Goal: Information Seeking & Learning: Learn about a topic

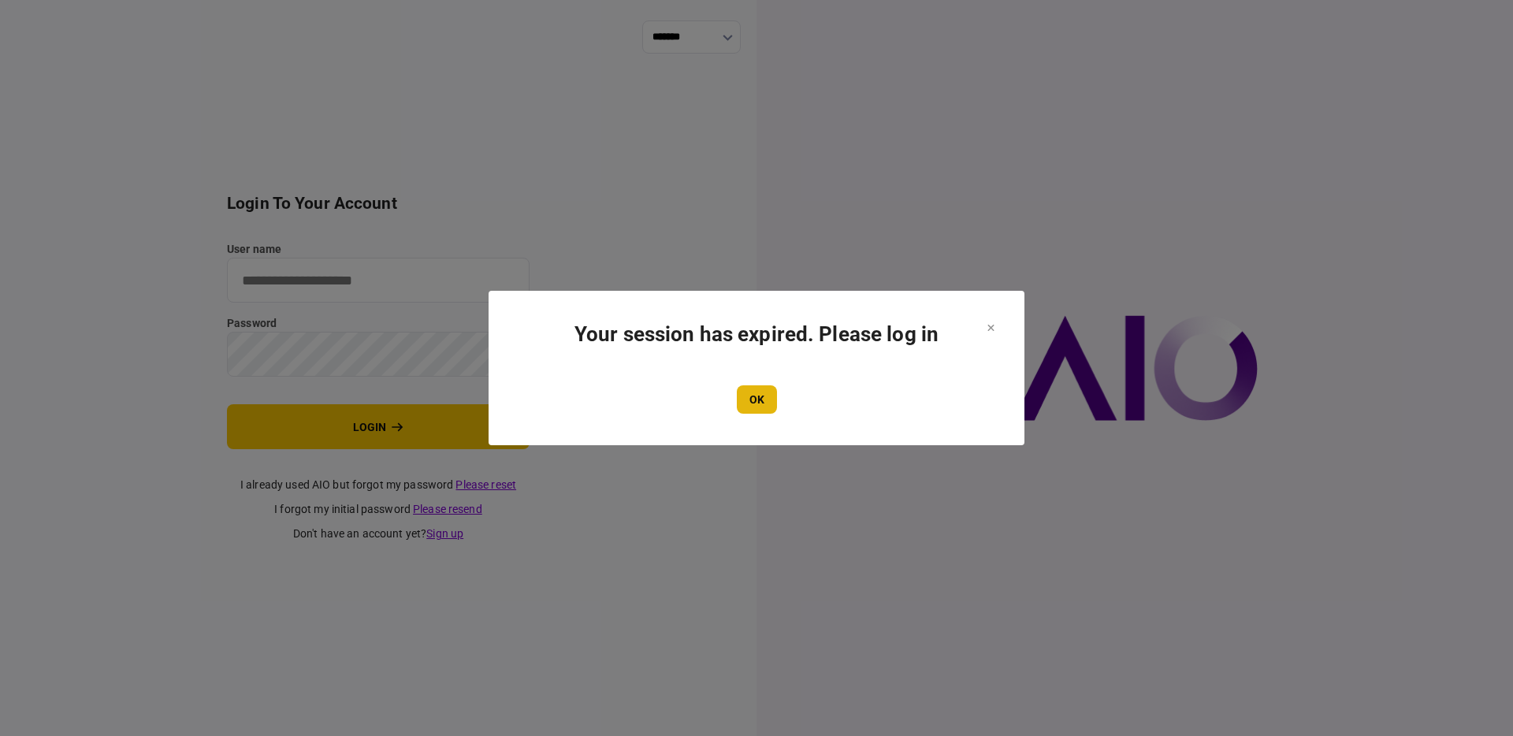
click at [761, 396] on button "OK" at bounding box center [757, 399] width 40 height 28
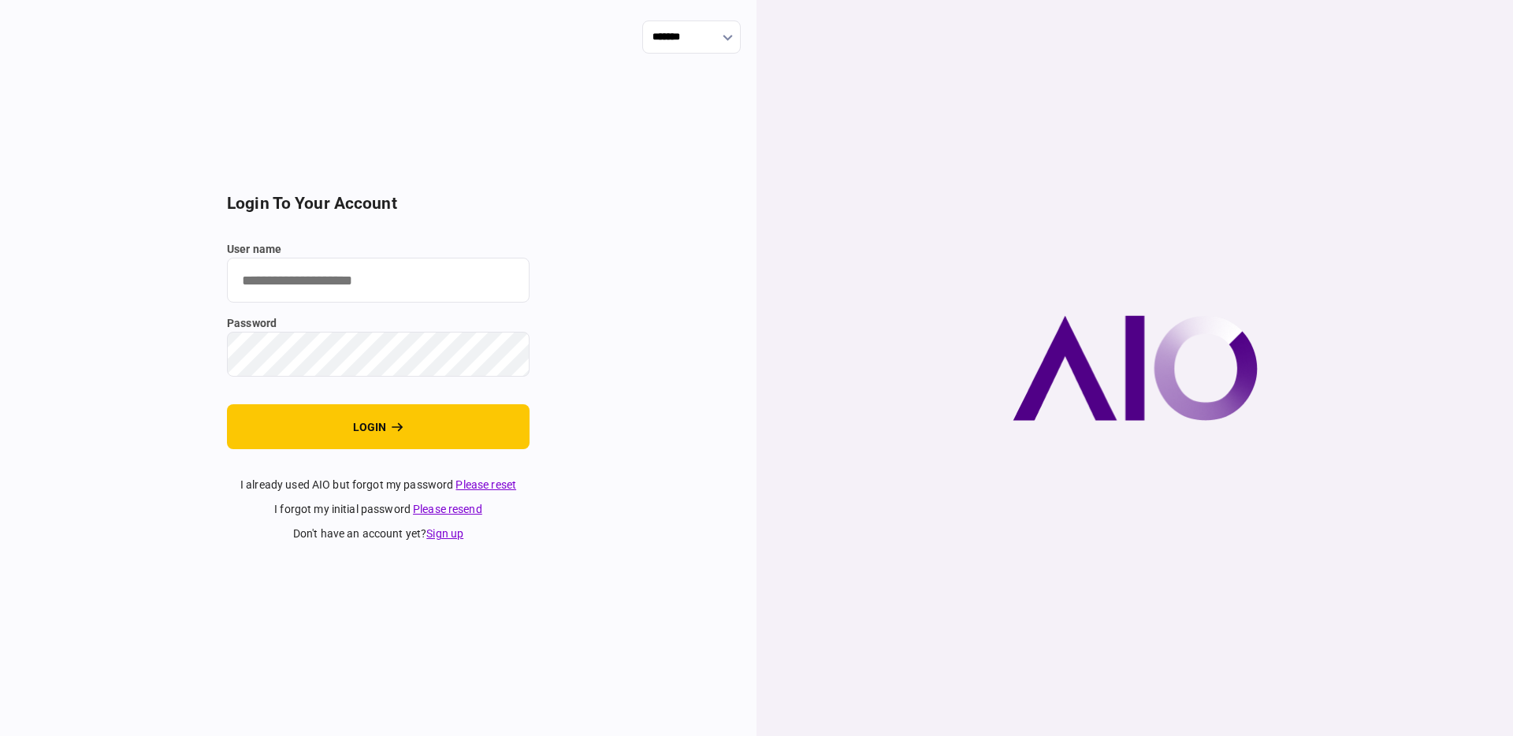
click at [422, 277] on input "user name" at bounding box center [378, 280] width 303 height 45
click at [0, 735] on com-1password-button at bounding box center [0, 736] width 0 height 0
type input "**********"
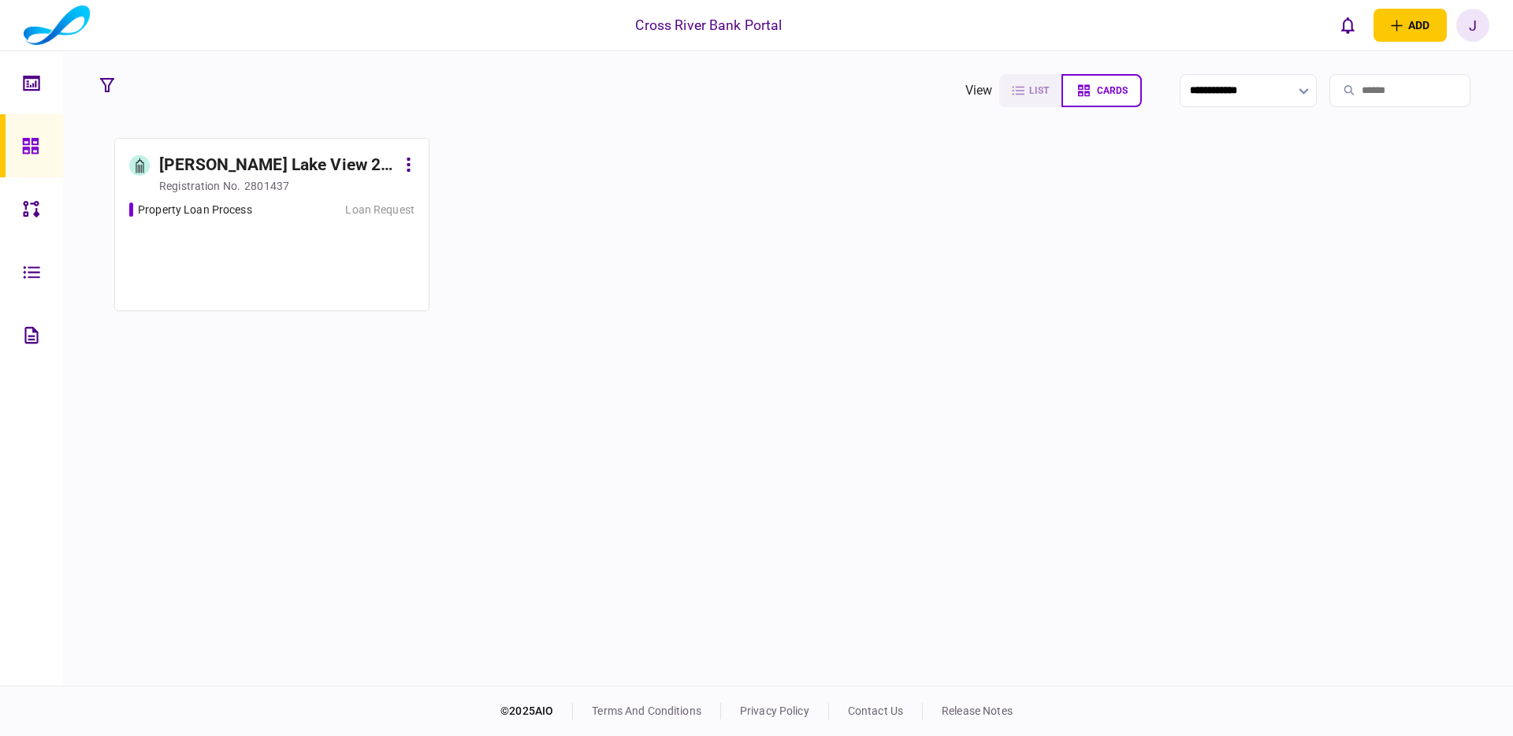
click at [257, 170] on div "[PERSON_NAME] Lake View 2 LLC" at bounding box center [277, 165] width 237 height 25
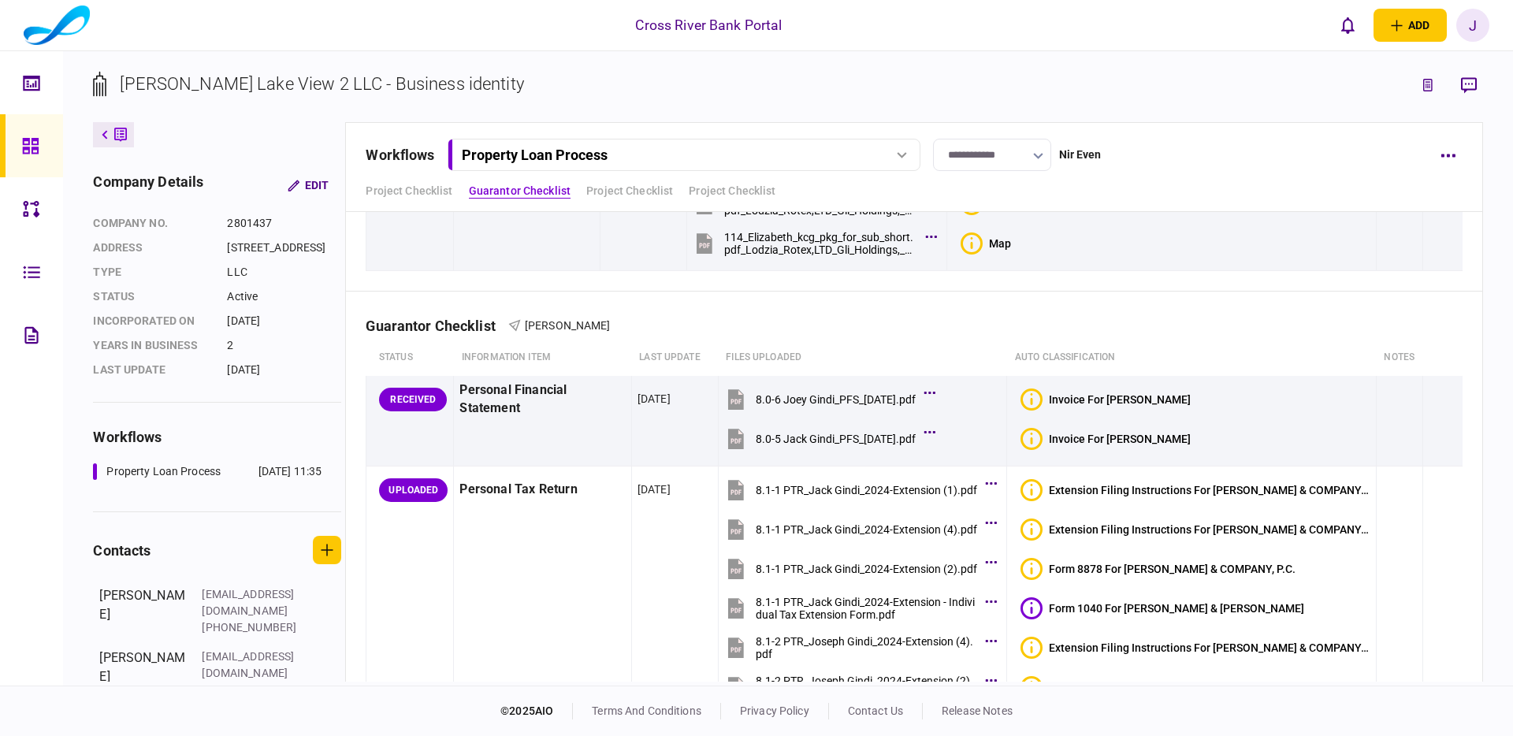
scroll to position [3831, 0]
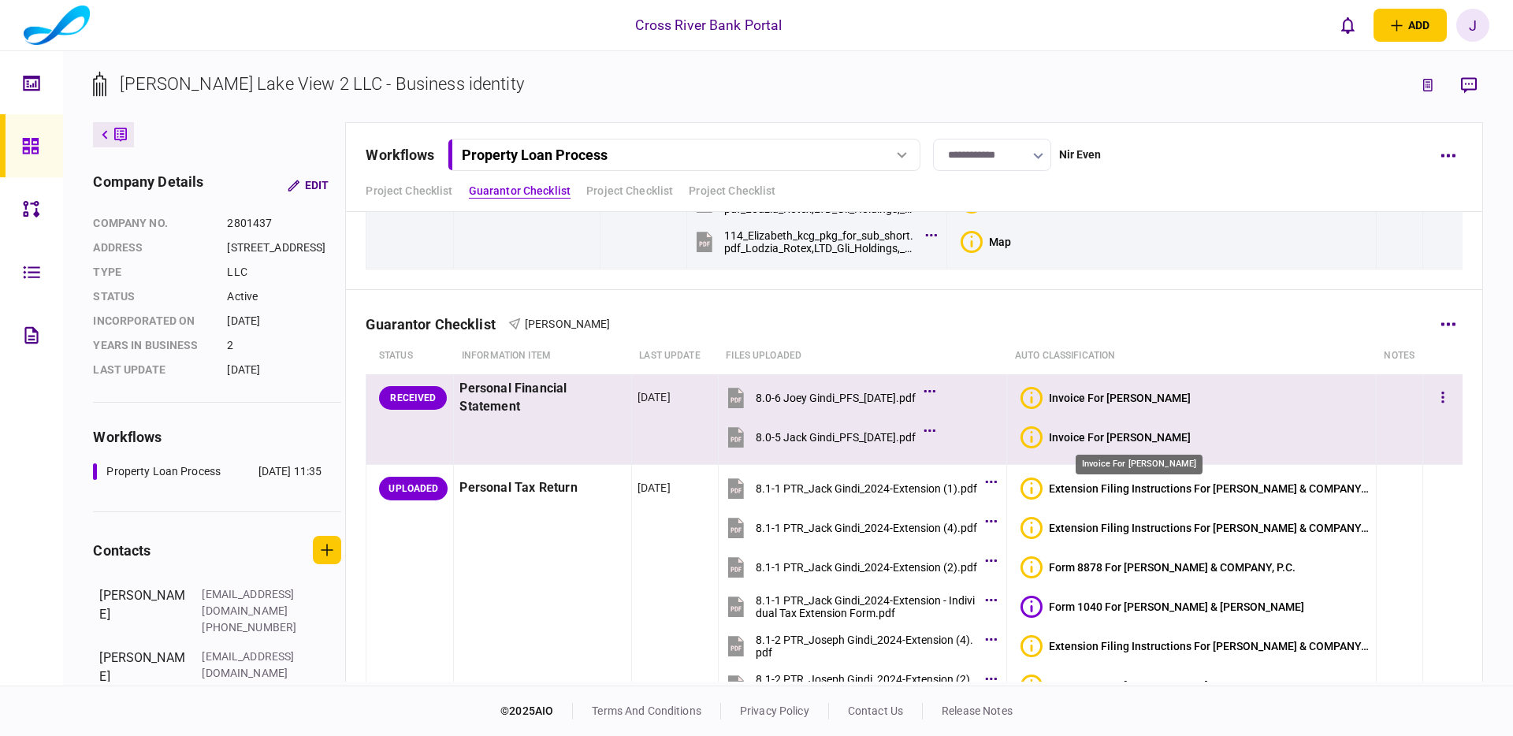
click at [1144, 441] on div "Invoice For [PERSON_NAME]" at bounding box center [1120, 437] width 142 height 13
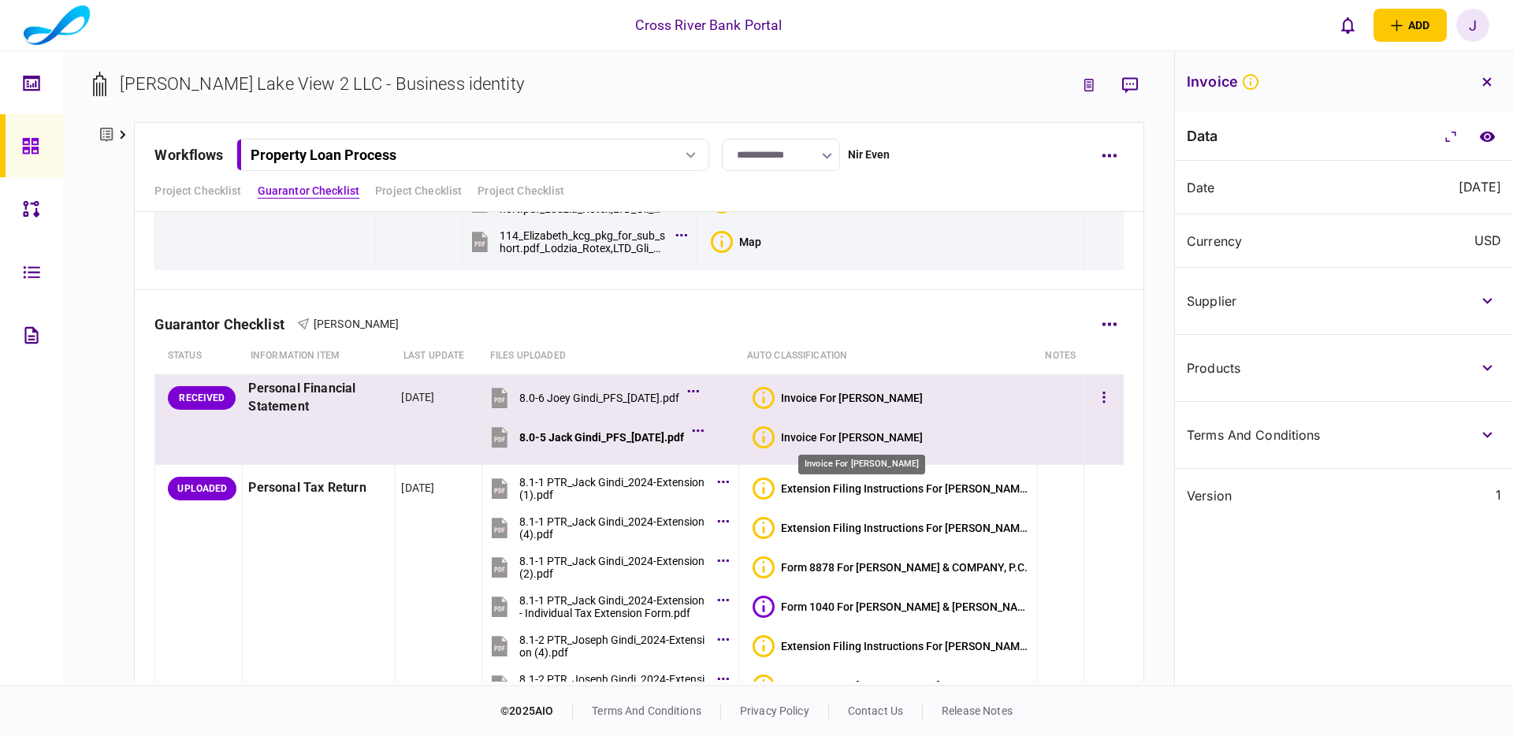
click at [813, 434] on div "Invoice For Jack Gindi" at bounding box center [852, 437] width 142 height 13
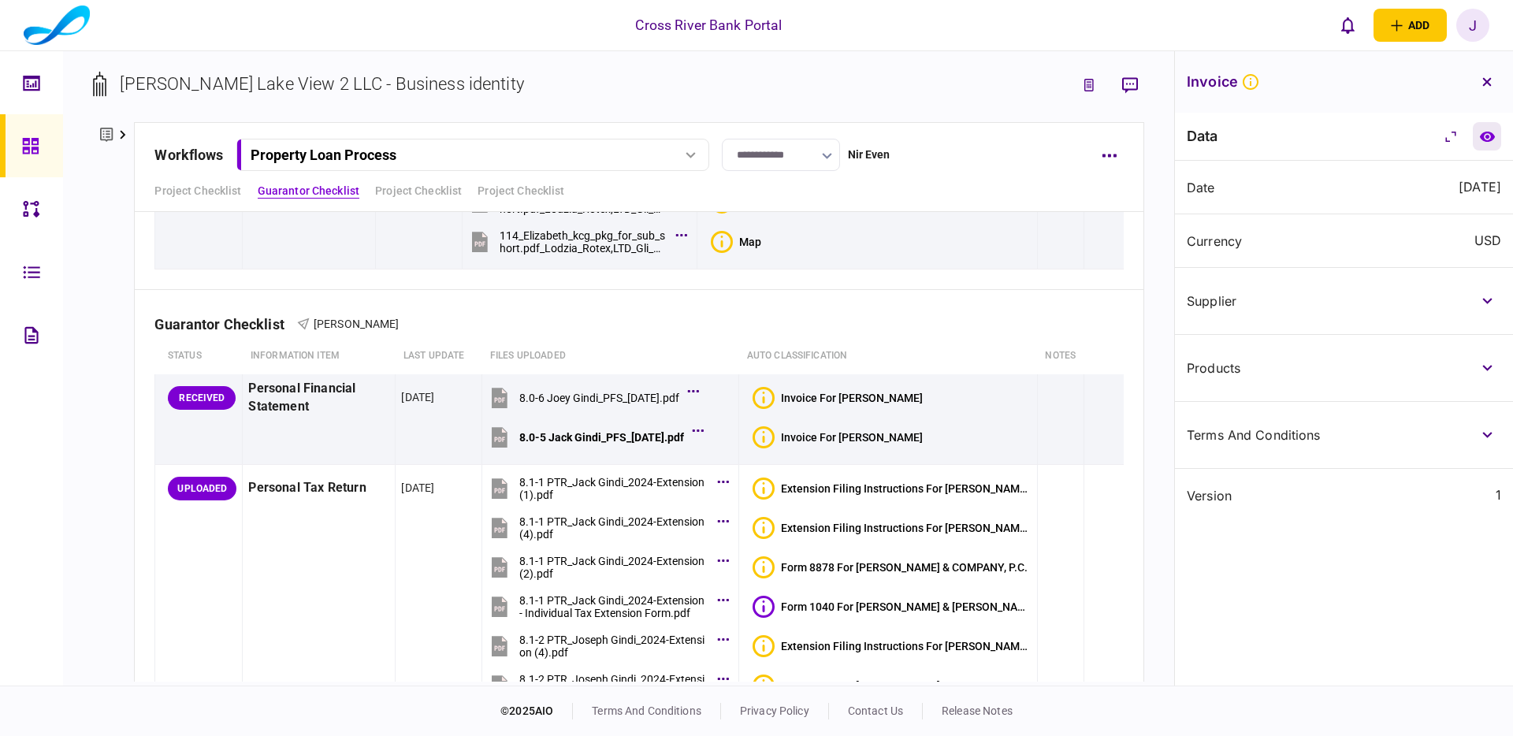
click at [1487, 140] on icon "compare to document" at bounding box center [1487, 136] width 15 height 10
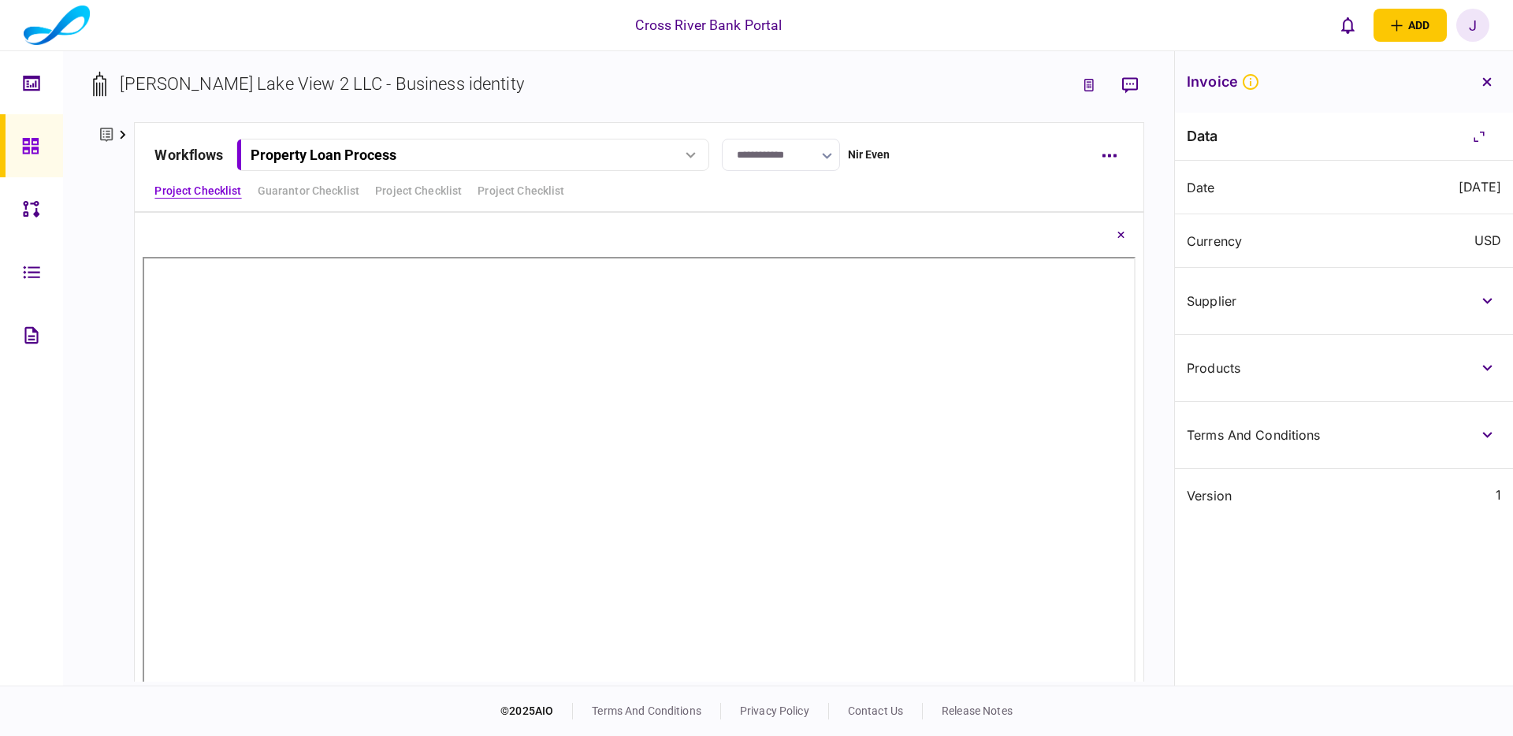
click at [1490, 240] on div "USD" at bounding box center [1488, 240] width 27 height 15
click at [1492, 294] on button "button" at bounding box center [1487, 301] width 28 height 28
click at [1488, 303] on icon "button" at bounding box center [1487, 301] width 9 height 6
click at [1488, 303] on icon "button" at bounding box center [1488, 301] width 10 height 6
click at [1483, 489] on icon "button" at bounding box center [1488, 491] width 10 height 6
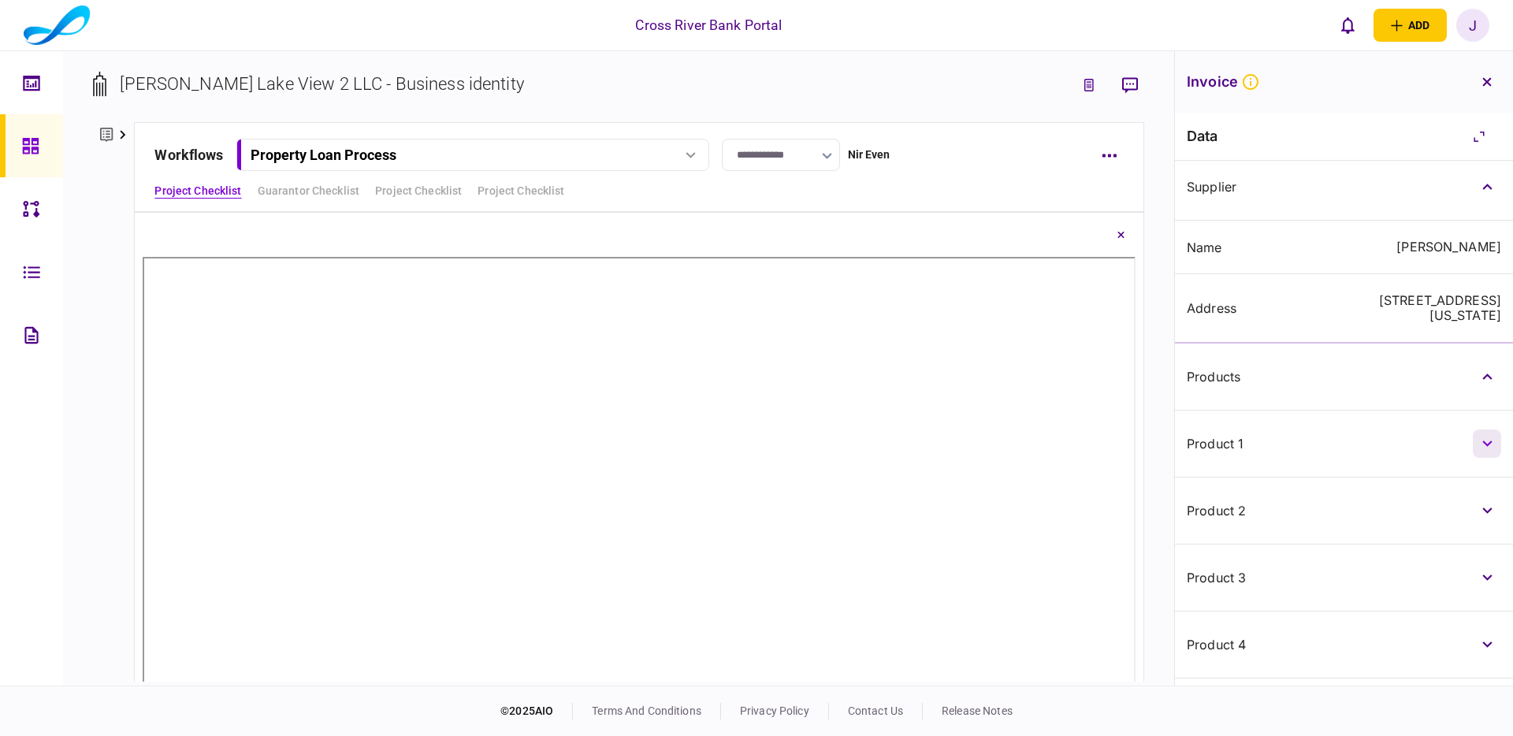
click at [1484, 441] on icon "button" at bounding box center [1488, 444] width 10 height 6
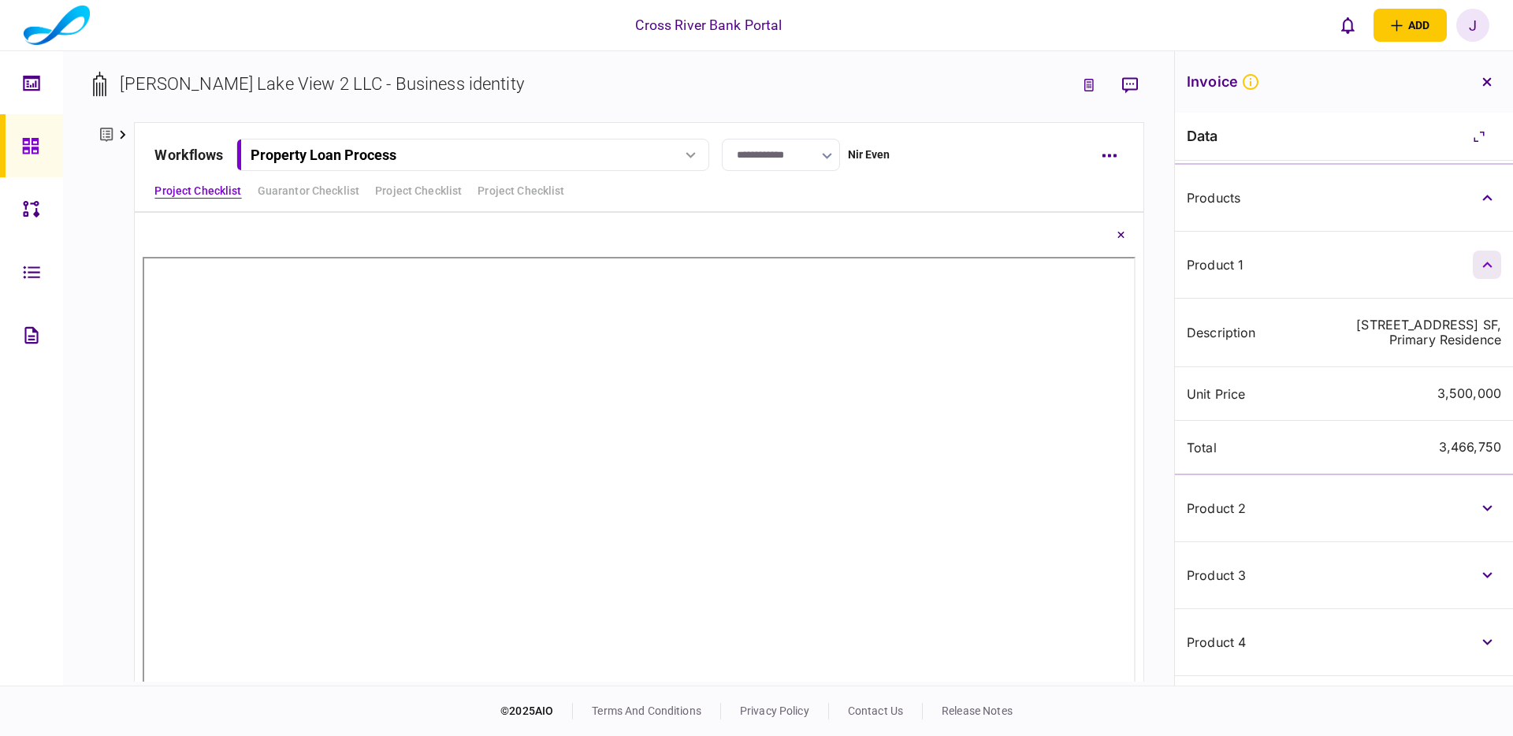
scroll to position [294, 0]
click at [1492, 522] on button "button" at bounding box center [1487, 507] width 28 height 28
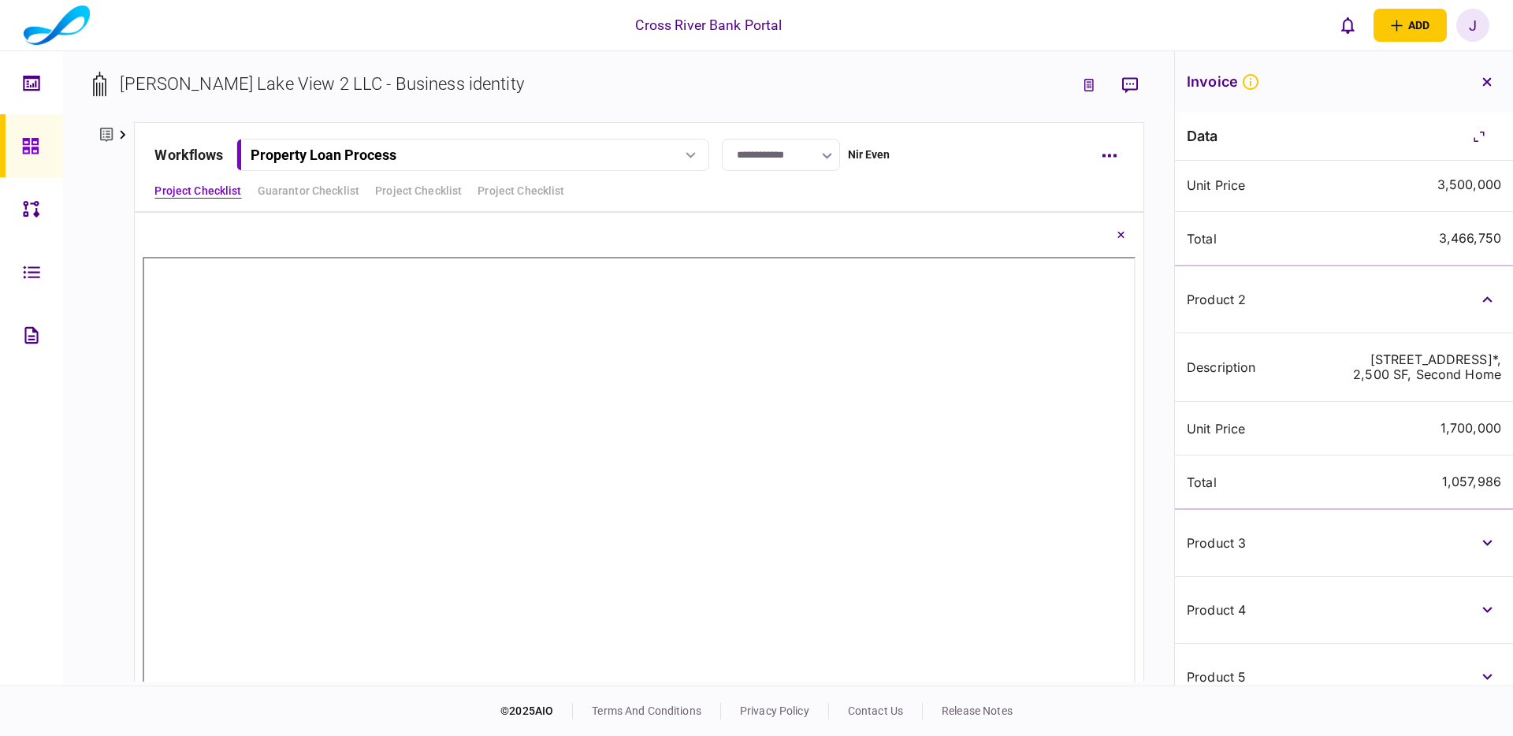
scroll to position [504, 0]
click at [1489, 77] on icon "button" at bounding box center [1487, 81] width 9 height 9
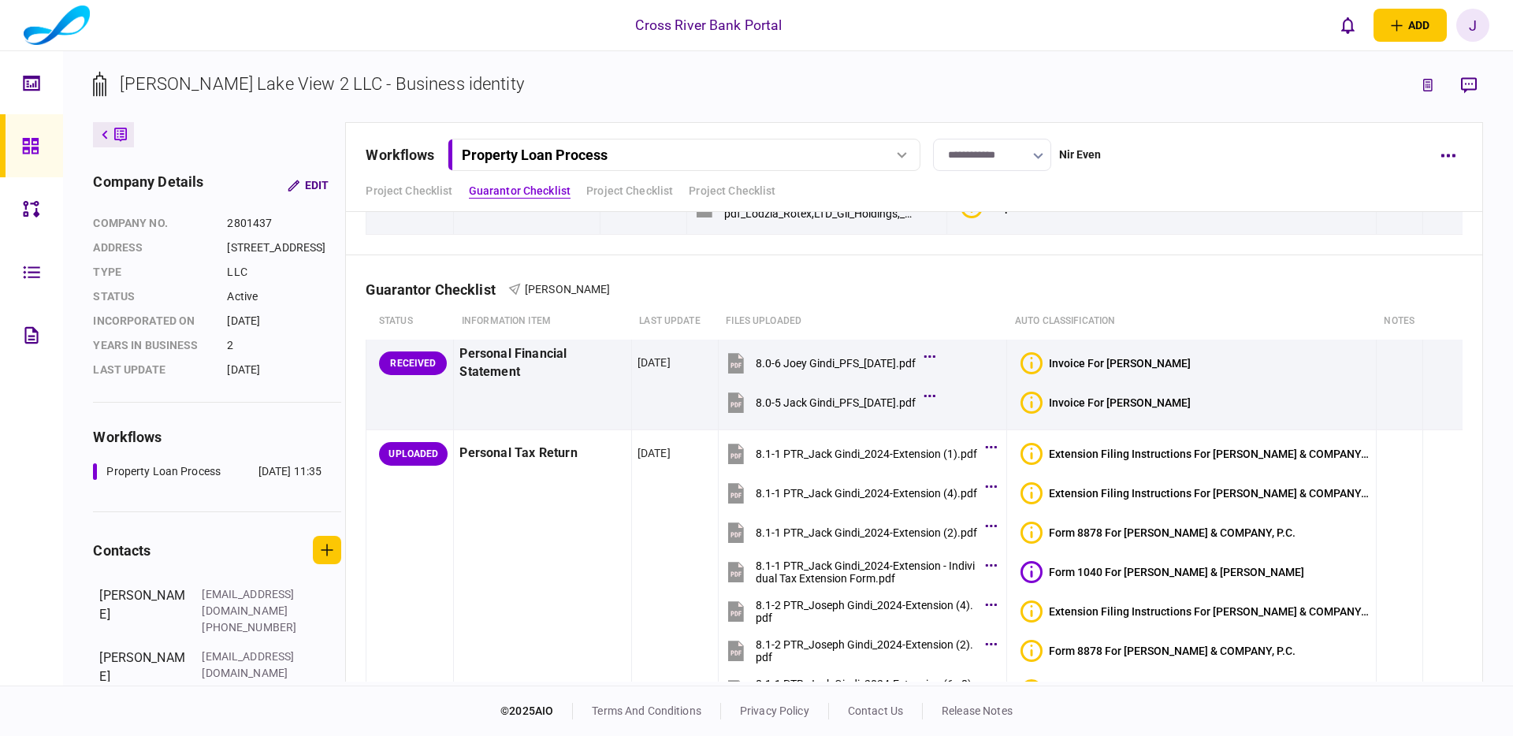
scroll to position [3869, 0]
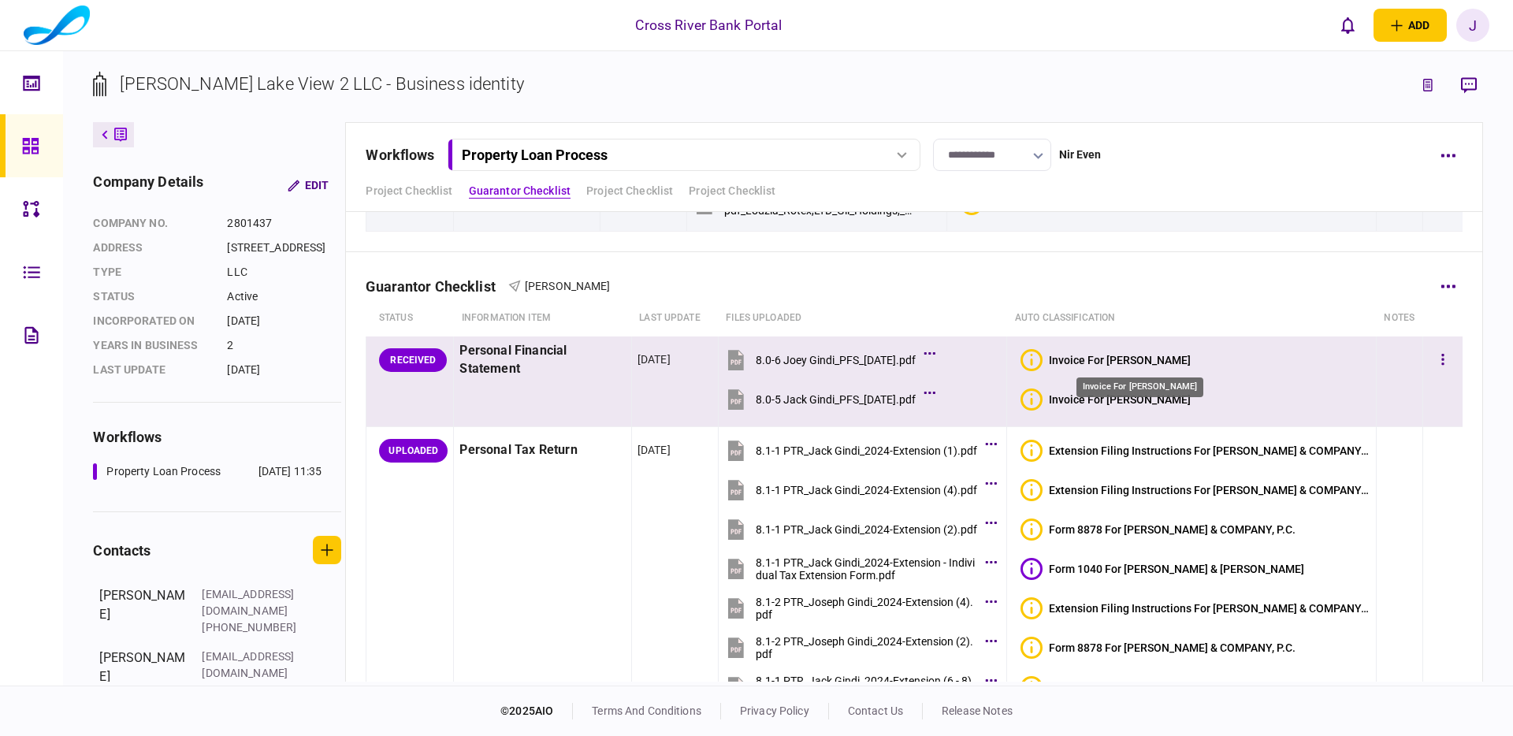
click at [1159, 356] on div "Invoice For Joseph Gindi" at bounding box center [1120, 360] width 142 height 13
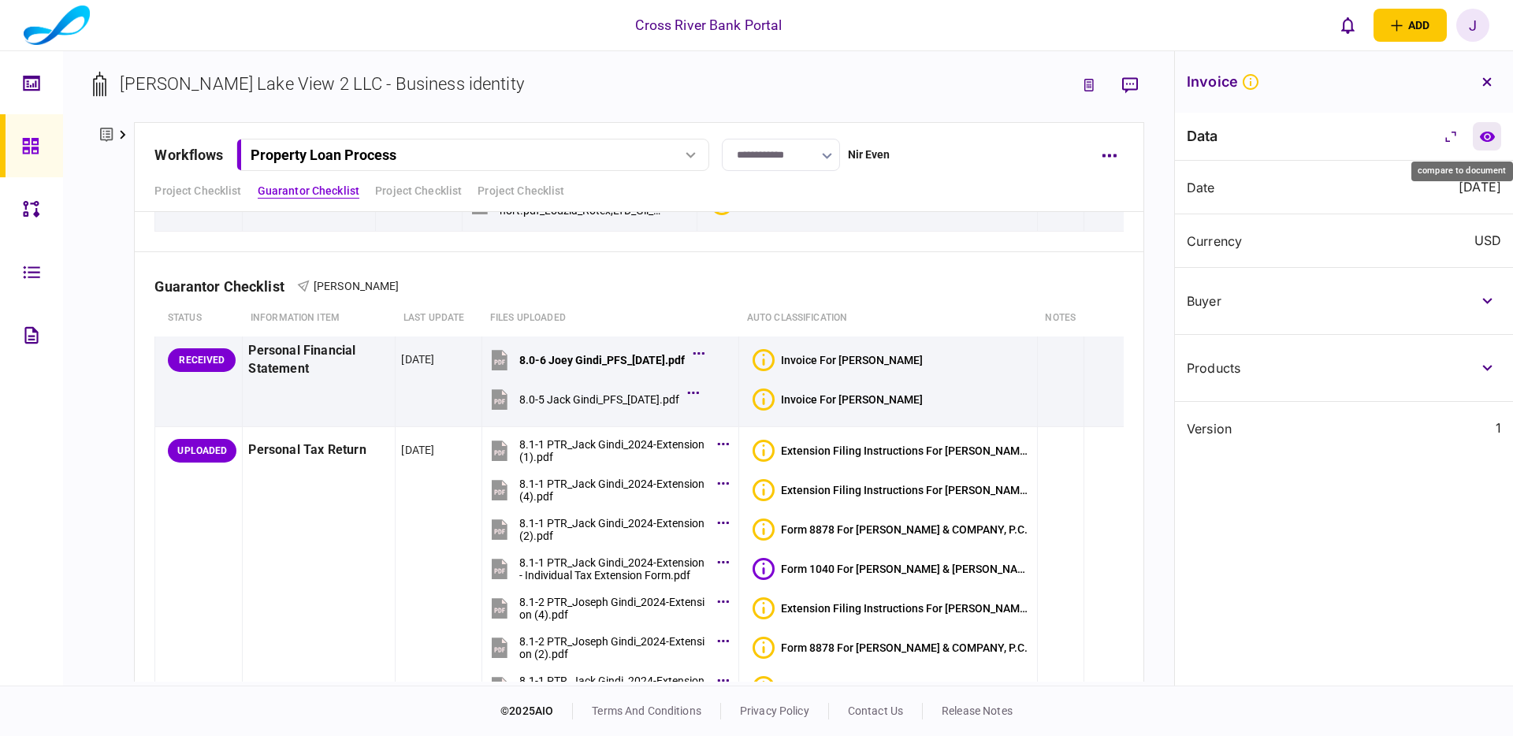
click at [1494, 140] on icon "compare to document" at bounding box center [1488, 137] width 17 height 12
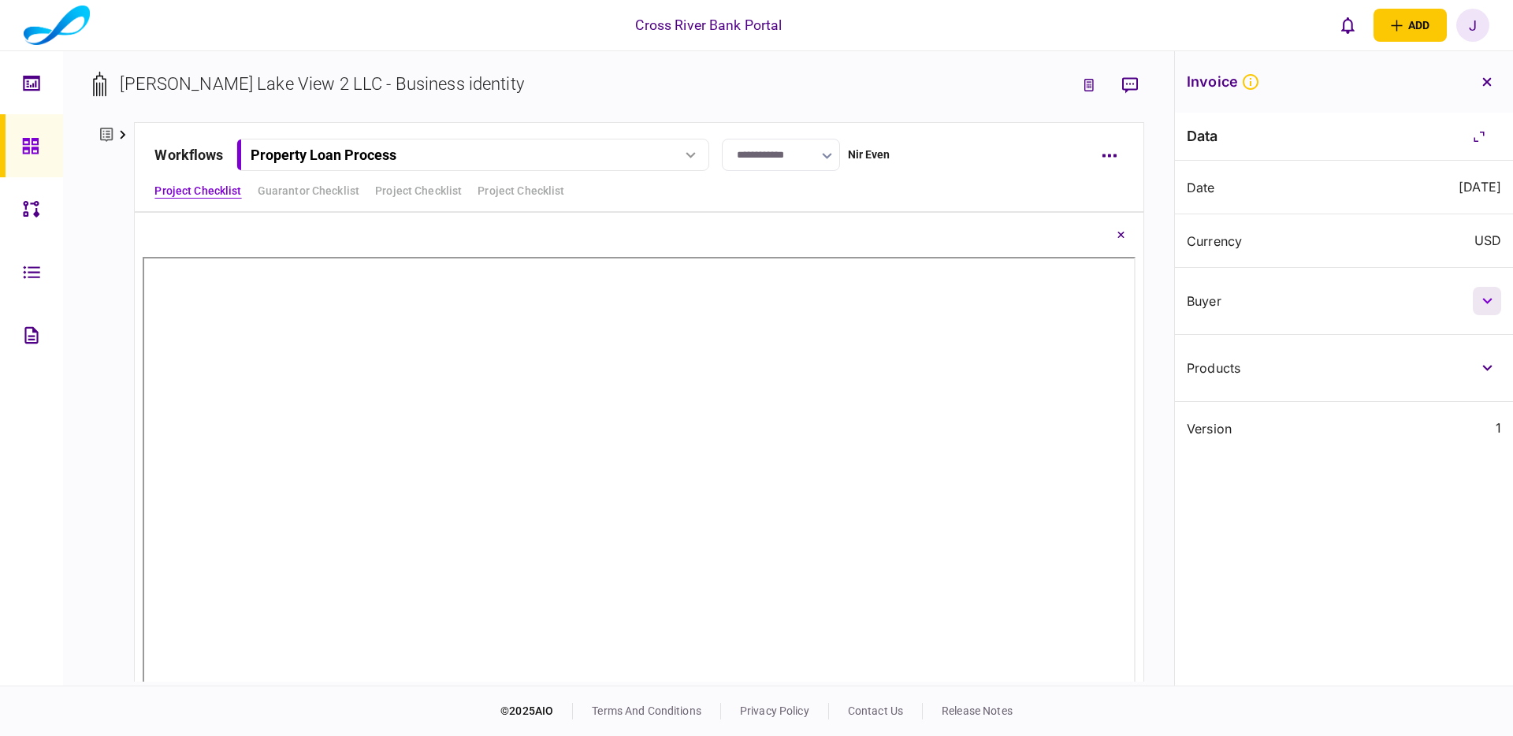
click at [1485, 295] on button "button" at bounding box center [1487, 301] width 28 height 28
click at [1488, 494] on icon "button" at bounding box center [1488, 491] width 10 height 6
drag, startPoint x: 1486, startPoint y: 574, endPoint x: 1464, endPoint y: 555, distance: 29.1
click at [1486, 561] on icon "button" at bounding box center [1488, 558] width 10 height 6
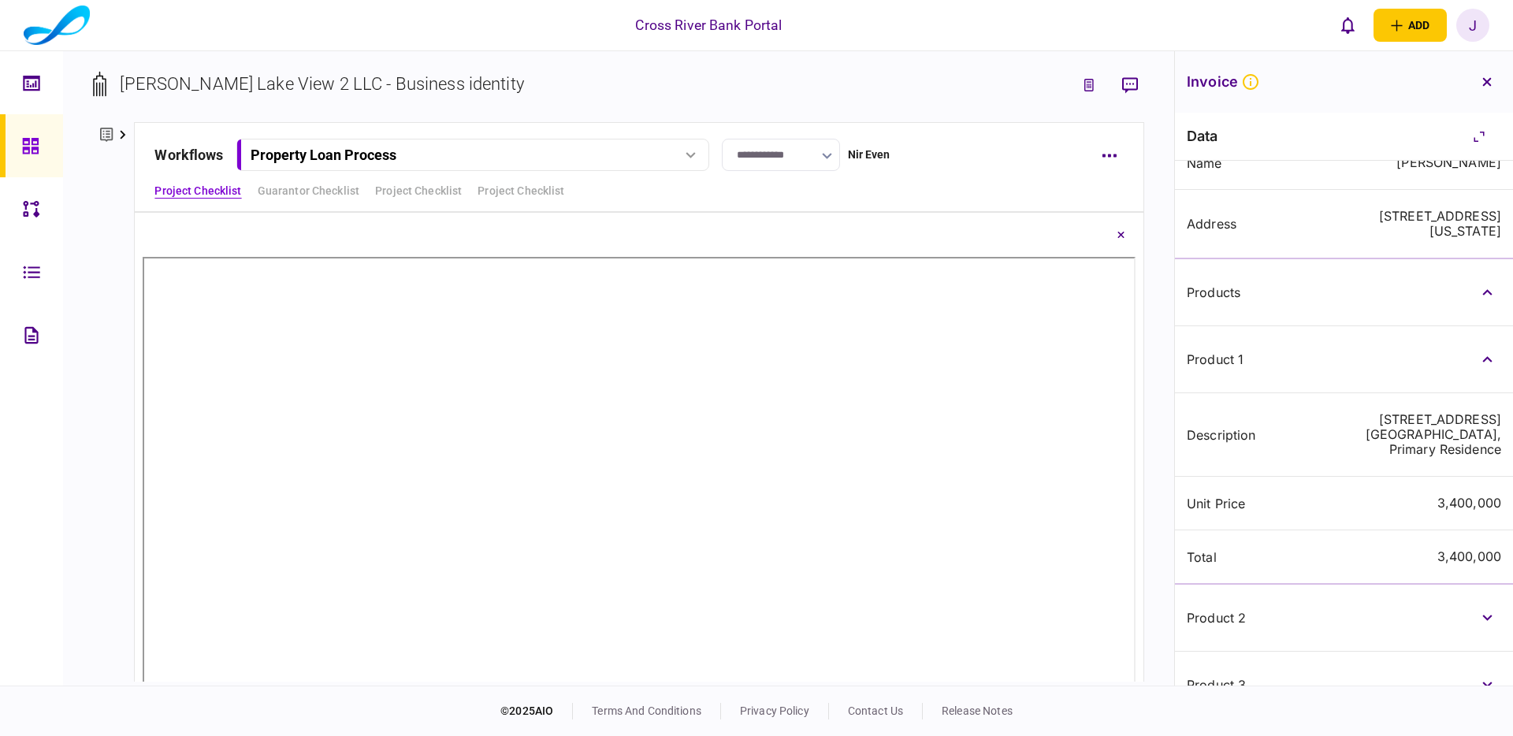
scroll to position [59, 0]
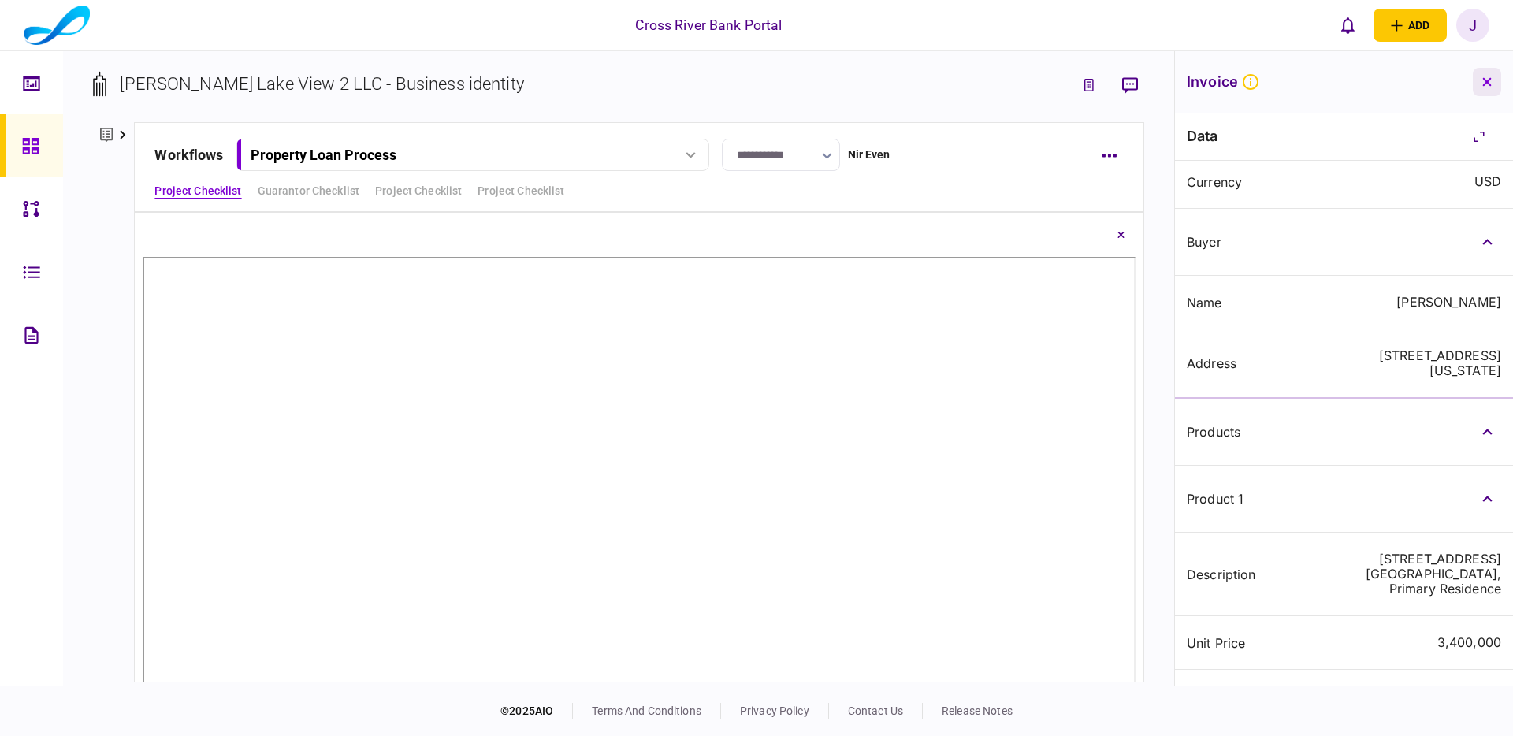
click at [1491, 80] on icon "button" at bounding box center [1487, 81] width 9 height 9
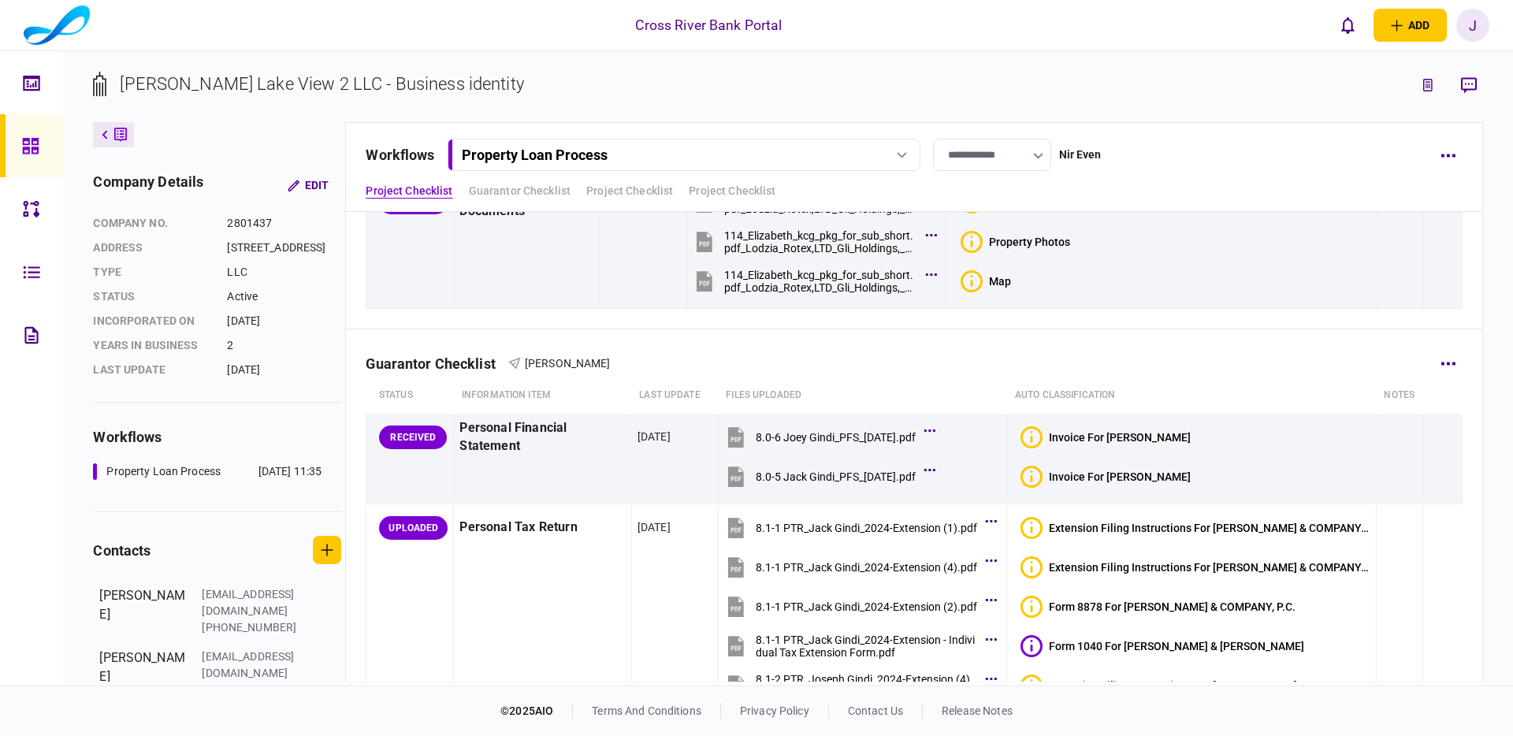
scroll to position [3795, 0]
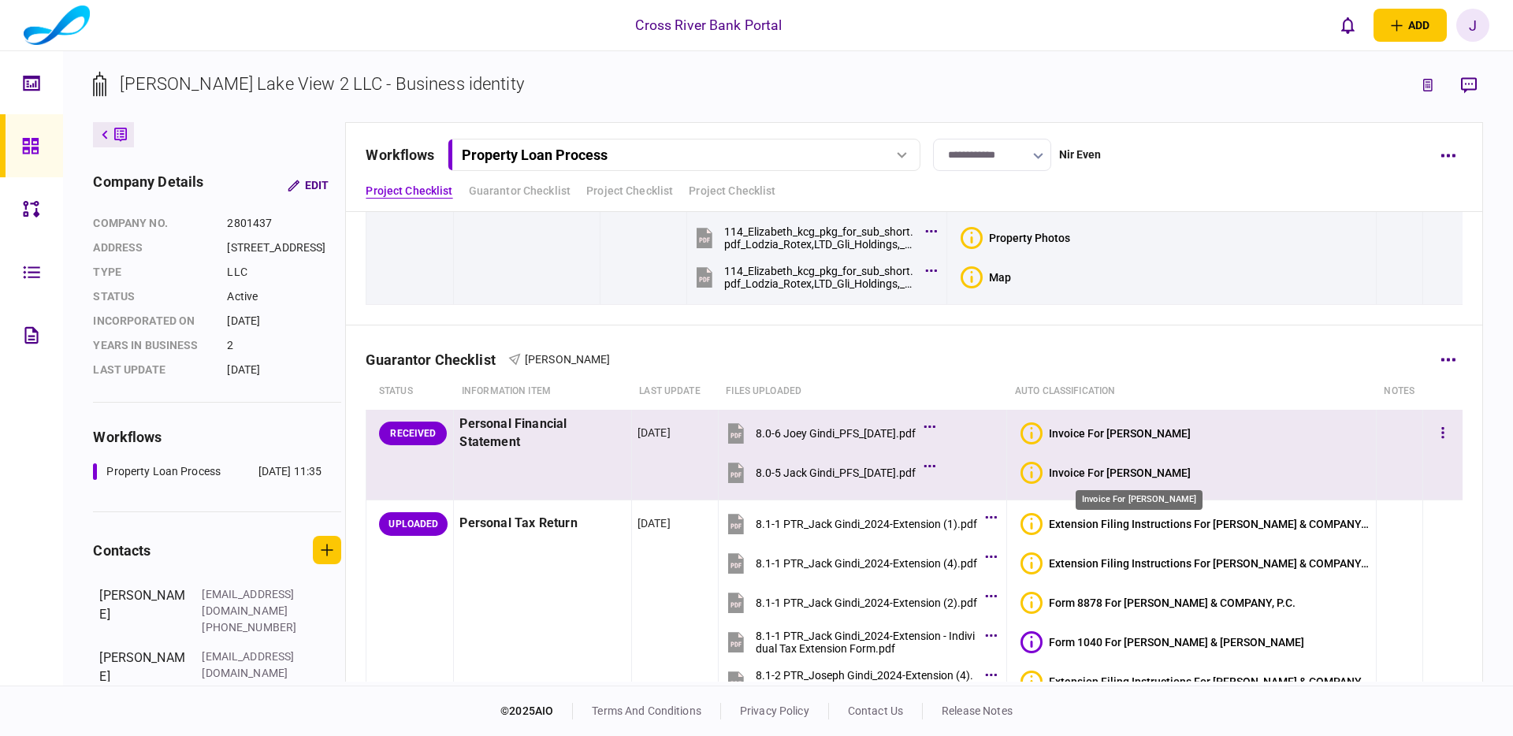
click at [1147, 473] on div "Invoice For Jack Gindi" at bounding box center [1120, 473] width 142 height 13
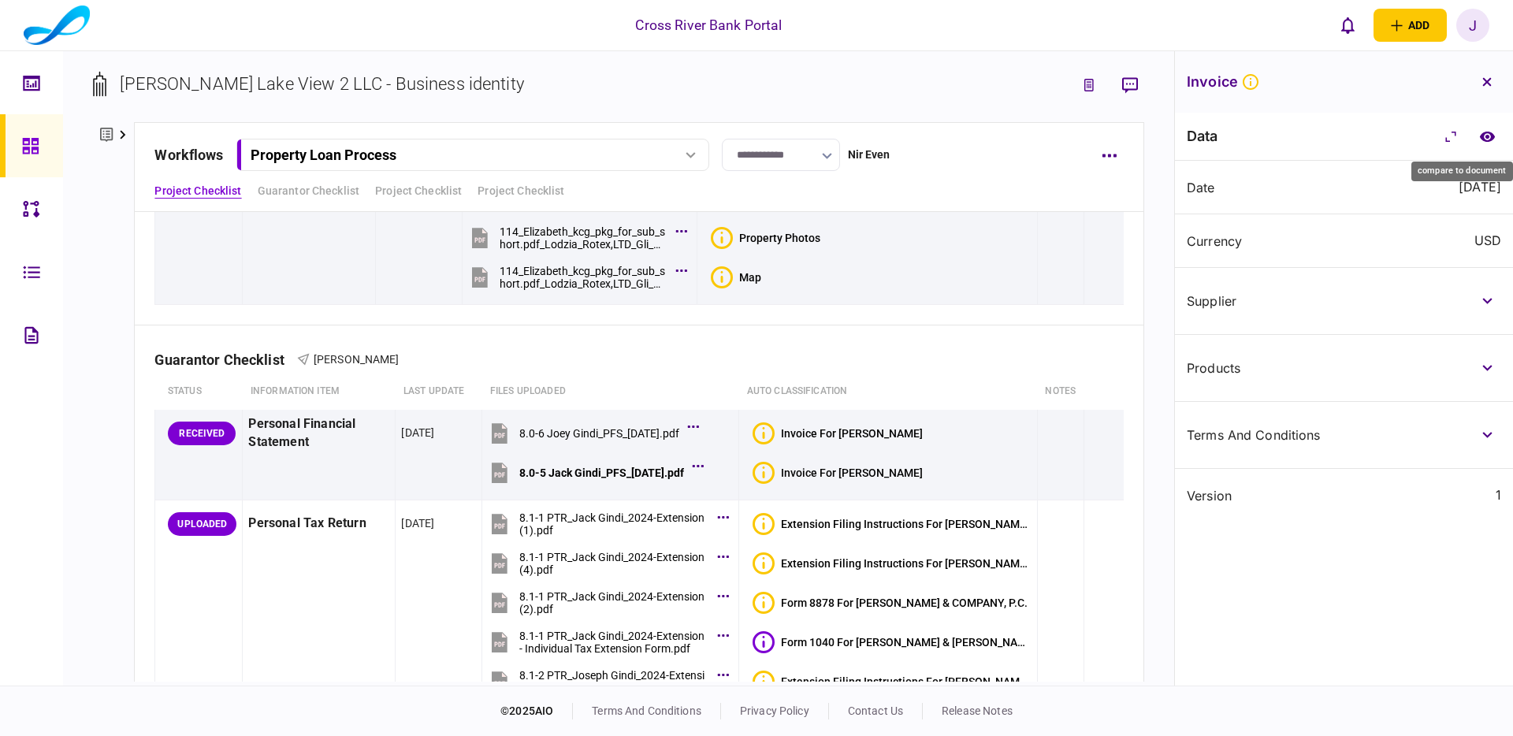
drag, startPoint x: 1495, startPoint y: 134, endPoint x: 1434, endPoint y: 136, distance: 61.5
click at [1495, 134] on button "compare to document" at bounding box center [1487, 136] width 28 height 28
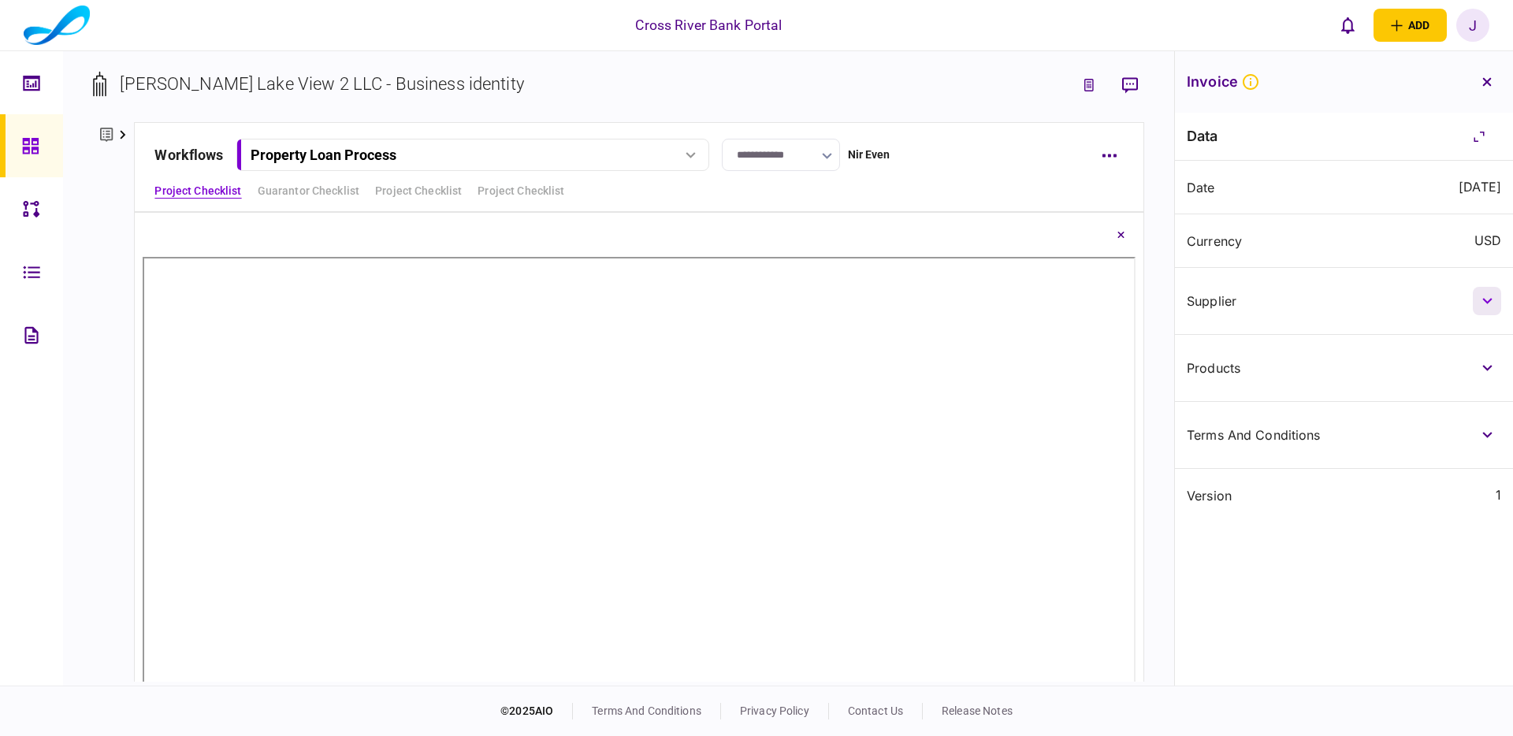
drag, startPoint x: 1486, startPoint y: 299, endPoint x: 1478, endPoint y: 303, distance: 9.2
click at [1486, 299] on icon "button" at bounding box center [1488, 301] width 10 height 6
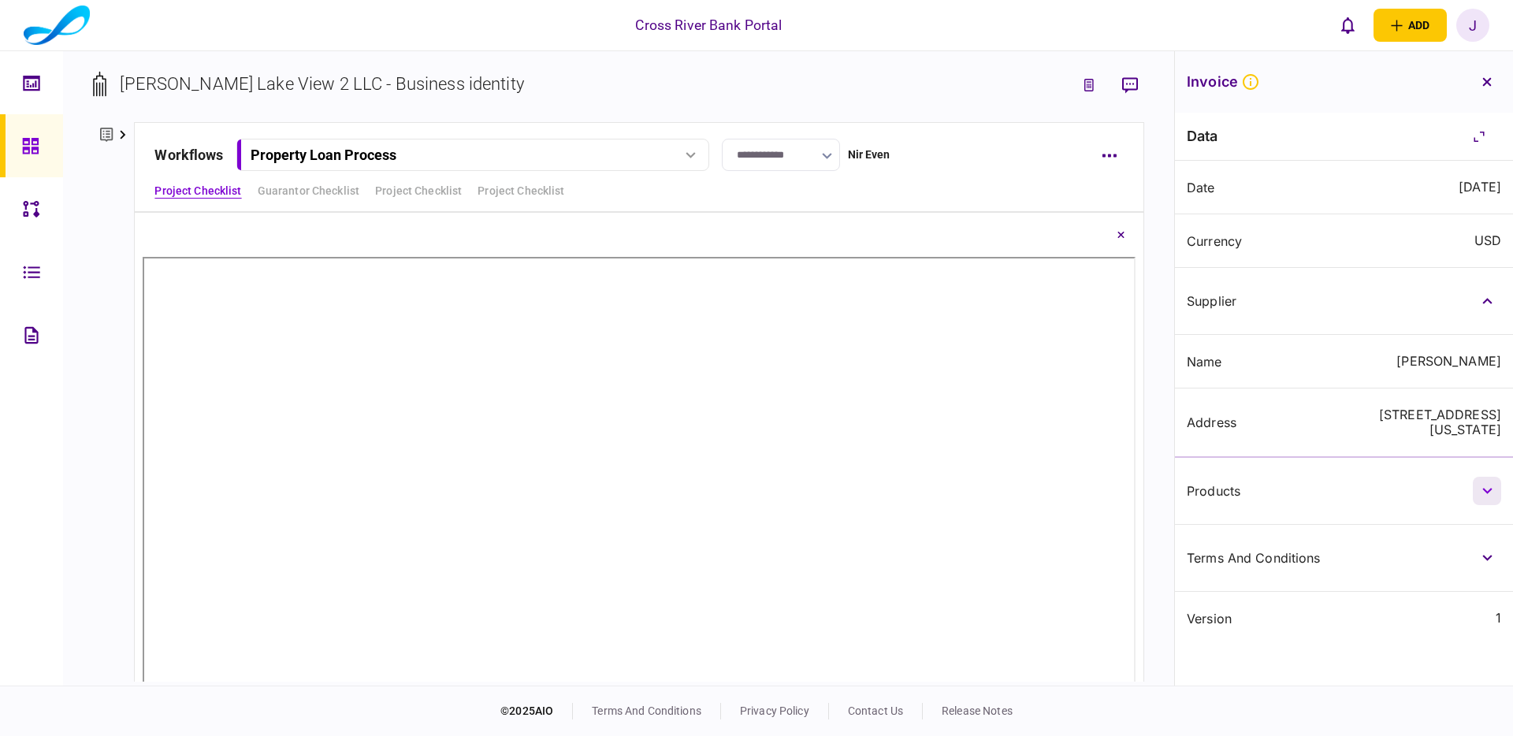
click at [1474, 489] on button "button" at bounding box center [1487, 491] width 28 height 28
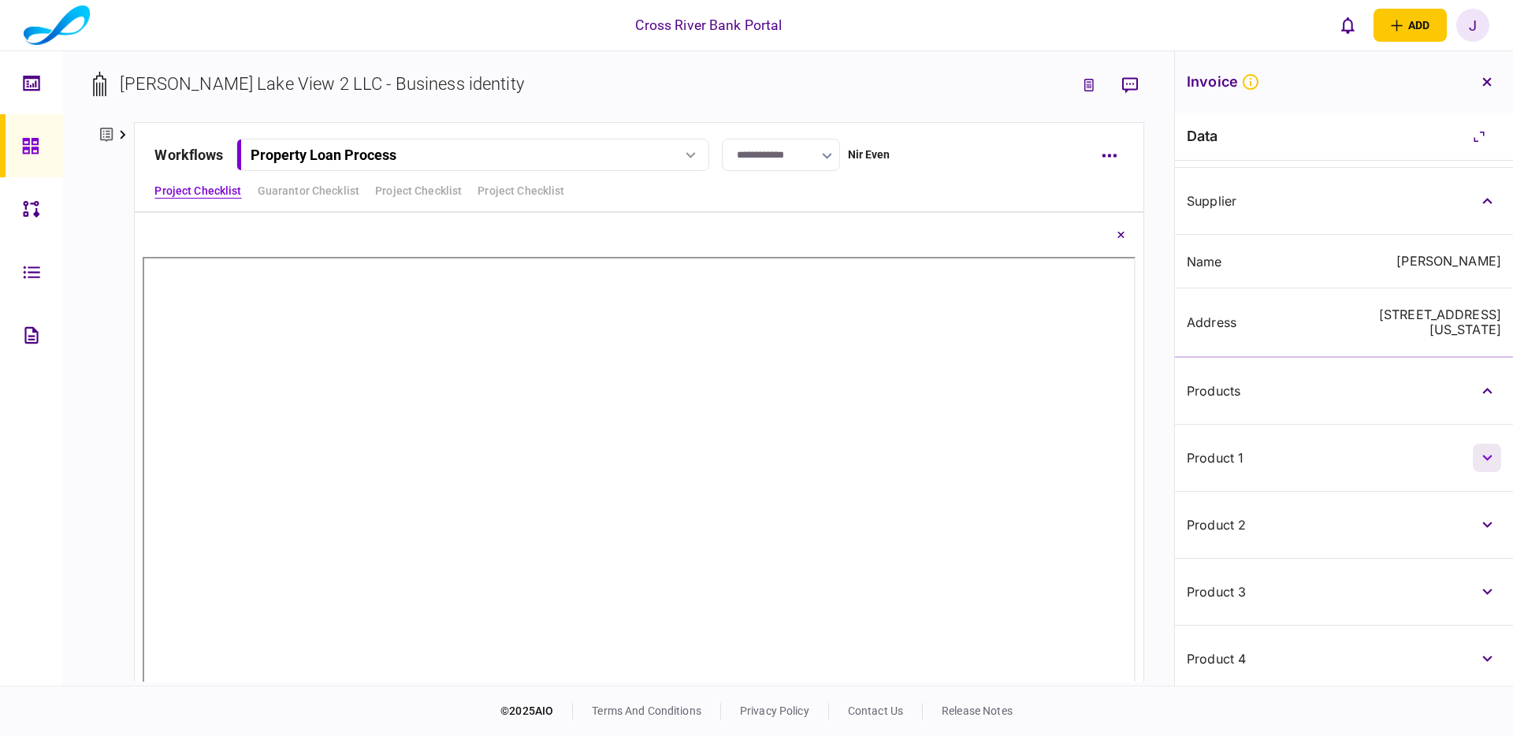
click at [1485, 463] on button "button" at bounding box center [1487, 458] width 28 height 28
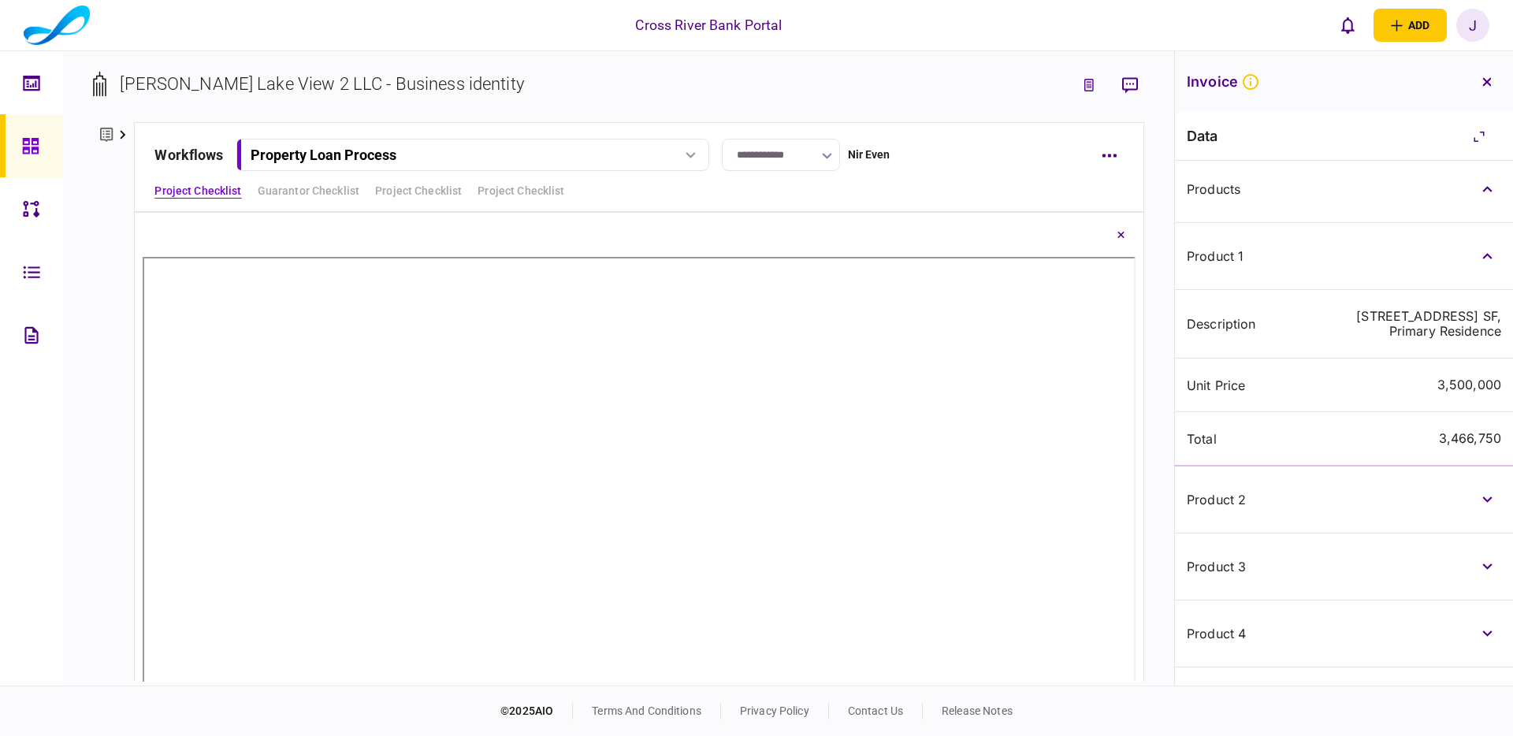
scroll to position [303, 0]
drag, startPoint x: 1483, startPoint y: 508, endPoint x: 1471, endPoint y: 509, distance: 11.9
click at [1483, 508] on button "button" at bounding box center [1487, 498] width 28 height 28
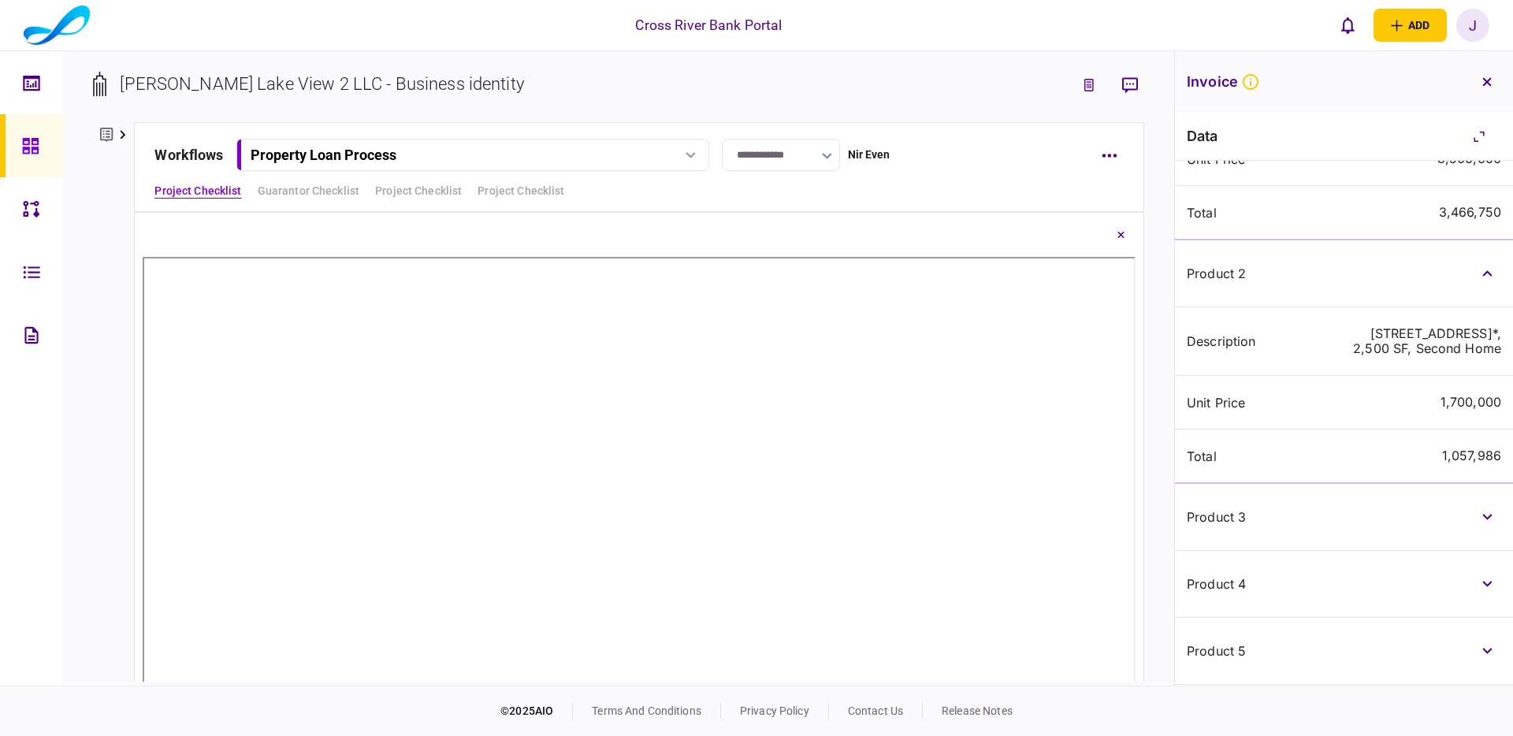
click at [1473, 531] on button "button" at bounding box center [1487, 517] width 28 height 28
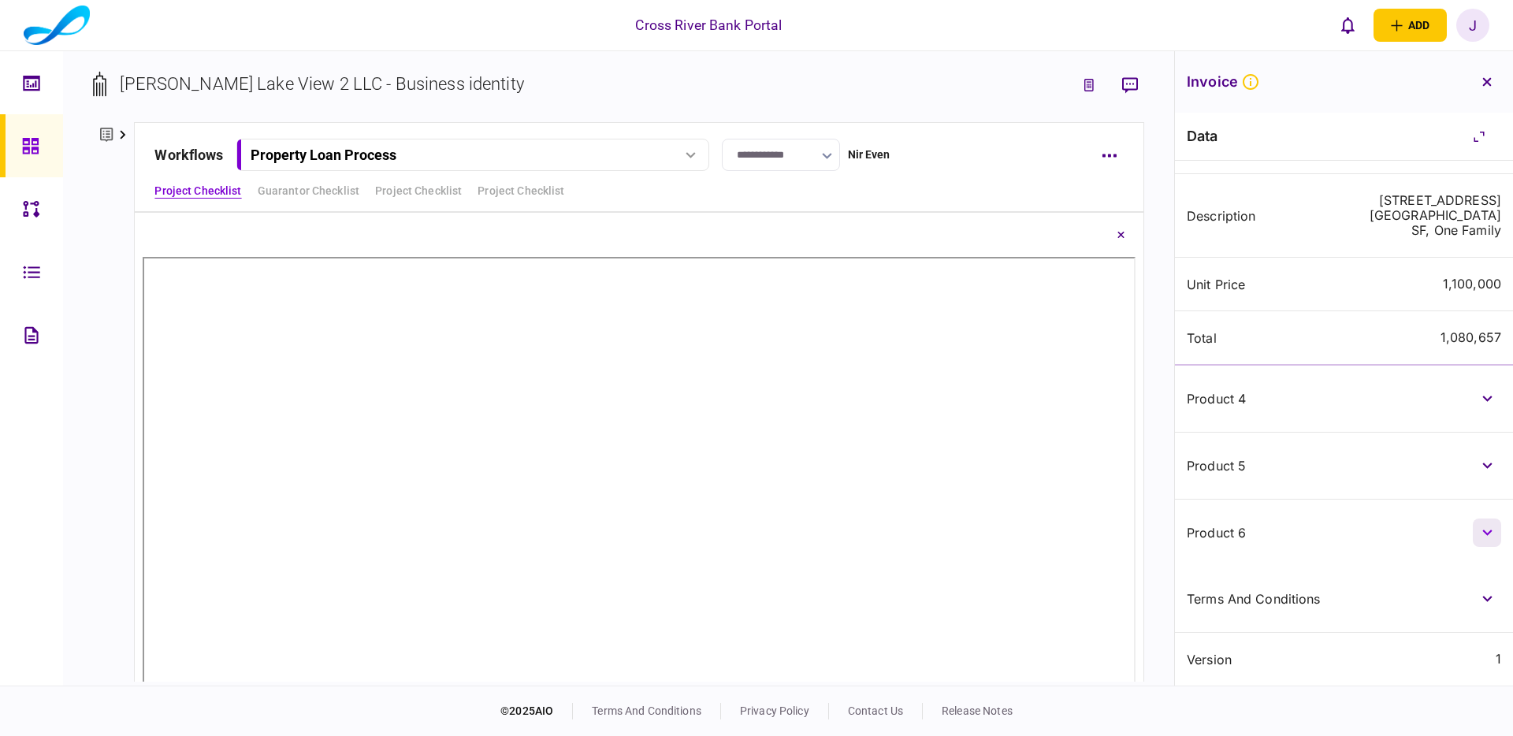
scroll to position [935, 0]
click at [1488, 590] on button "button" at bounding box center [1487, 599] width 28 height 28
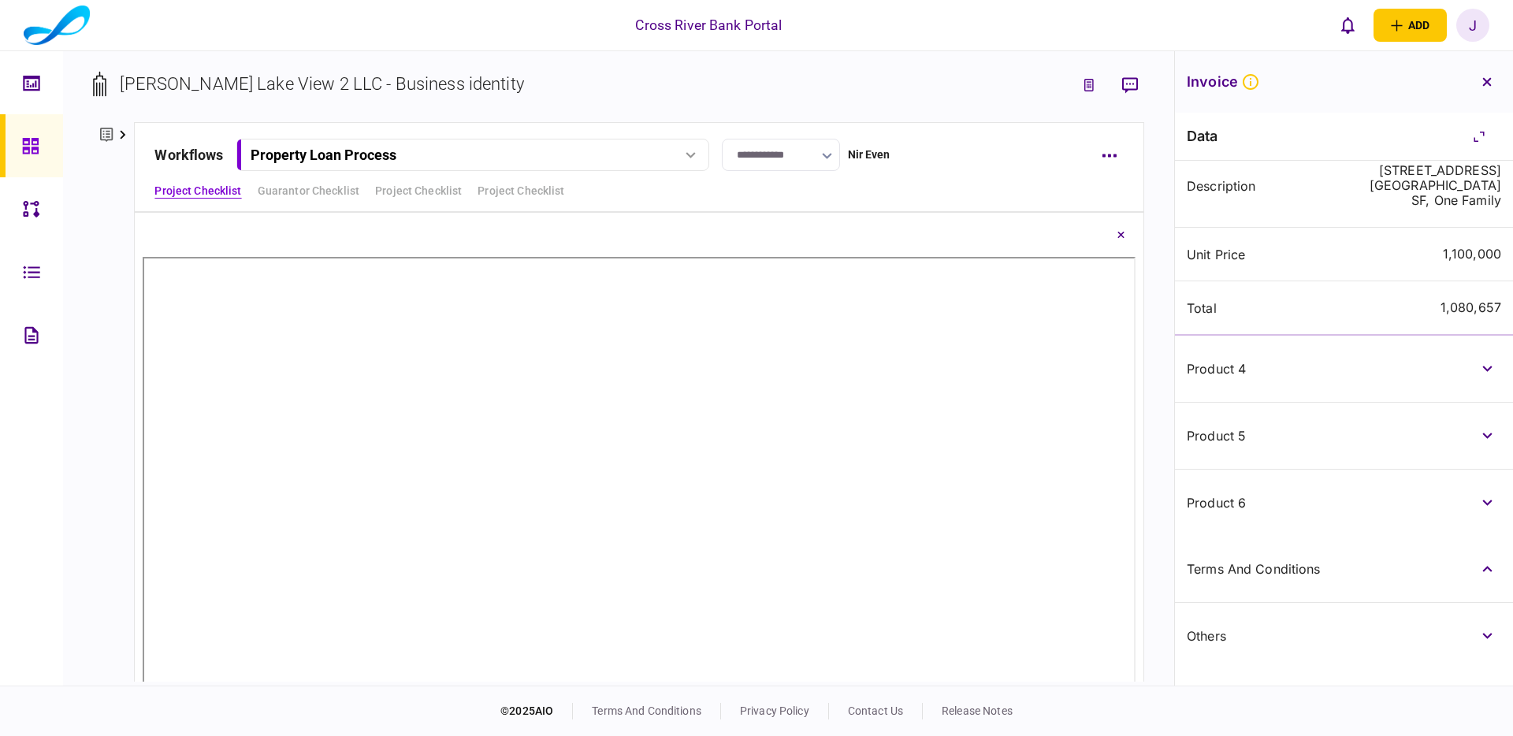
scroll to position [1001, 0]
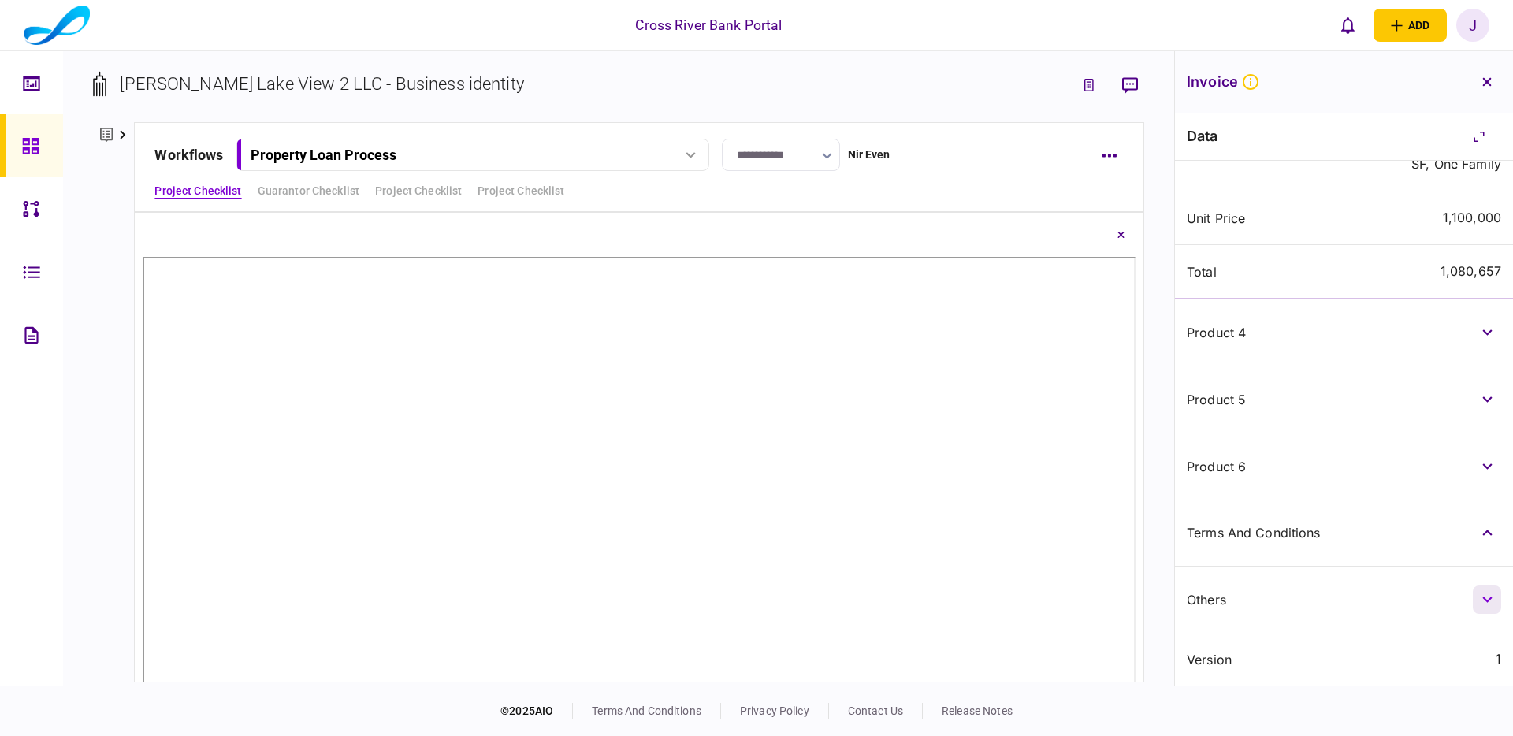
click at [1482, 590] on button "button" at bounding box center [1487, 600] width 28 height 28
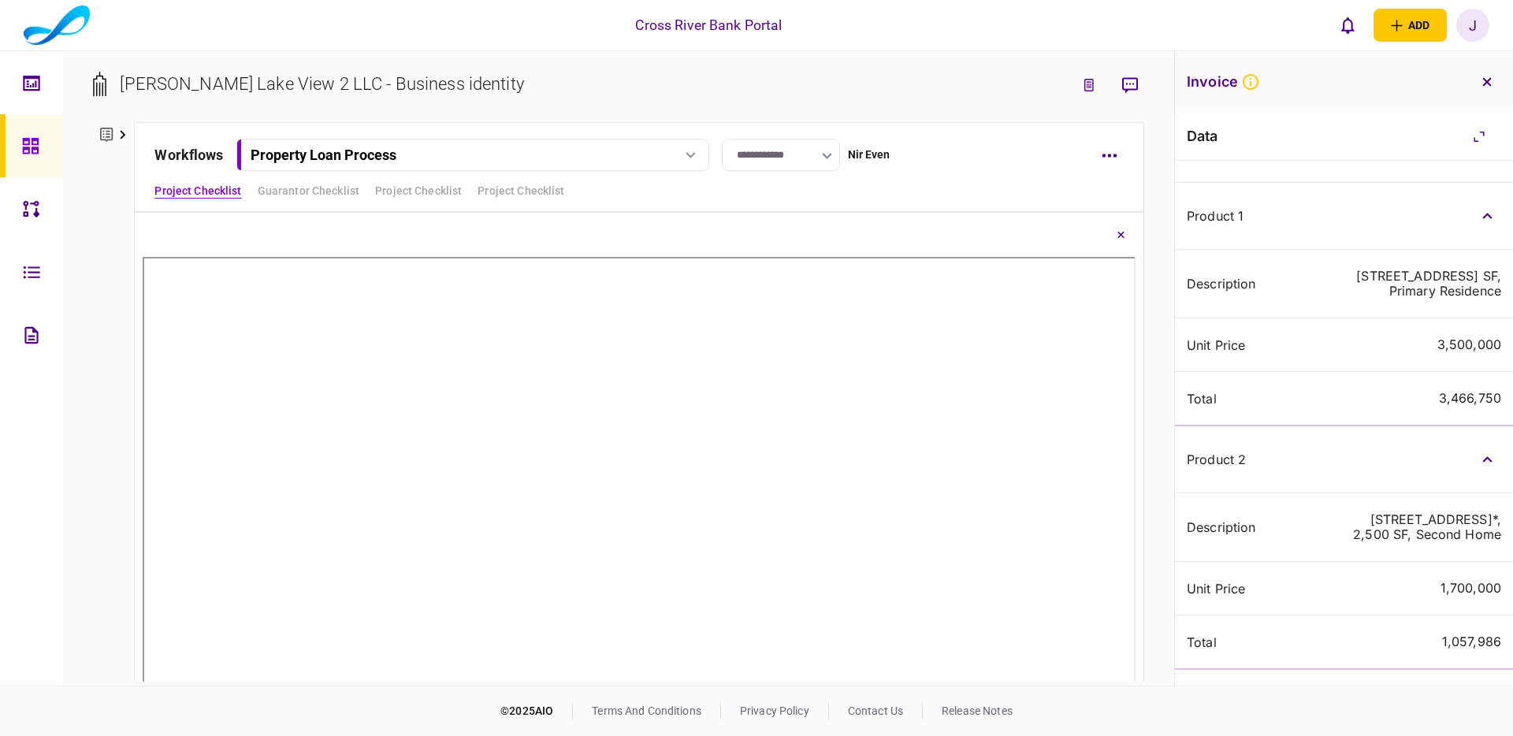
scroll to position [289, 0]
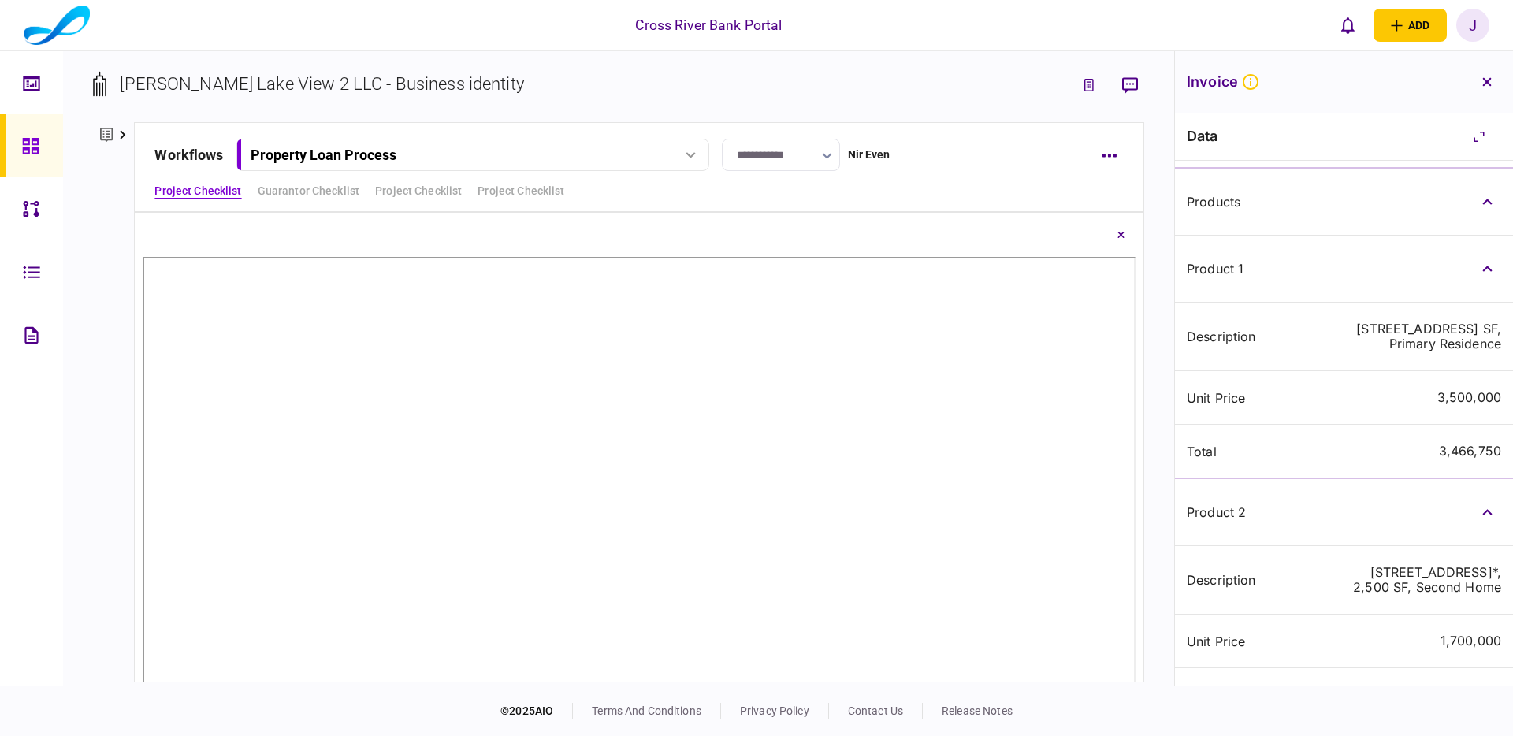
click at [1488, 84] on icon "button" at bounding box center [1487, 81] width 9 height 9
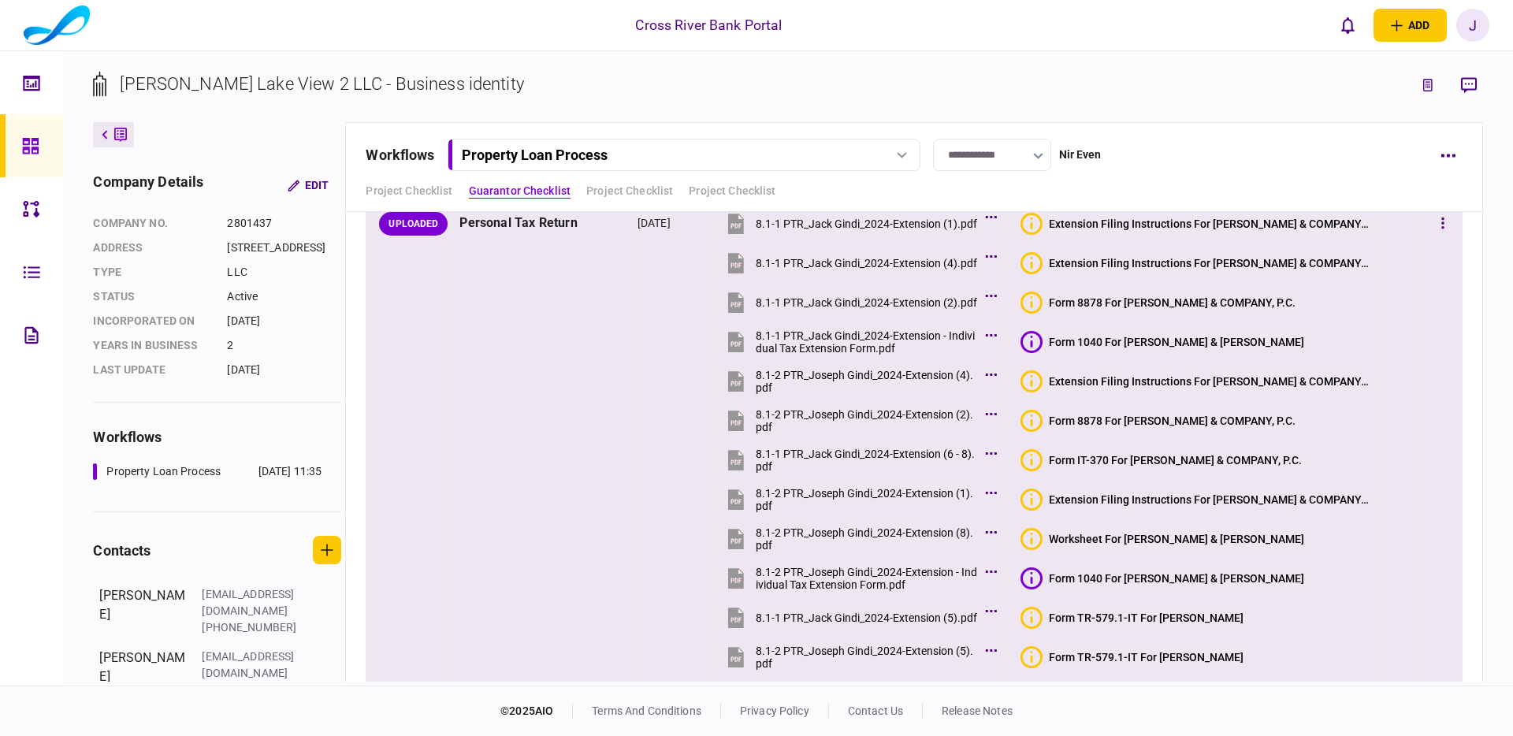
scroll to position [4107, 0]
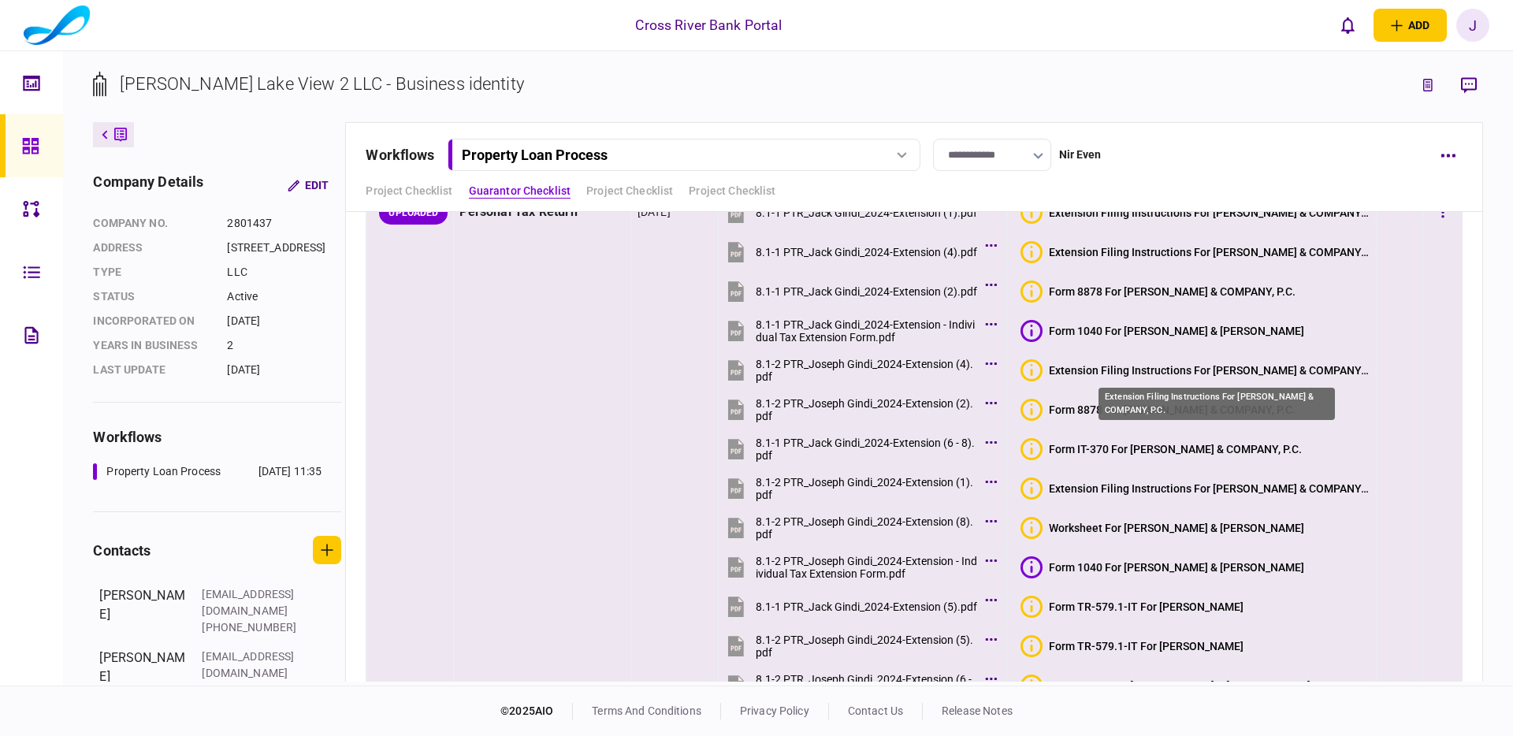
click at [1224, 371] on div "Extension Filing Instructions For ROGOFF & COMPANY, P.C." at bounding box center [1210, 370] width 322 height 13
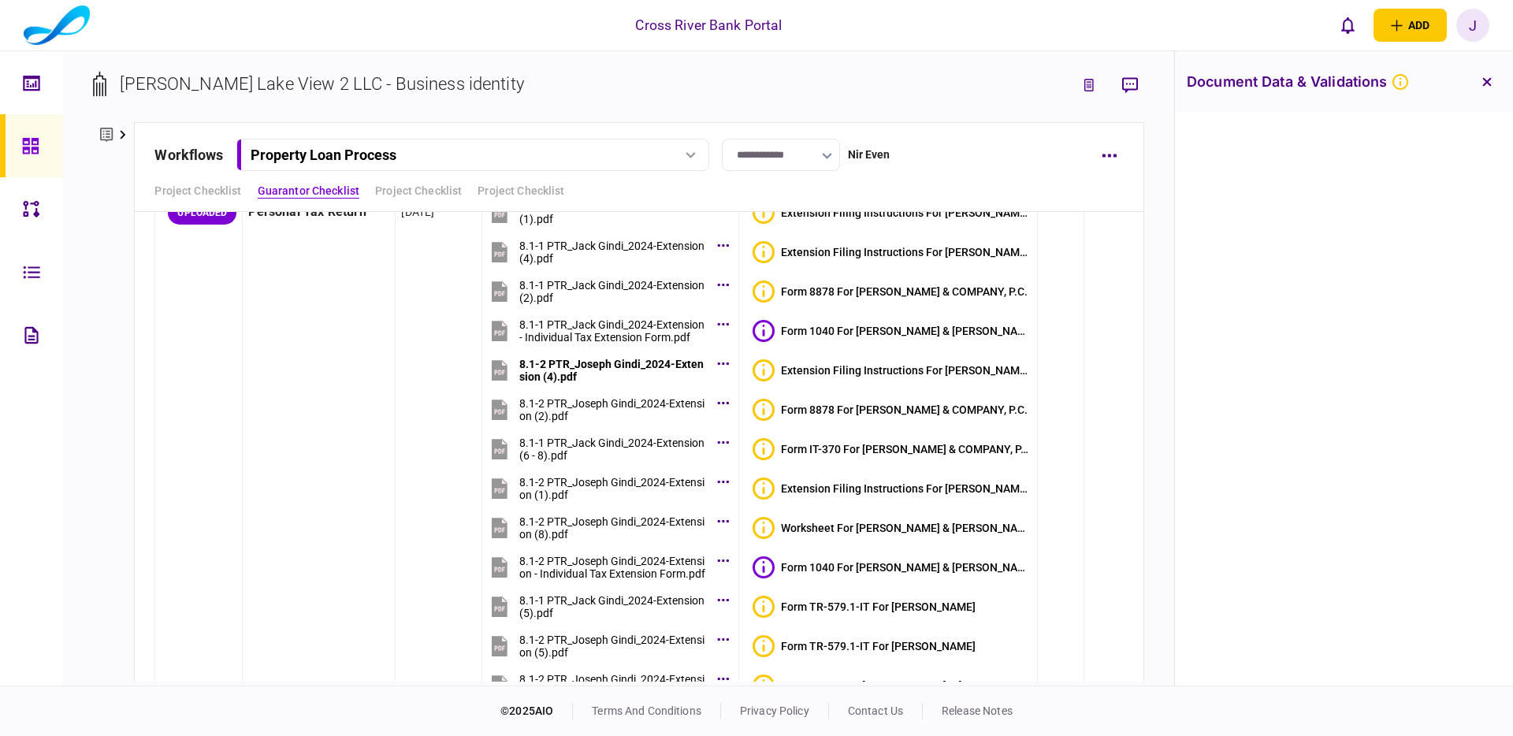
click at [1488, 83] on icon "button" at bounding box center [1487, 82] width 9 height 9
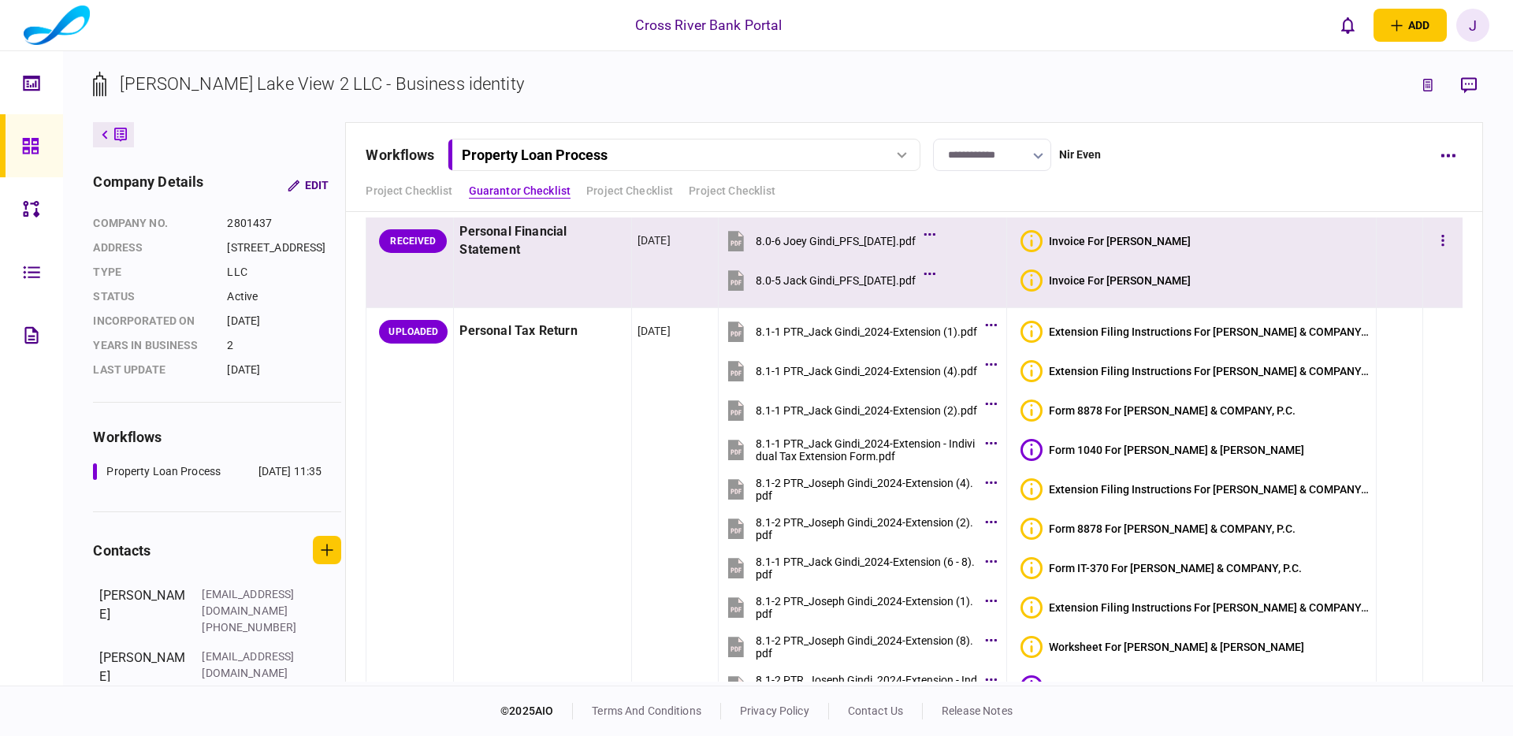
scroll to position [3982, 0]
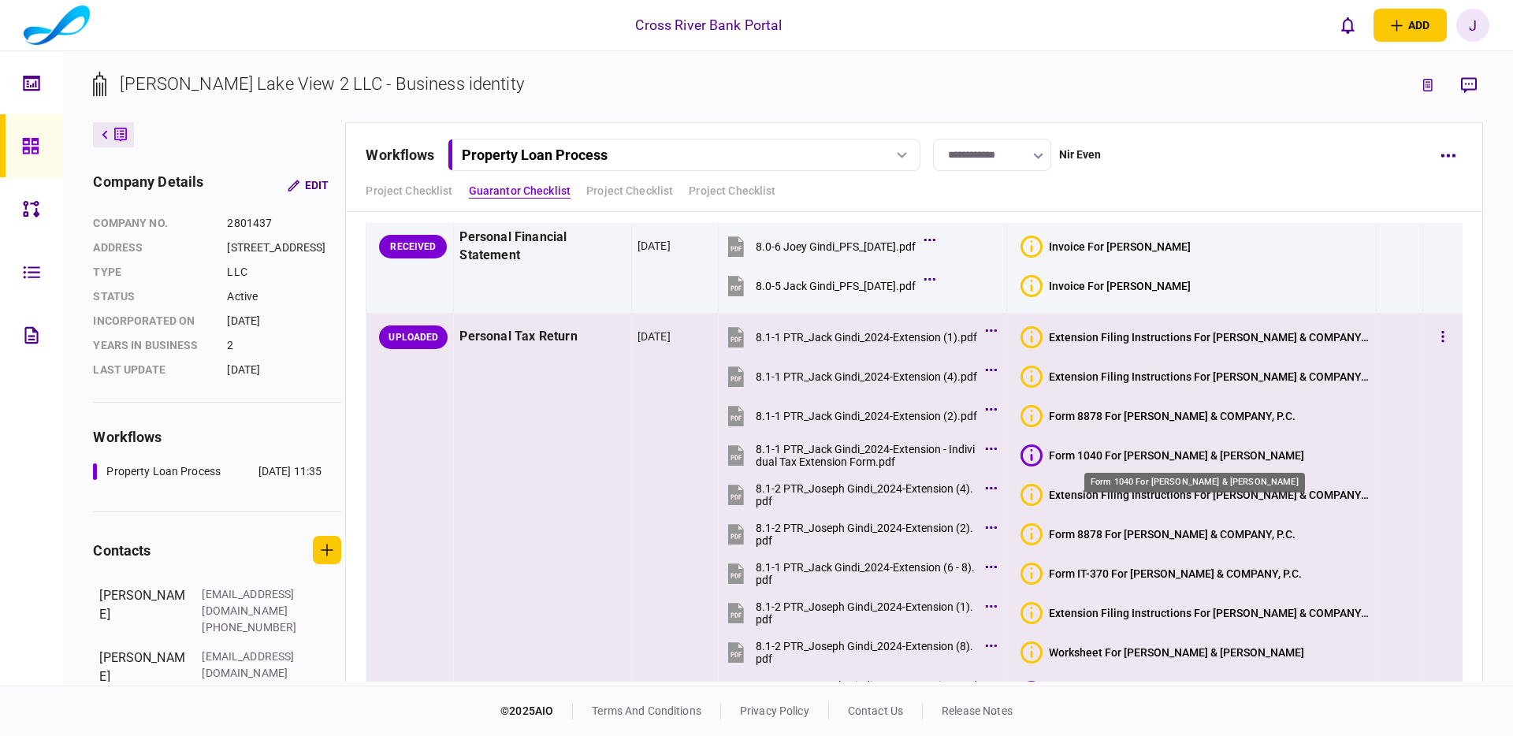
click at [1155, 456] on div "Form 1040 For JACK GINDI & RITA LALO" at bounding box center [1176, 455] width 255 height 13
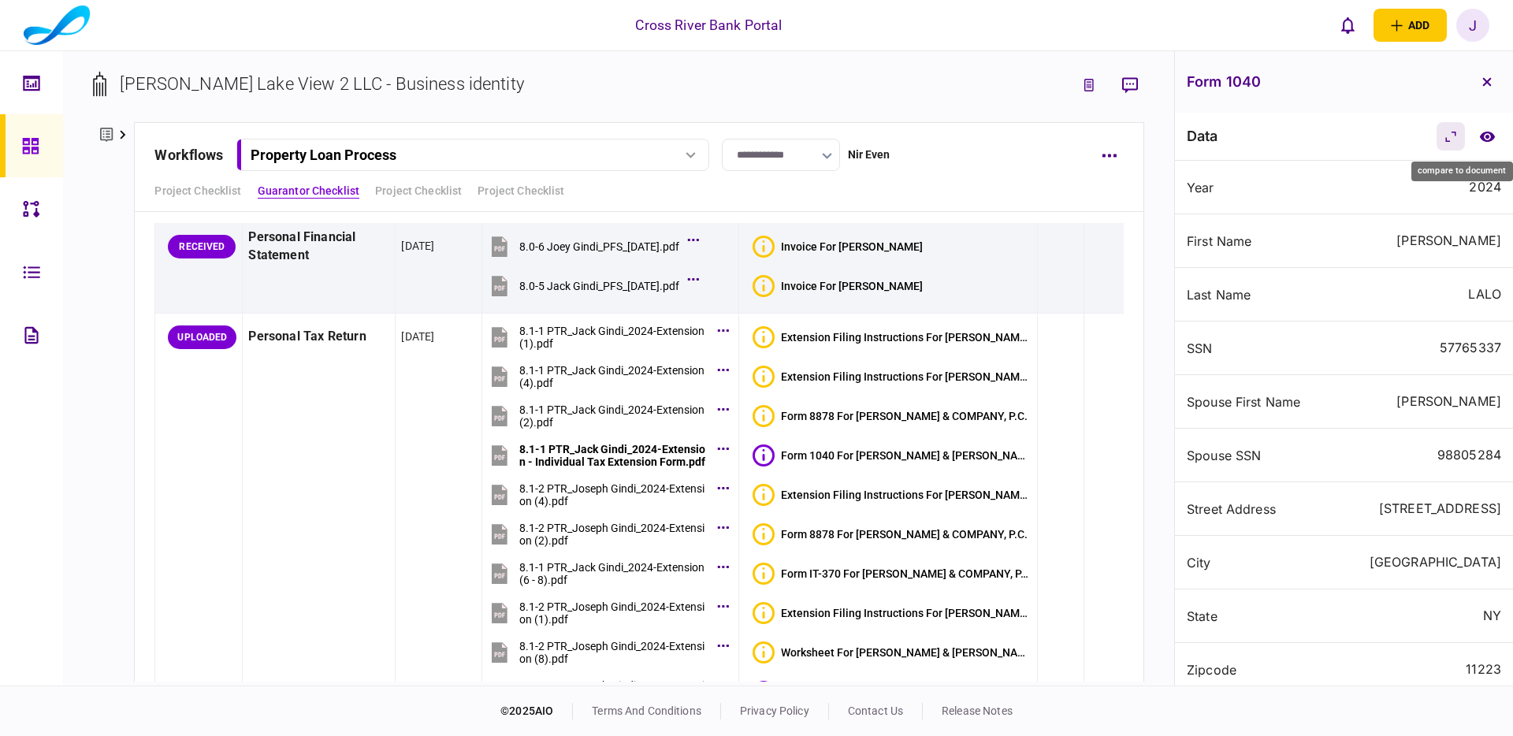
click at [1491, 138] on icon "compare to document" at bounding box center [1487, 136] width 15 height 10
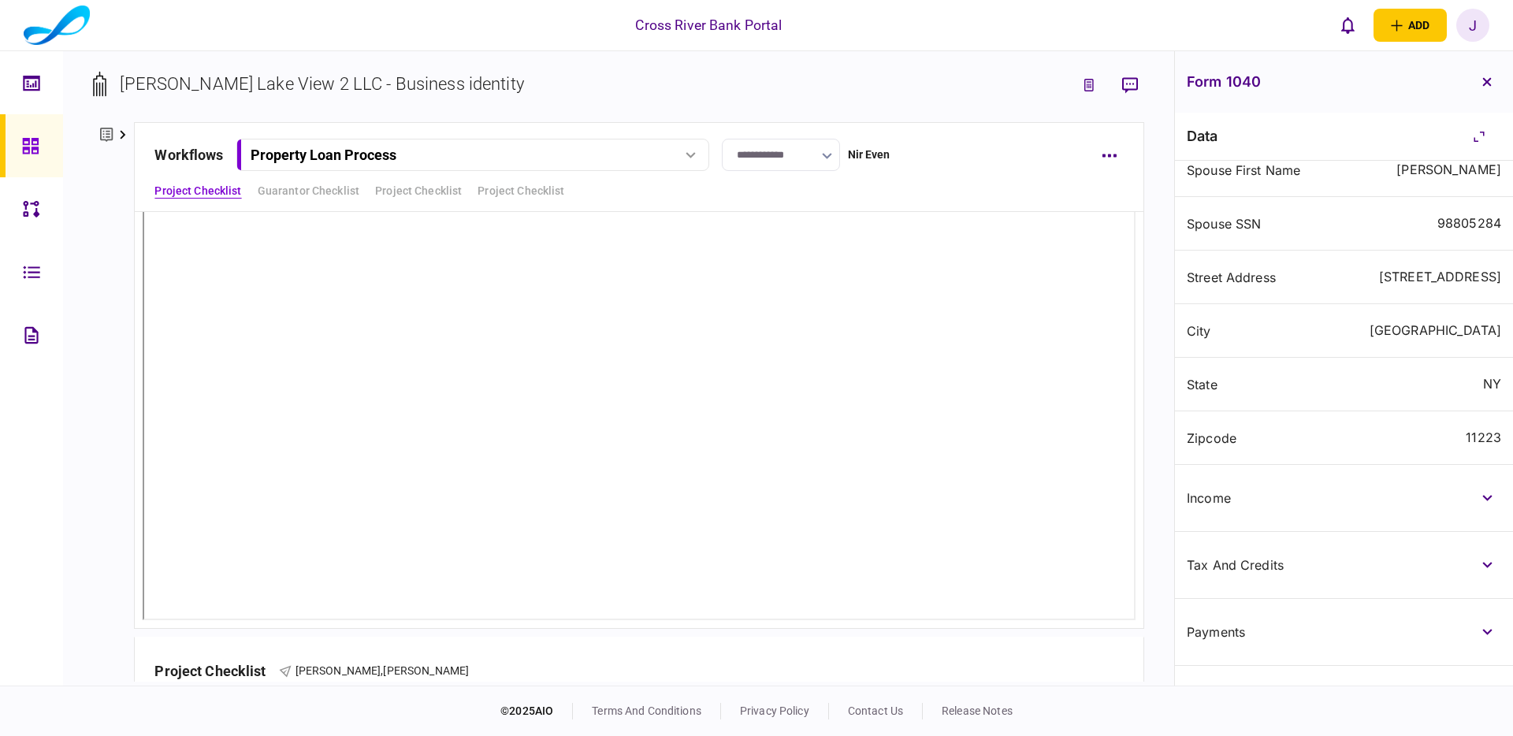
scroll to position [99, 0]
click at [1482, 493] on button "button" at bounding box center [1487, 498] width 28 height 28
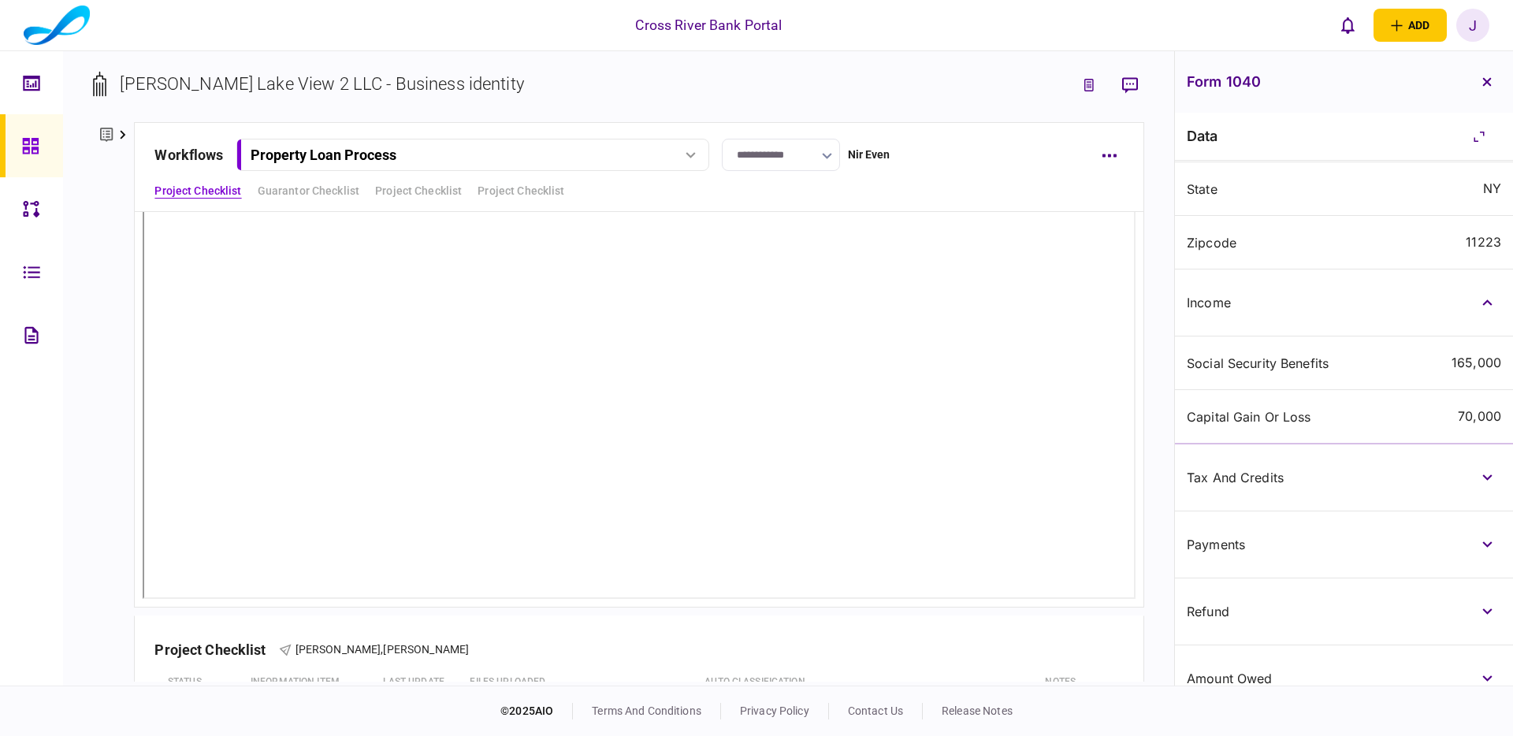
scroll to position [435, 0]
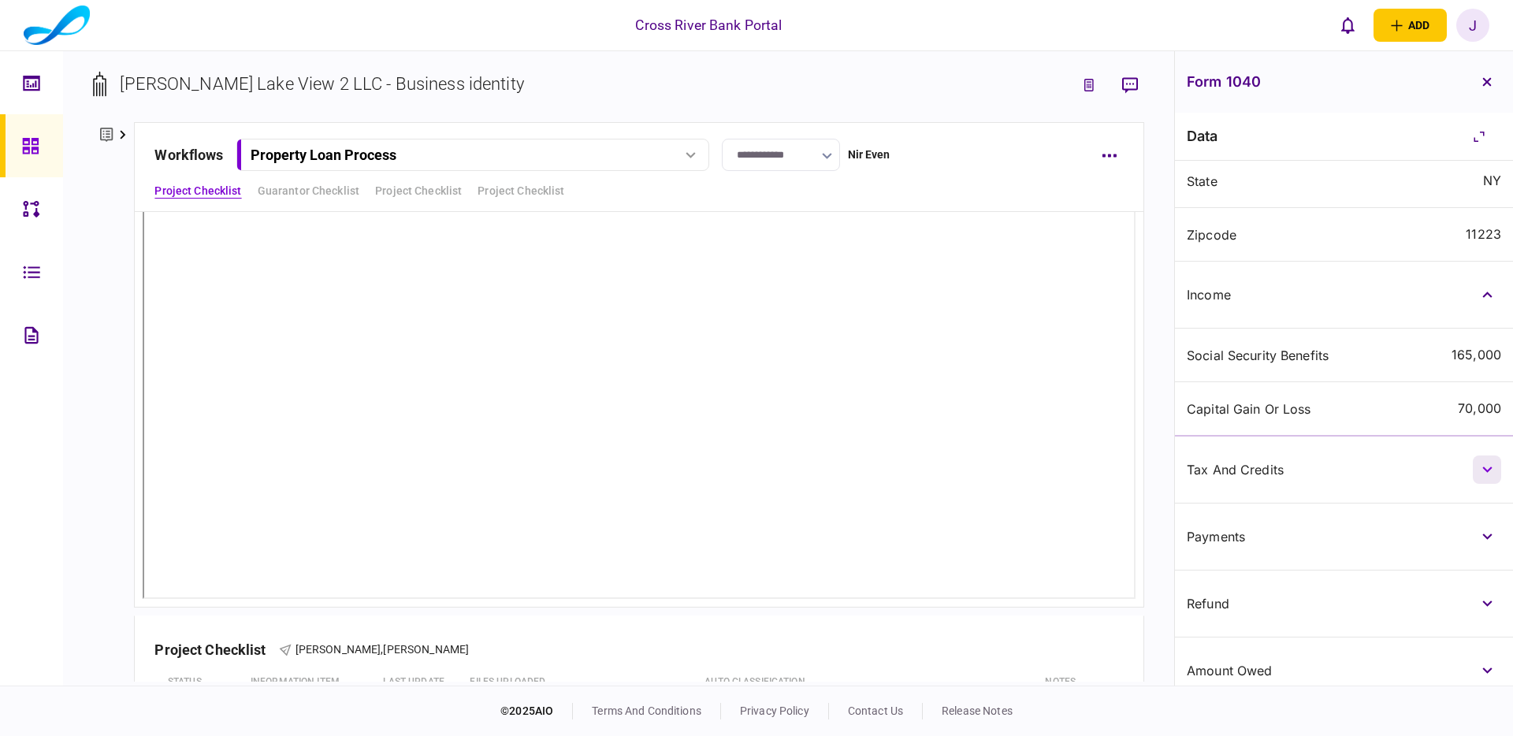
click at [1483, 471] on icon "button" at bounding box center [1488, 470] width 10 height 6
click at [1473, 465] on button "button" at bounding box center [1487, 470] width 28 height 28
click at [1492, 537] on button "button" at bounding box center [1487, 537] width 28 height 28
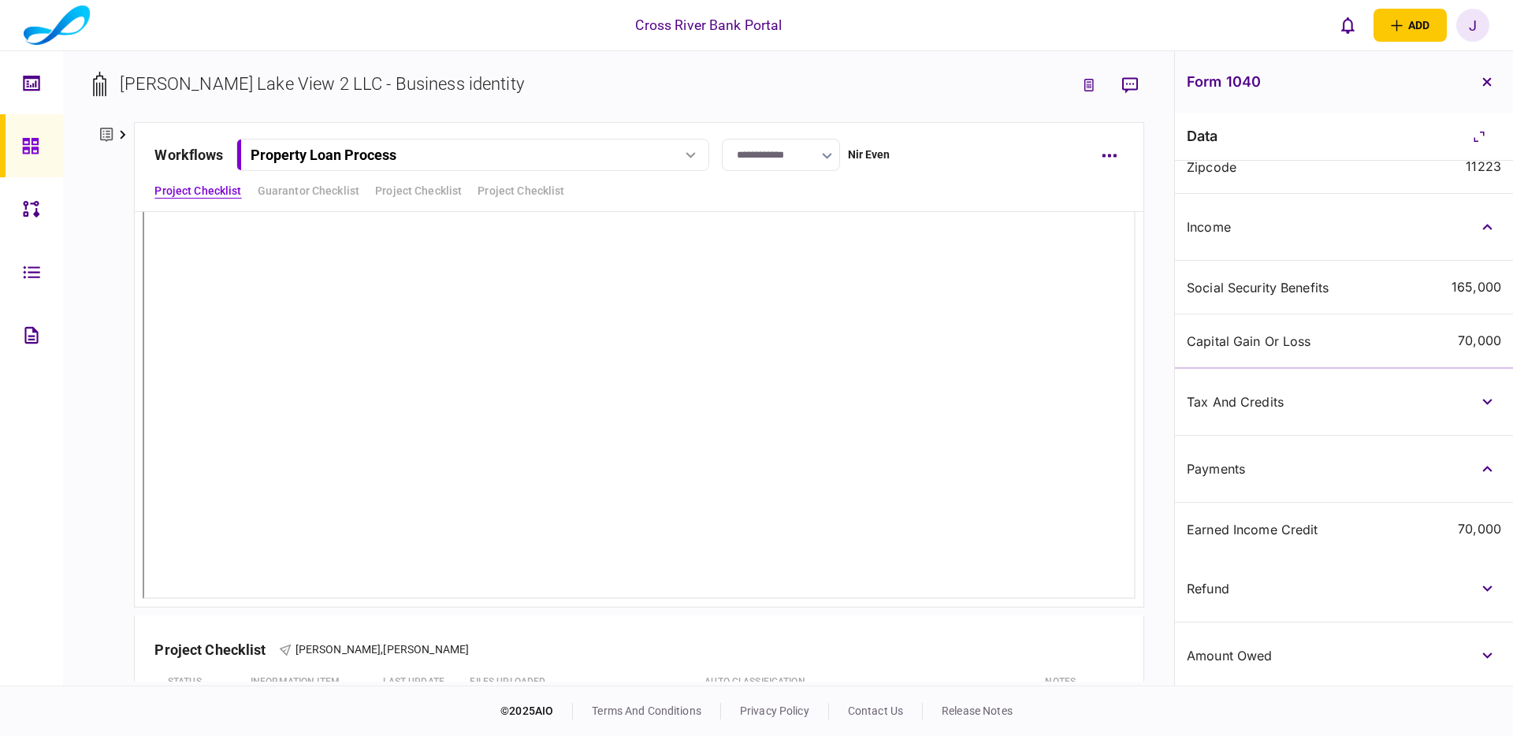
scroll to position [560, 0]
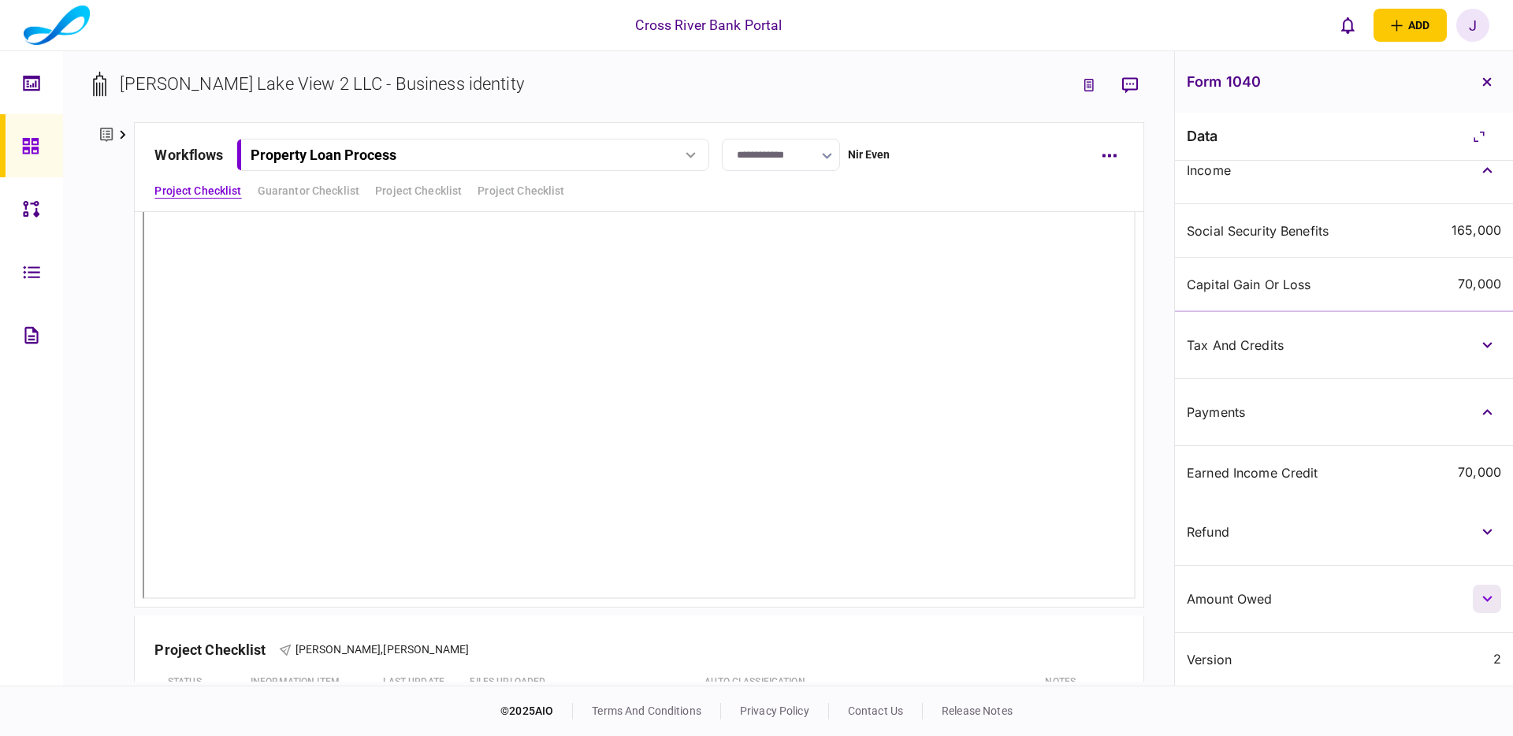
click at [1485, 597] on icon "button" at bounding box center [1488, 599] width 10 height 6
click at [1483, 599] on icon "button" at bounding box center [1488, 599] width 10 height 6
click at [1492, 541] on button "button" at bounding box center [1487, 532] width 28 height 28
click at [1483, 530] on icon "button" at bounding box center [1488, 532] width 10 height 6
drag, startPoint x: 1489, startPoint y: 85, endPoint x: 1480, endPoint y: 107, distance: 23.7
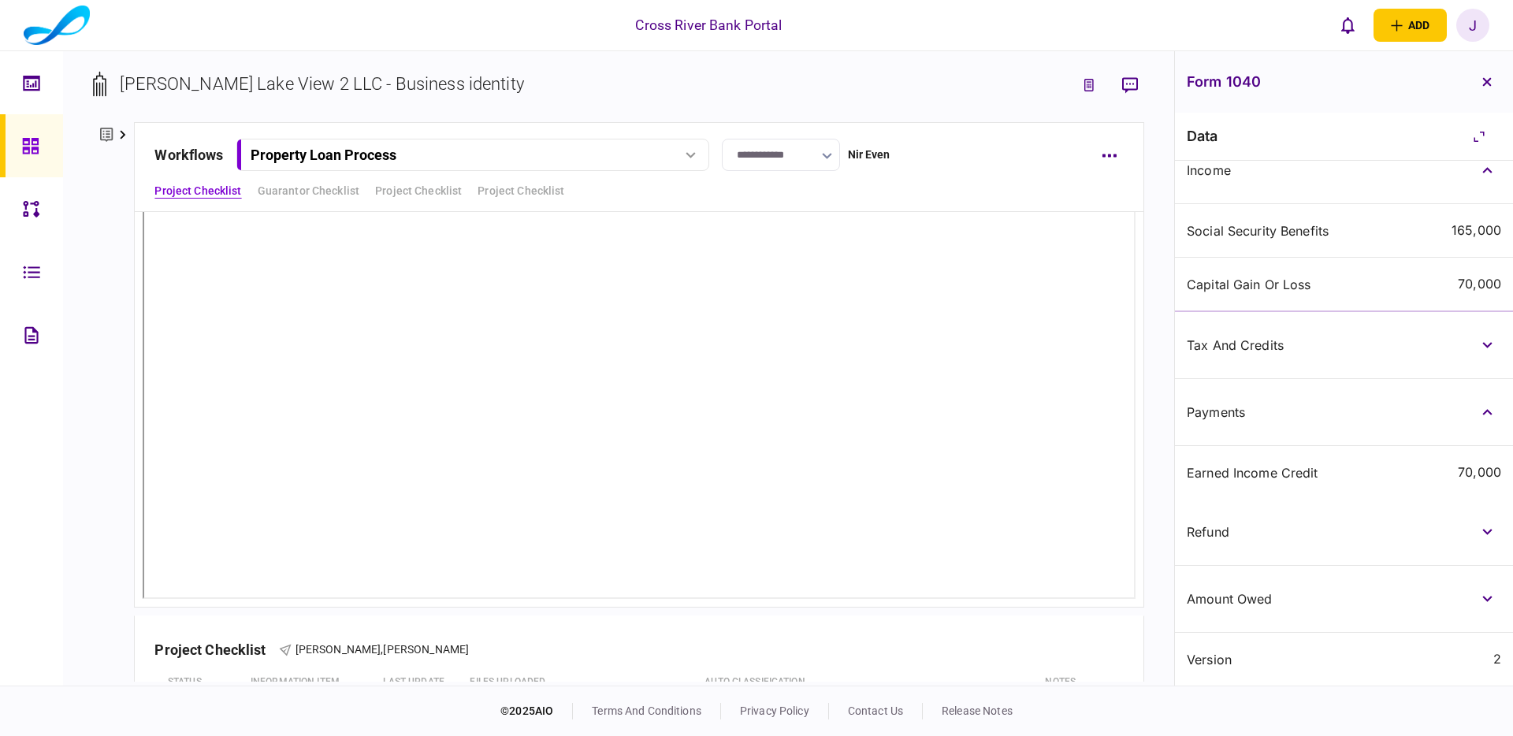
click at [1489, 85] on icon "button" at bounding box center [1487, 81] width 9 height 9
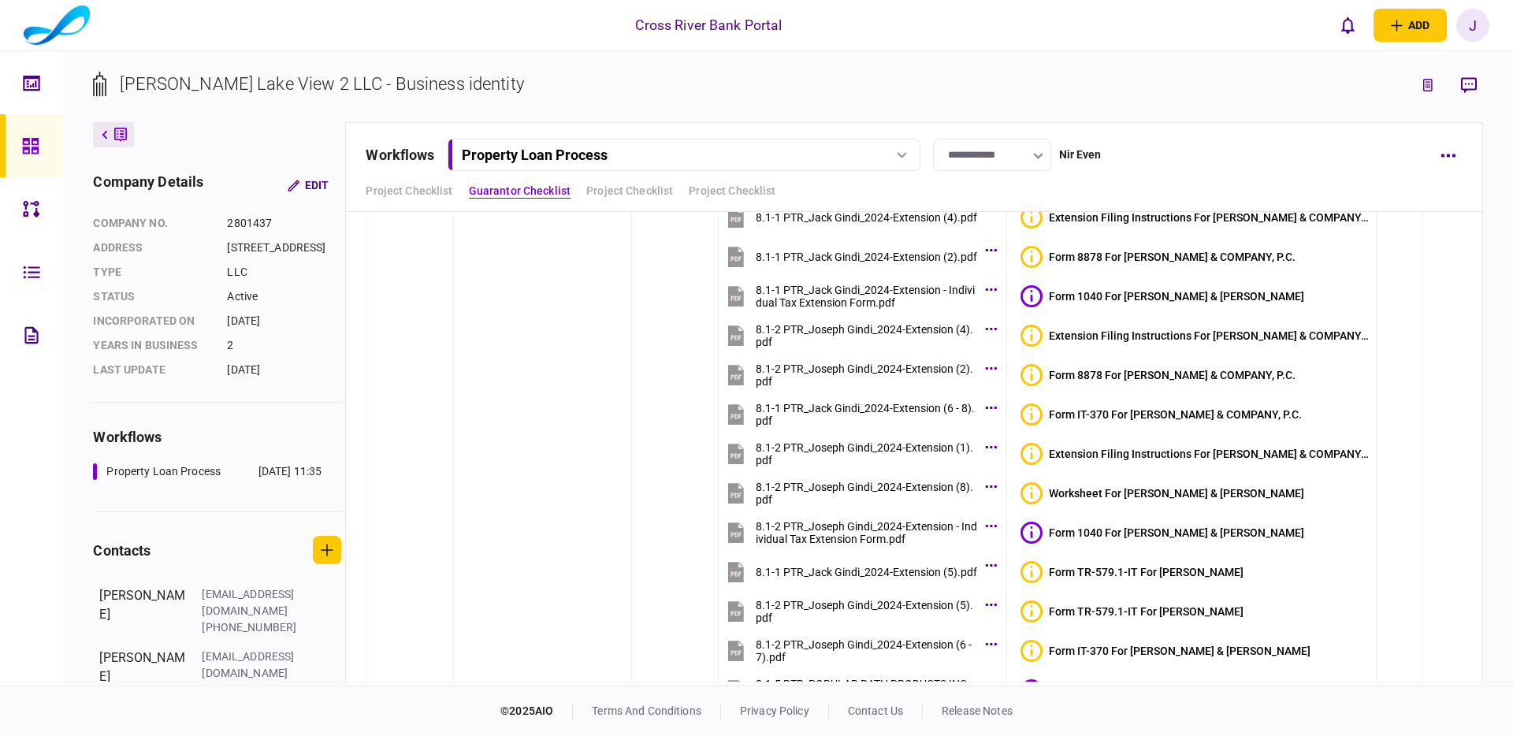
scroll to position [4142, 0]
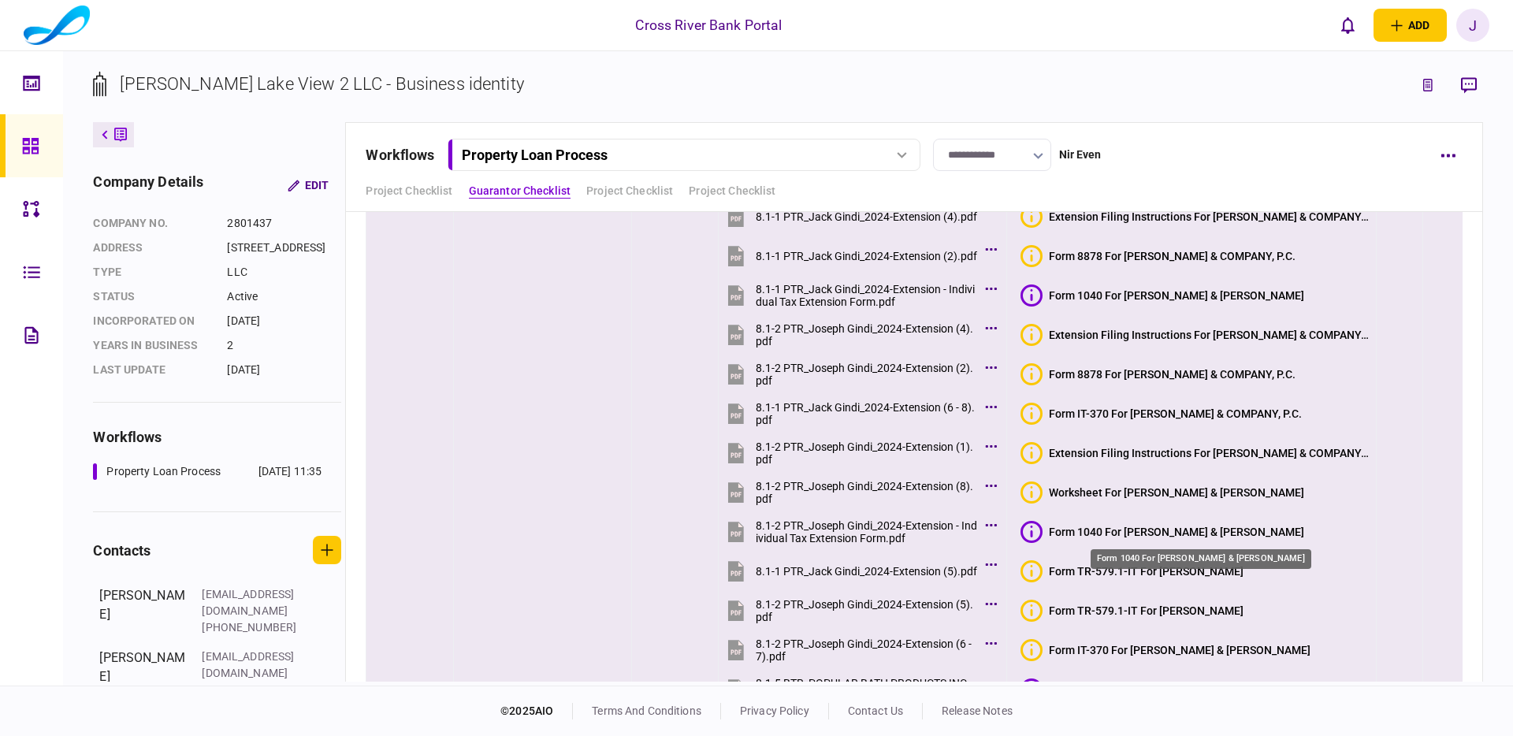
click at [1285, 534] on div "Form 1040 For JOSEPH GINDI & ARLETTE BAWABEH" at bounding box center [1176, 532] width 255 height 13
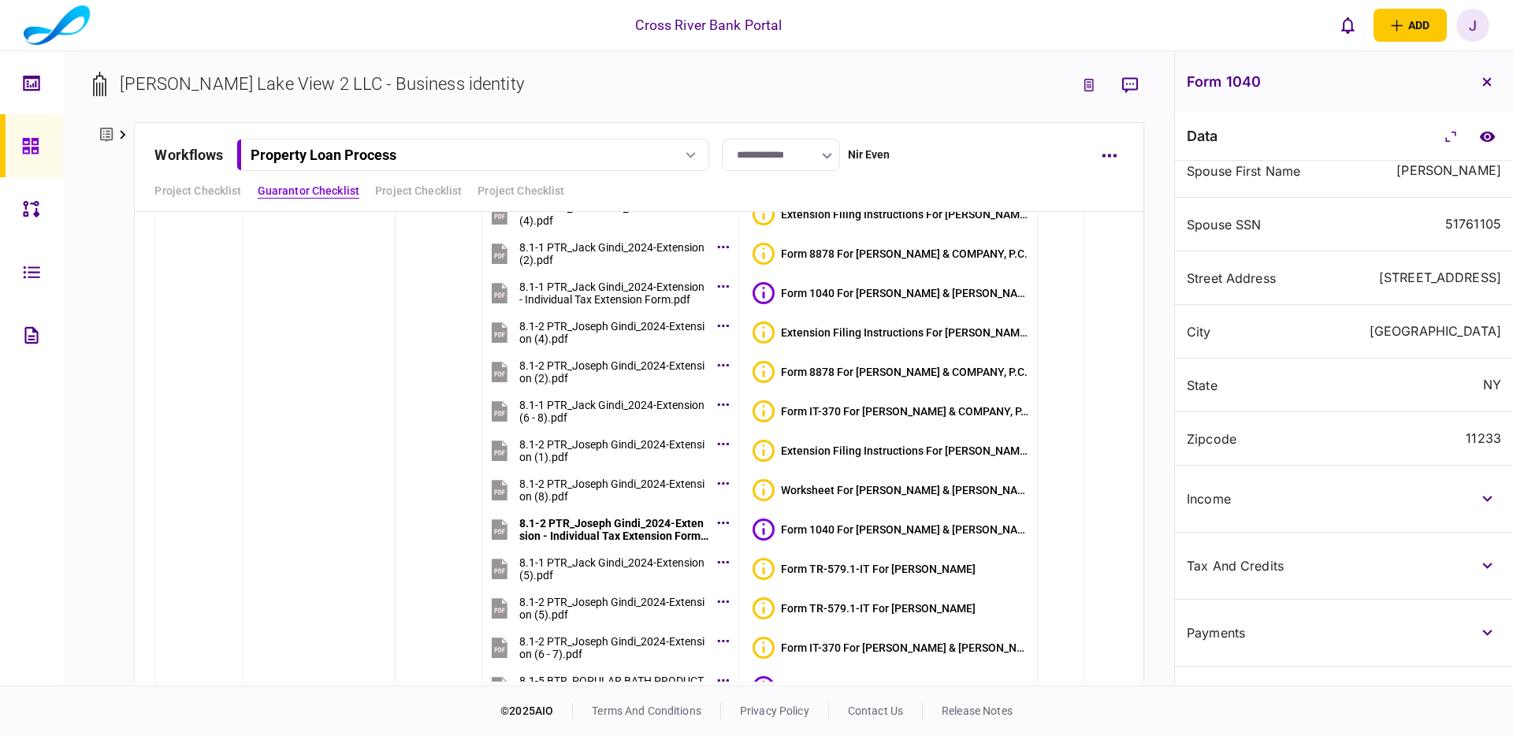
scroll to position [293, 0]
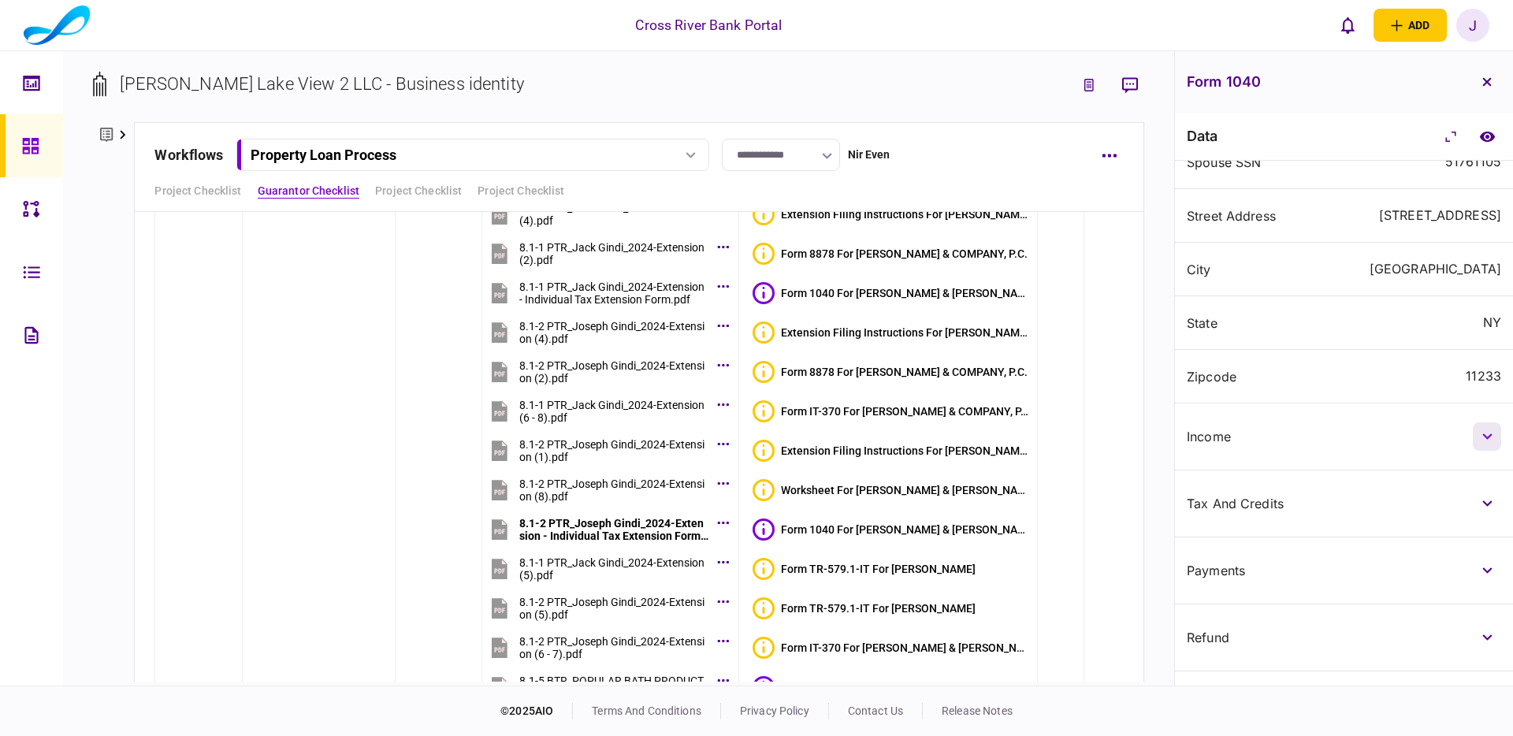
click at [1490, 451] on button "button" at bounding box center [1487, 436] width 28 height 28
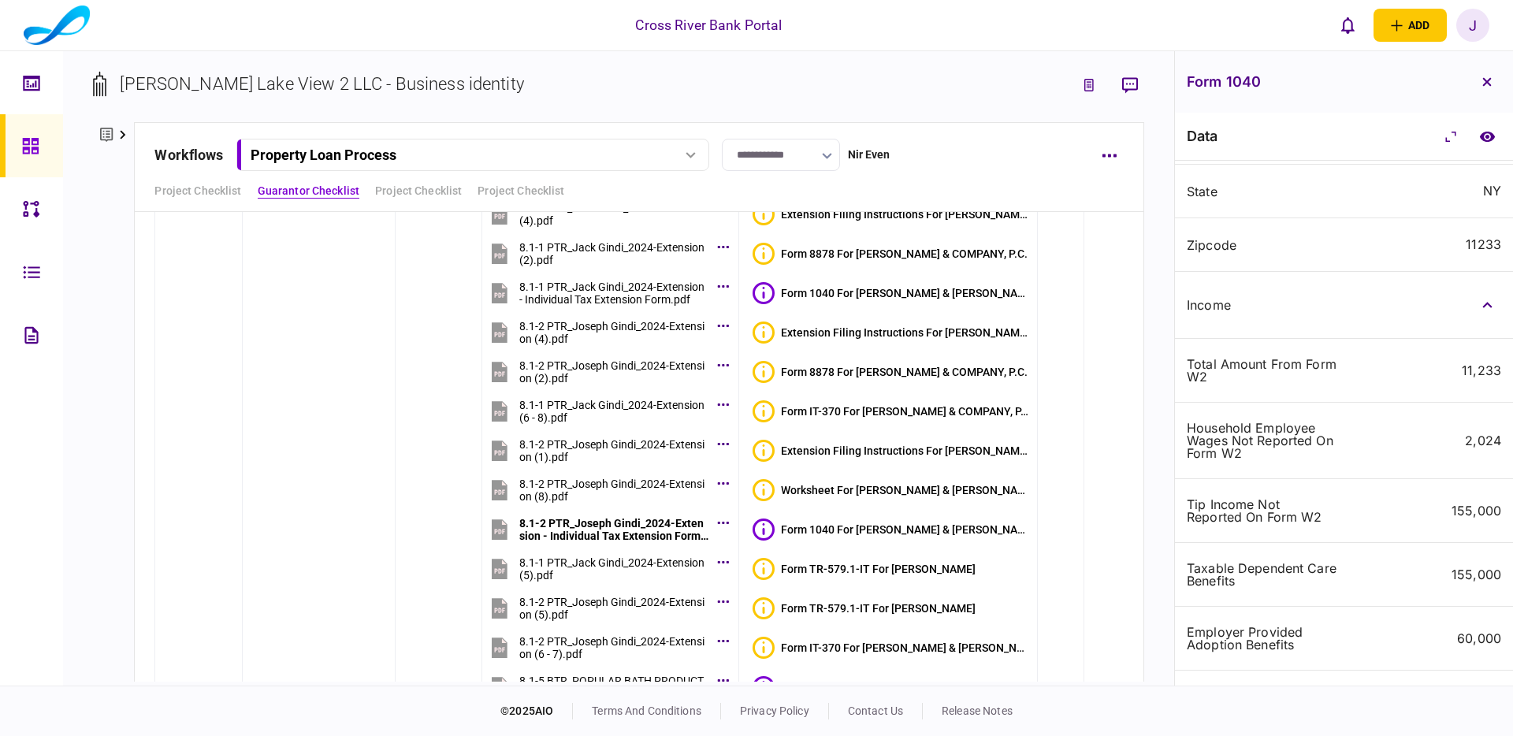
scroll to position [426, 0]
click at [1492, 136] on icon "compare to document" at bounding box center [1487, 136] width 15 height 10
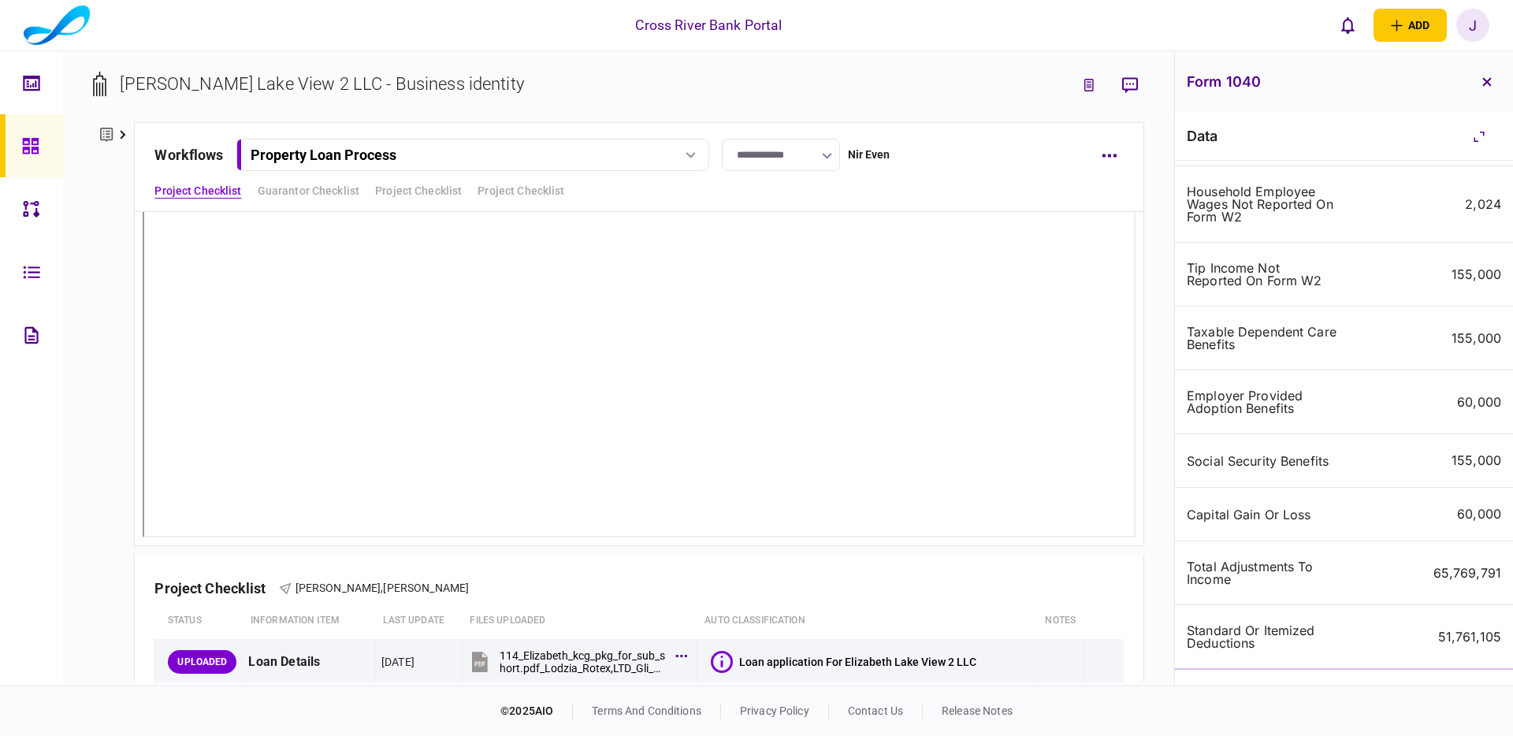
scroll to position [664, 0]
drag, startPoint x: 1491, startPoint y: 87, endPoint x: 1465, endPoint y: 109, distance: 34.1
click at [1491, 87] on button "button" at bounding box center [1487, 82] width 28 height 28
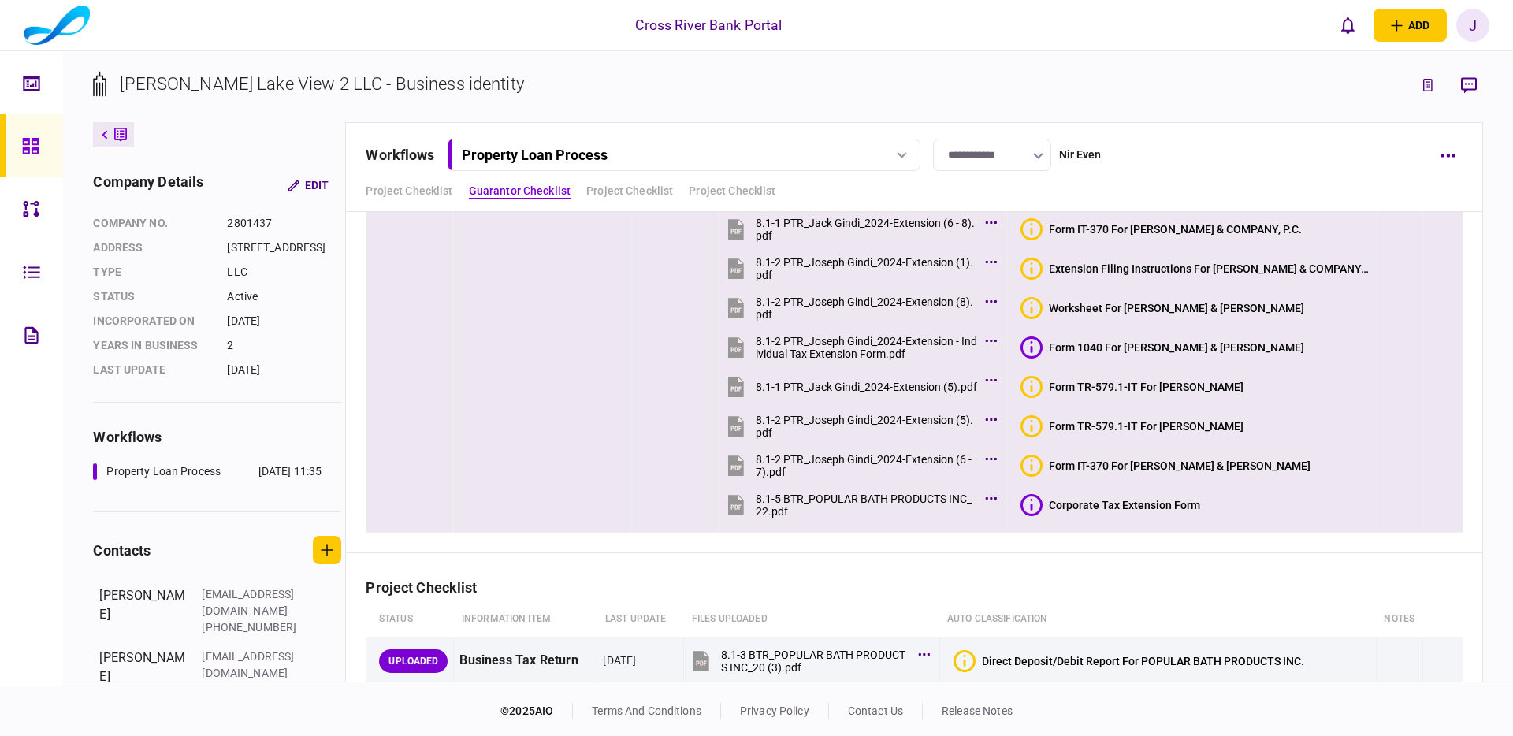
scroll to position [4334, 0]
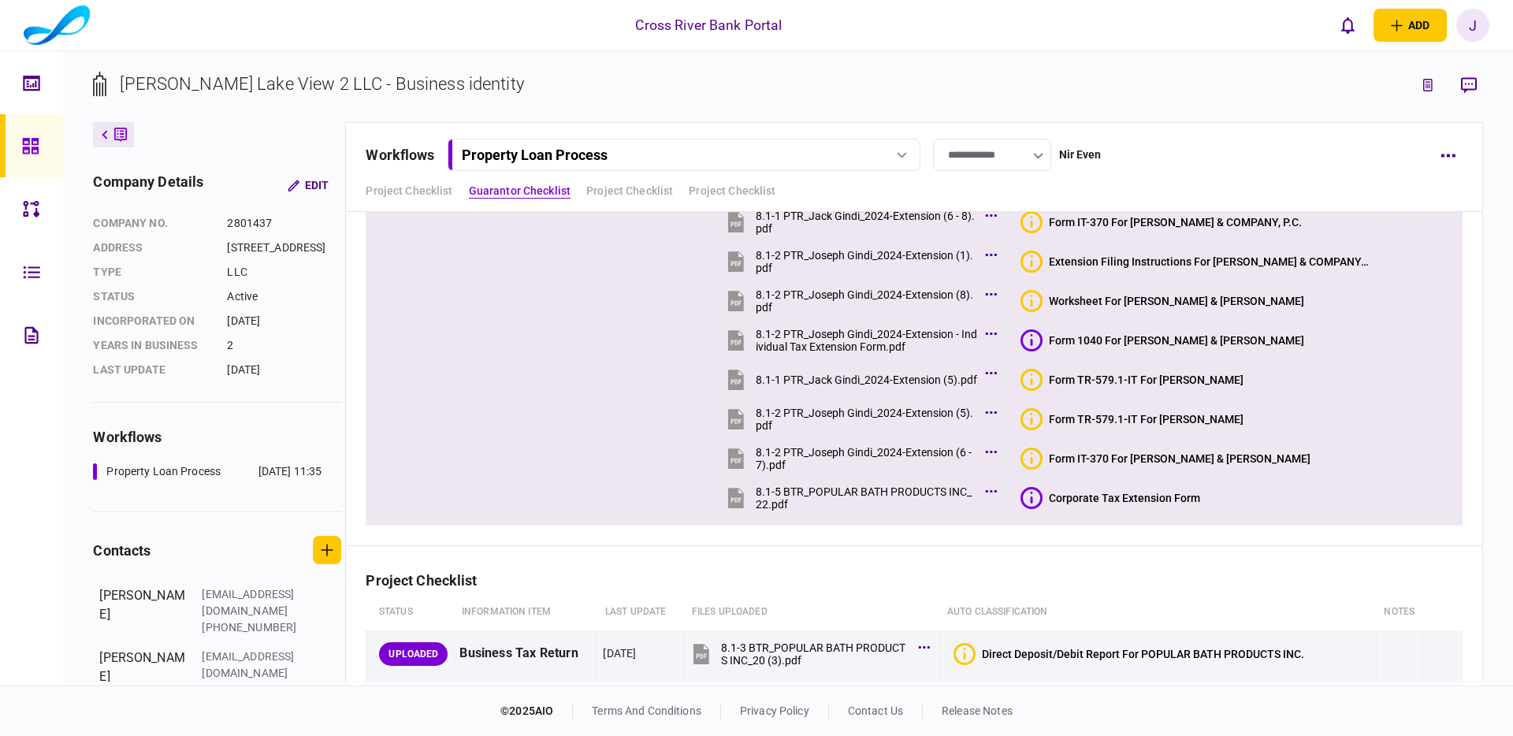
click at [1157, 508] on button "Corporate Tax Extension Form" at bounding box center [1111, 498] width 180 height 22
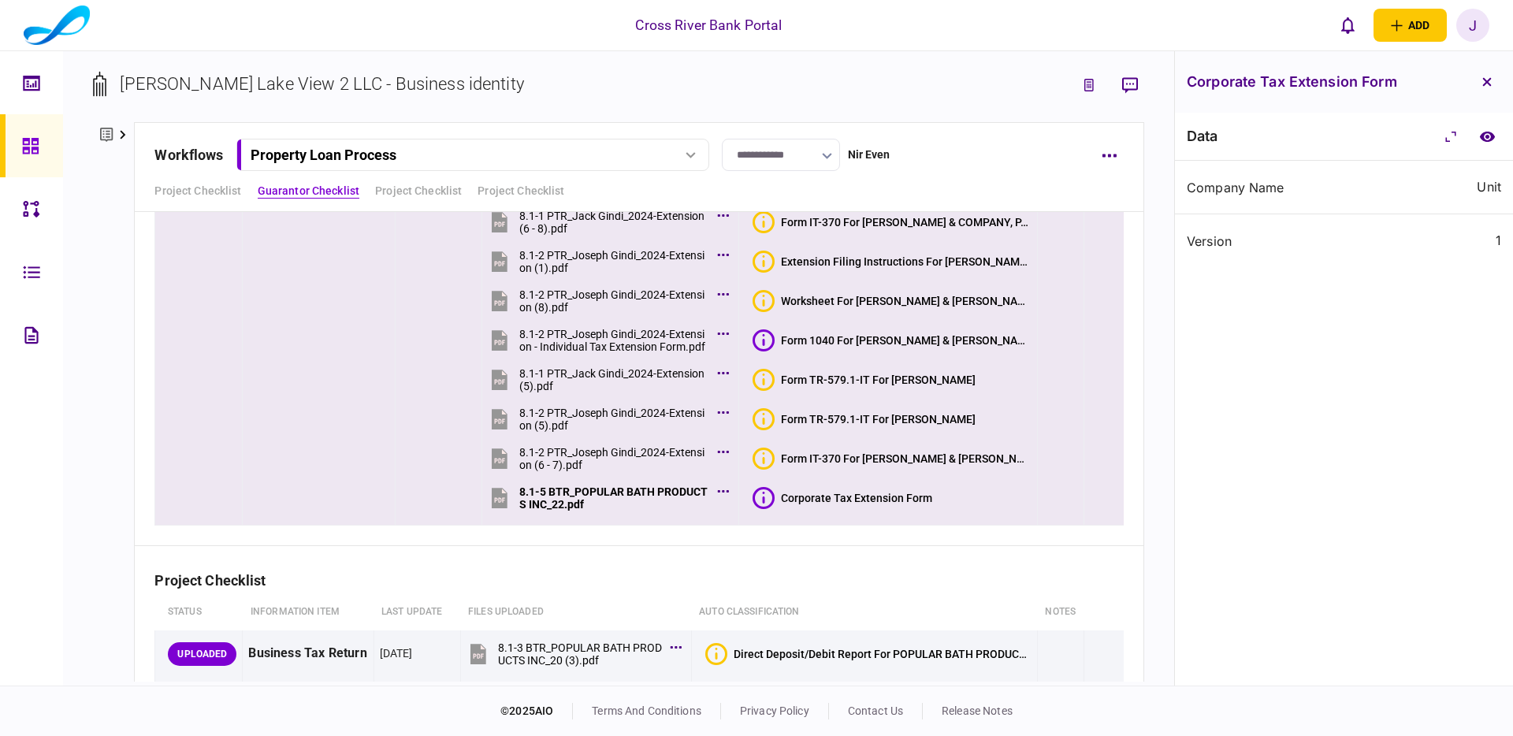
scroll to position [4393, 0]
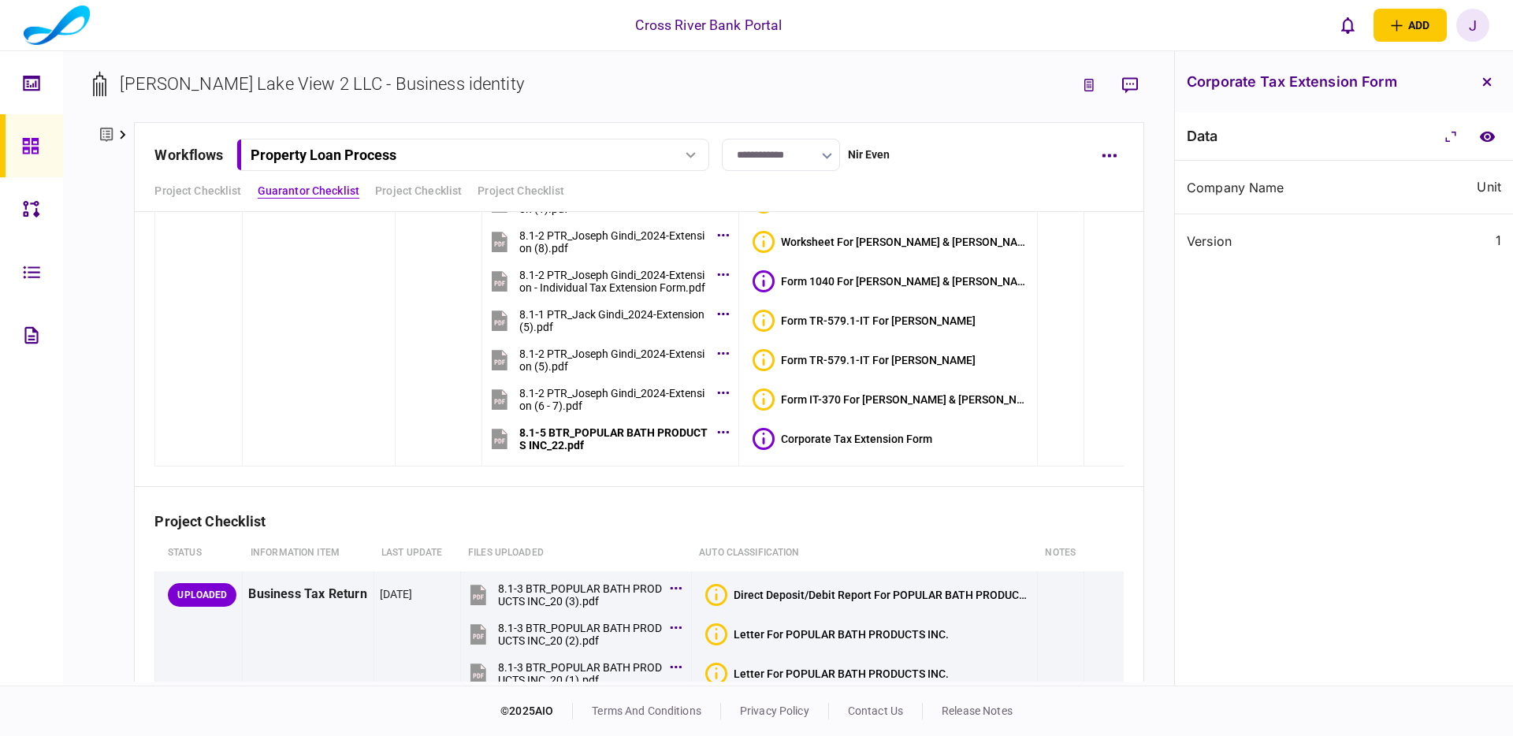
drag, startPoint x: 1462, startPoint y: 180, endPoint x: 1496, endPoint y: 188, distance: 35.0
click at [1469, 180] on div "Company Name Unit" at bounding box center [1344, 188] width 338 height 54
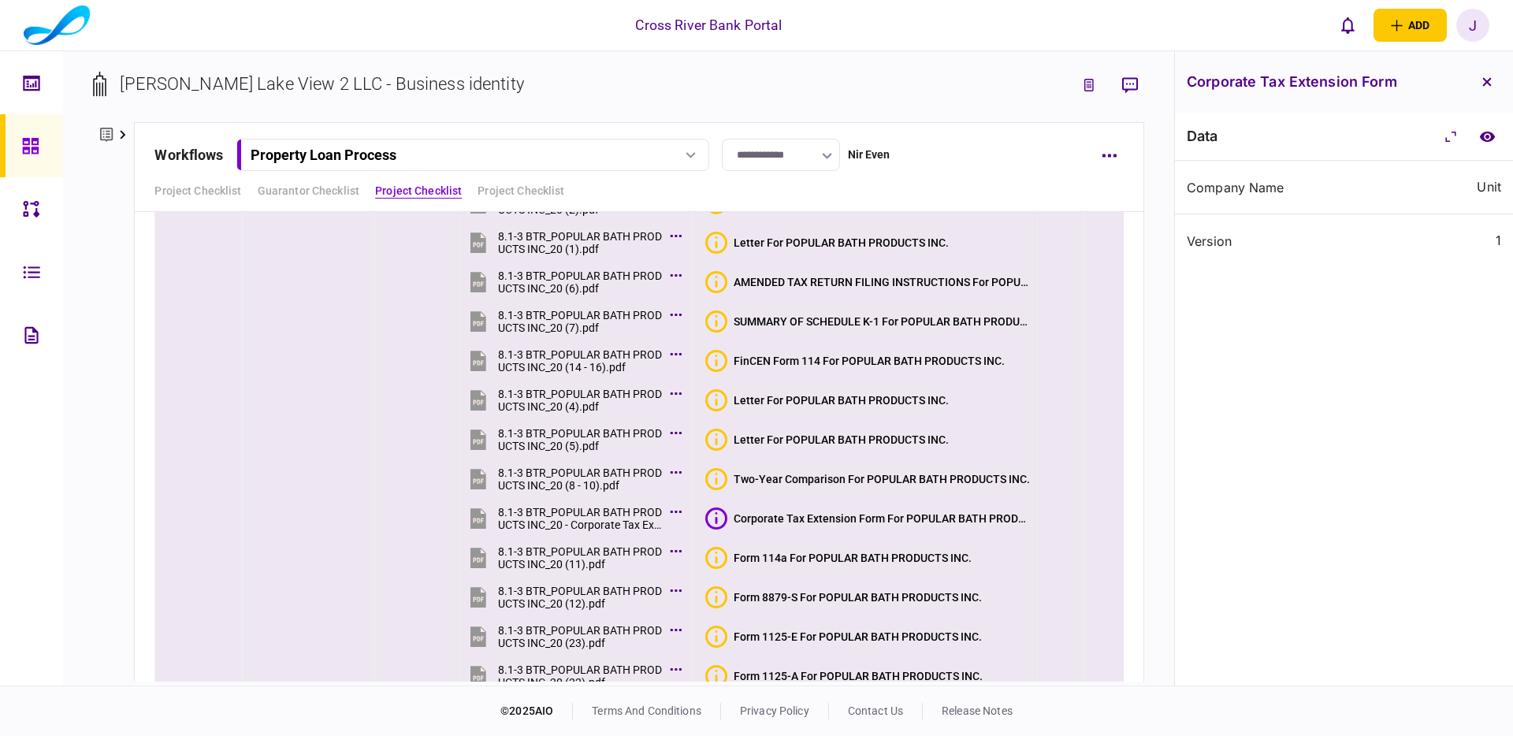
scroll to position [4831, 0]
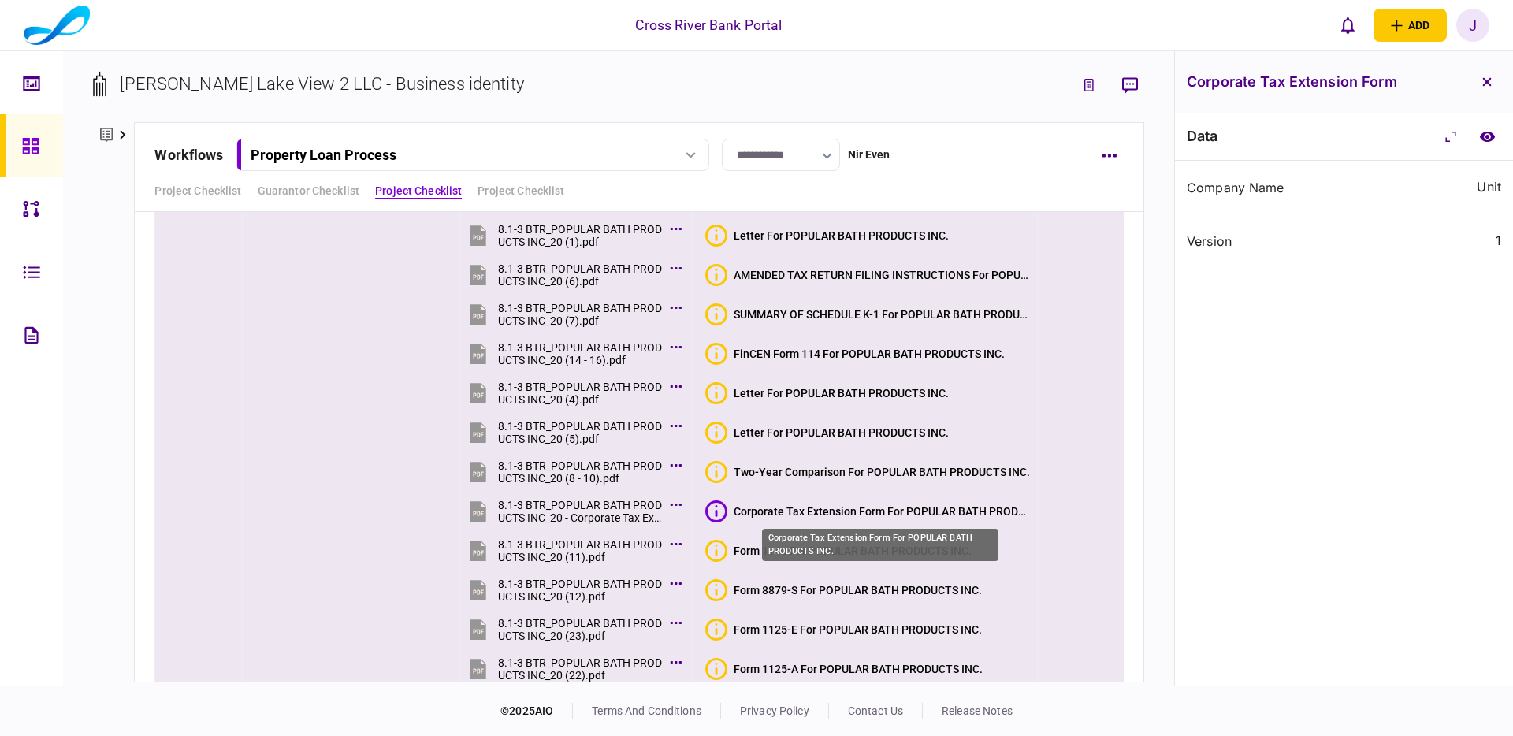
click at [854, 512] on div "Corporate Tax Extension Form For POPULAR BATH PRODUCTS INC." at bounding box center [883, 511] width 298 height 13
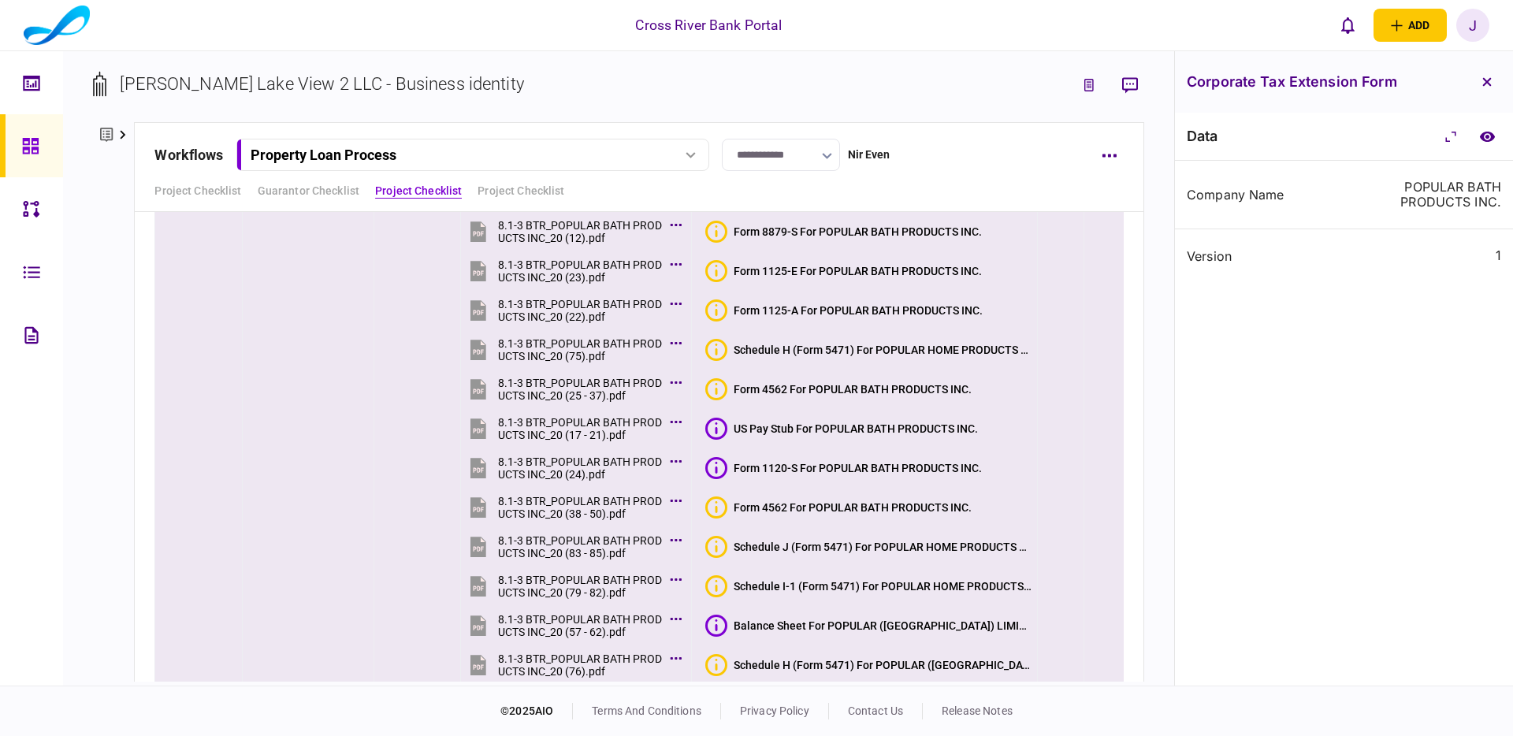
scroll to position [5193, 0]
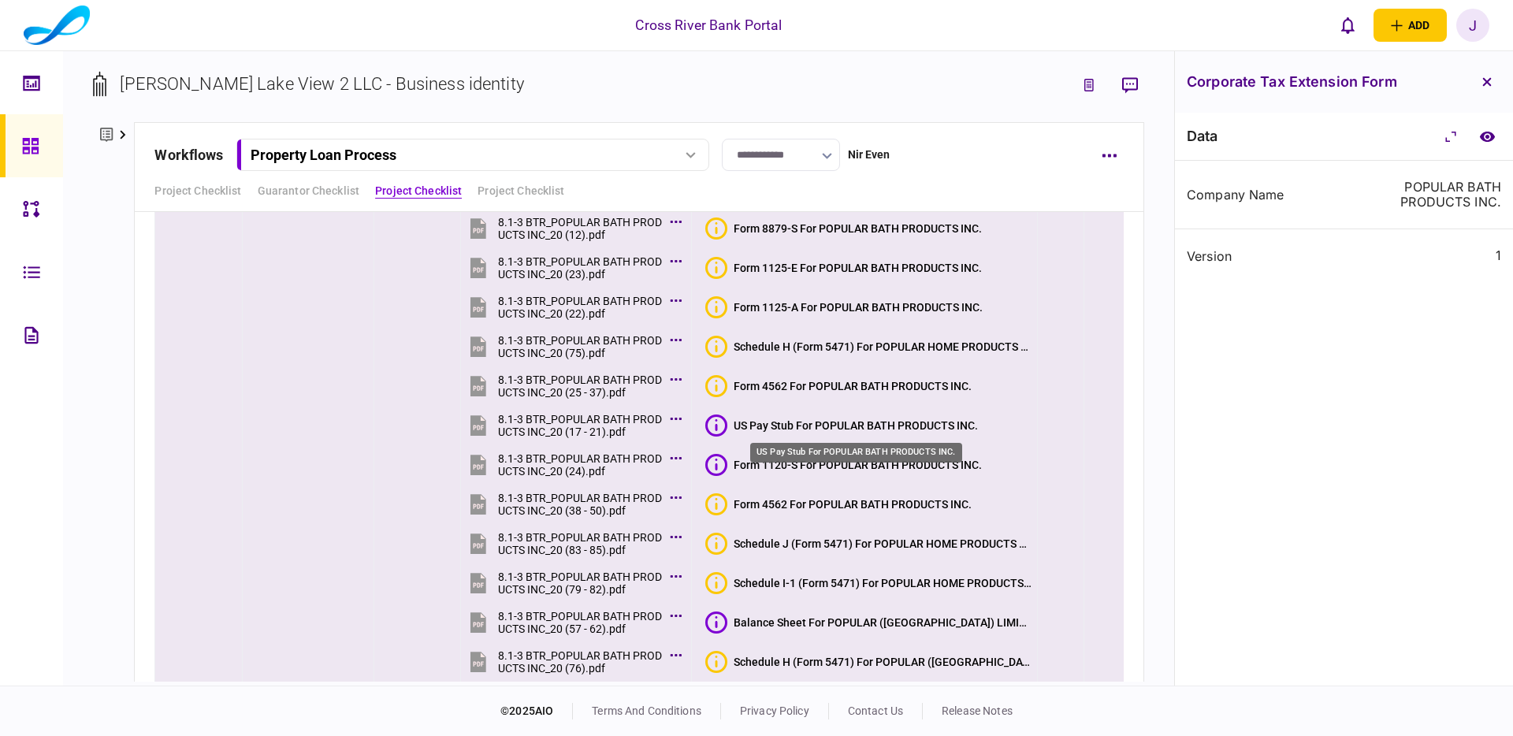
click at [858, 424] on div "US Pay Stub For POPULAR BATH PRODUCTS INC." at bounding box center [856, 425] width 244 height 13
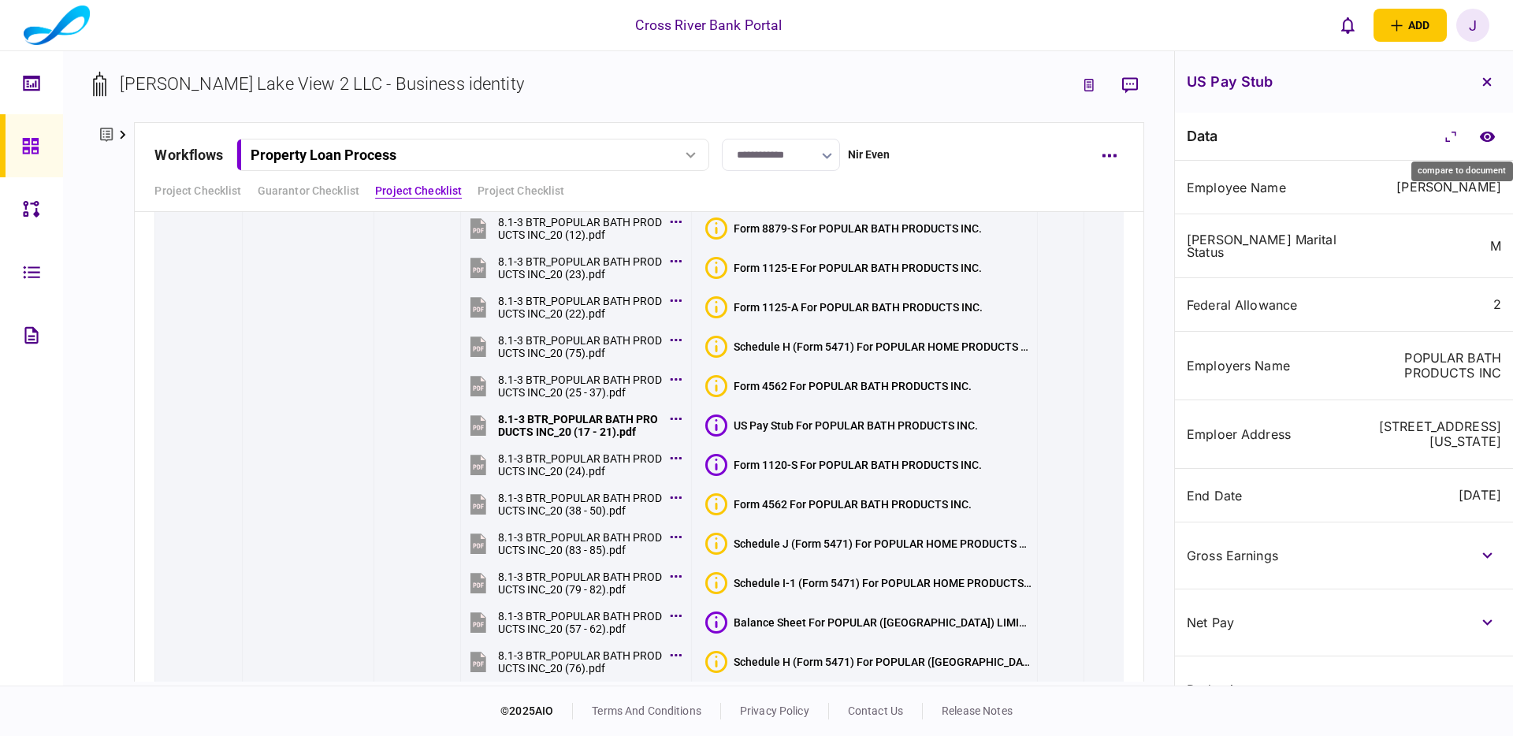
drag, startPoint x: 1486, startPoint y: 141, endPoint x: 1408, endPoint y: 177, distance: 86.0
click at [1486, 141] on icon "compare to document" at bounding box center [1488, 137] width 17 height 12
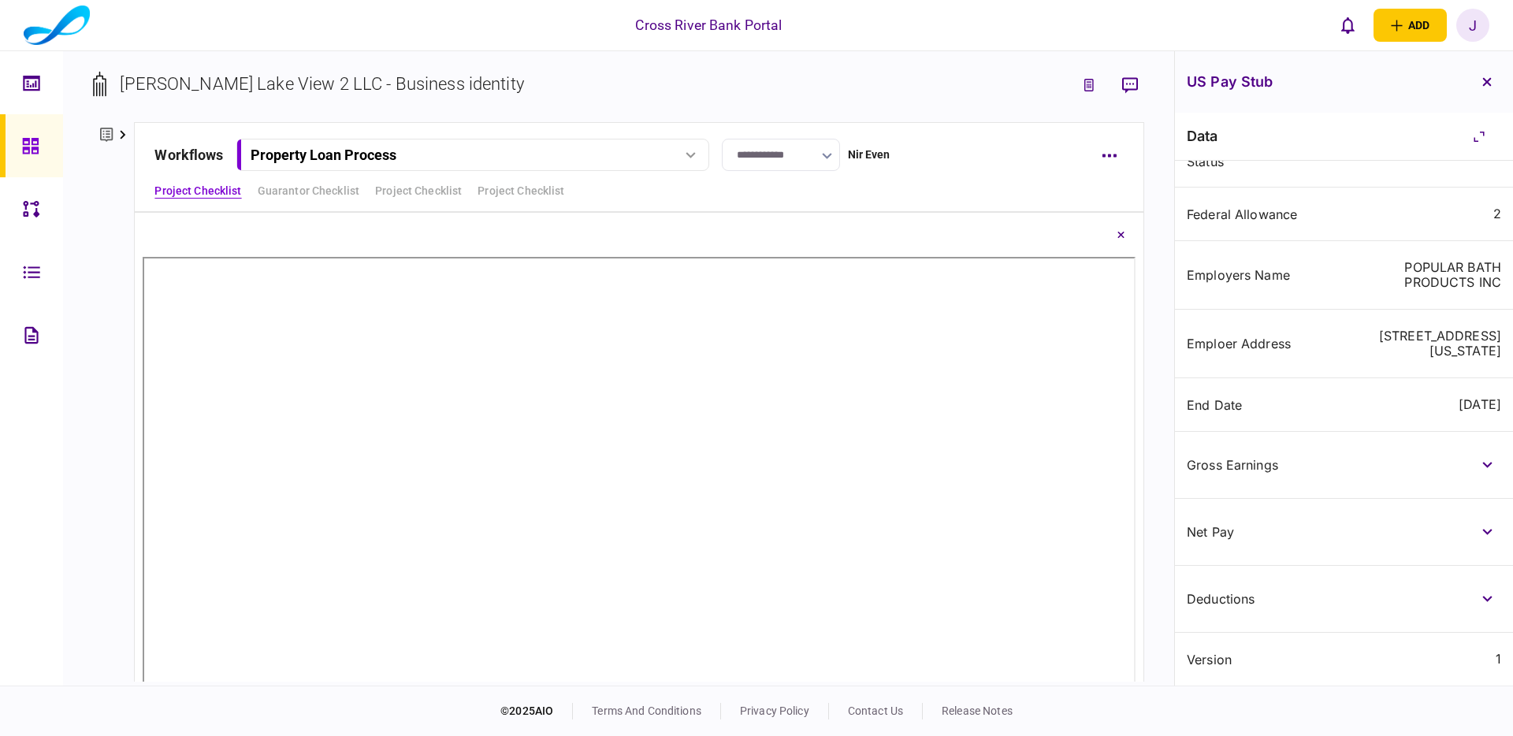
scroll to position [110, 0]
click at [1489, 463] on icon "button" at bounding box center [1488, 465] width 10 height 6
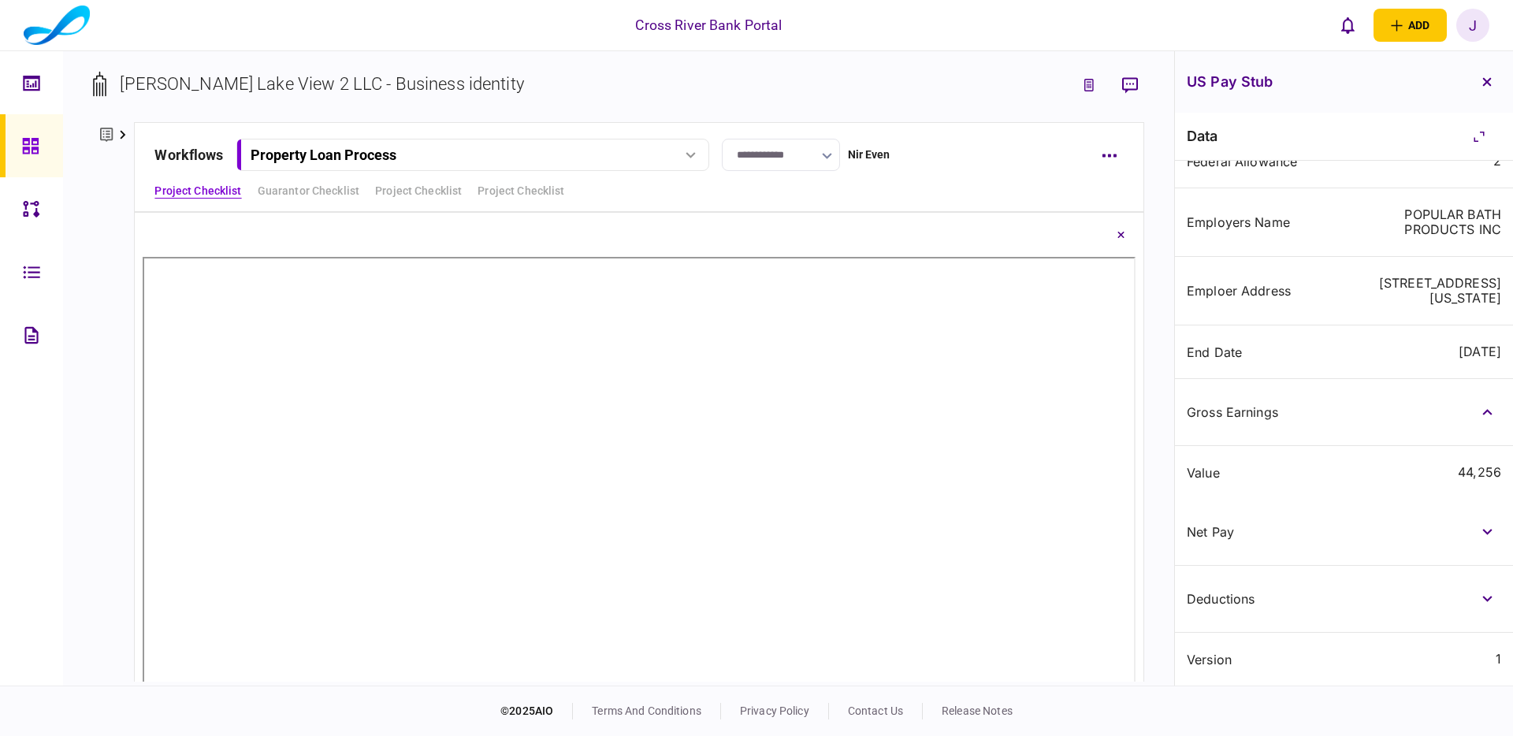
scroll to position [163, 0]
click at [1489, 604] on button "button" at bounding box center [1487, 599] width 28 height 28
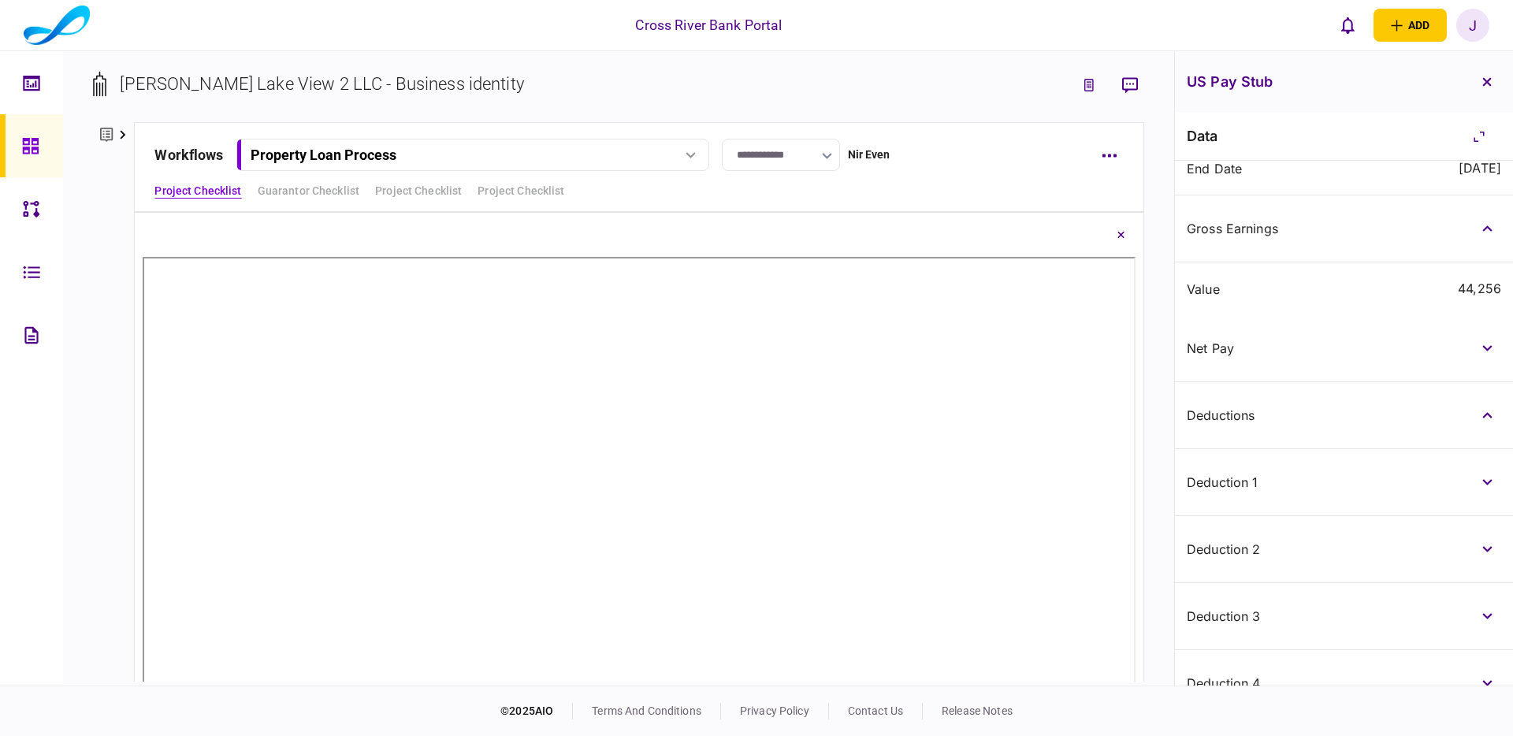
scroll to position [311, 0]
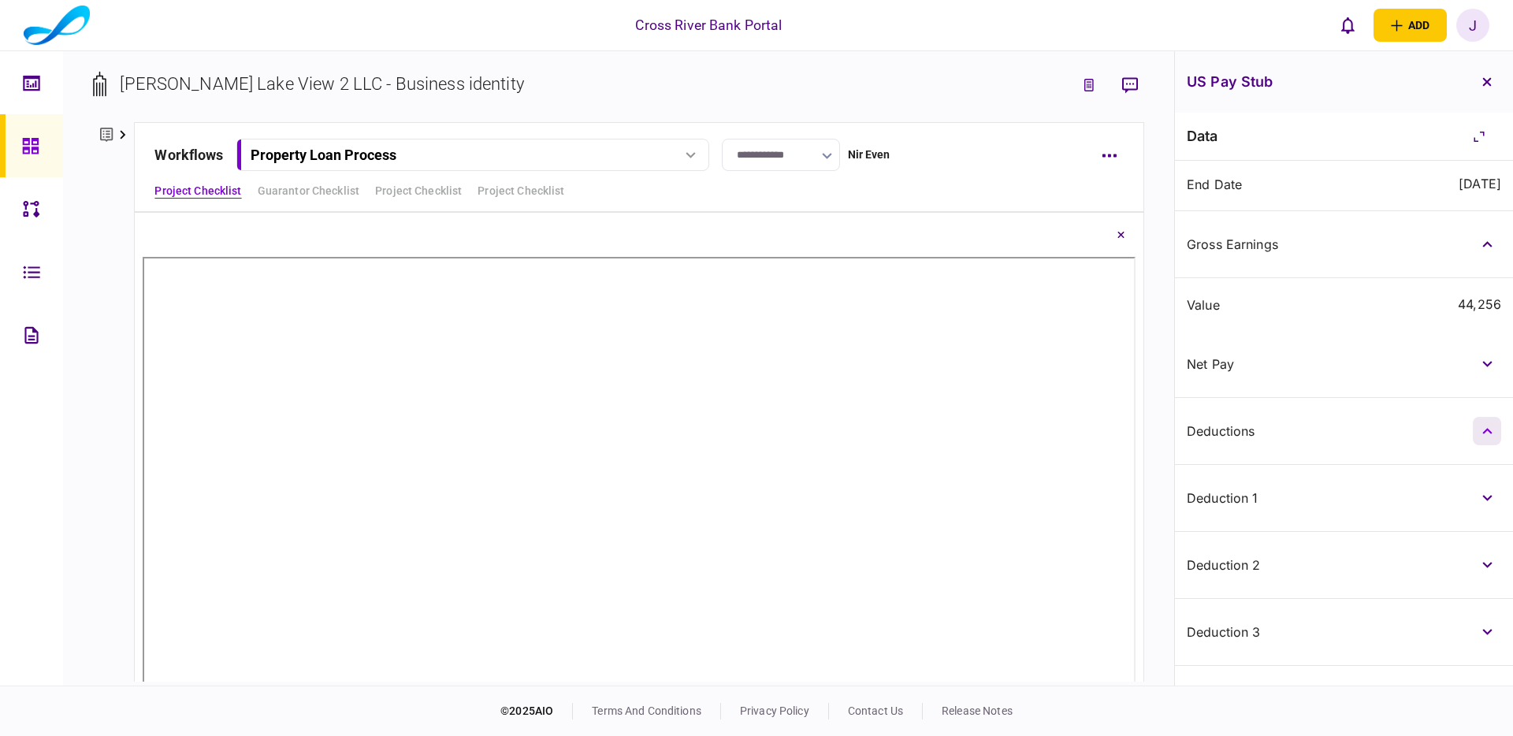
click at [1489, 445] on button "button" at bounding box center [1487, 431] width 28 height 28
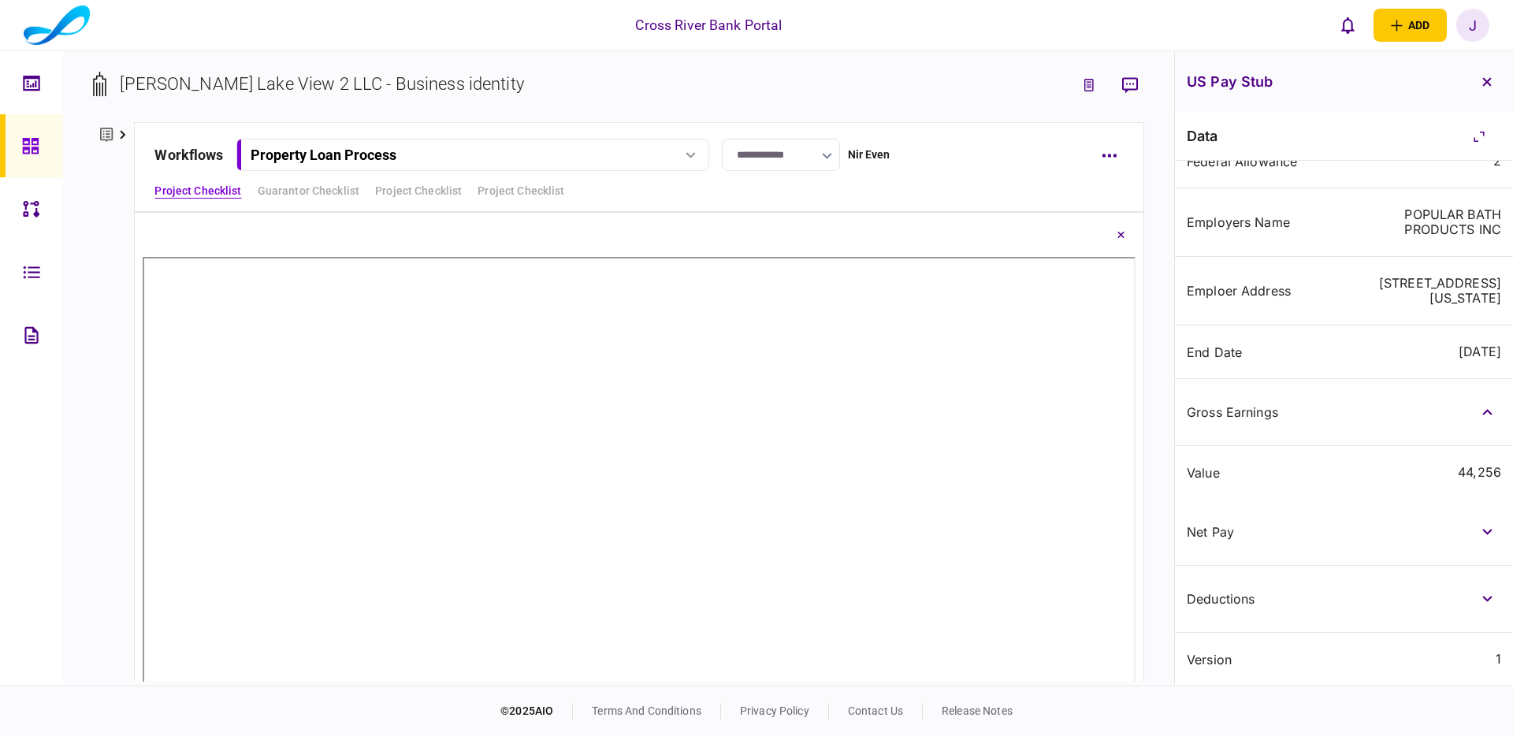
scroll to position [163, 0]
click at [1486, 598] on icon "button" at bounding box center [1487, 599] width 9 height 6
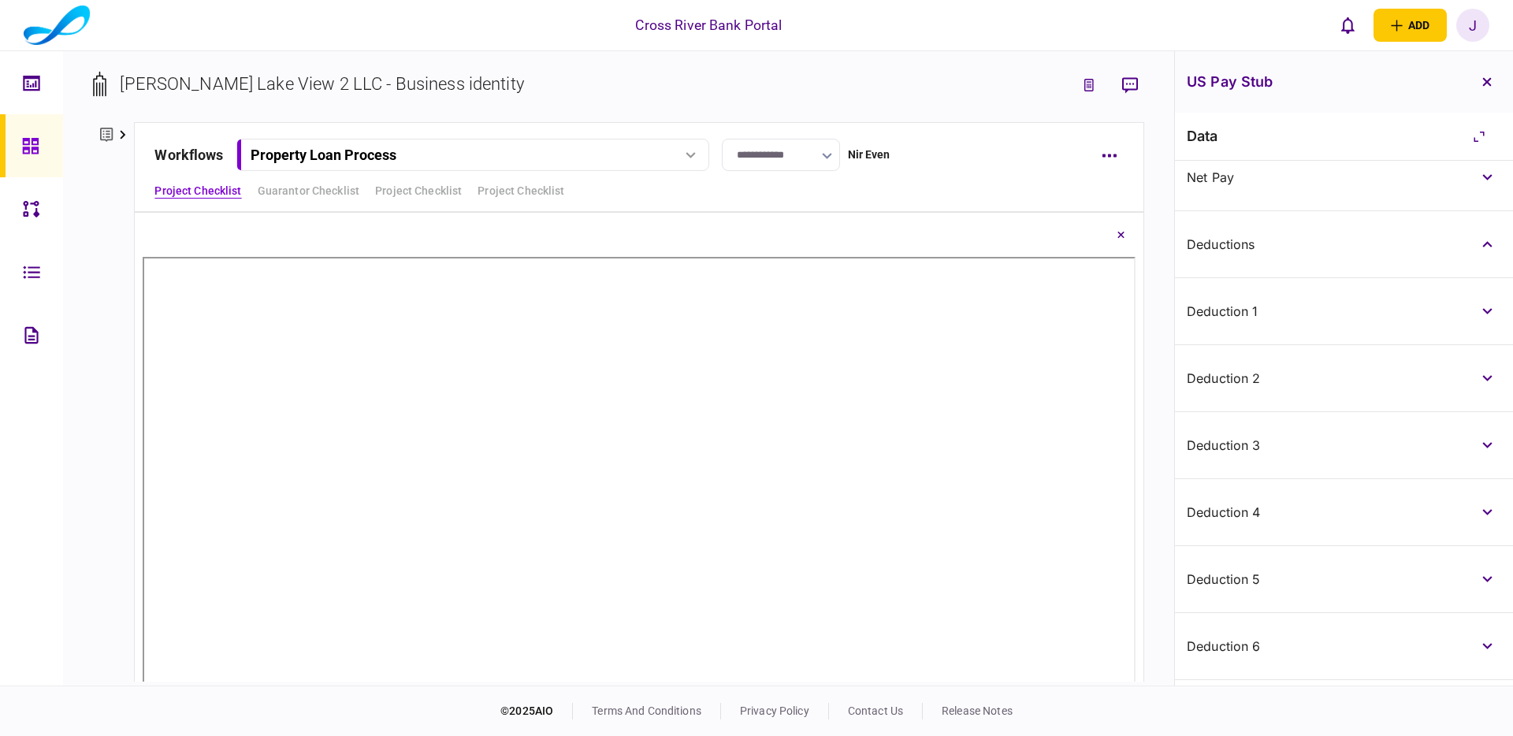
scroll to position [501, 0]
click at [1483, 323] on button "button" at bounding box center [1487, 309] width 28 height 28
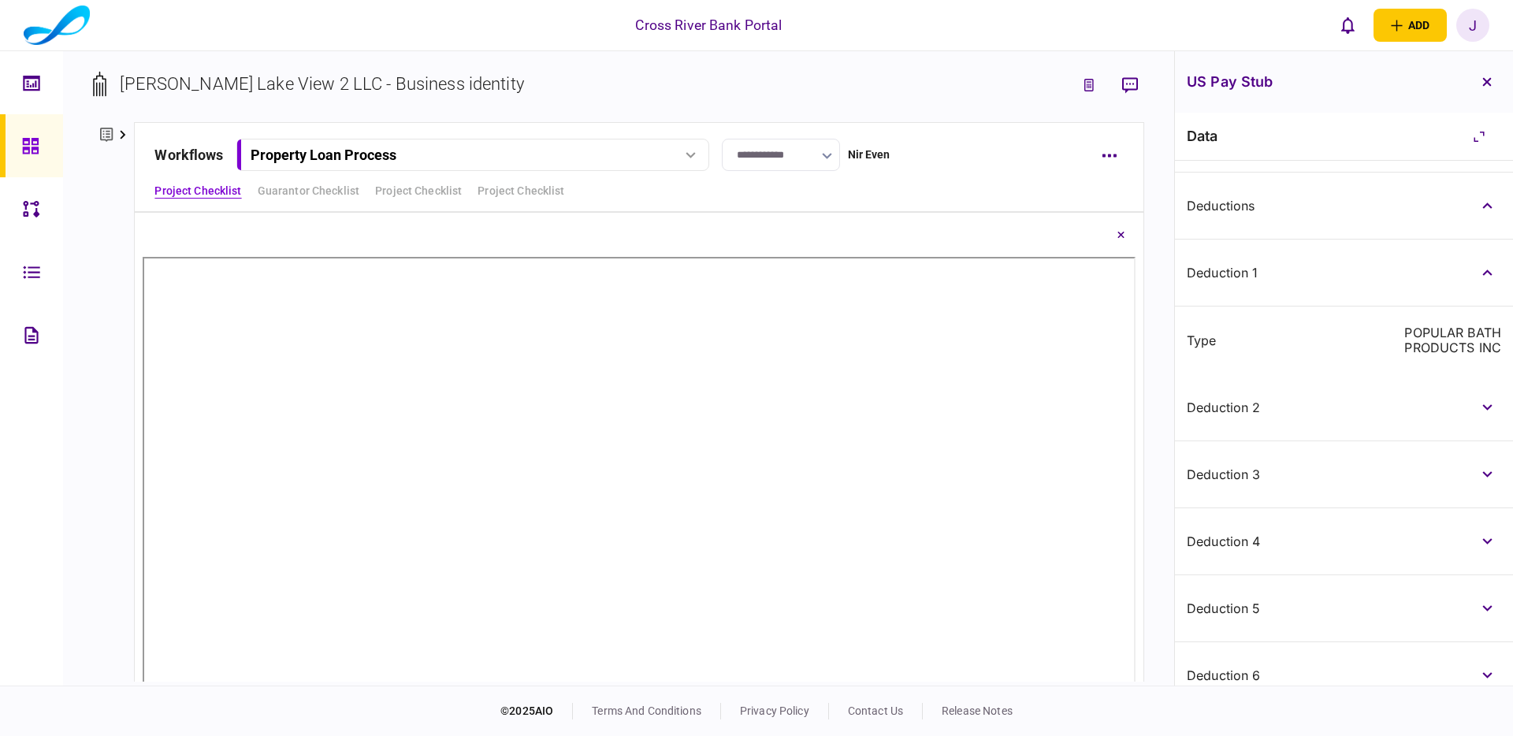
scroll to position [549, 0]
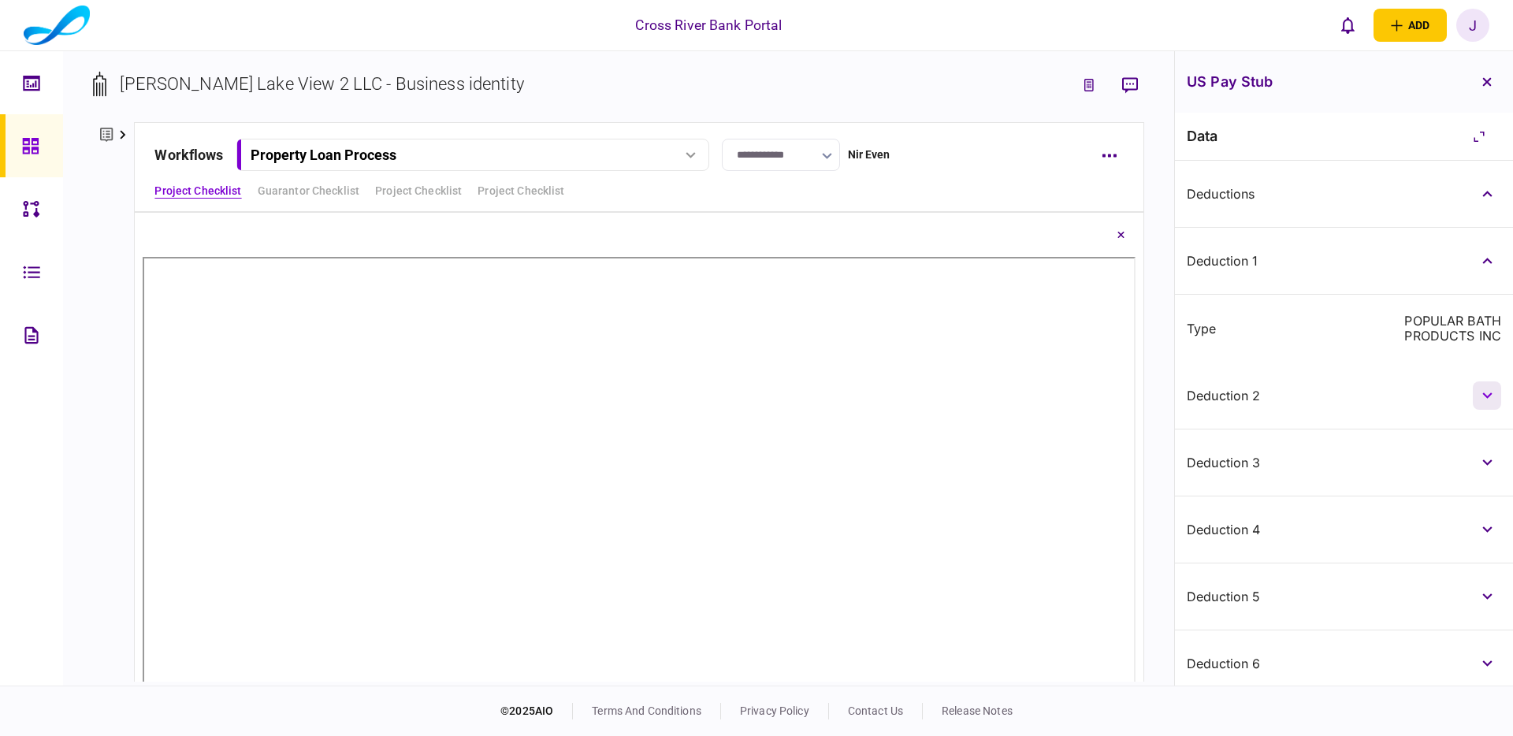
click at [1489, 410] on button "button" at bounding box center [1487, 396] width 28 height 28
click at [1483, 530] on button "button" at bounding box center [1487, 515] width 28 height 28
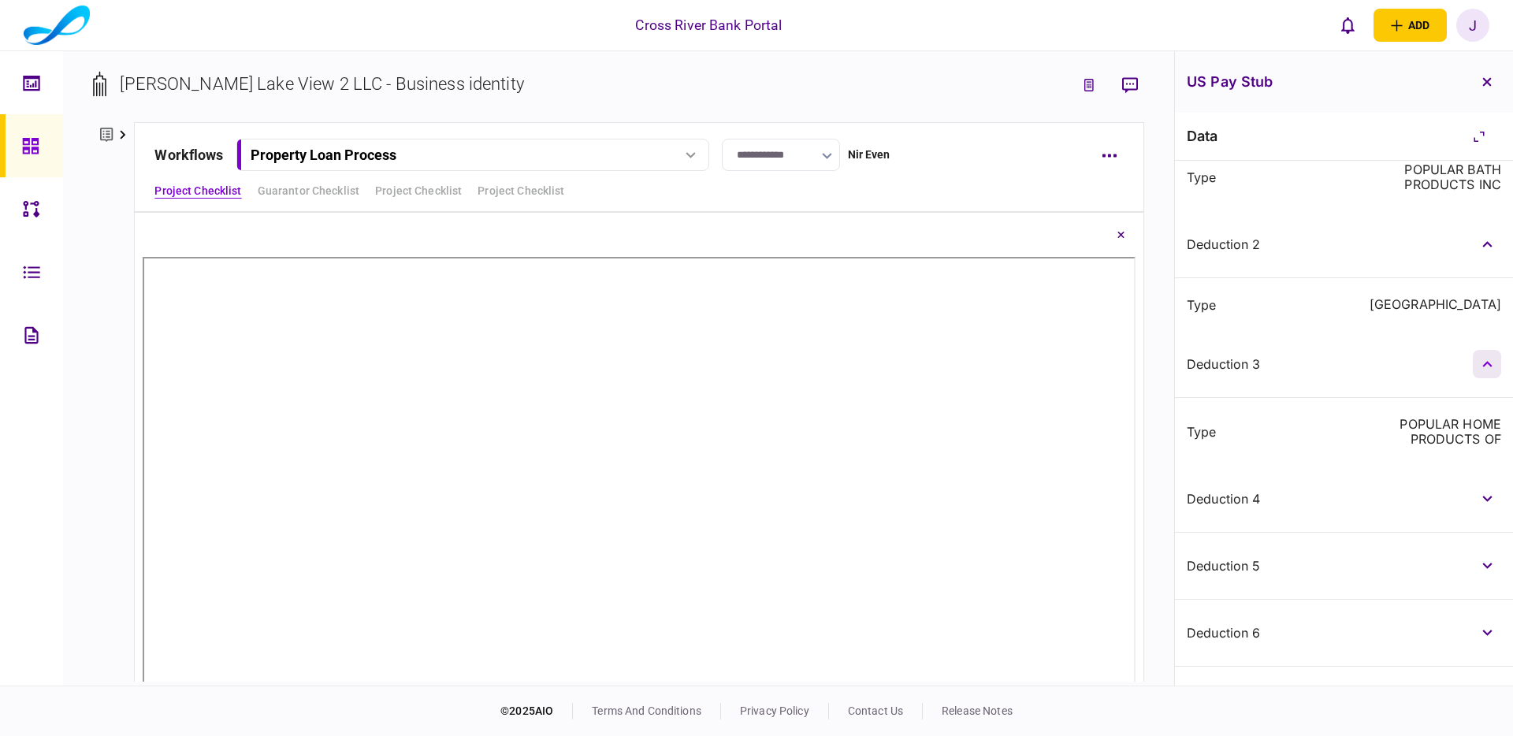
scroll to position [708, 0]
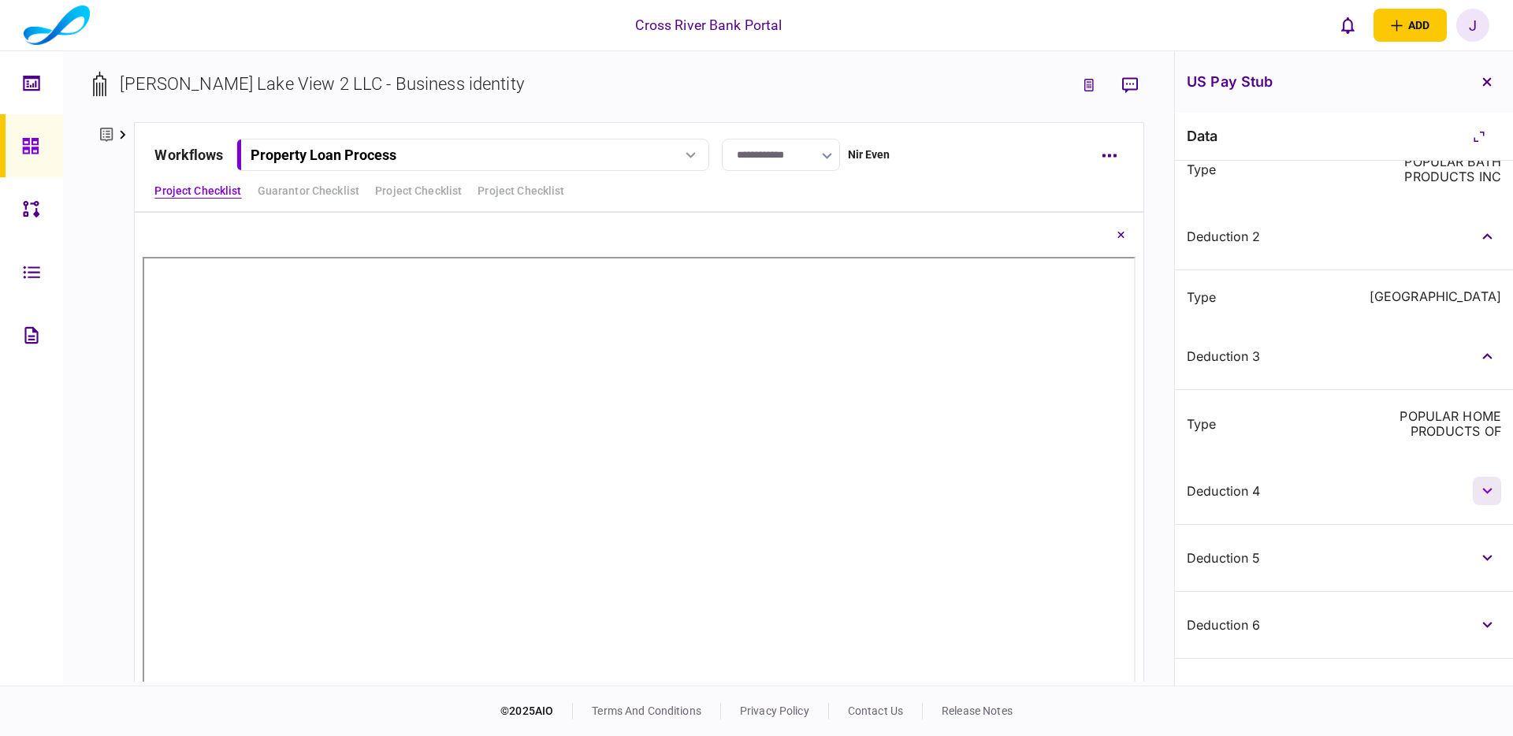
click at [1485, 497] on button "button" at bounding box center [1487, 491] width 28 height 28
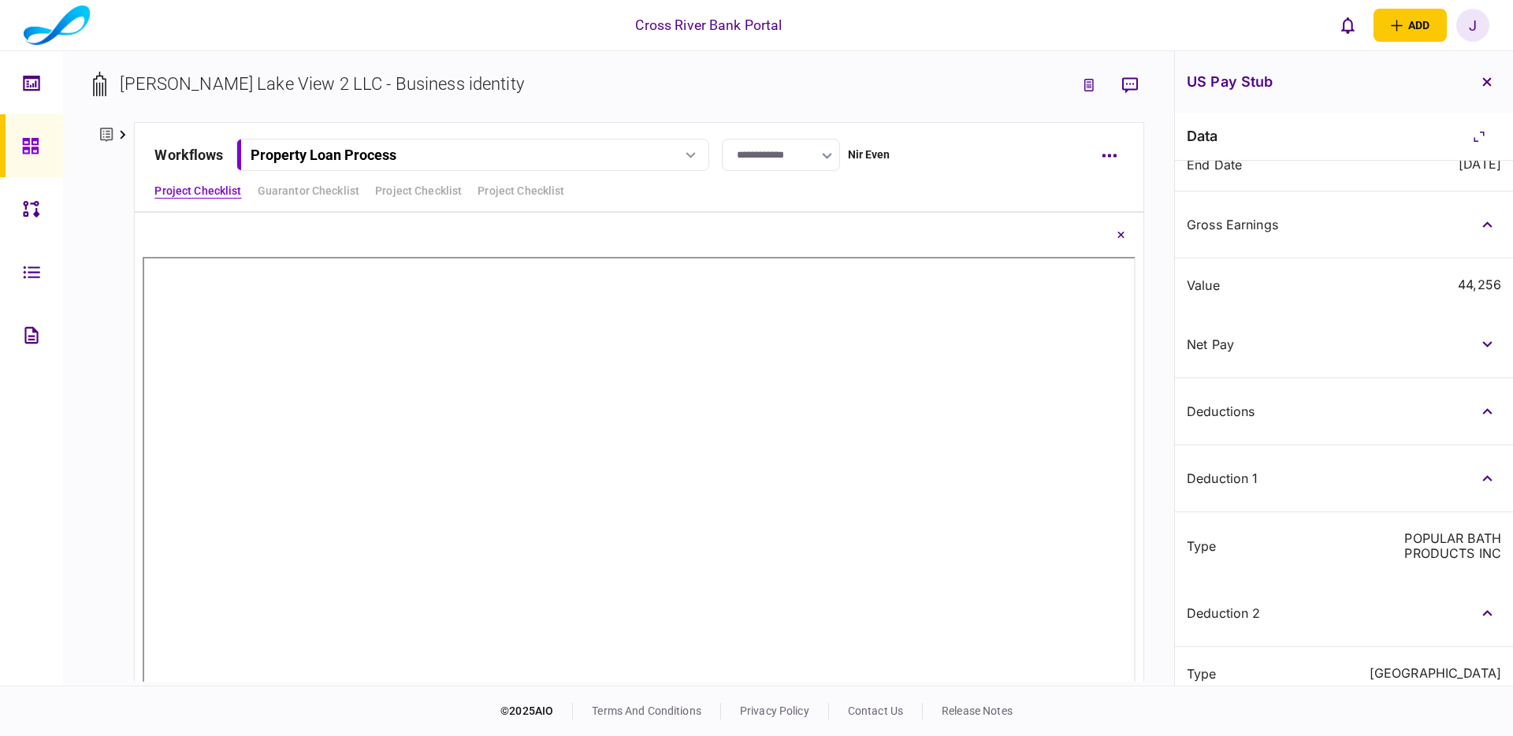
scroll to position [179, 0]
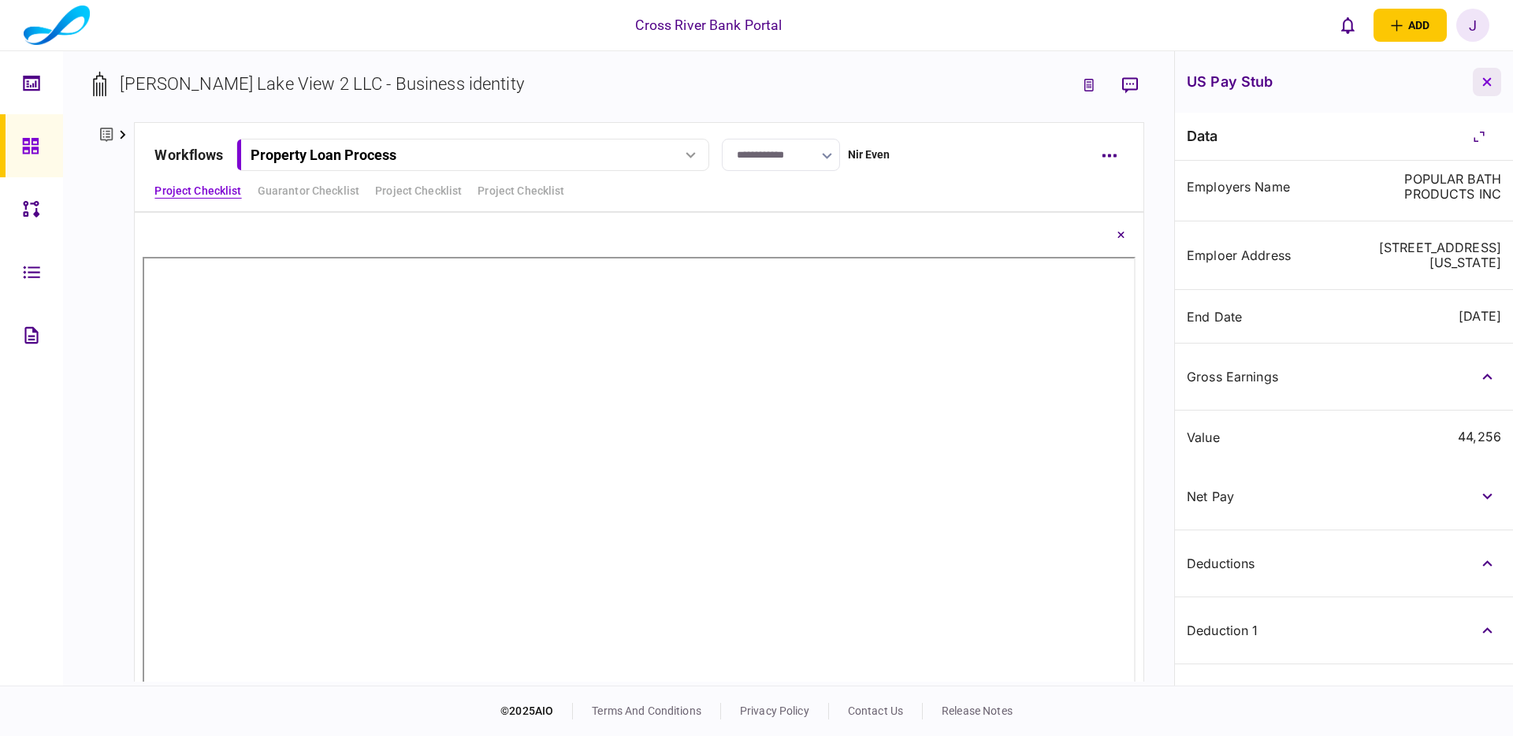
click at [1497, 83] on button "button" at bounding box center [1487, 82] width 28 height 28
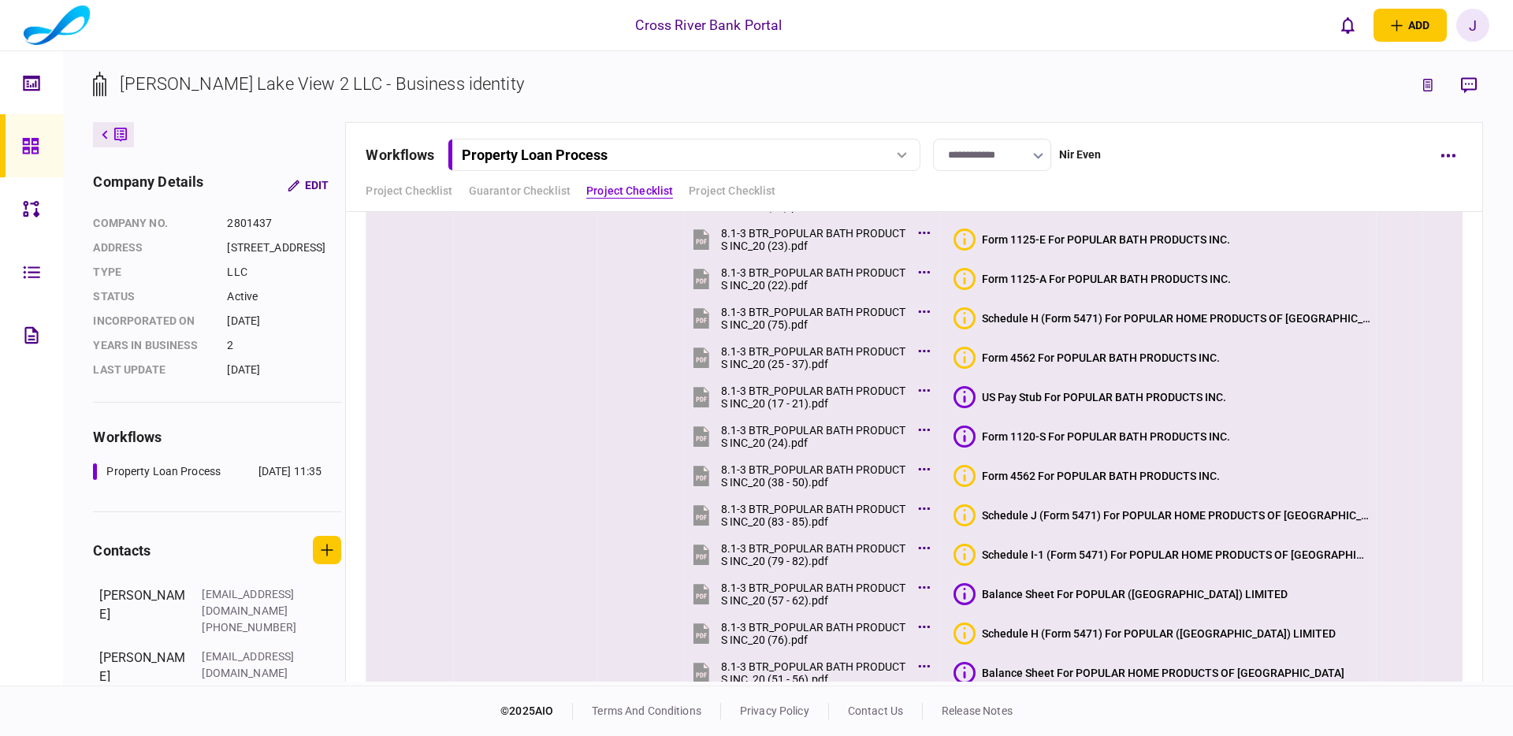
scroll to position [5220, 0]
click at [1169, 439] on div "Form 1120-S For POPULAR BATH PRODUCTS INC." at bounding box center [1106, 437] width 248 height 13
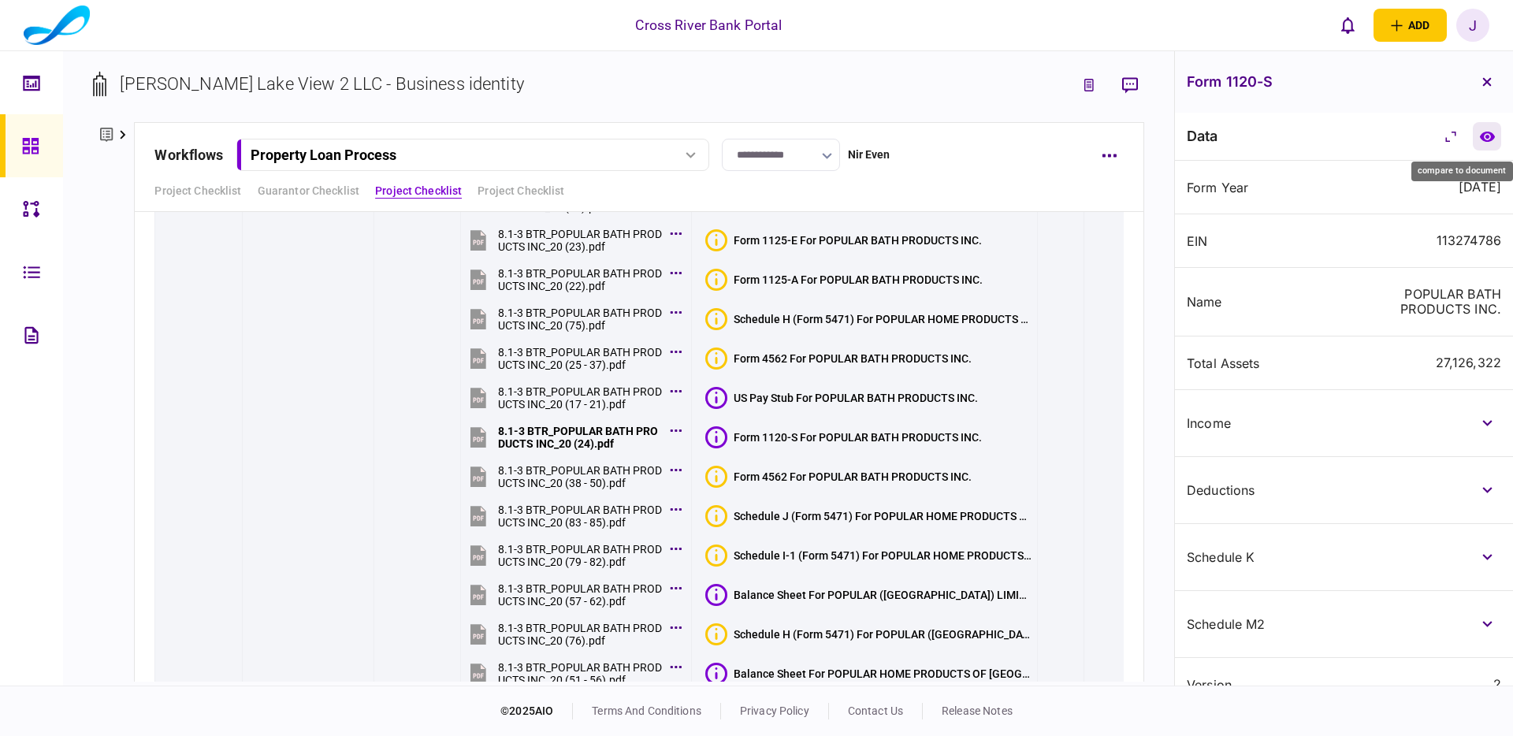
click at [1483, 145] on button "compare to document" at bounding box center [1487, 136] width 28 height 28
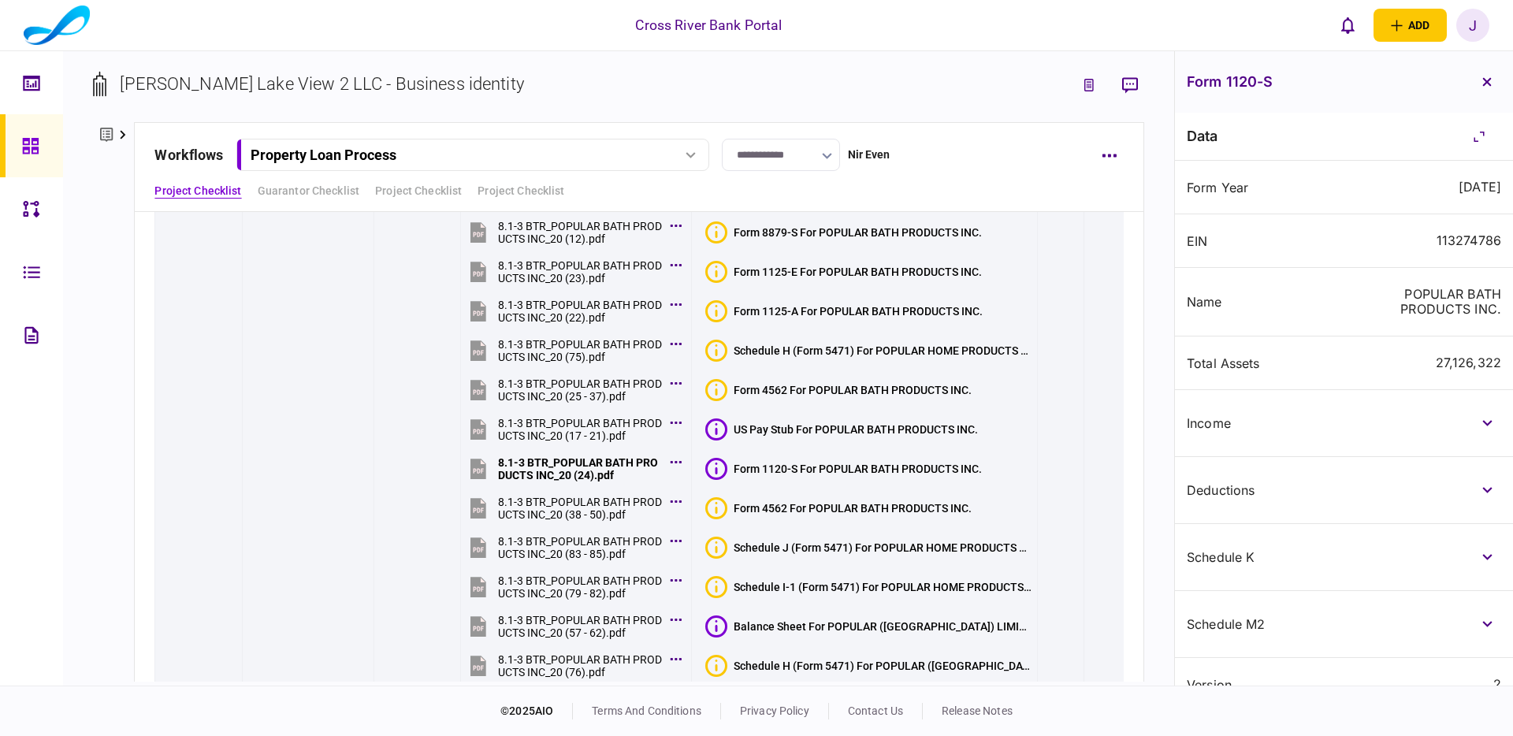
scroll to position [0, 0]
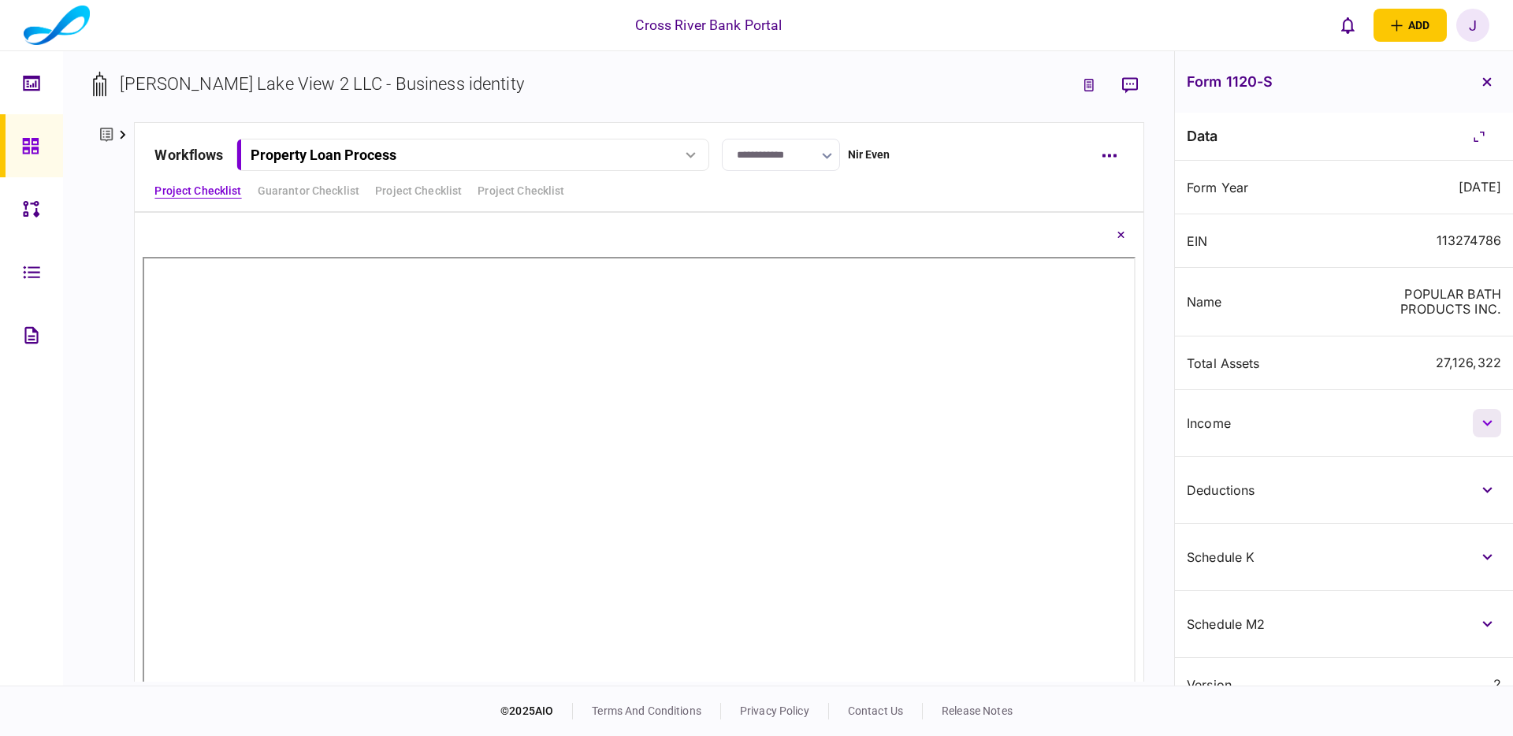
click at [1488, 423] on icon "button" at bounding box center [1488, 423] width 10 height 6
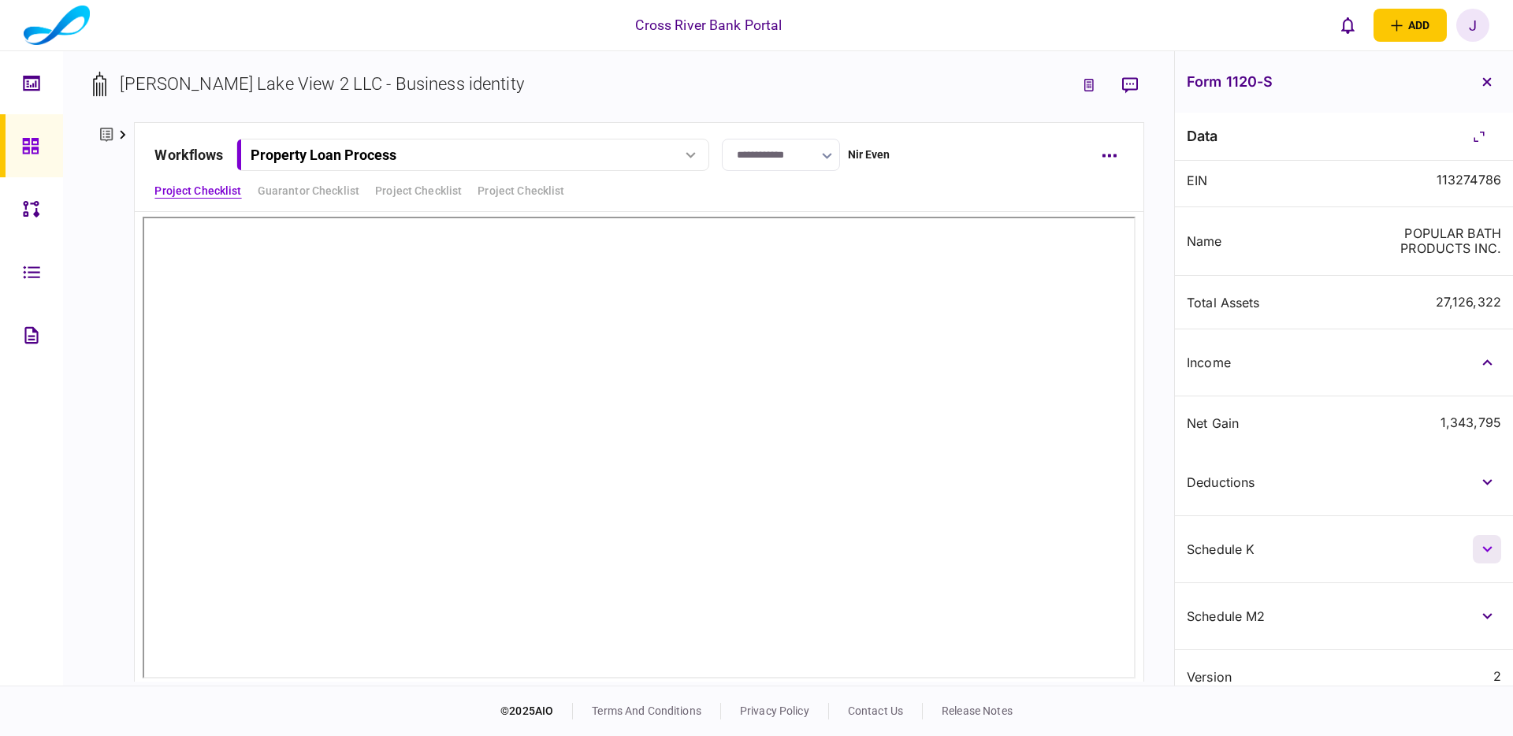
scroll to position [66, 0]
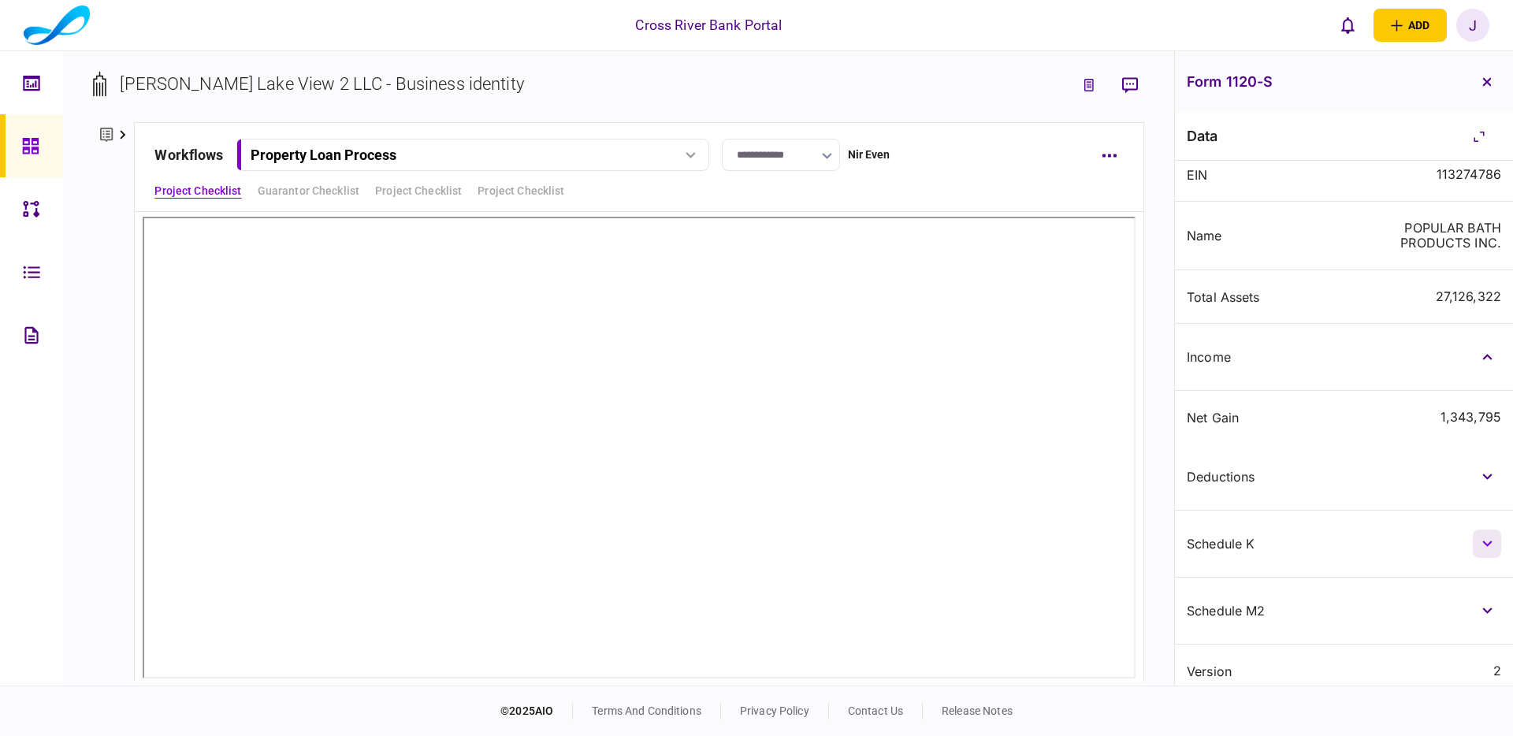
click at [1491, 544] on button "button" at bounding box center [1487, 544] width 28 height 28
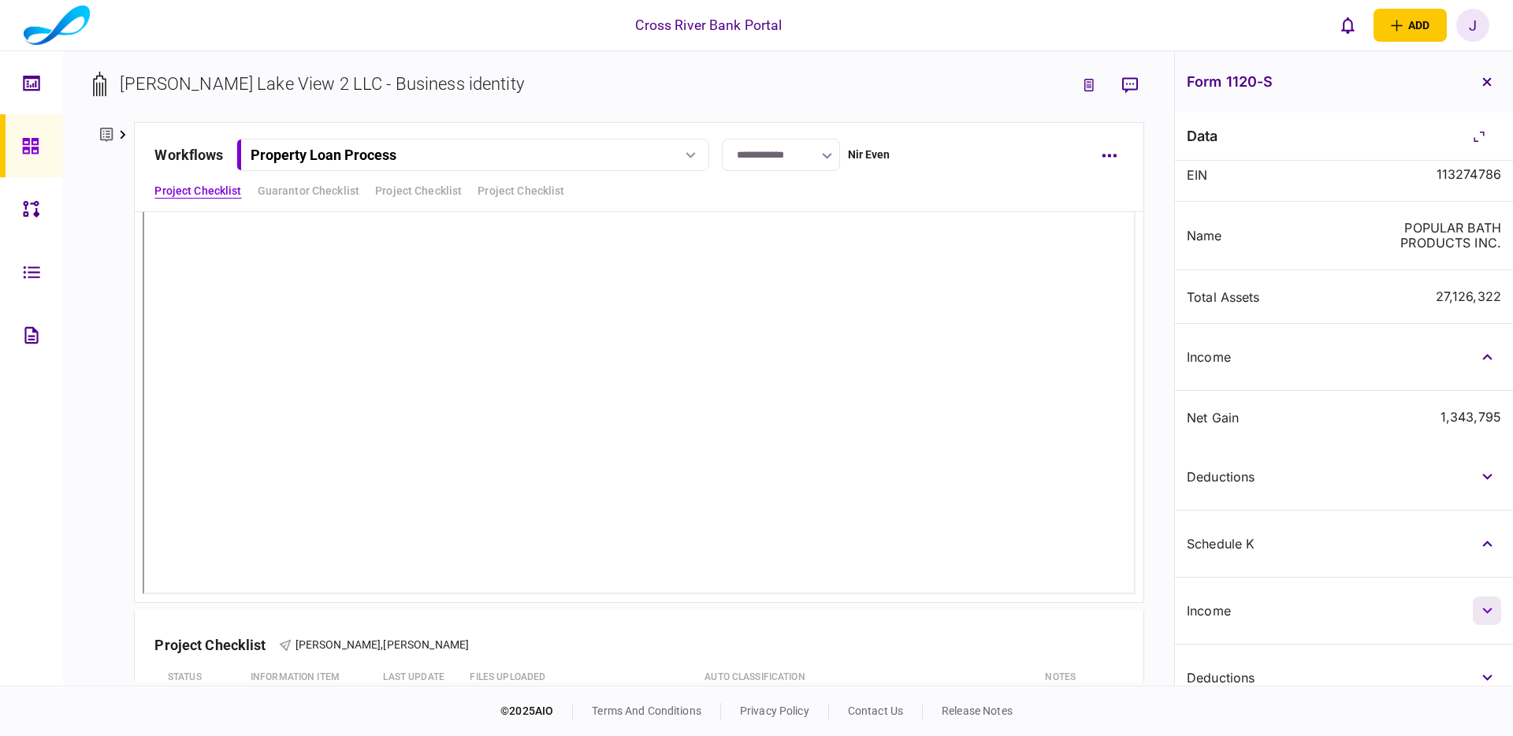
drag, startPoint x: 1484, startPoint y: 607, endPoint x: 1471, endPoint y: 598, distance: 16.0
click at [1484, 608] on icon "button" at bounding box center [1488, 611] width 10 height 6
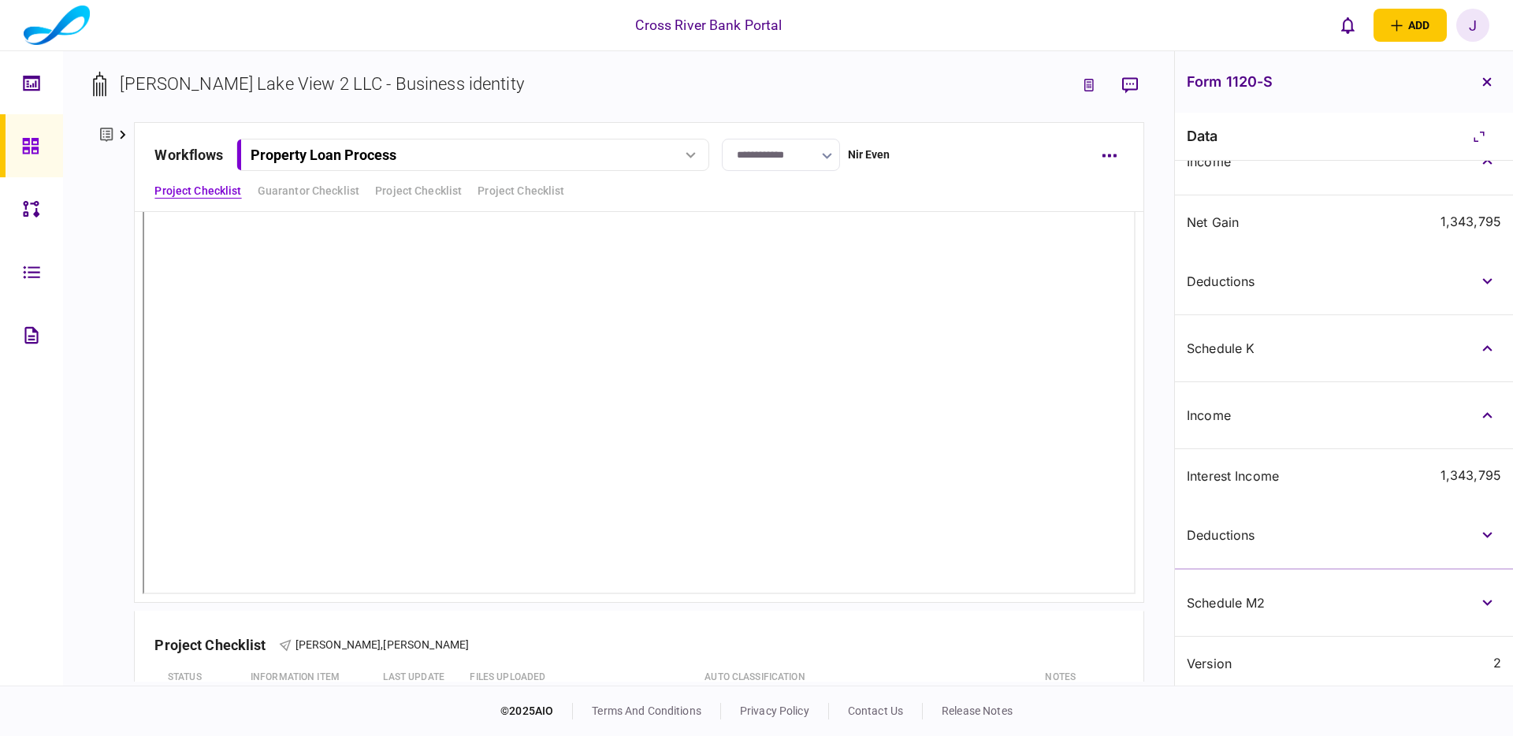
scroll to position [266, 0]
click at [1483, 604] on button "button" at bounding box center [1487, 599] width 28 height 28
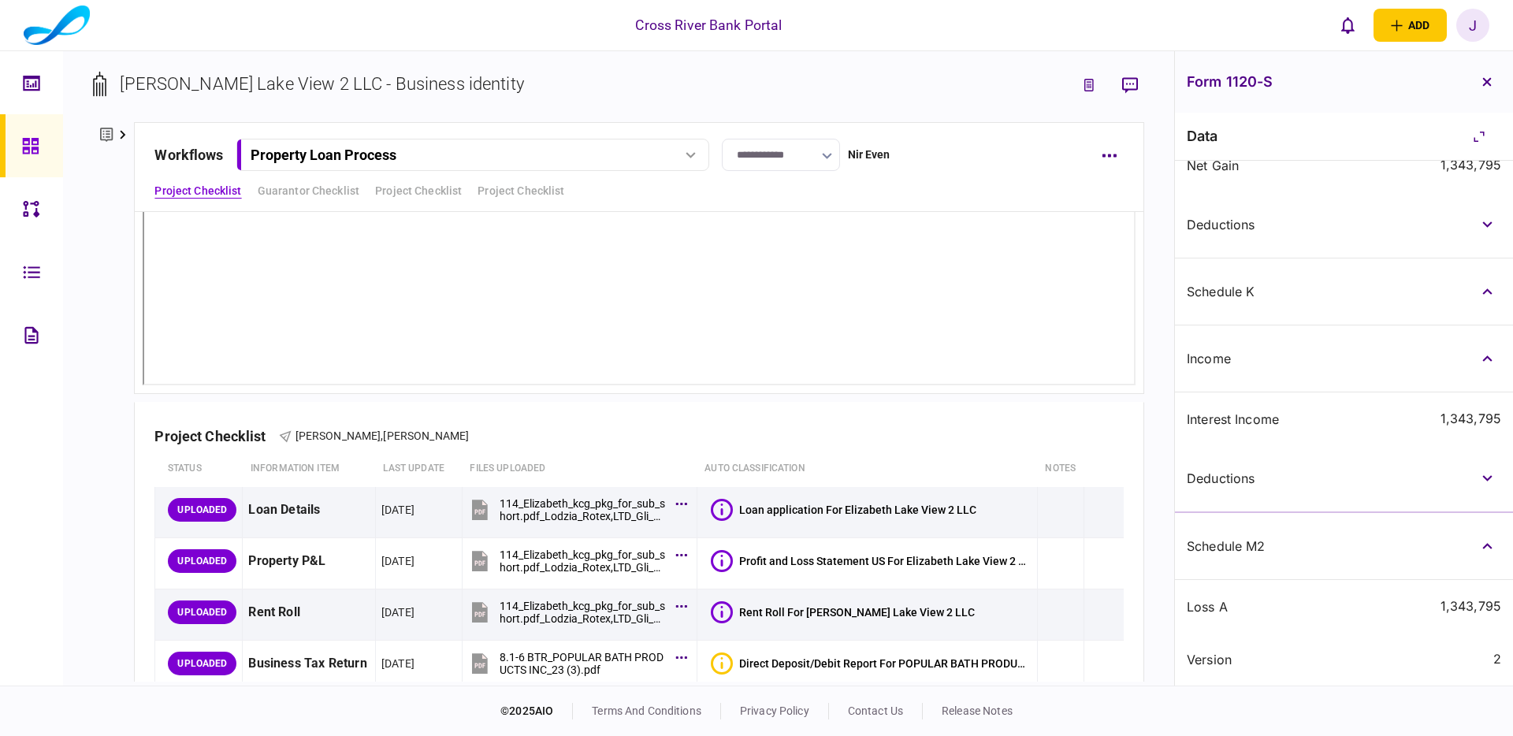
scroll to position [349, 0]
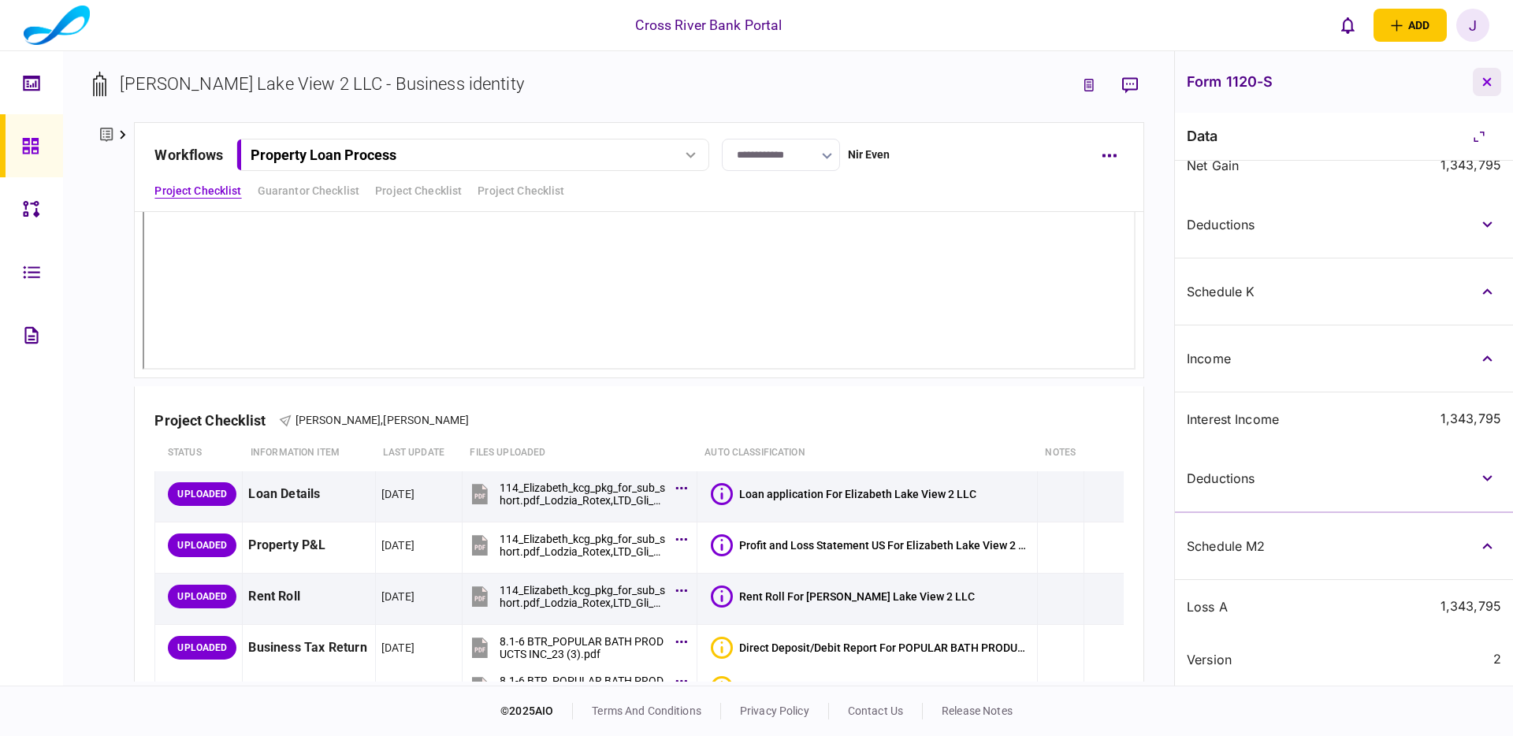
click at [1491, 84] on icon "button" at bounding box center [1487, 81] width 9 height 9
click at [1491, 84] on section "Form 1120-S data Form Year December 2019 EIN 113274786 Name POPULAR BATH PRODUC…" at bounding box center [1343, 368] width 339 height 635
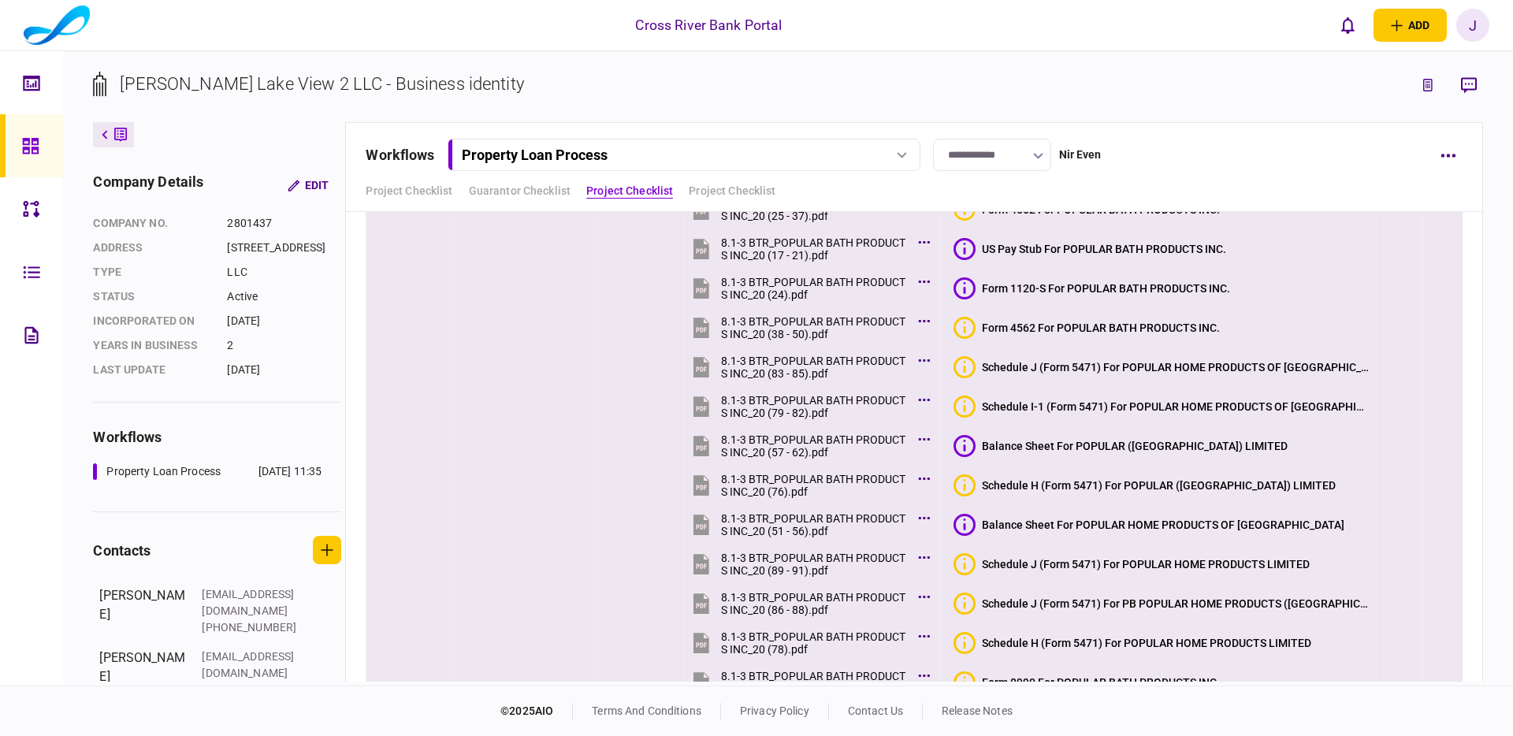
scroll to position [5370, 0]
click at [1108, 447] on div "Balance Sheet For POPULAR (BAHAMAS) LIMITED" at bounding box center [1135, 445] width 306 height 13
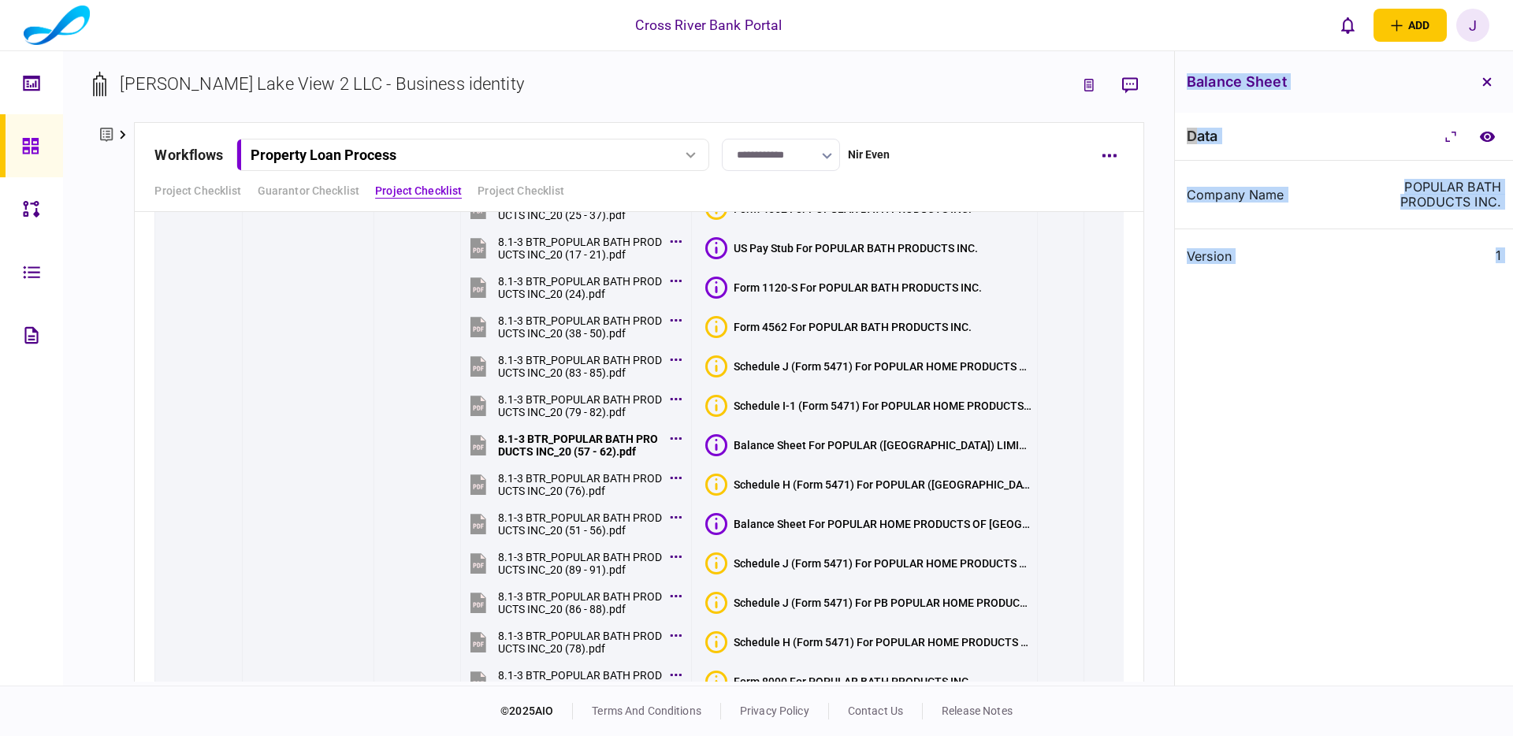
click at [1301, 436] on div "data Company Name POPULAR BATH PRODUCTS INC. version 1" at bounding box center [1344, 399] width 338 height 573
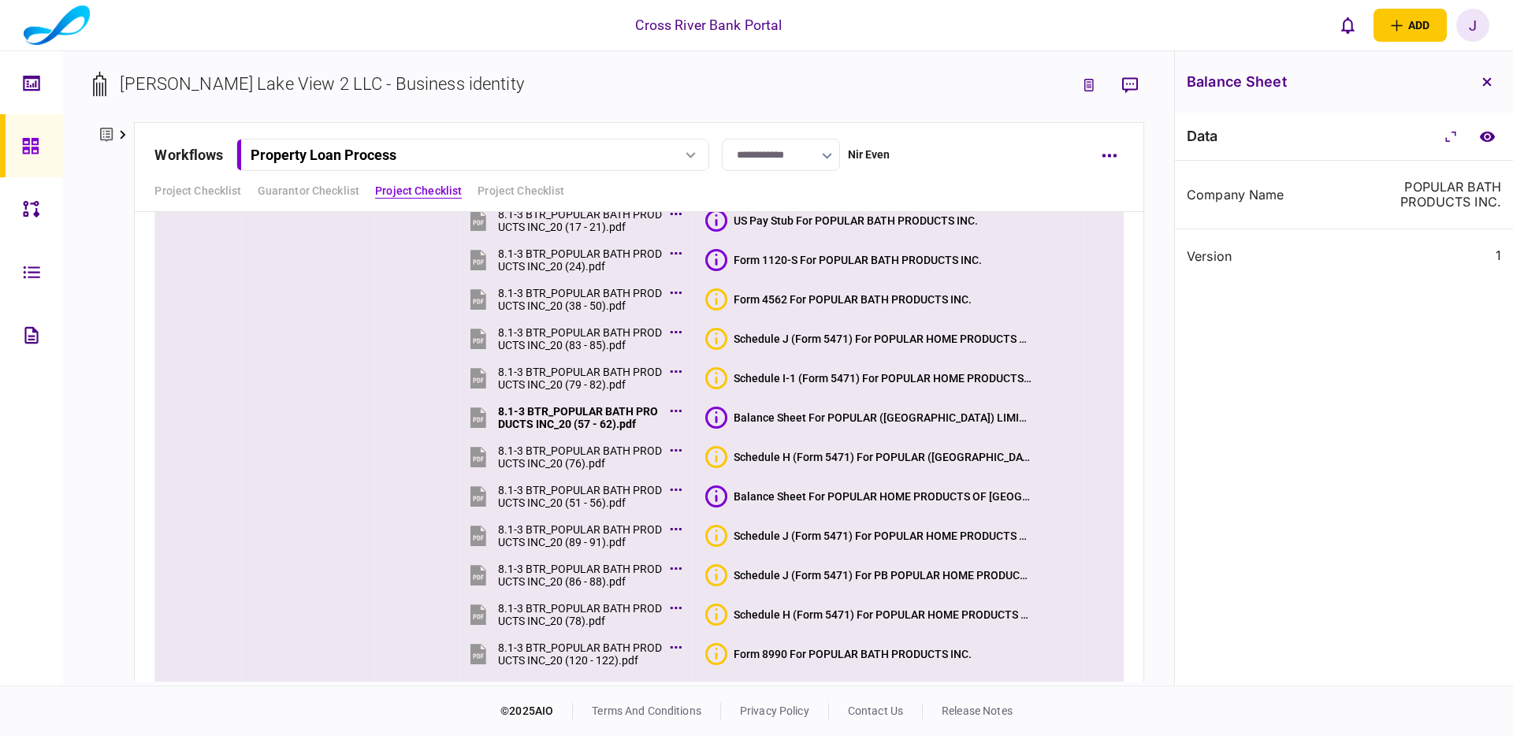
scroll to position [5403, 0]
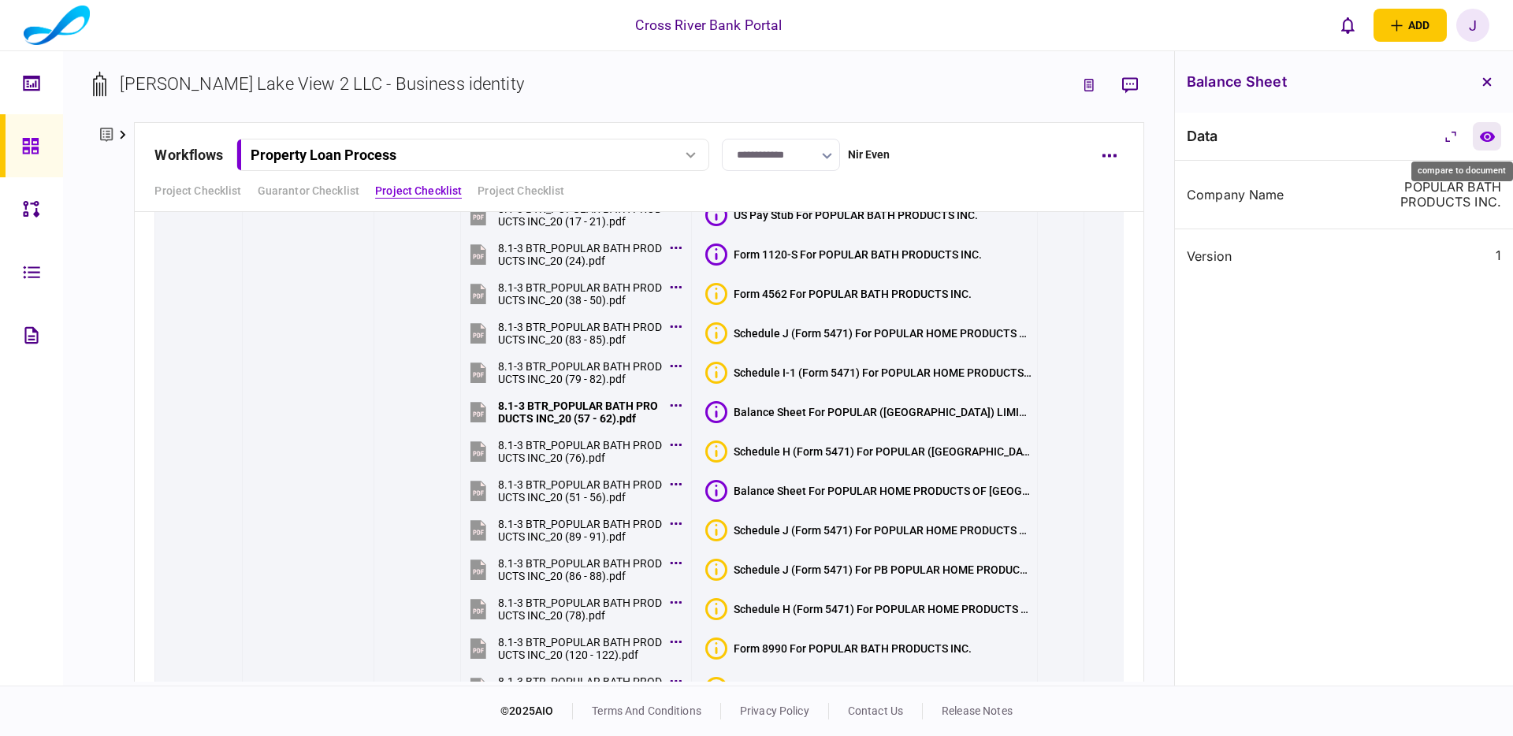
click at [1491, 140] on icon "compare to document" at bounding box center [1487, 136] width 15 height 10
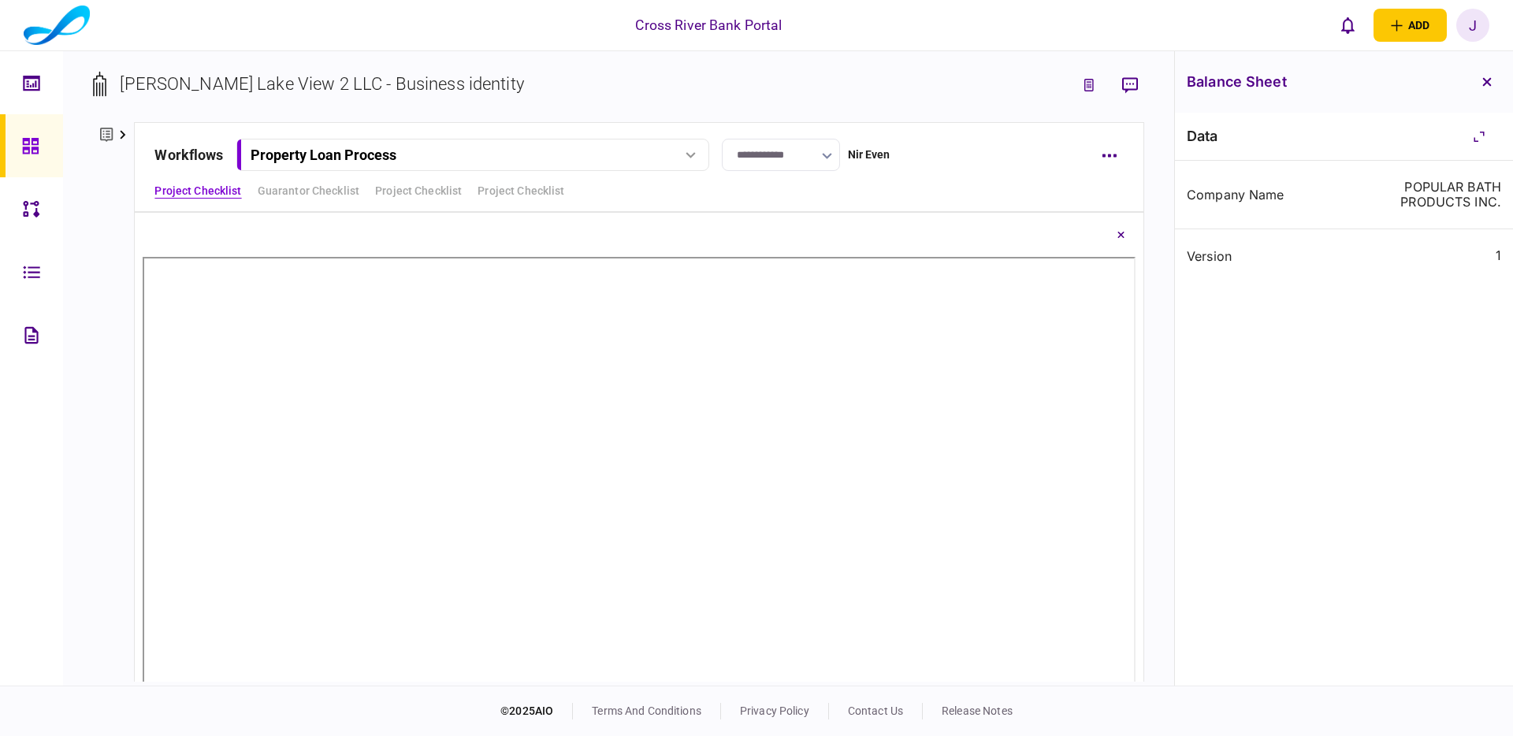
click at [1480, 80] on button "button" at bounding box center [1487, 82] width 28 height 28
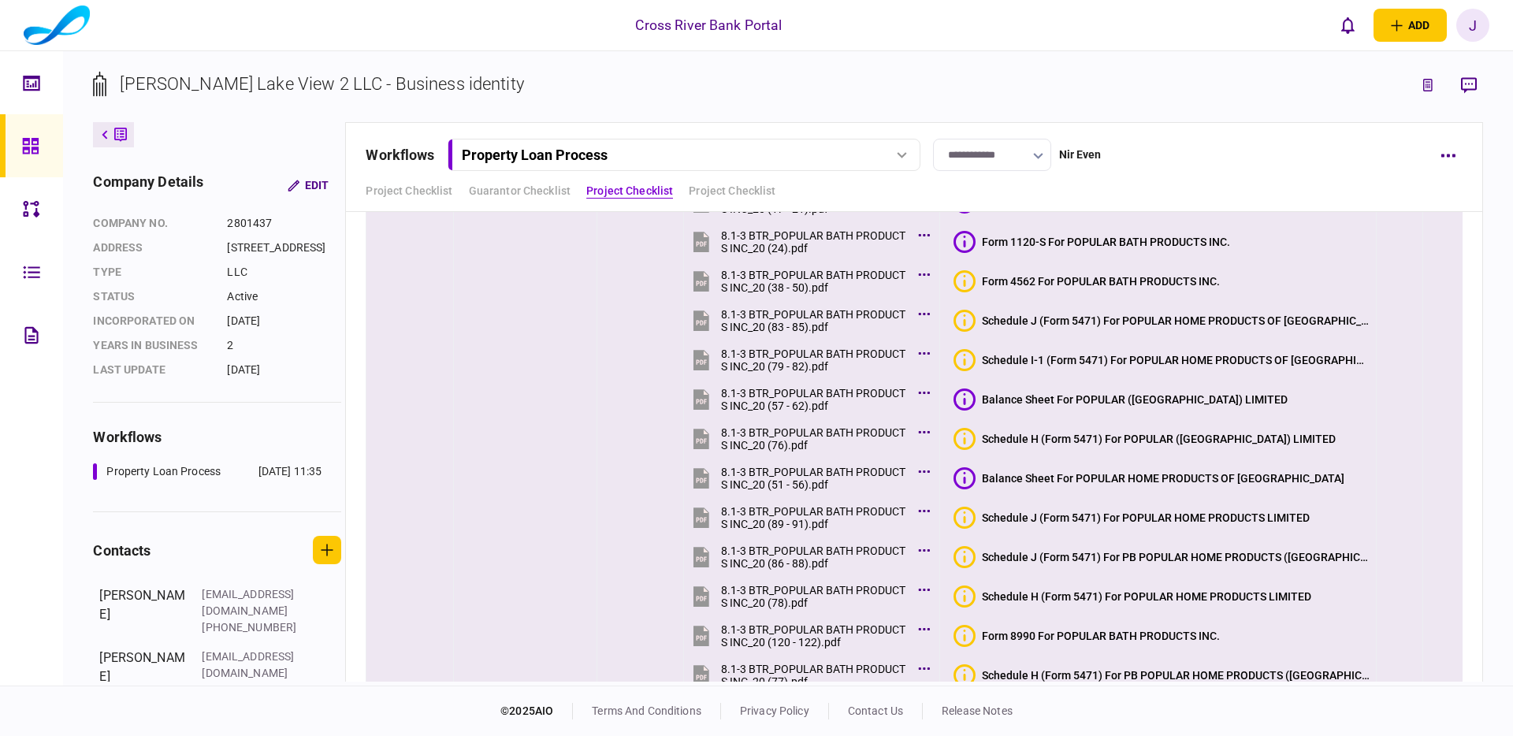
scroll to position [5433, 0]
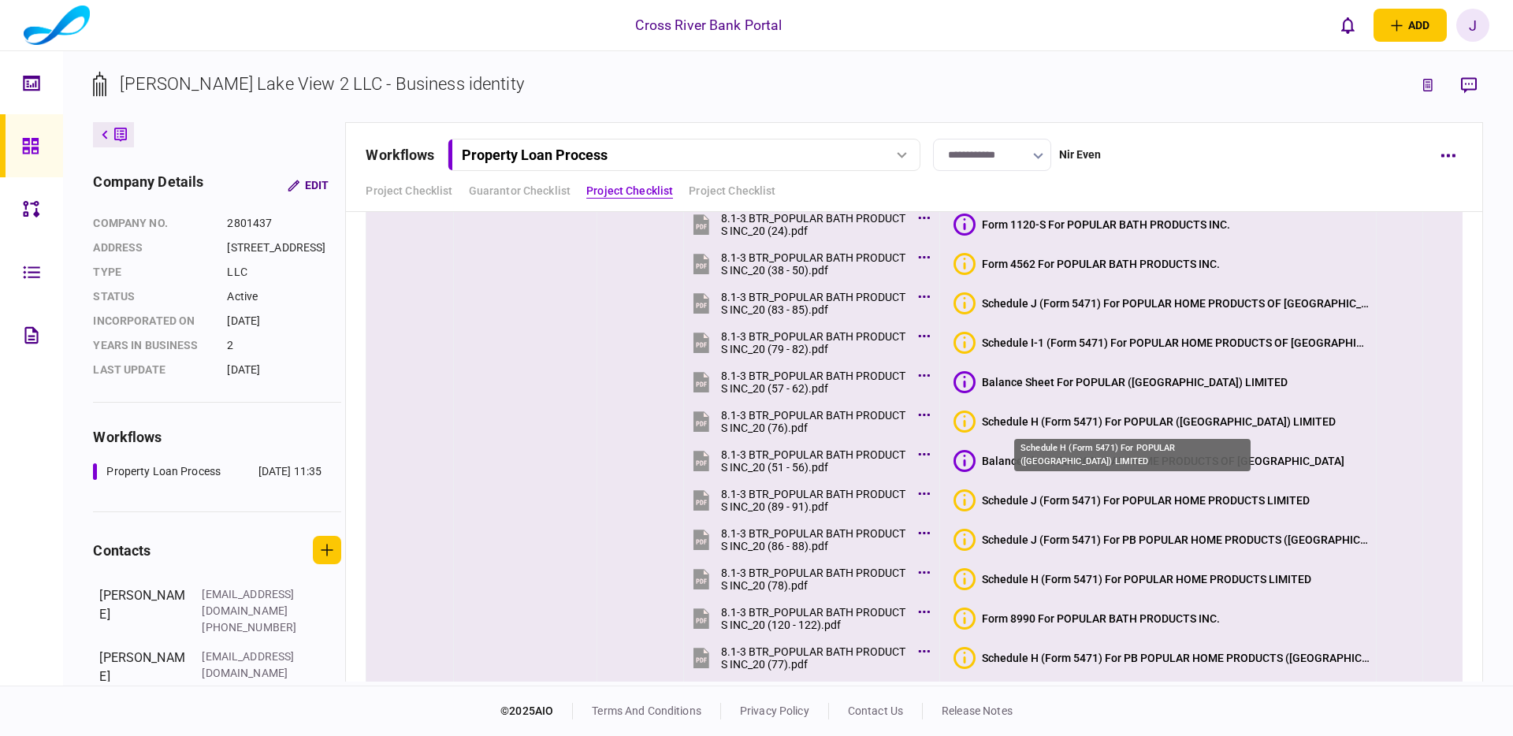
click at [1085, 422] on div "Schedule H (Form 5471) For POPULAR (BAHAMAS) LIMITED" at bounding box center [1159, 421] width 354 height 13
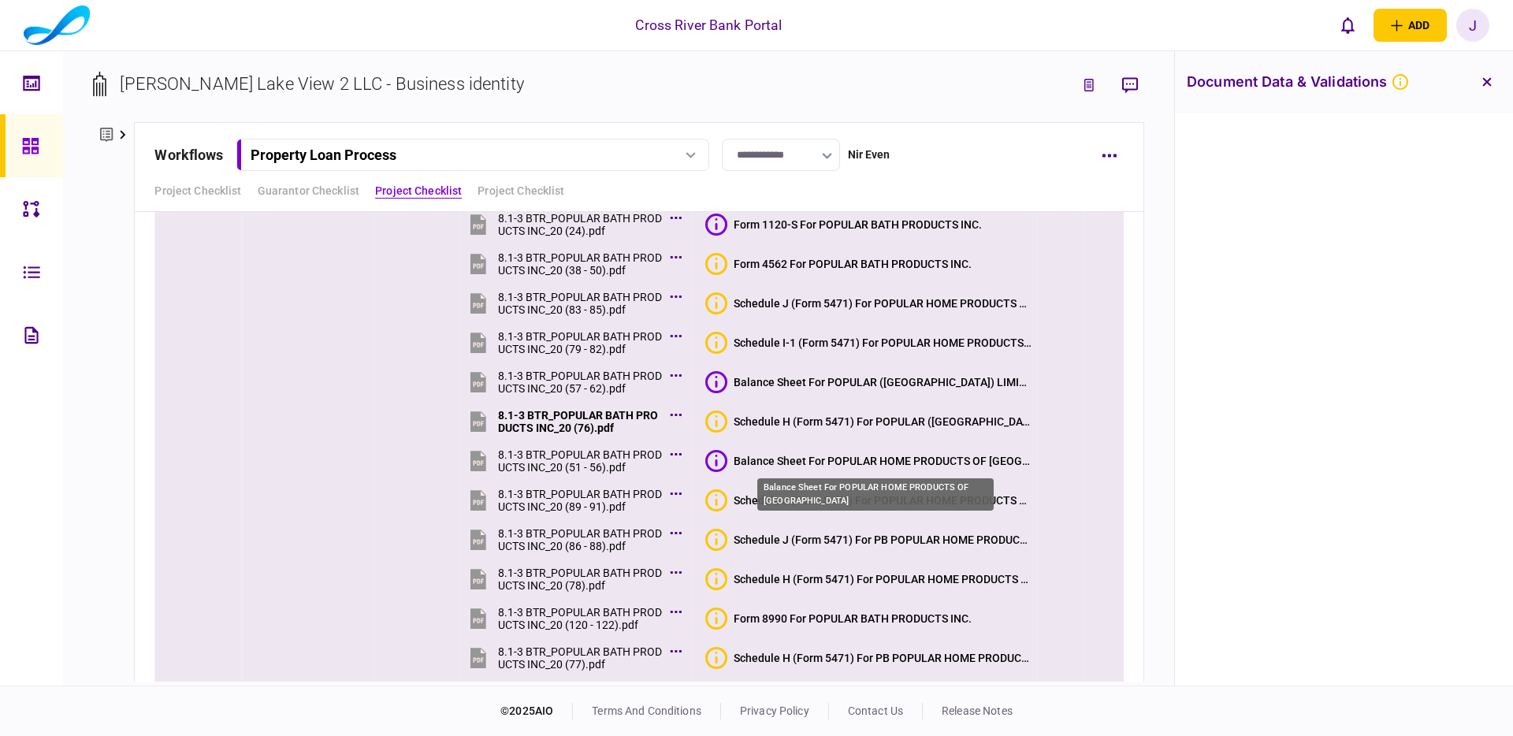
click at [855, 463] on div "Balance Sheet For POPULAR HOME PRODUCTS OF CHINA" at bounding box center [883, 461] width 298 height 13
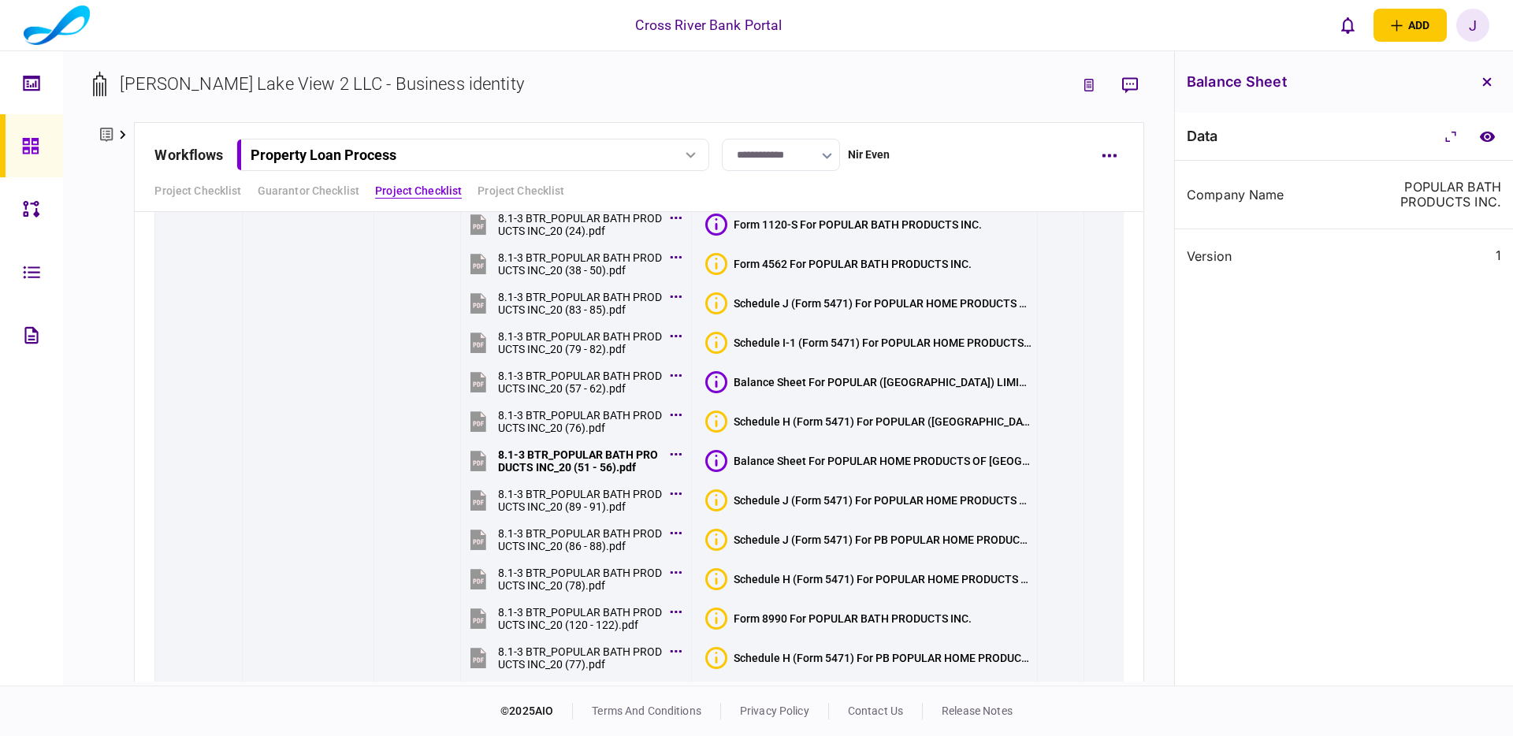
scroll to position [5488, 0]
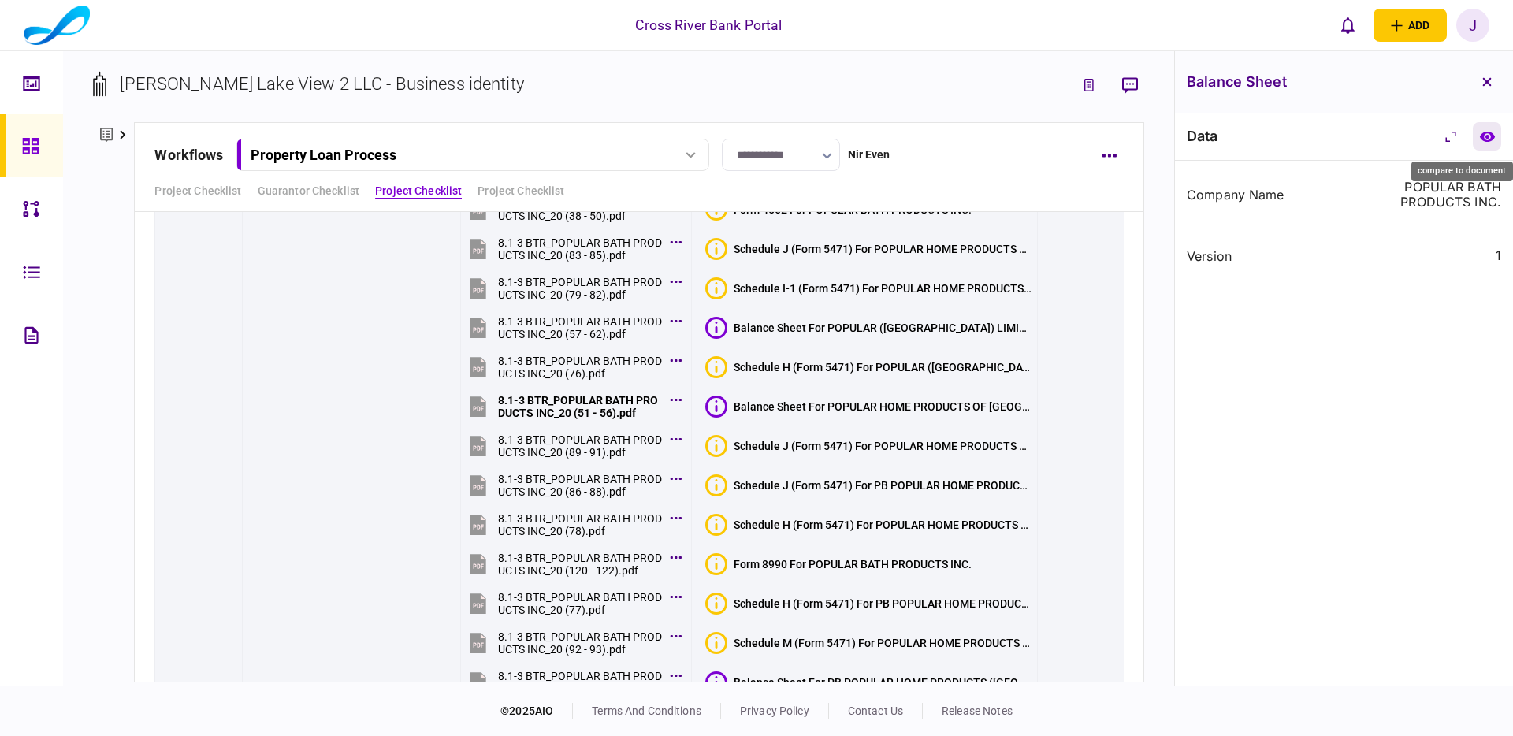
click at [1494, 138] on icon "compare to document" at bounding box center [1488, 137] width 17 height 12
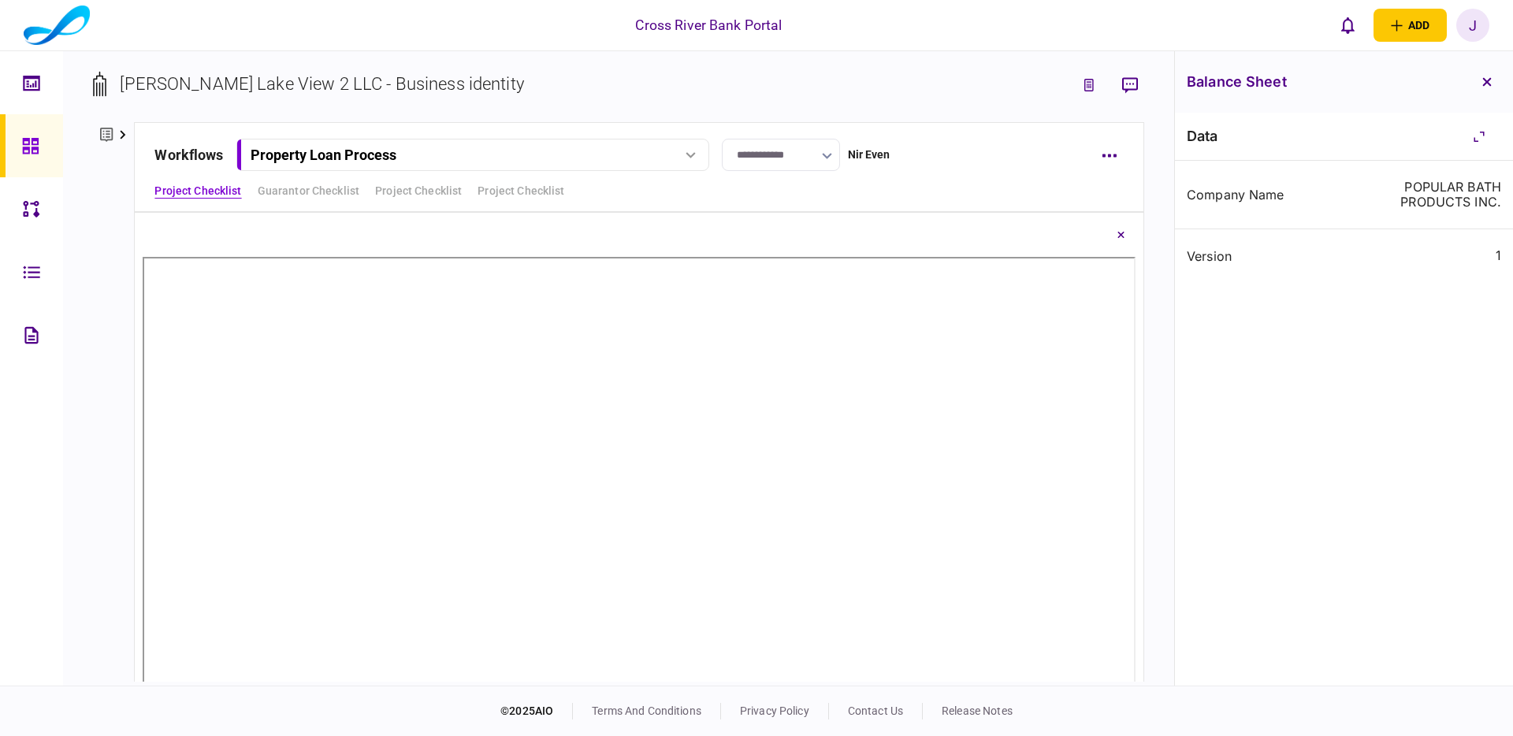
click at [1490, 85] on icon "button" at bounding box center [1487, 82] width 9 height 9
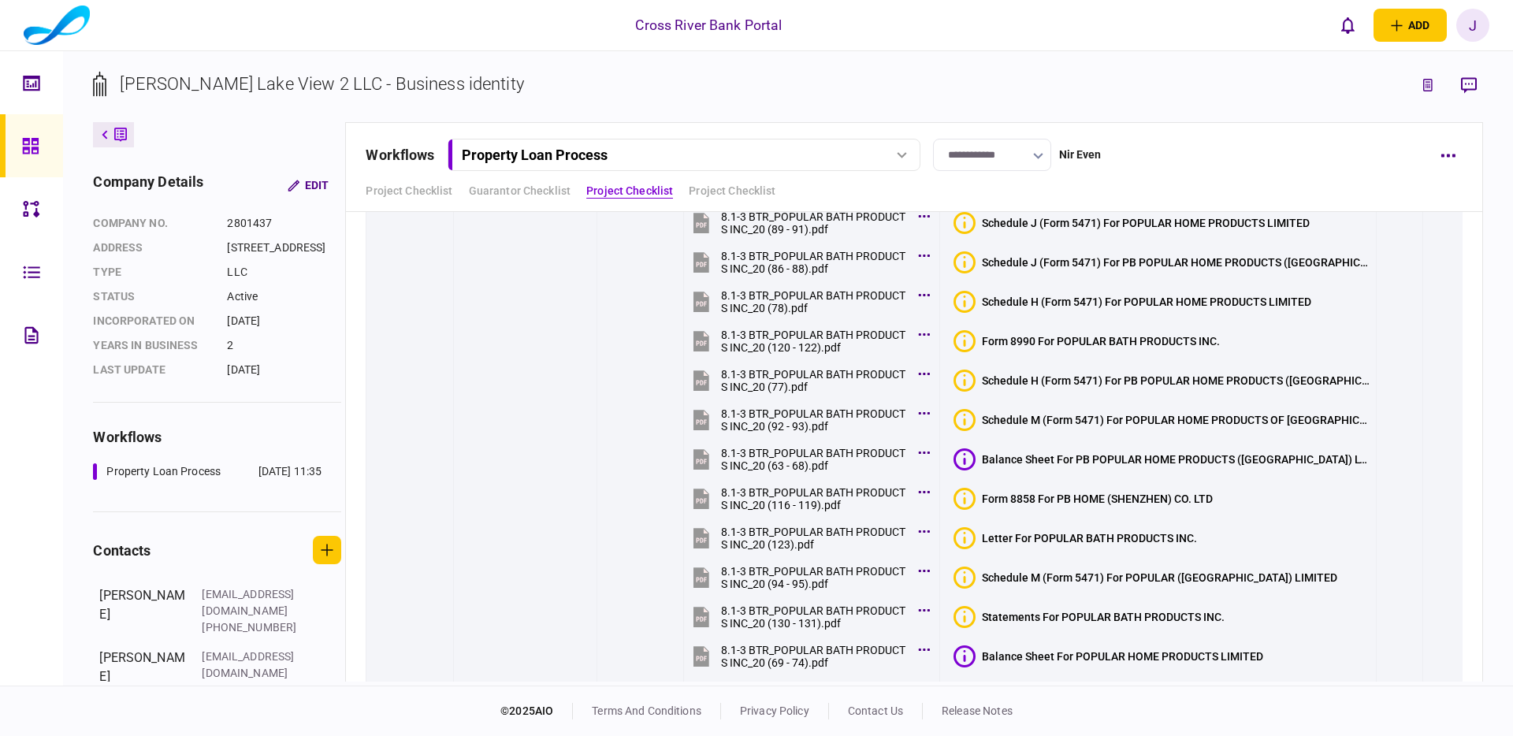
scroll to position [5742, 0]
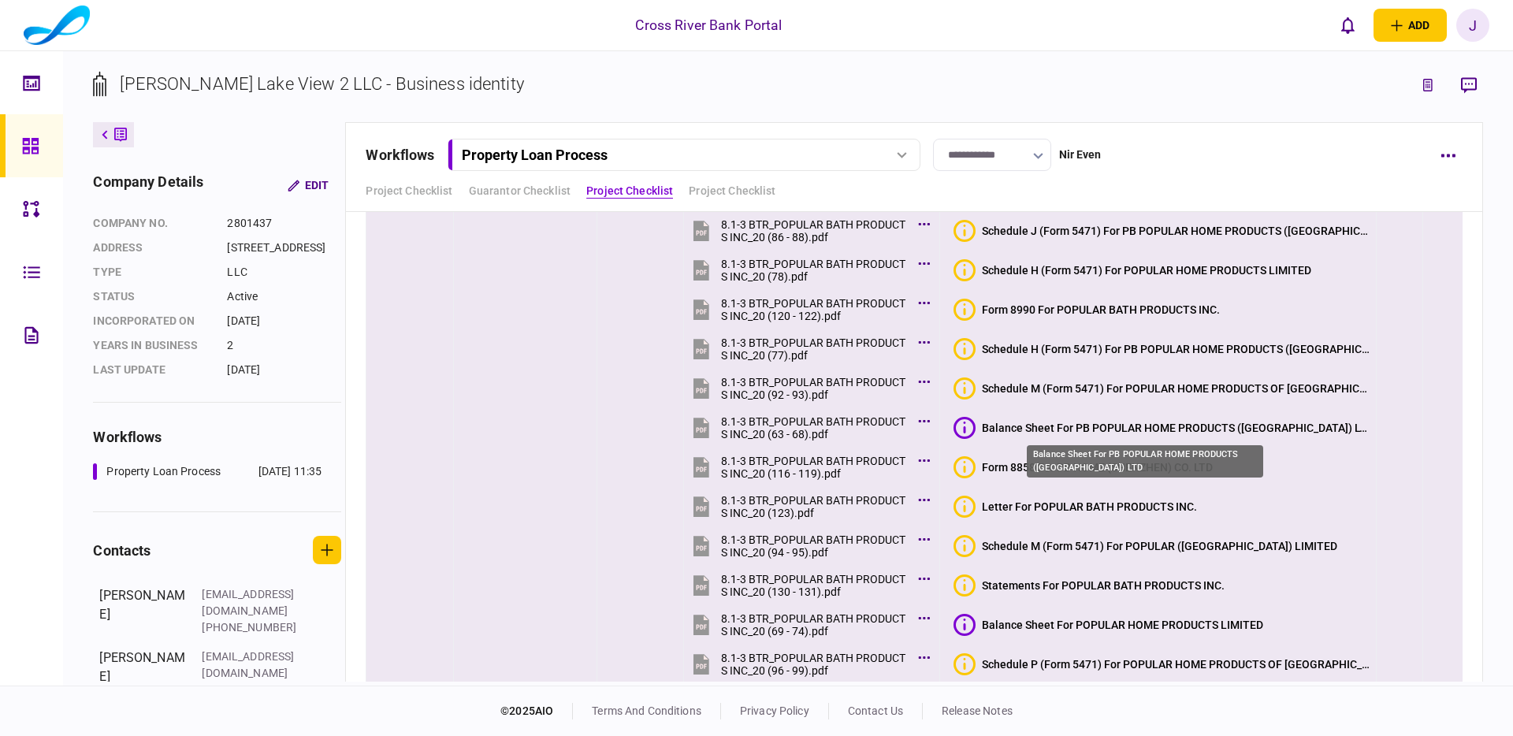
click at [1173, 423] on div "Balance Sheet For PB POPULAR HOME PRODUCTS (CYPRUS) LTD" at bounding box center [1176, 428] width 389 height 13
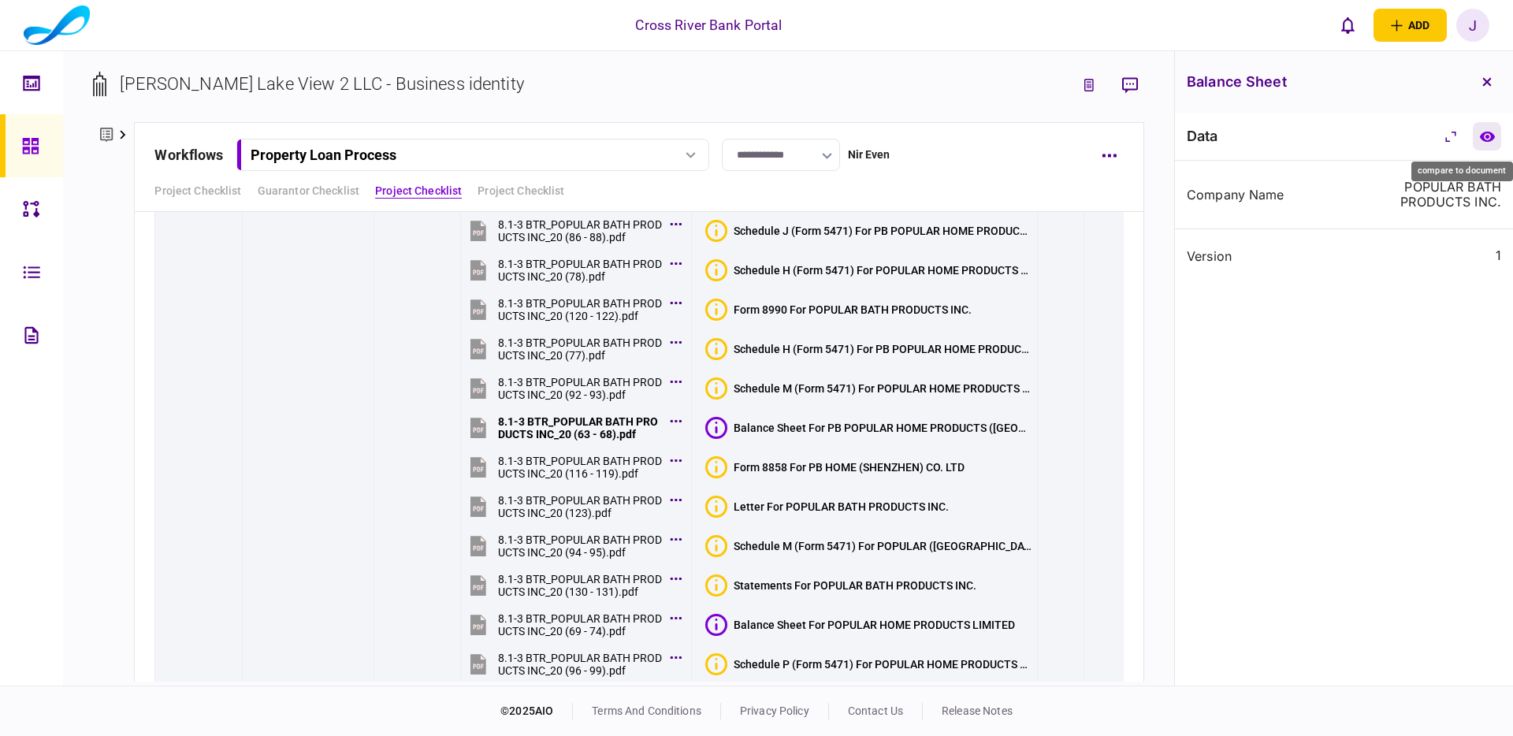
drag, startPoint x: 1498, startPoint y: 140, endPoint x: 1490, endPoint y: 147, distance: 10.1
click at [1498, 140] on button "compare to document" at bounding box center [1487, 136] width 28 height 28
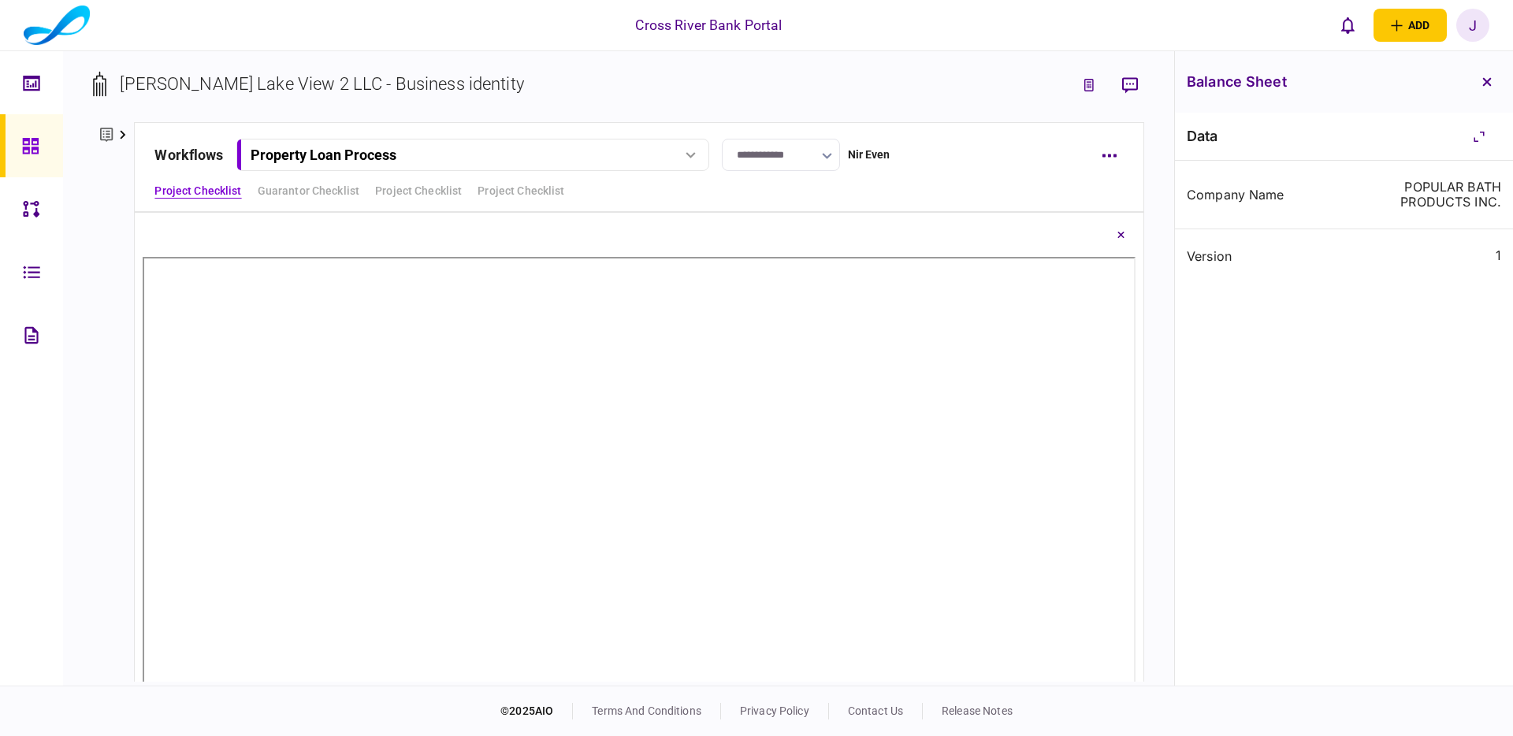
click at [1494, 90] on button "button" at bounding box center [1487, 82] width 28 height 28
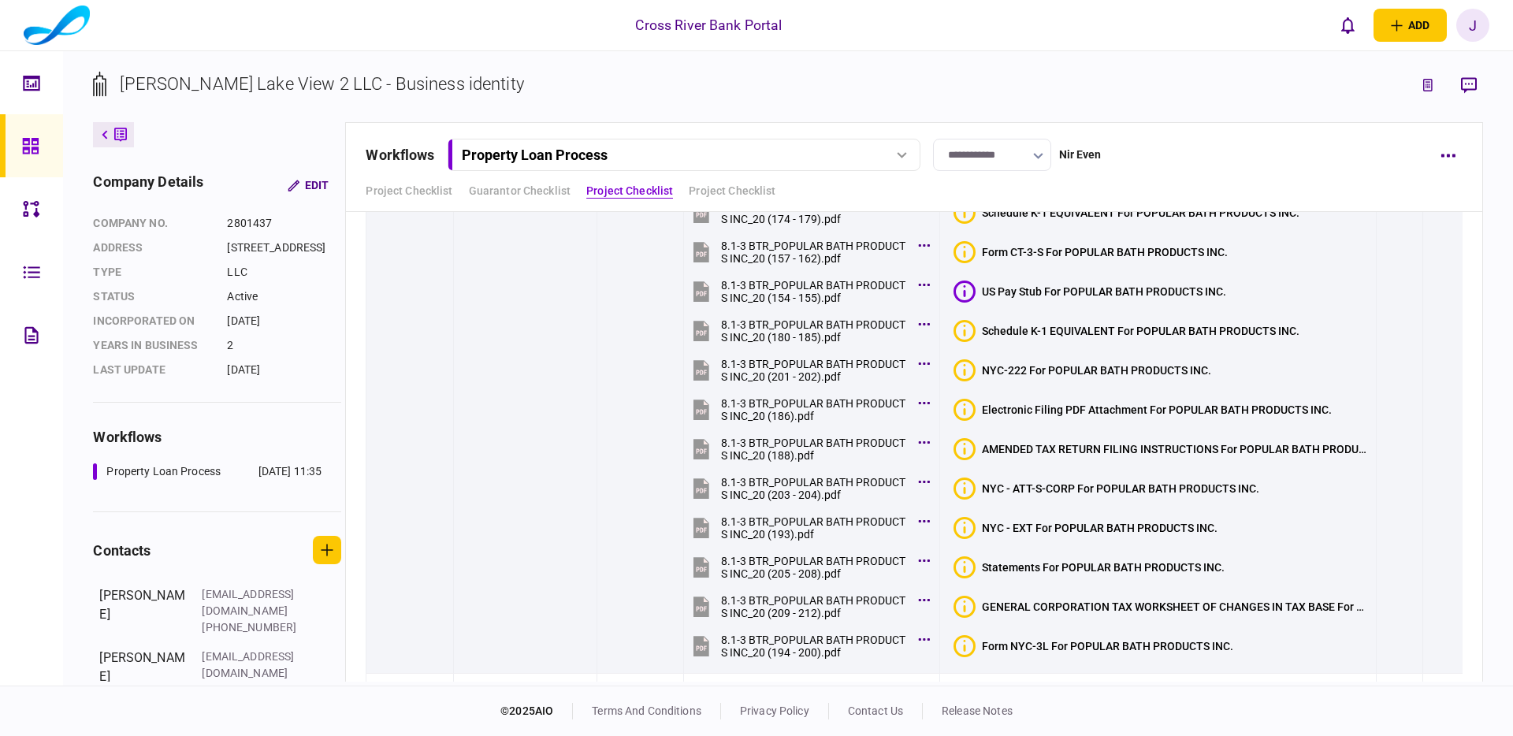
scroll to position [7009, 0]
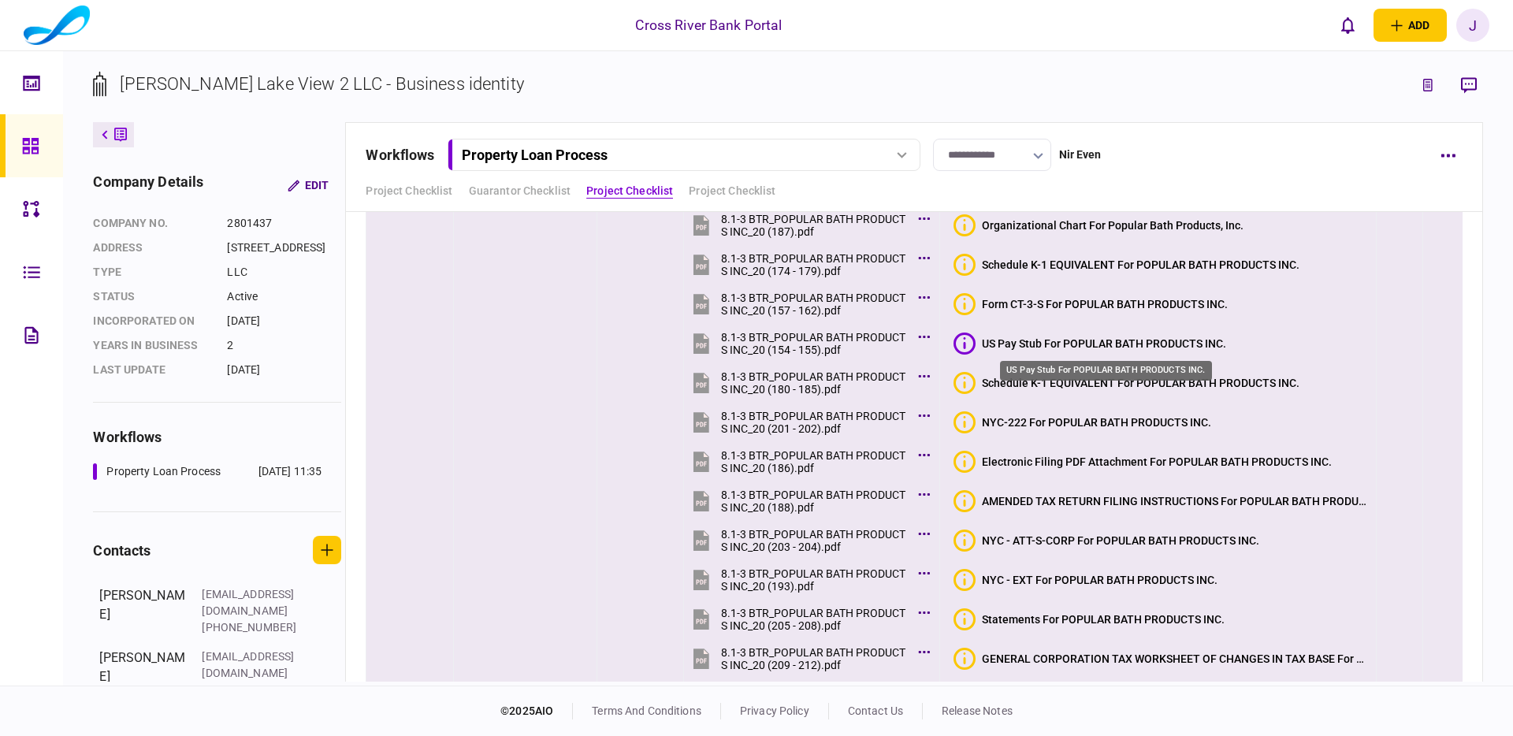
click at [1081, 341] on div "US Pay Stub For POPULAR BATH PRODUCTS INC." at bounding box center [1104, 343] width 244 height 13
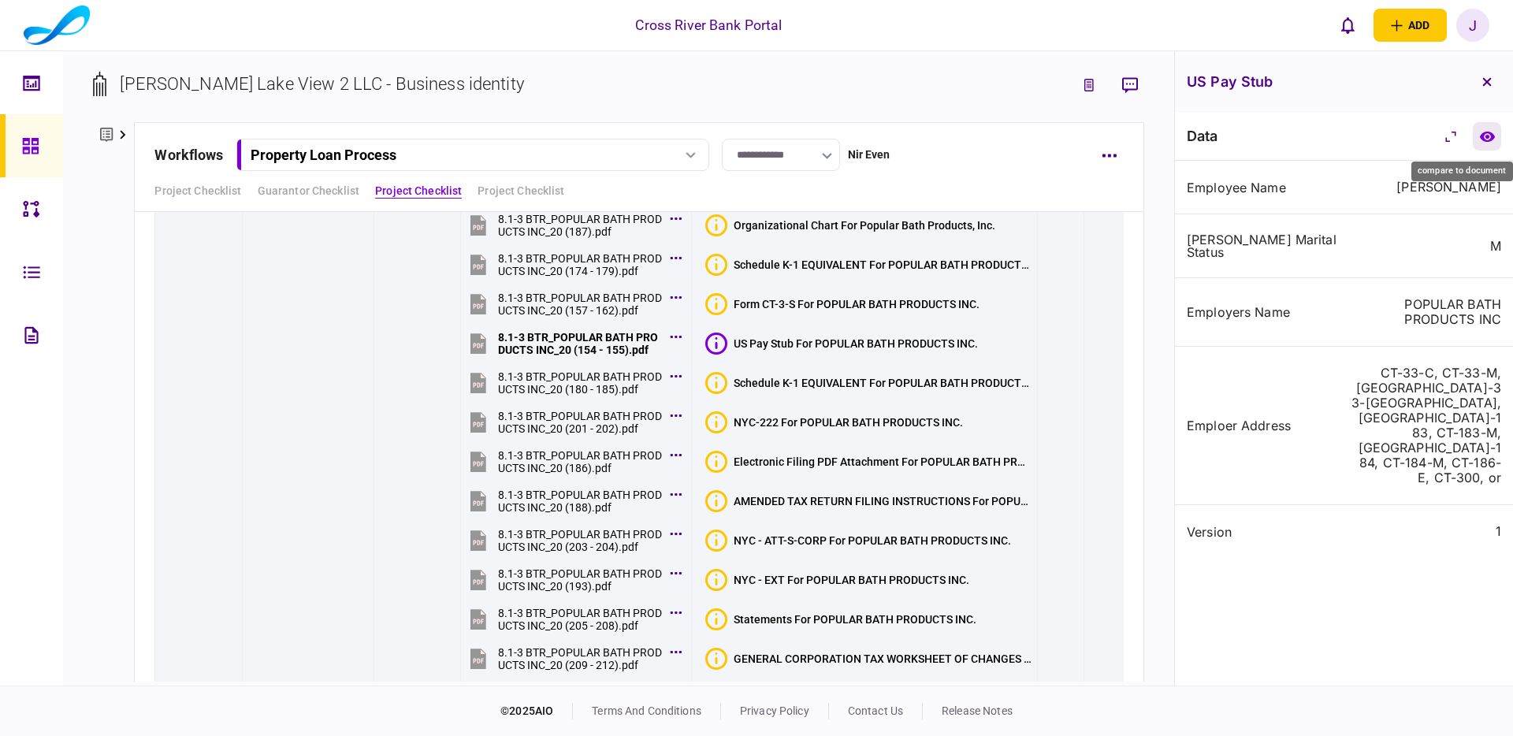
click at [1491, 136] on icon "compare to document" at bounding box center [1487, 136] width 15 height 10
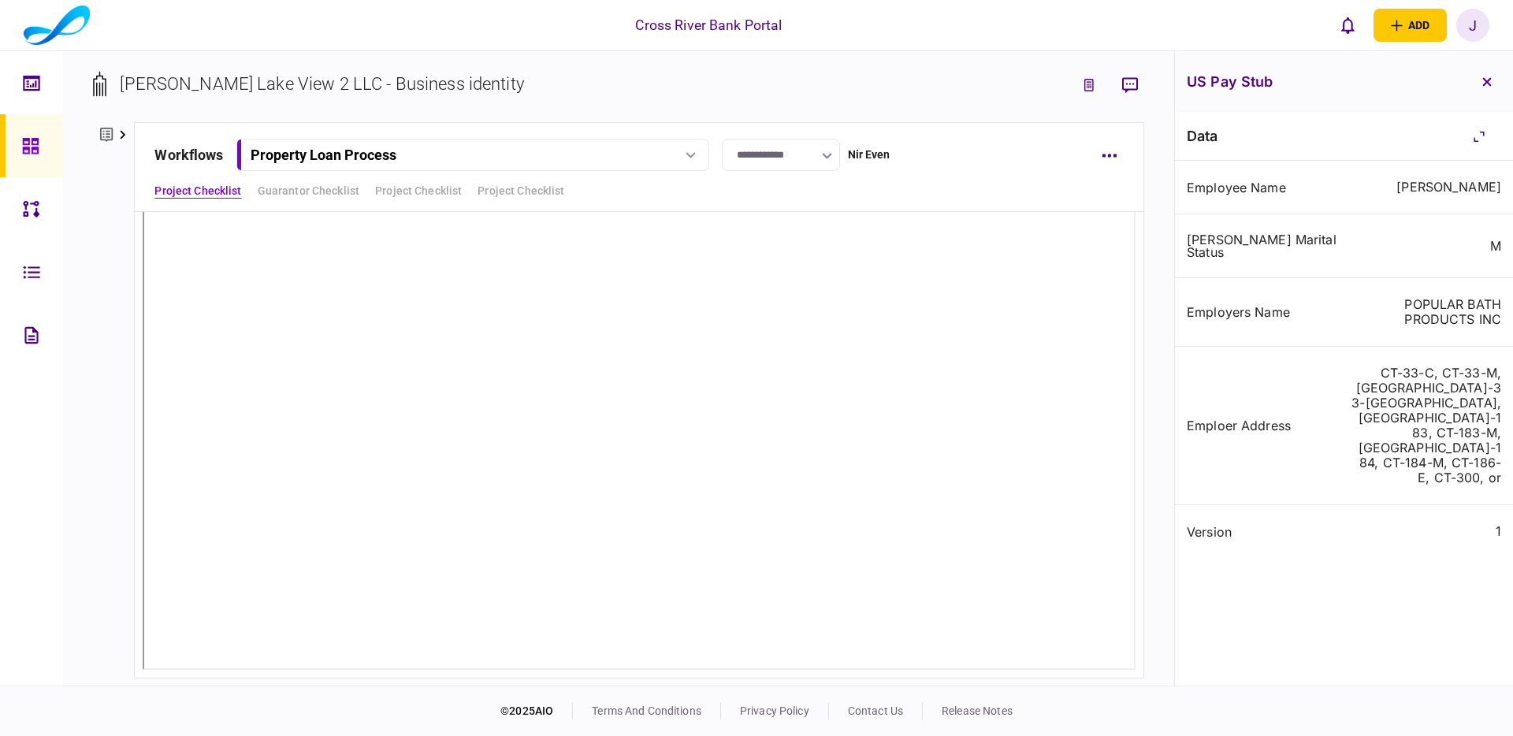
scroll to position [0, 0]
click at [1489, 84] on icon "button" at bounding box center [1487, 82] width 9 height 9
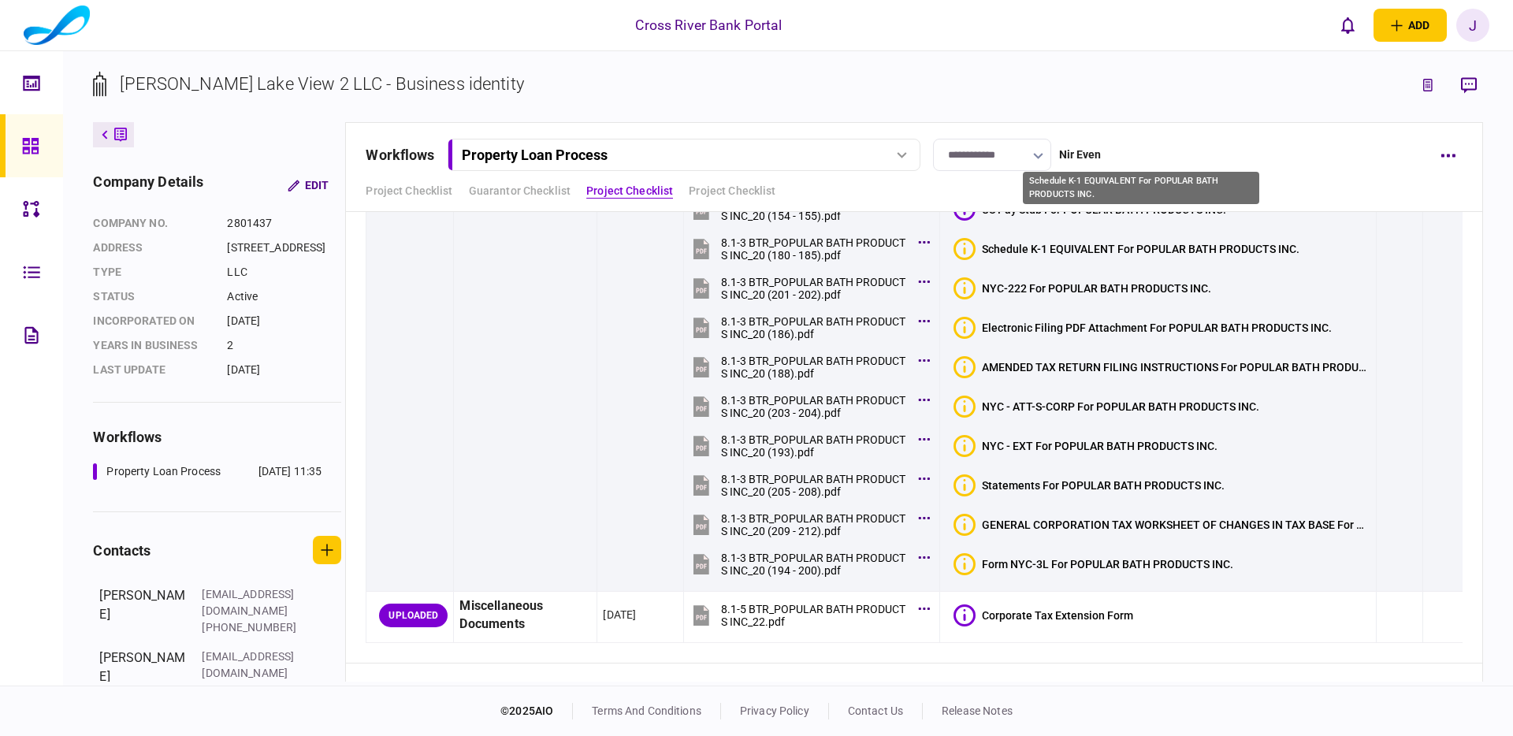
scroll to position [7360, 0]
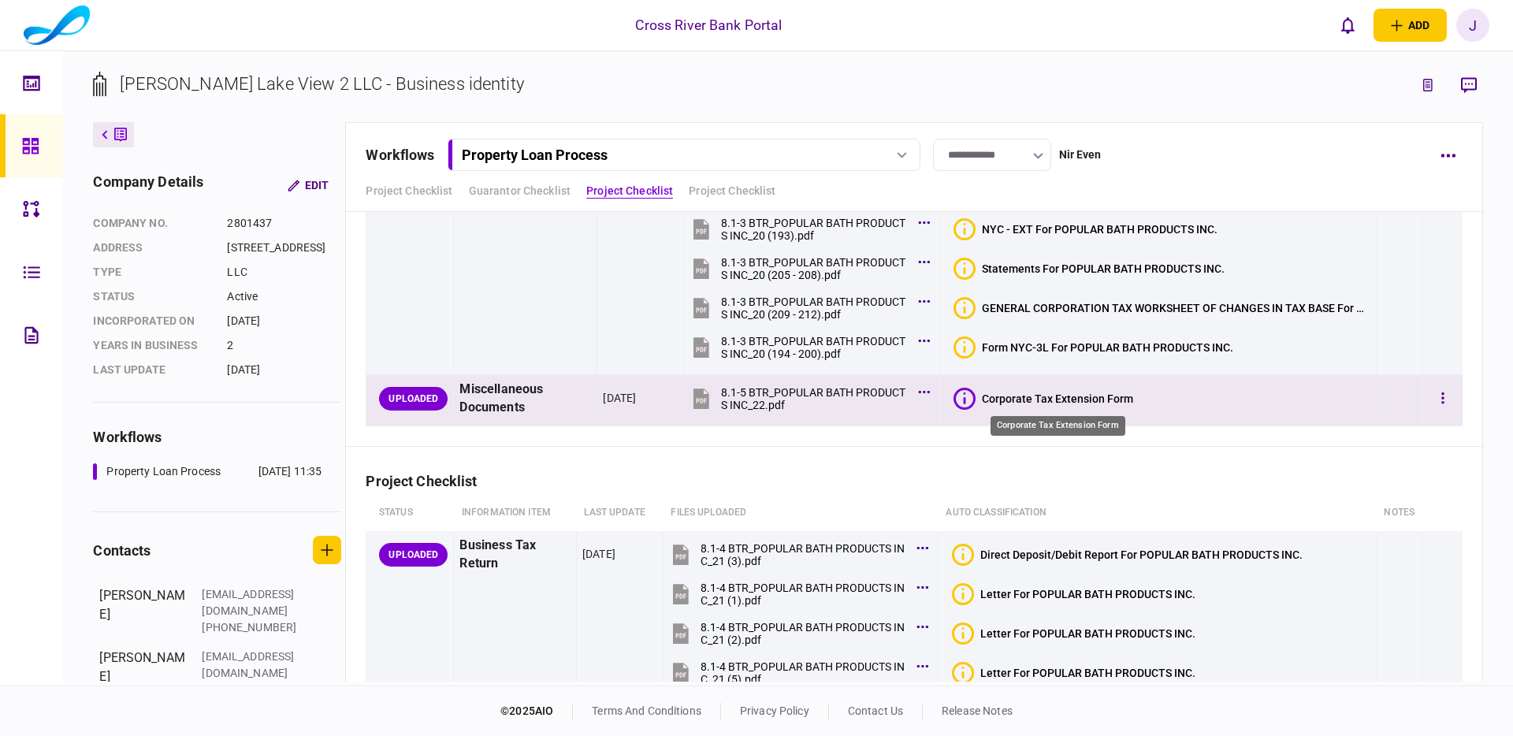
click at [1065, 396] on div "Corporate Tax Extension Form" at bounding box center [1057, 399] width 151 height 13
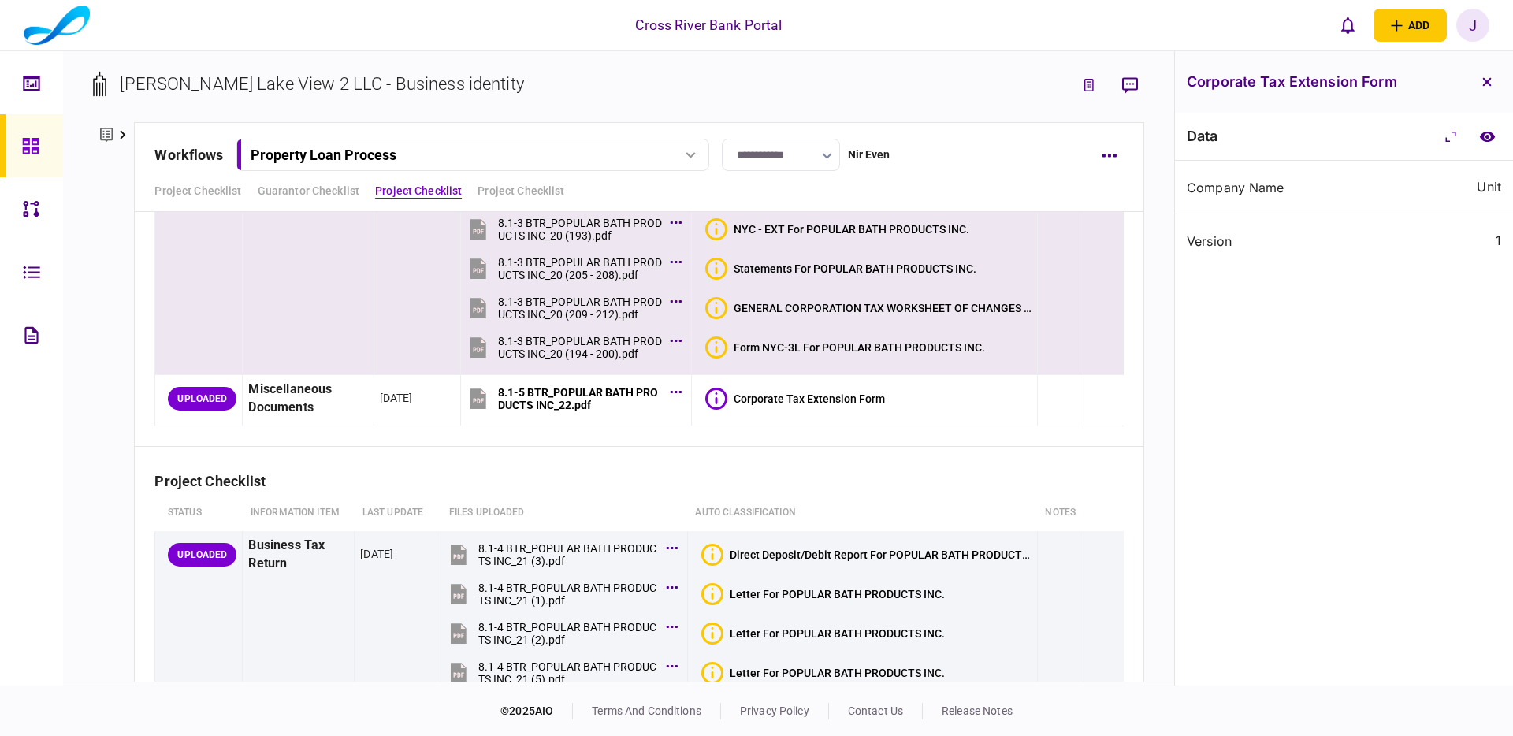
scroll to position [7438, 0]
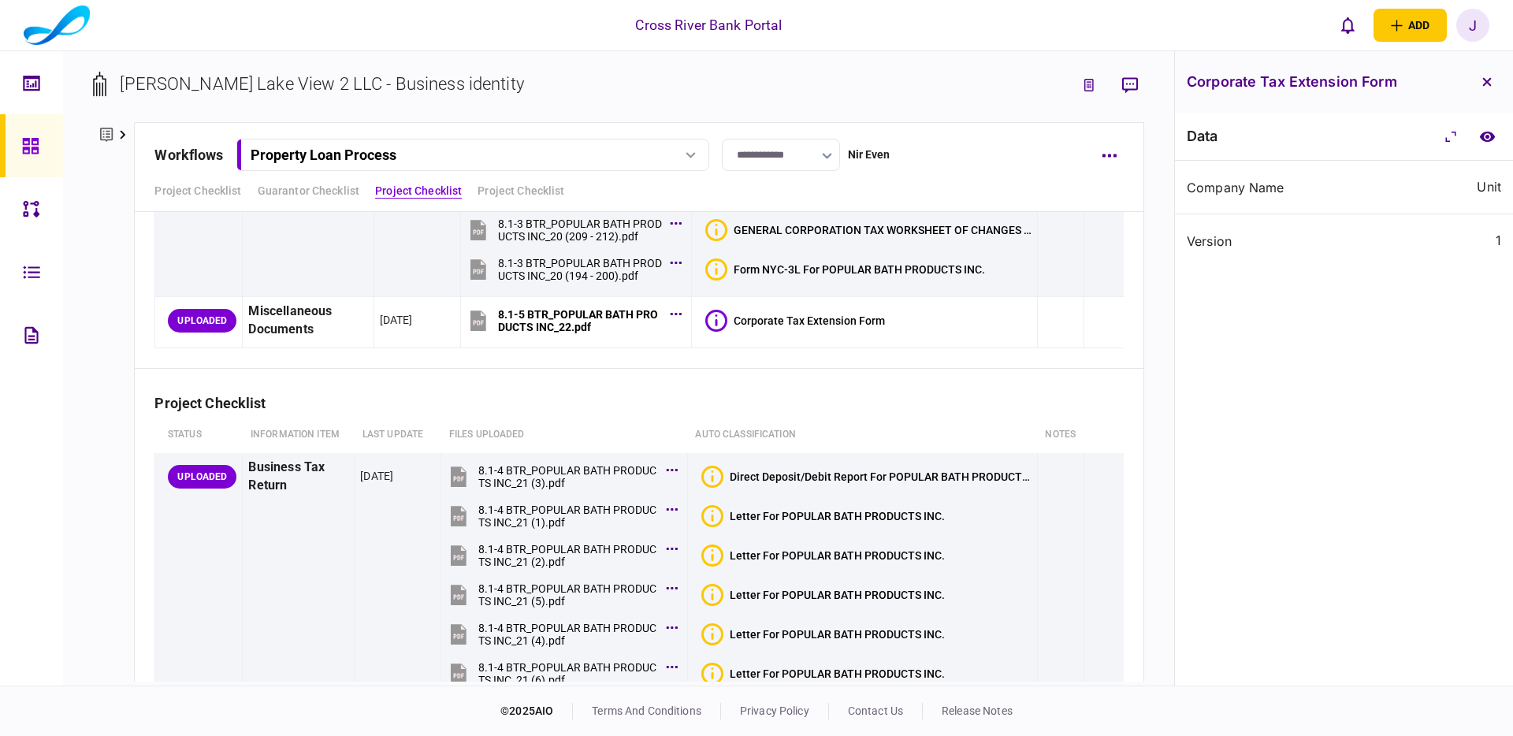
drag, startPoint x: 1491, startPoint y: 86, endPoint x: 1442, endPoint y: 133, distance: 68.6
click at [1491, 87] on button "button" at bounding box center [1487, 82] width 28 height 28
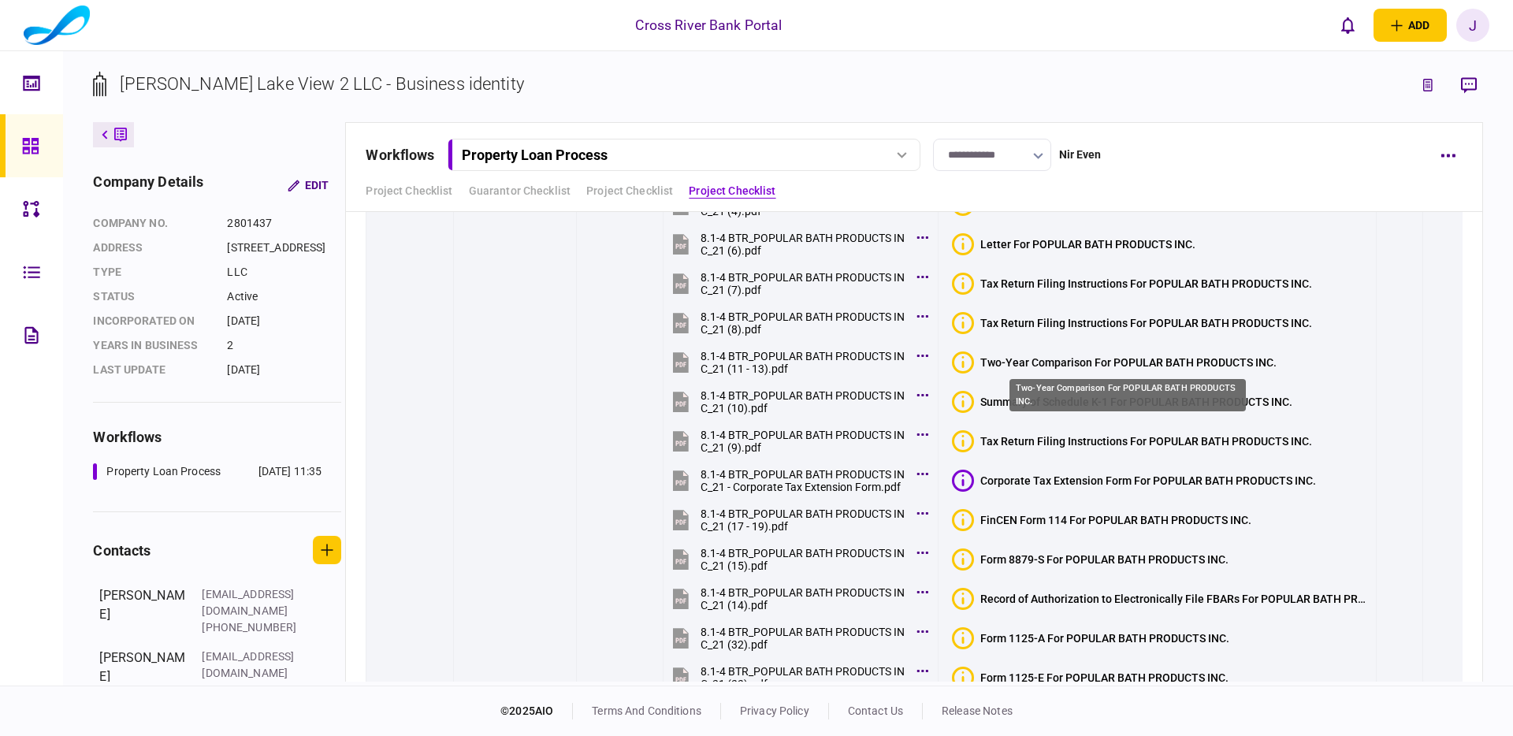
scroll to position [7868, 0]
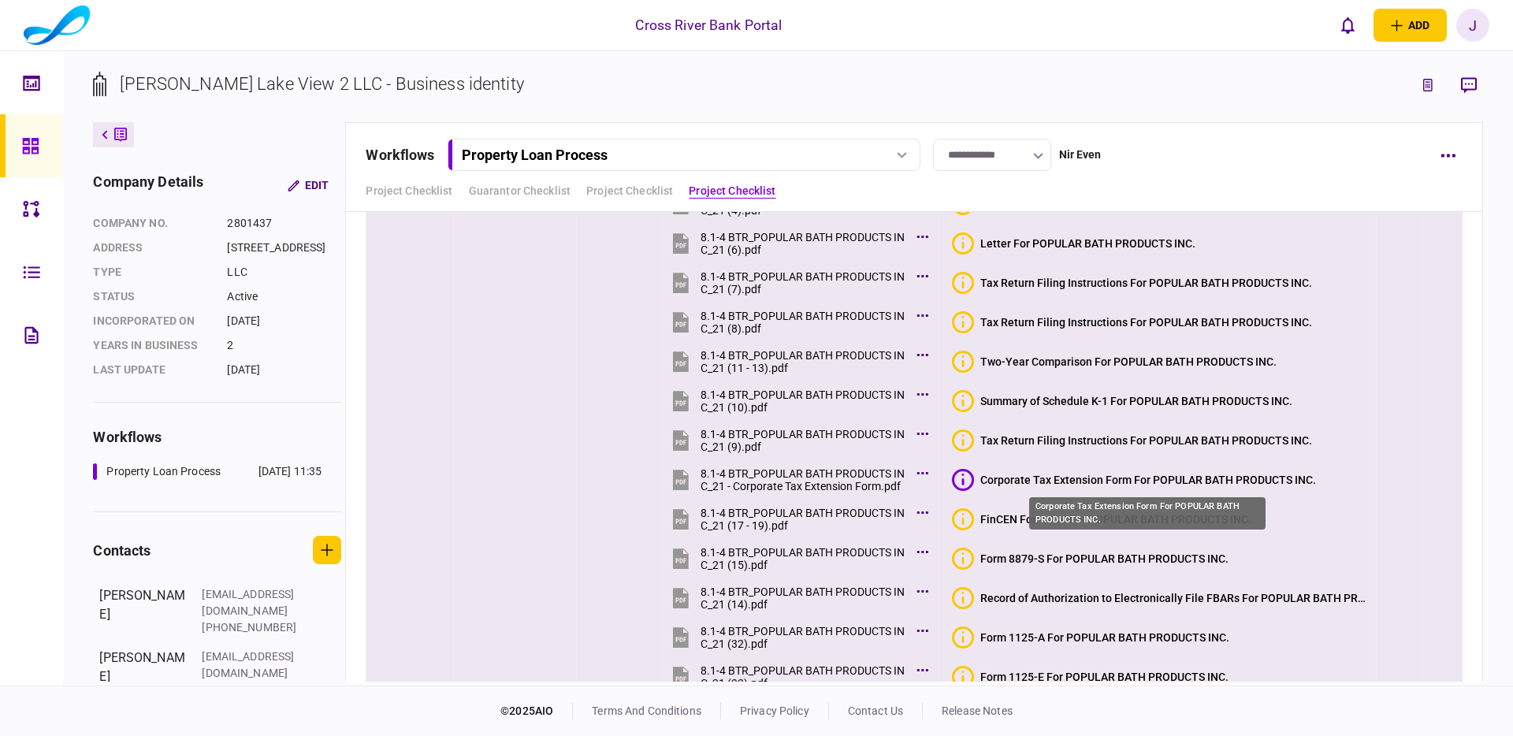
click at [1130, 480] on div "Corporate Tax Extension Form For POPULAR BATH PRODUCTS INC." at bounding box center [1149, 480] width 336 height 13
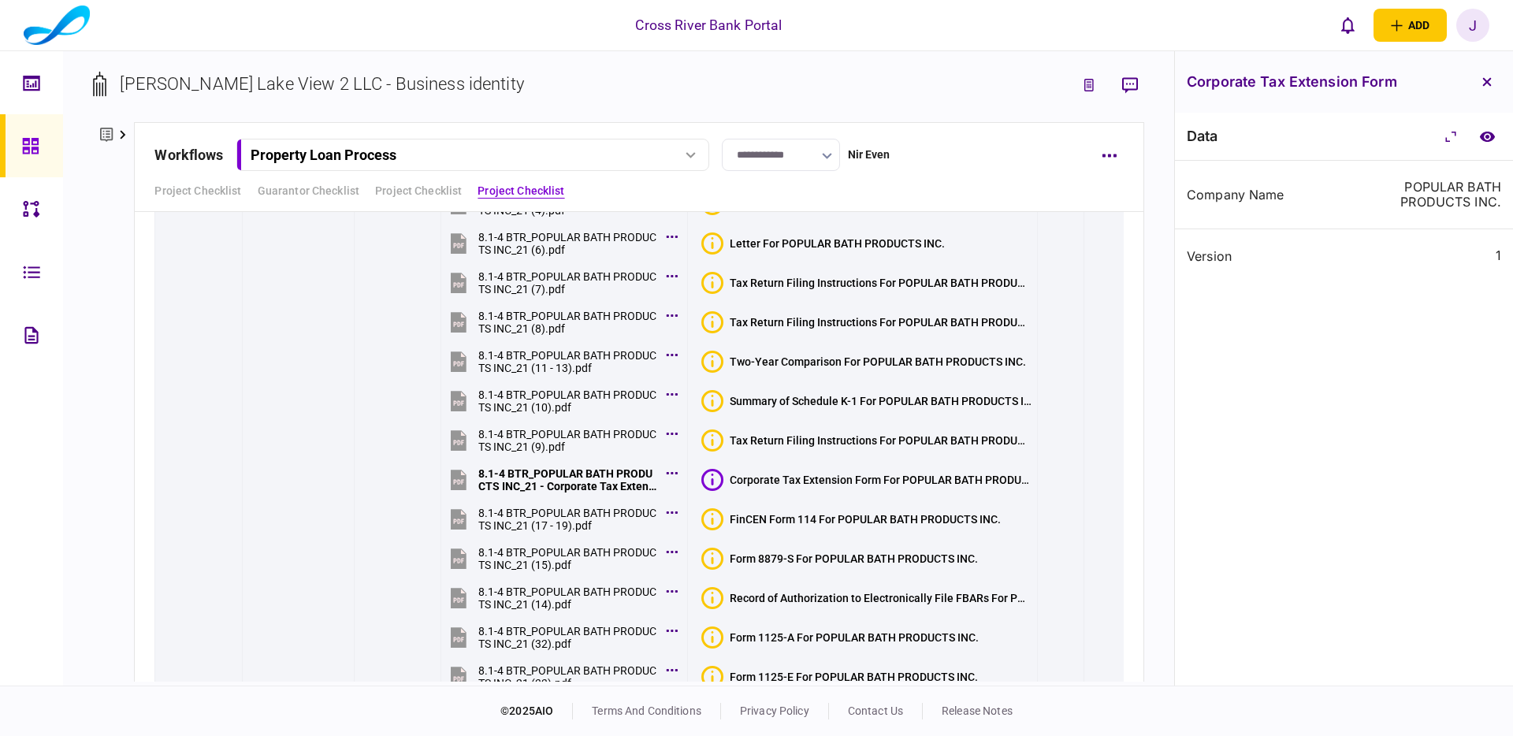
drag, startPoint x: 1492, startPoint y: 78, endPoint x: 1434, endPoint y: 161, distance: 101.3
click at [1491, 80] on button "button" at bounding box center [1487, 82] width 28 height 28
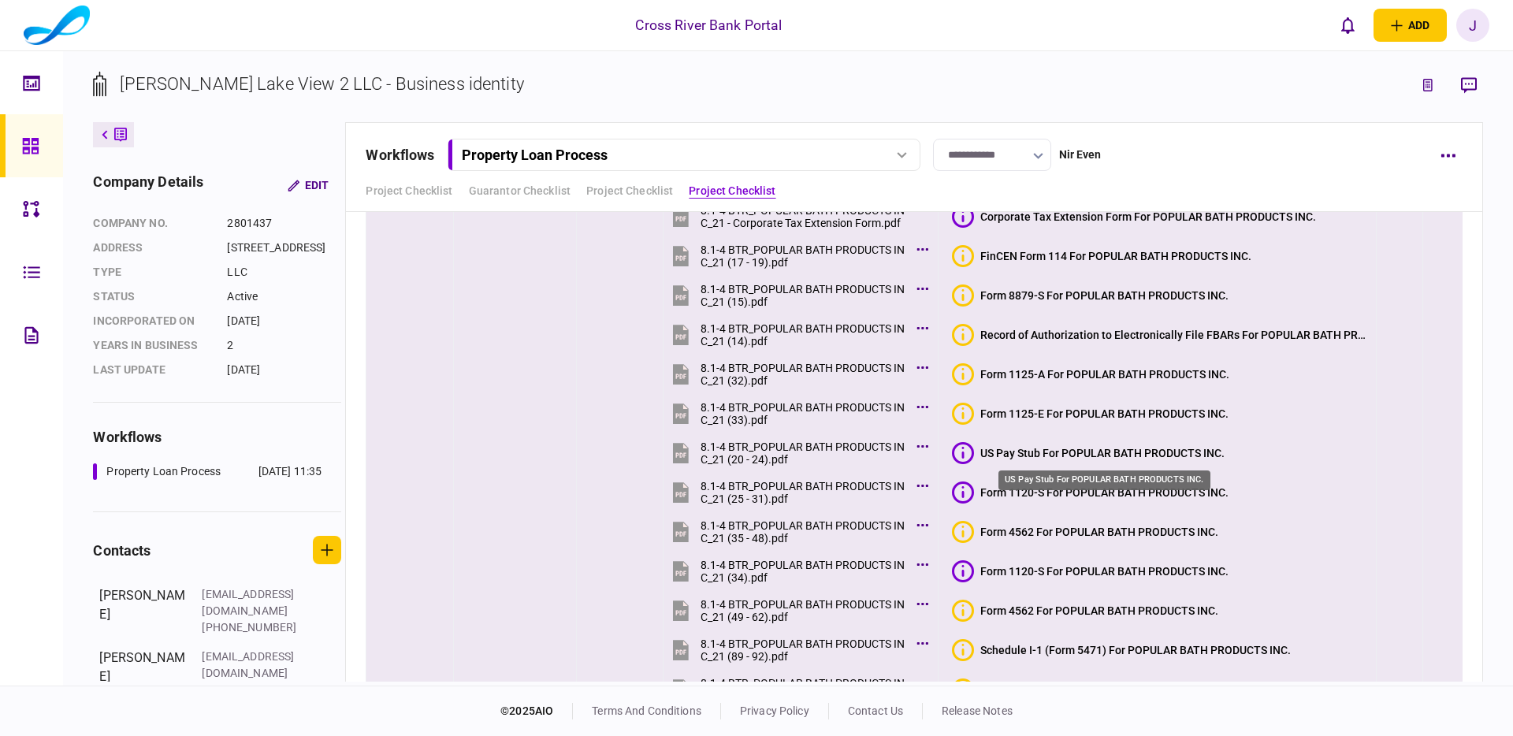
click at [1096, 452] on div "US Pay Stub For POPULAR BATH PRODUCTS INC." at bounding box center [1103, 453] width 244 height 13
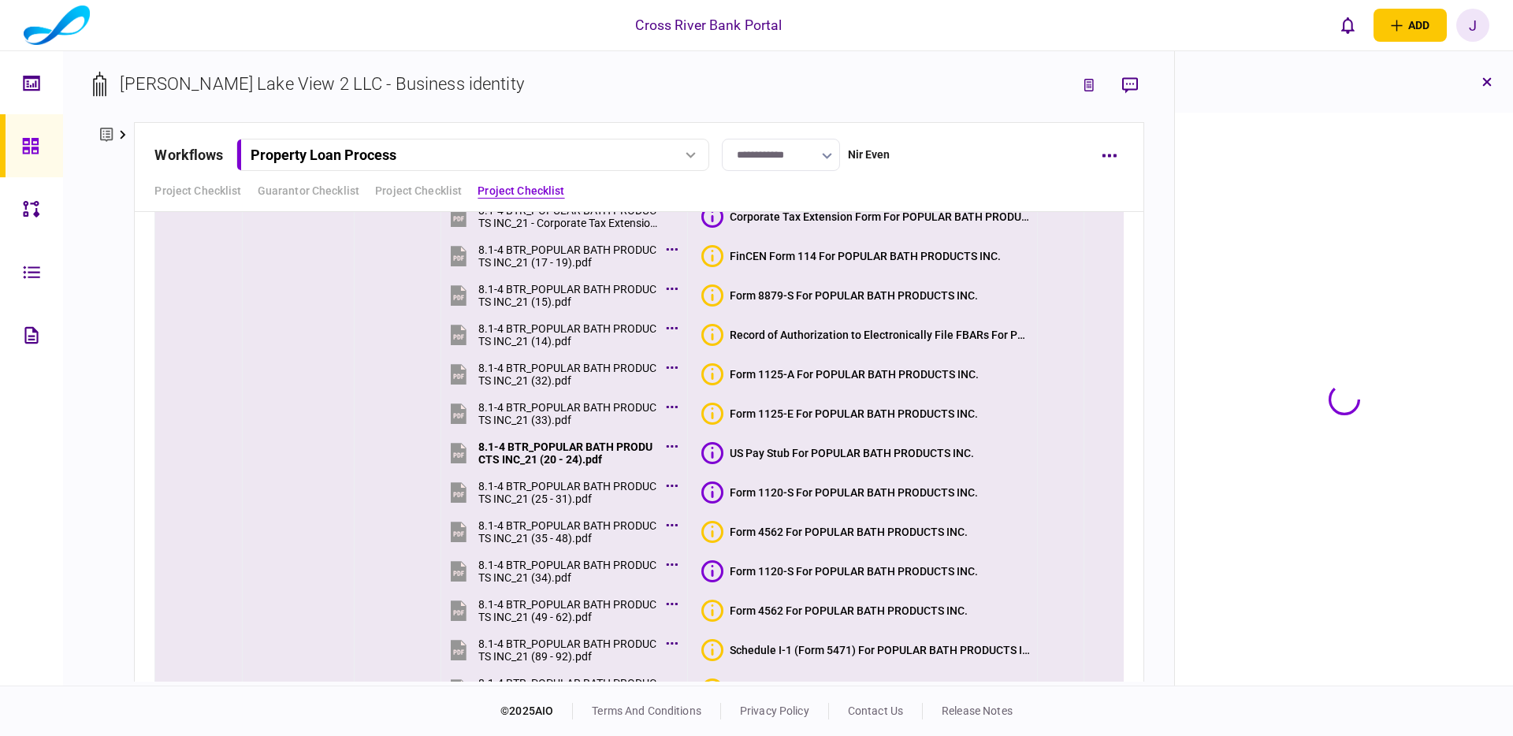
scroll to position [8131, 0]
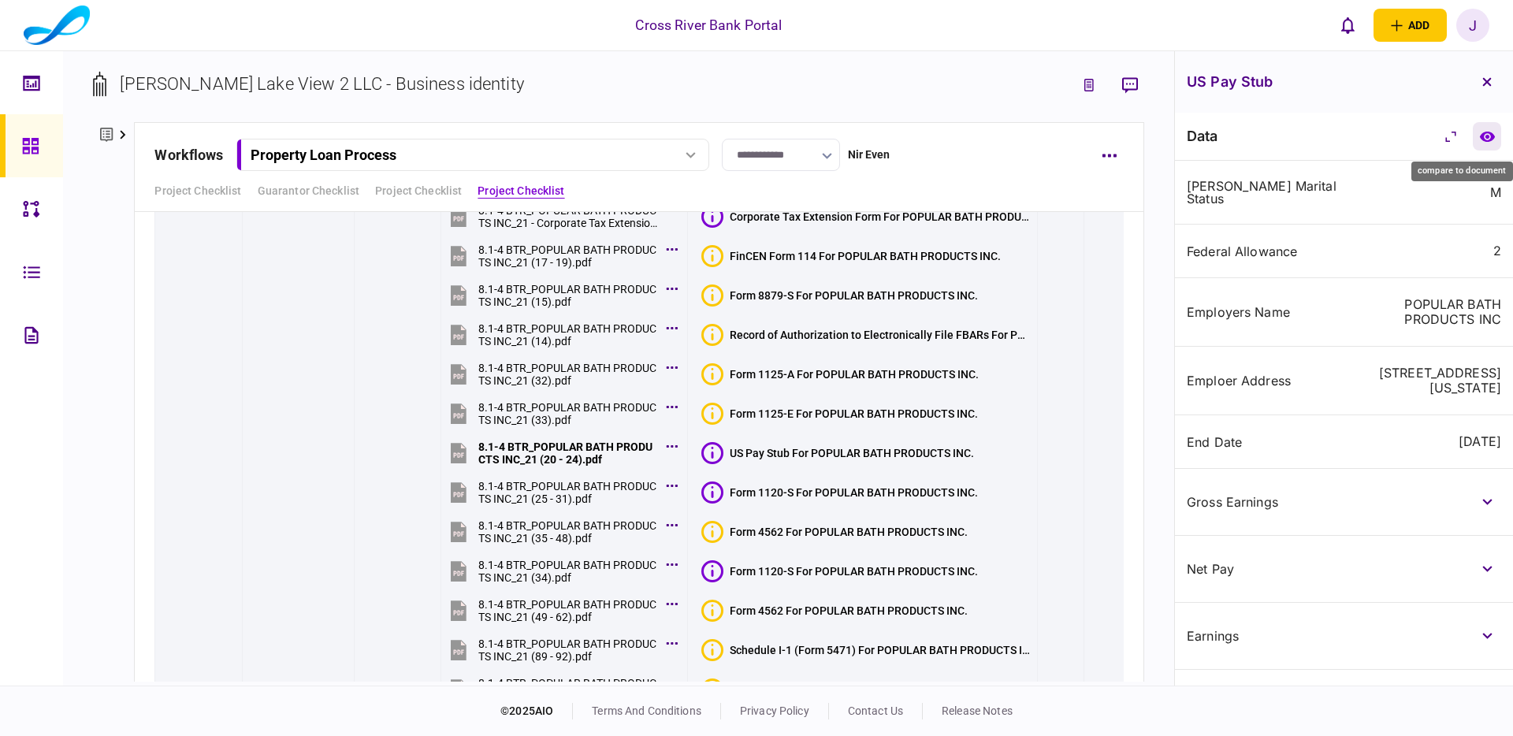
click at [1492, 139] on icon "compare to document" at bounding box center [1487, 136] width 15 height 10
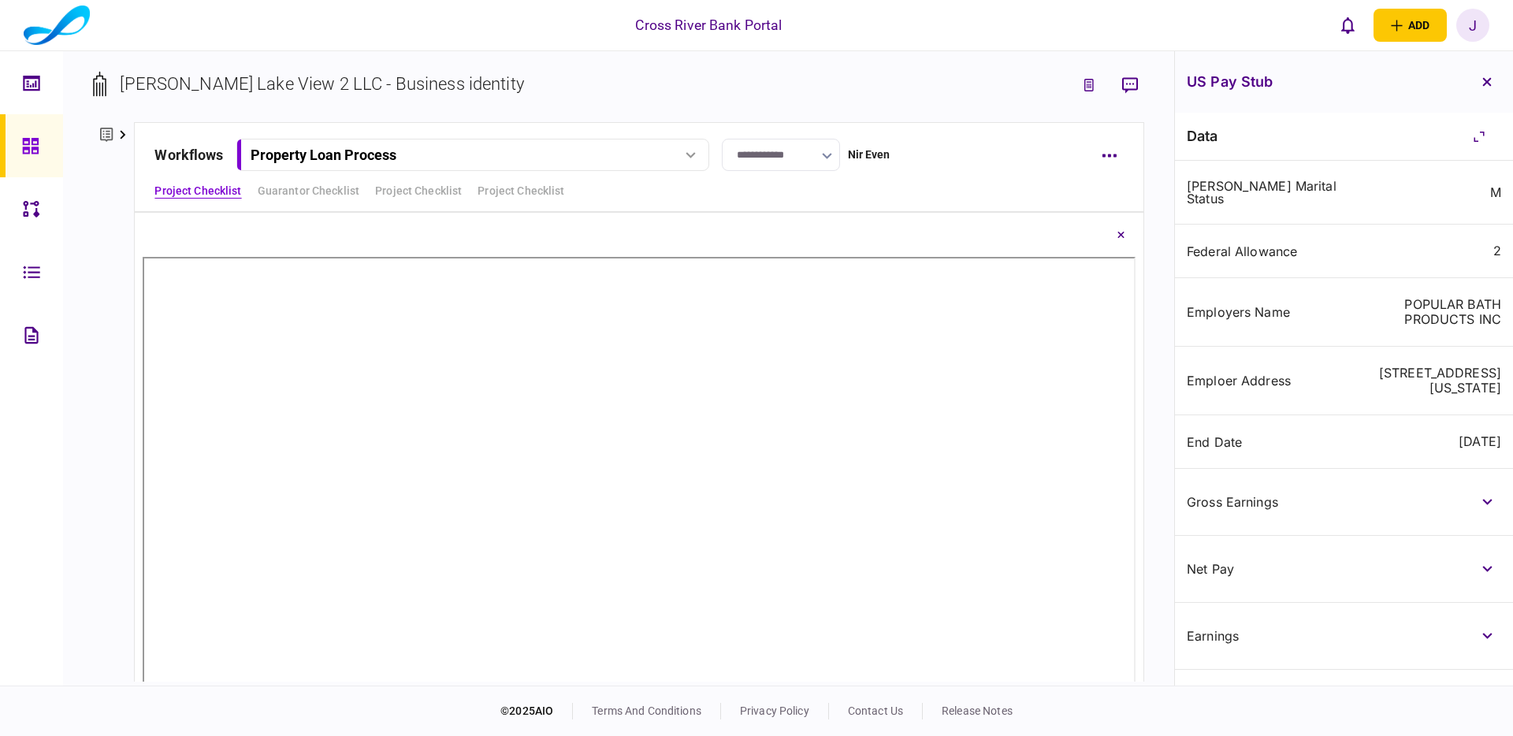
scroll to position [6, 0]
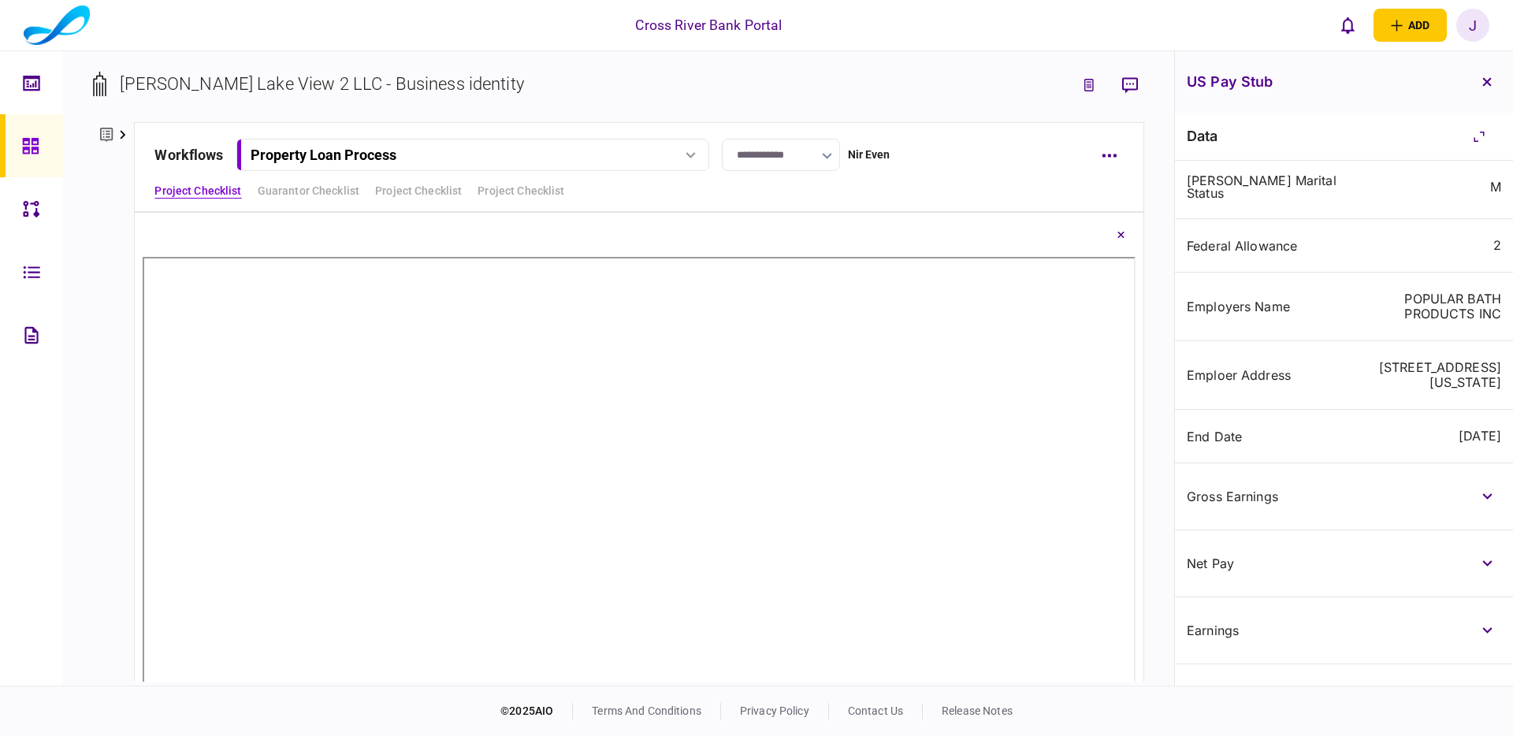
click at [1484, 84] on icon "button" at bounding box center [1487, 82] width 9 height 9
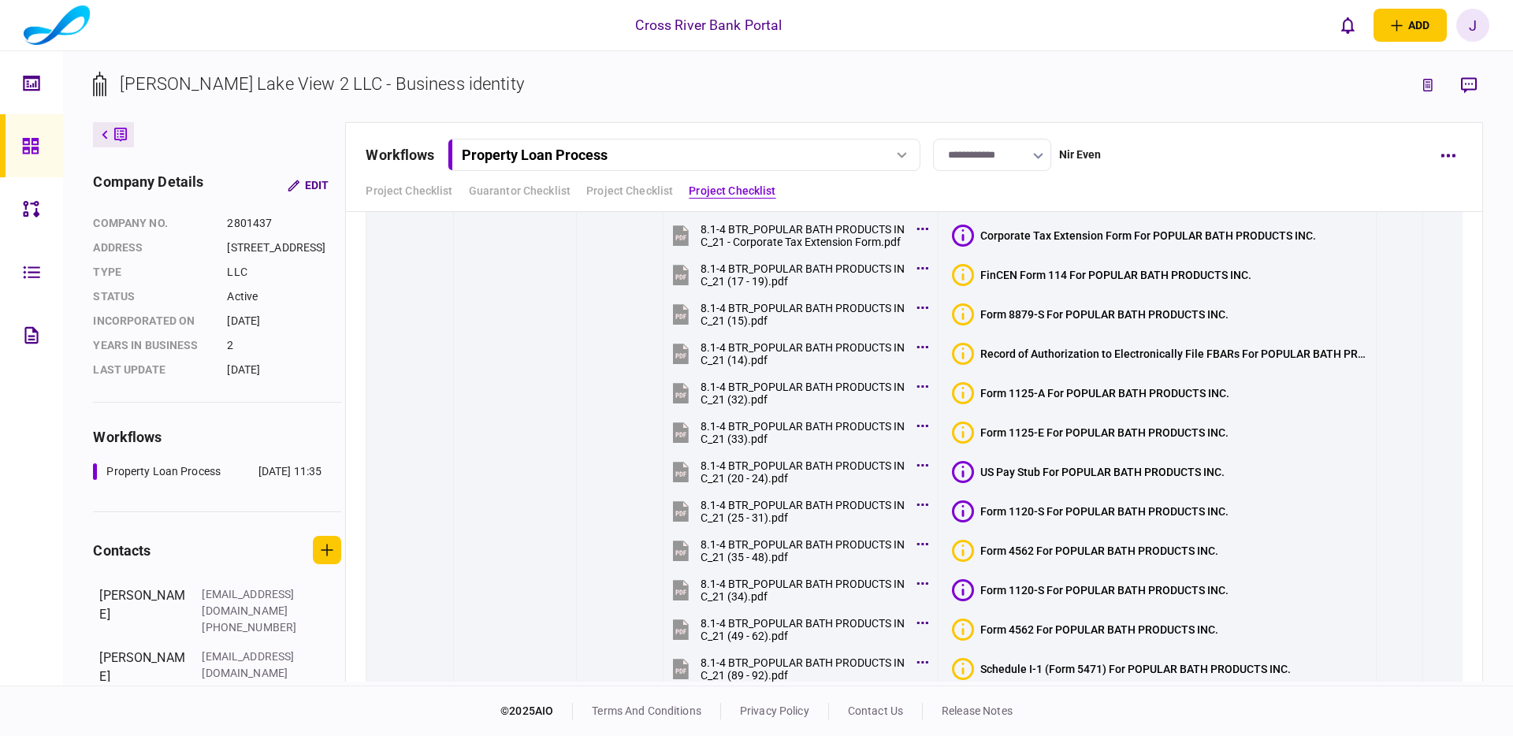
scroll to position [8134, 0]
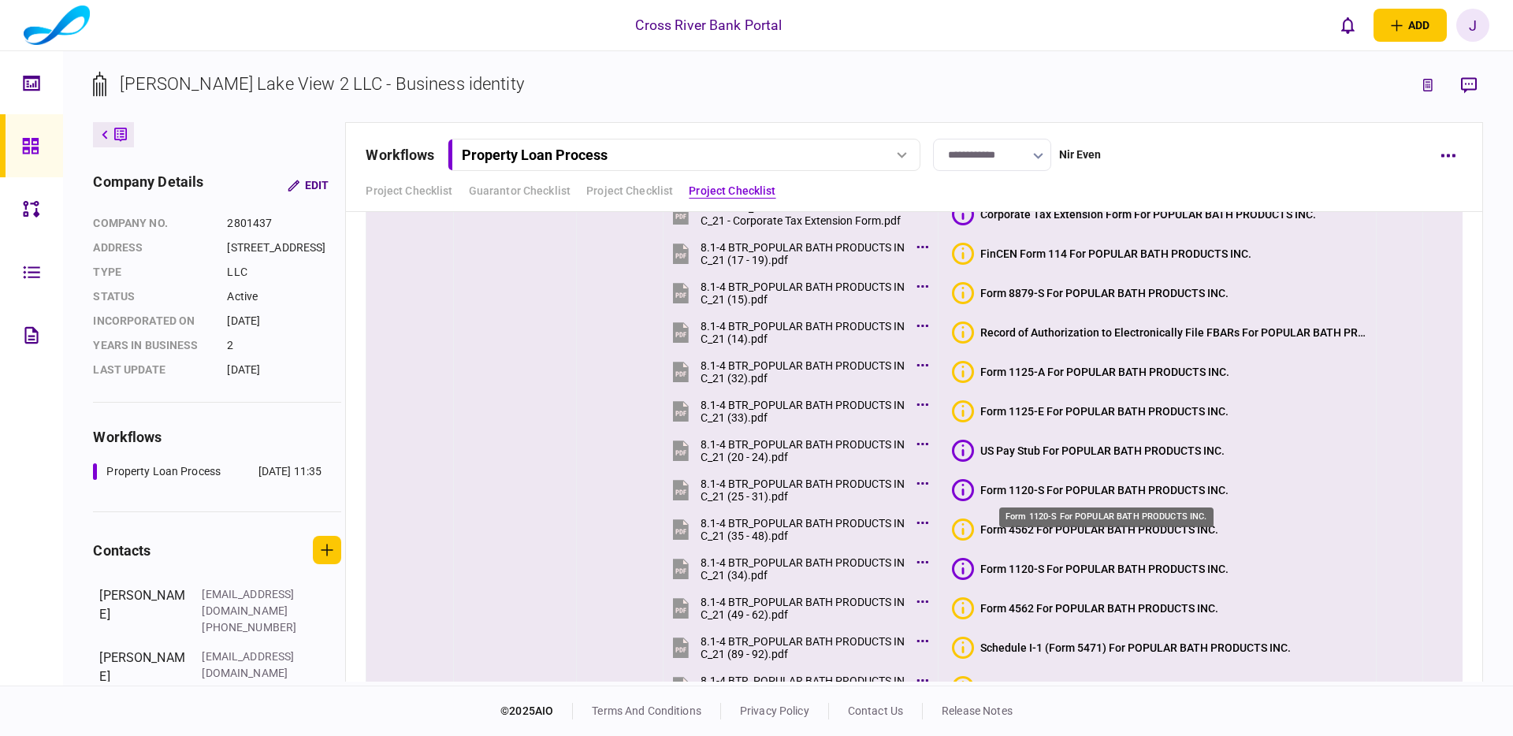
click at [1122, 494] on div "Form 1120-S For POPULAR BATH PRODUCTS INC." at bounding box center [1105, 490] width 248 height 13
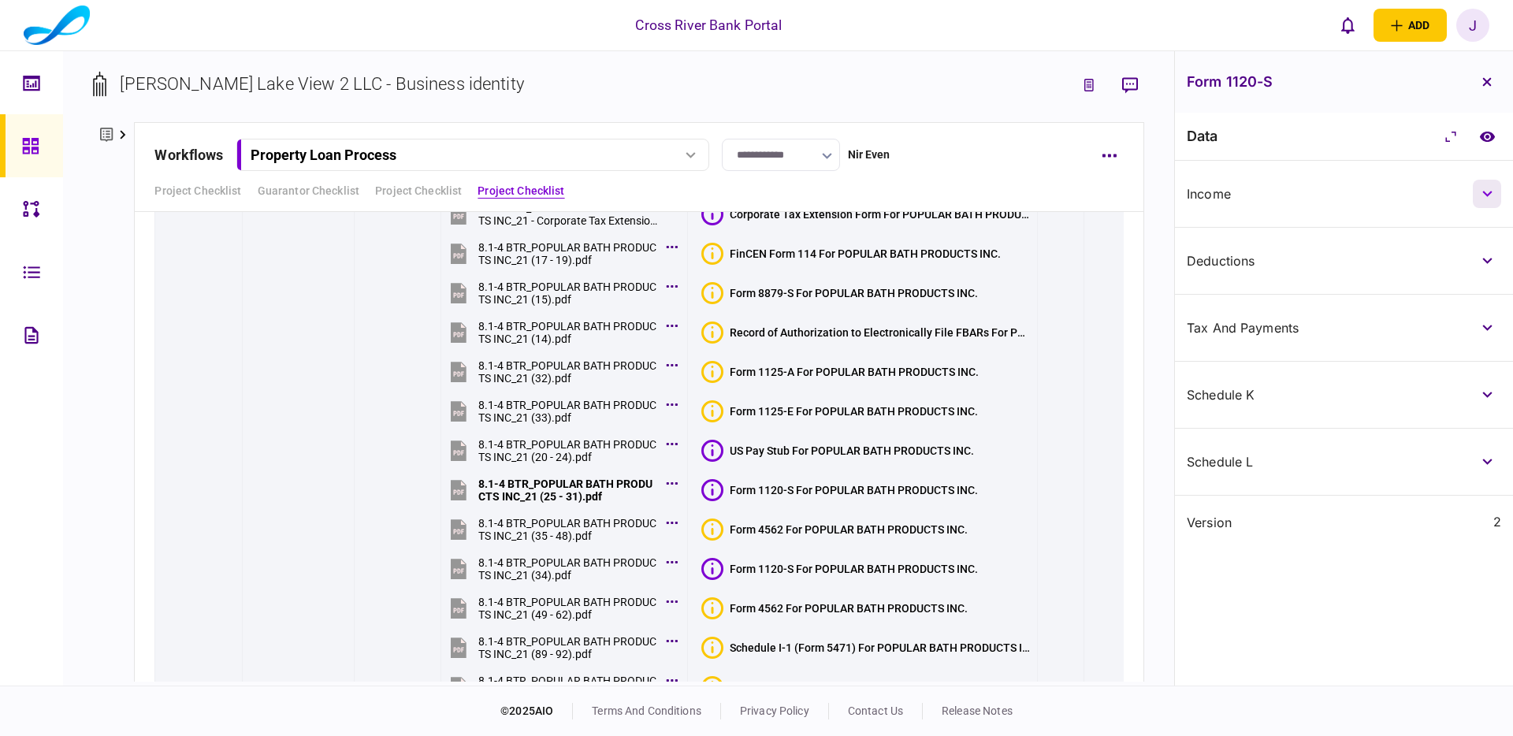
click at [1491, 192] on button "button" at bounding box center [1487, 194] width 28 height 28
click at [1489, 261] on icon "button" at bounding box center [1488, 261] width 10 height 6
click at [1480, 137] on icon "compare to document" at bounding box center [1488, 137] width 17 height 12
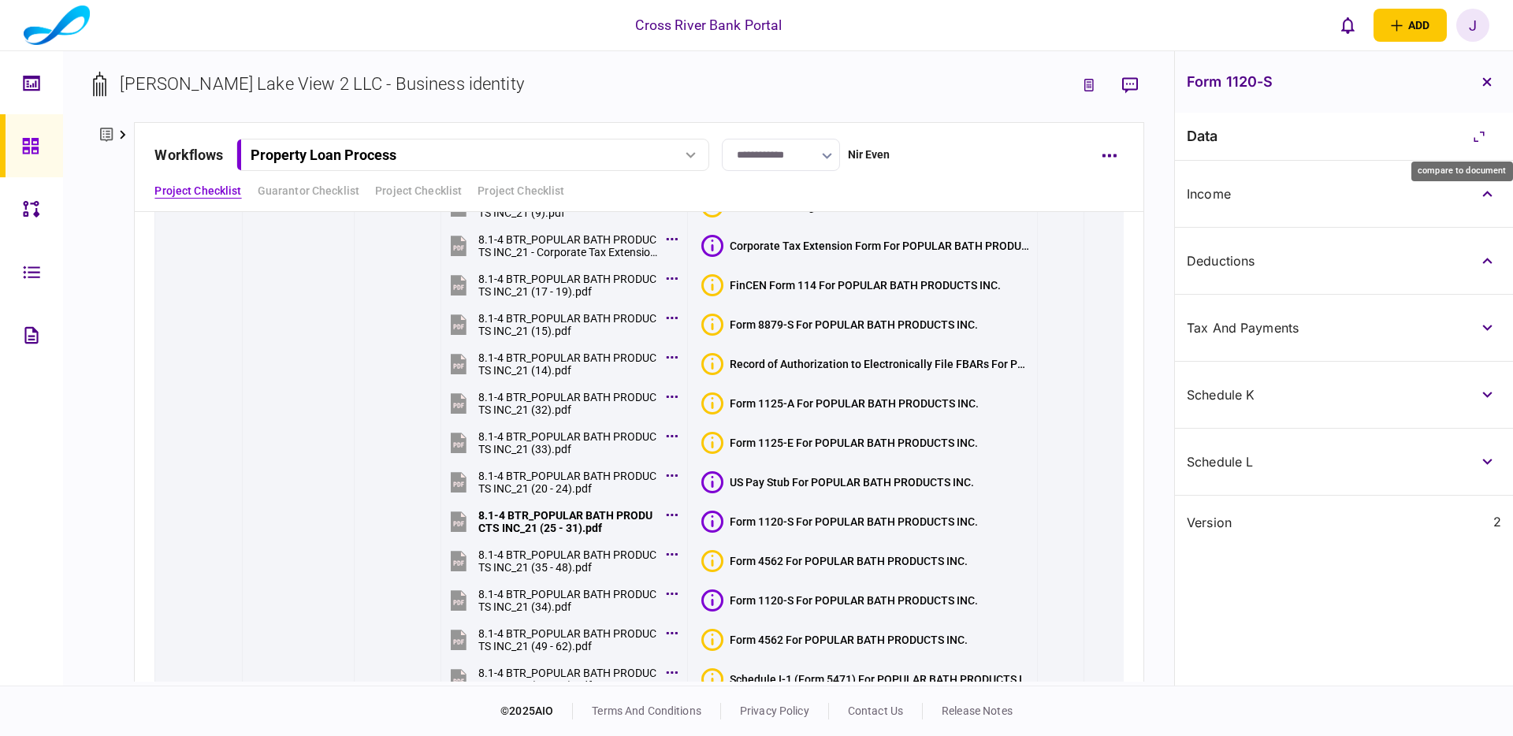
scroll to position [0, 0]
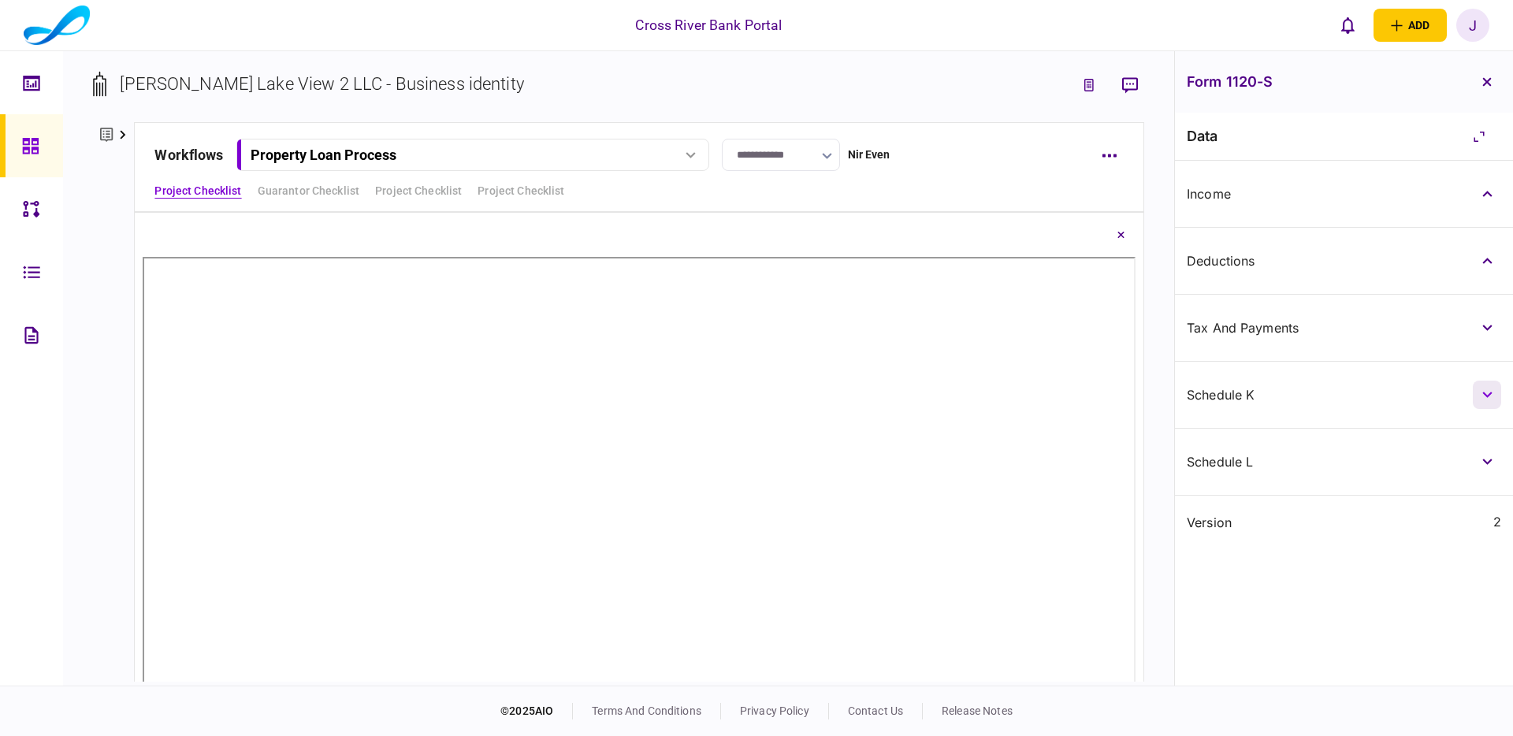
click at [1492, 404] on button "button" at bounding box center [1487, 395] width 28 height 28
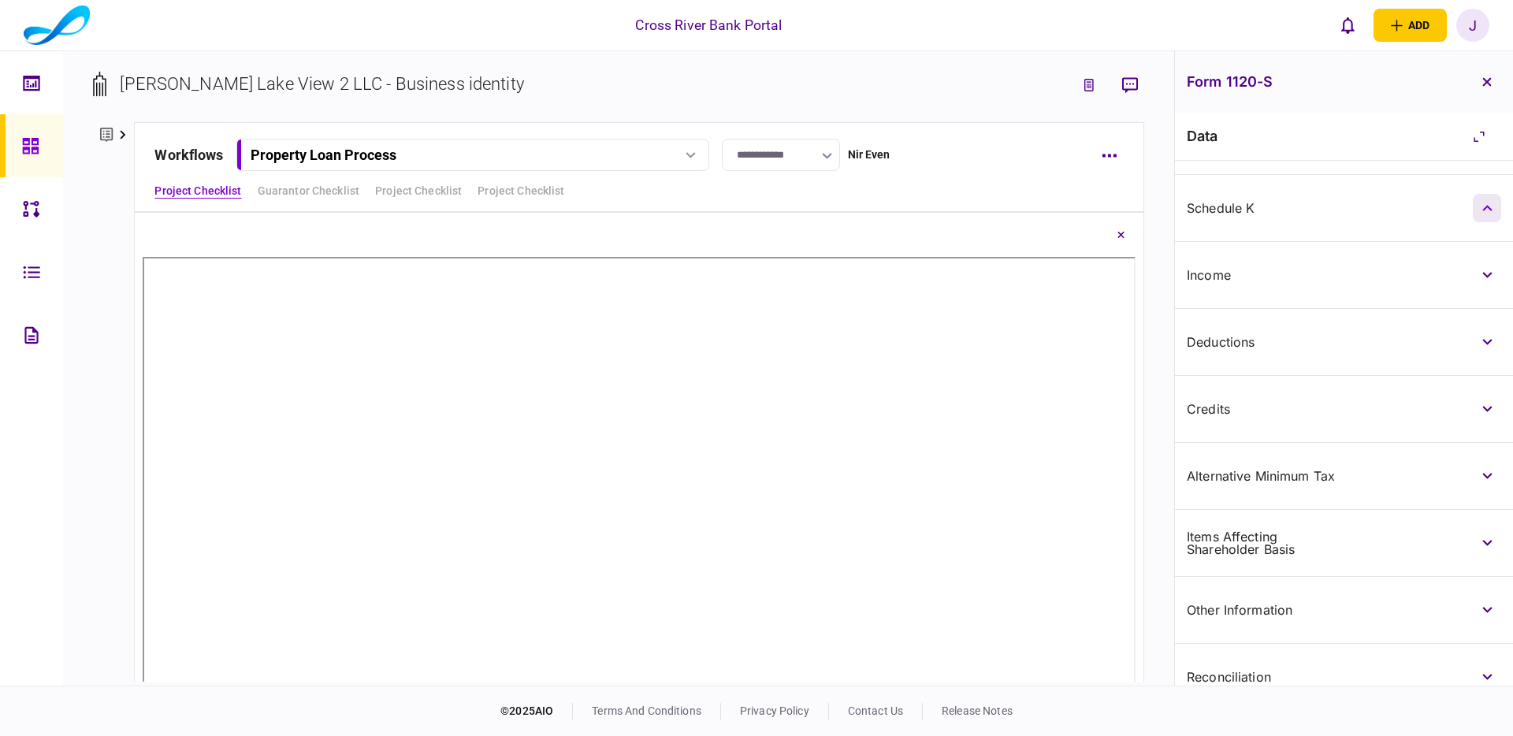
scroll to position [191, 0]
drag, startPoint x: 1488, startPoint y: 279, endPoint x: 1485, endPoint y: 291, distance: 12.2
click at [1487, 280] on button "button" at bounding box center [1487, 271] width 28 height 28
click at [1483, 328] on button "button" at bounding box center [1487, 338] width 28 height 28
drag, startPoint x: 1485, startPoint y: 408, endPoint x: 1489, endPoint y: 430, distance: 21.6
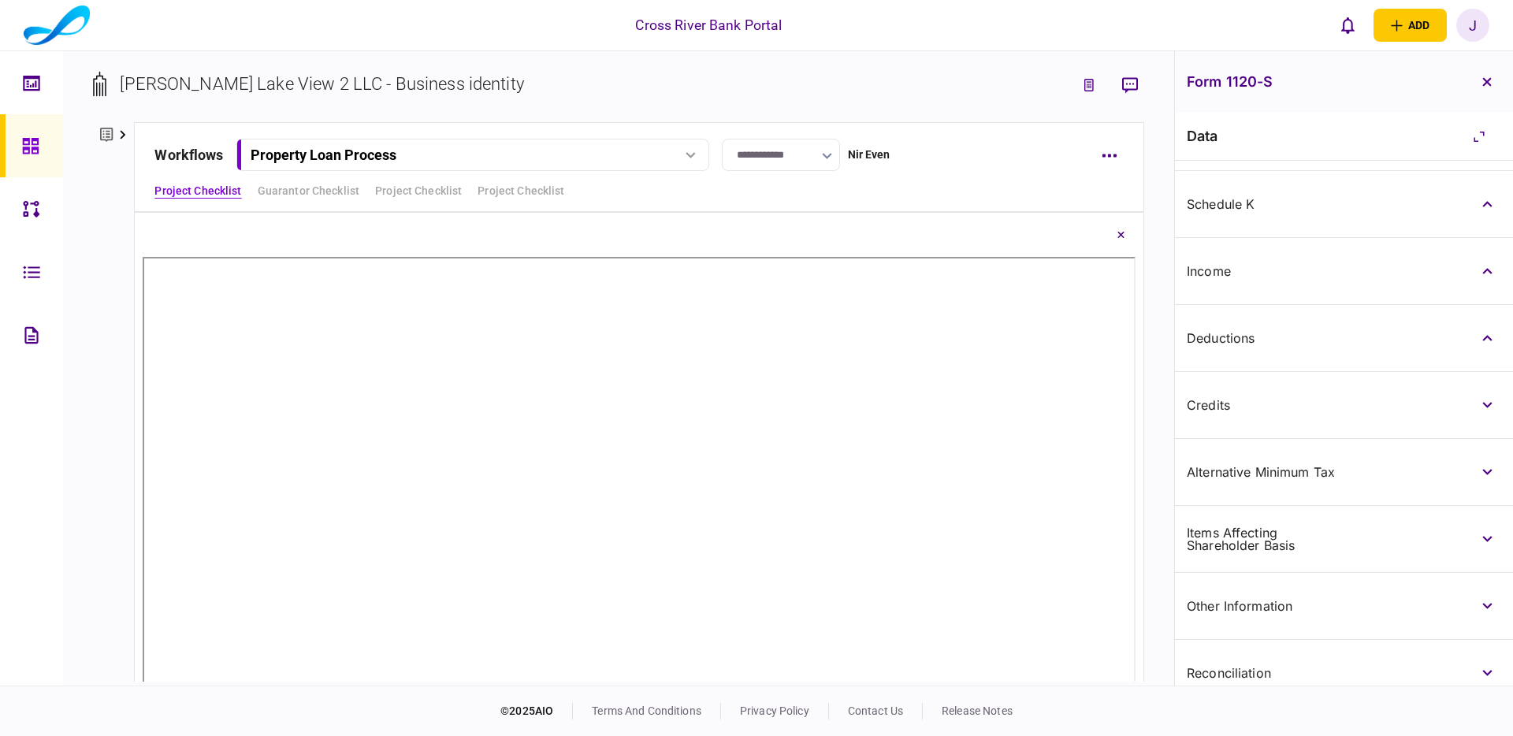
click at [1485, 411] on button "button" at bounding box center [1487, 405] width 28 height 28
click at [1489, 481] on button "button" at bounding box center [1487, 472] width 28 height 28
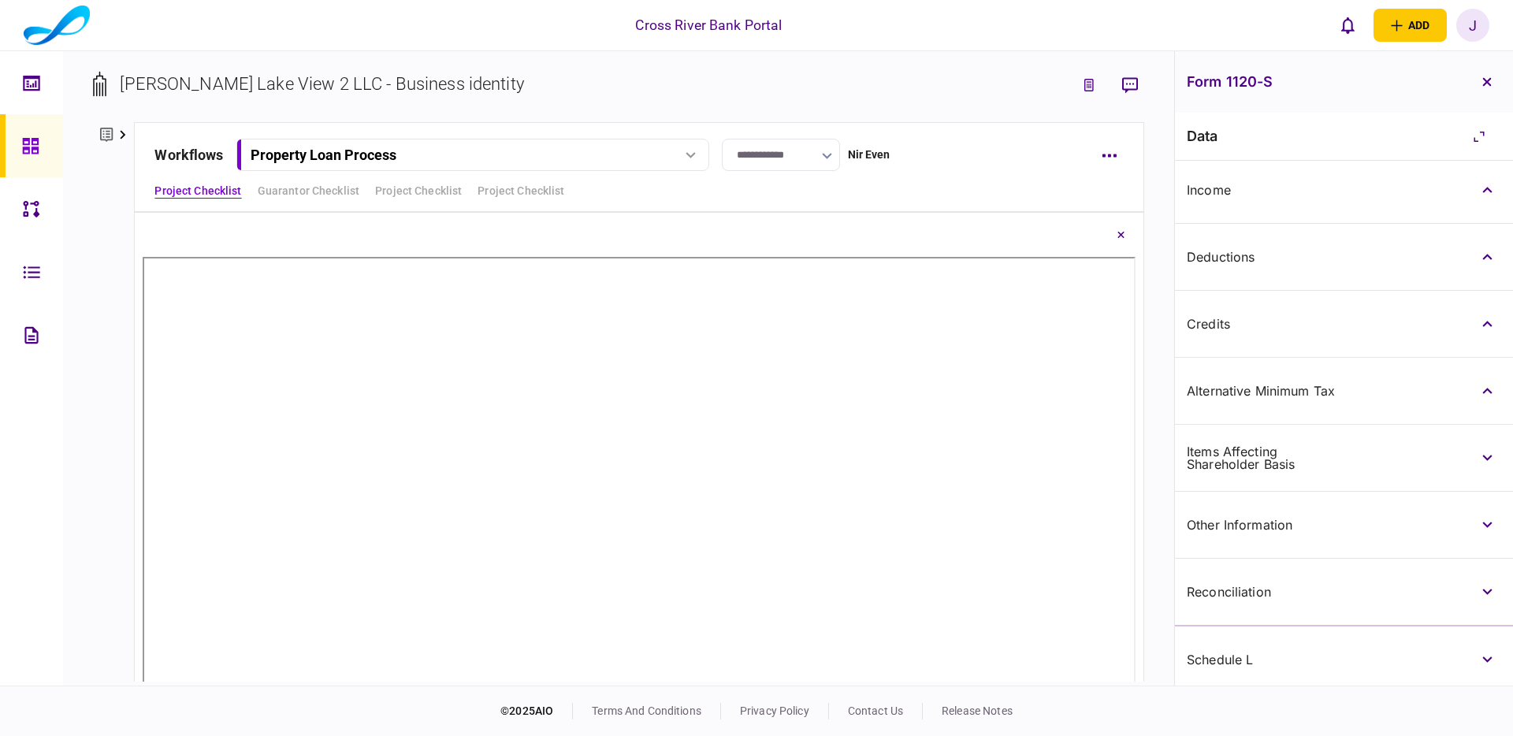
scroll to position [333, 0]
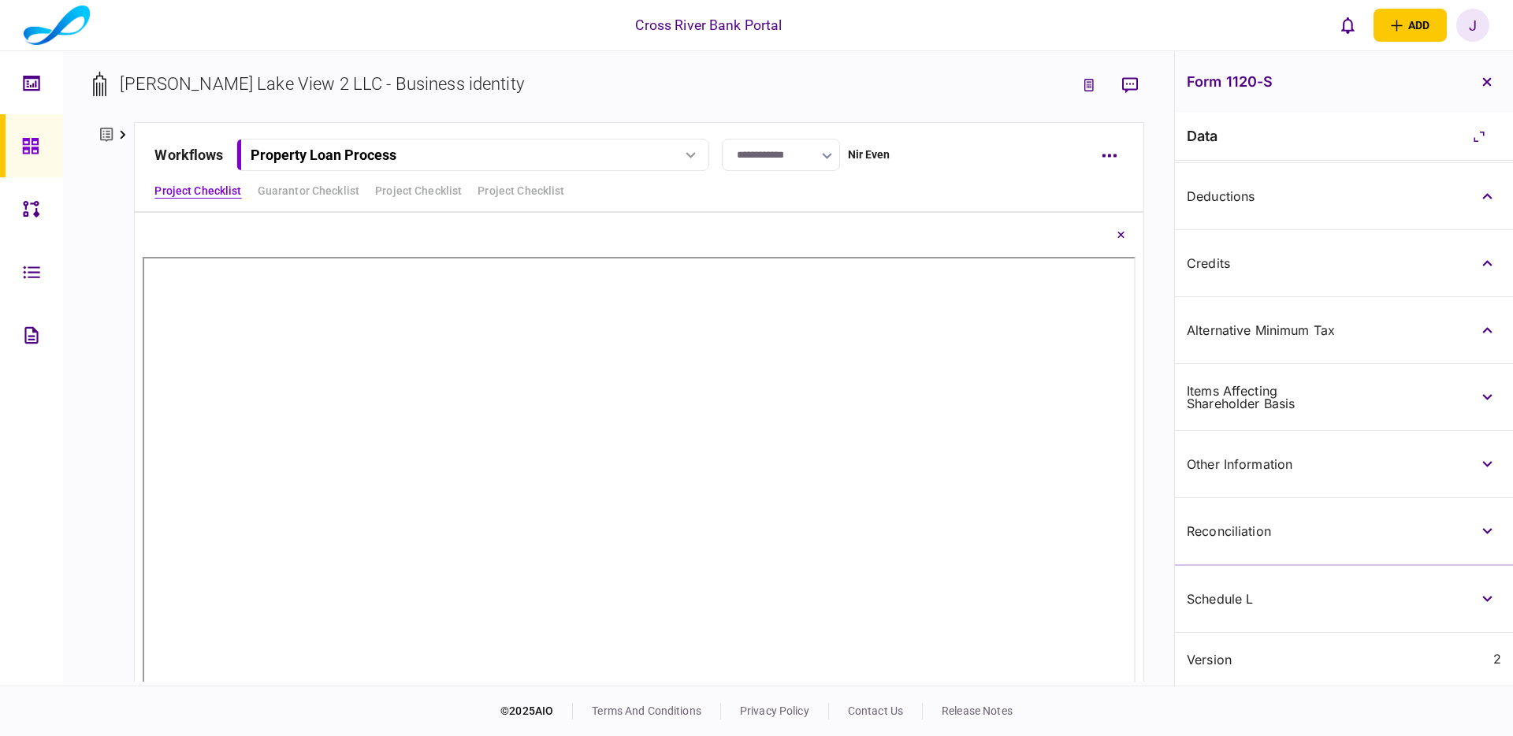
drag, startPoint x: 1490, startPoint y: 87, endPoint x: 1479, endPoint y: 171, distance: 85.1
click at [1490, 87] on button "button" at bounding box center [1487, 82] width 28 height 28
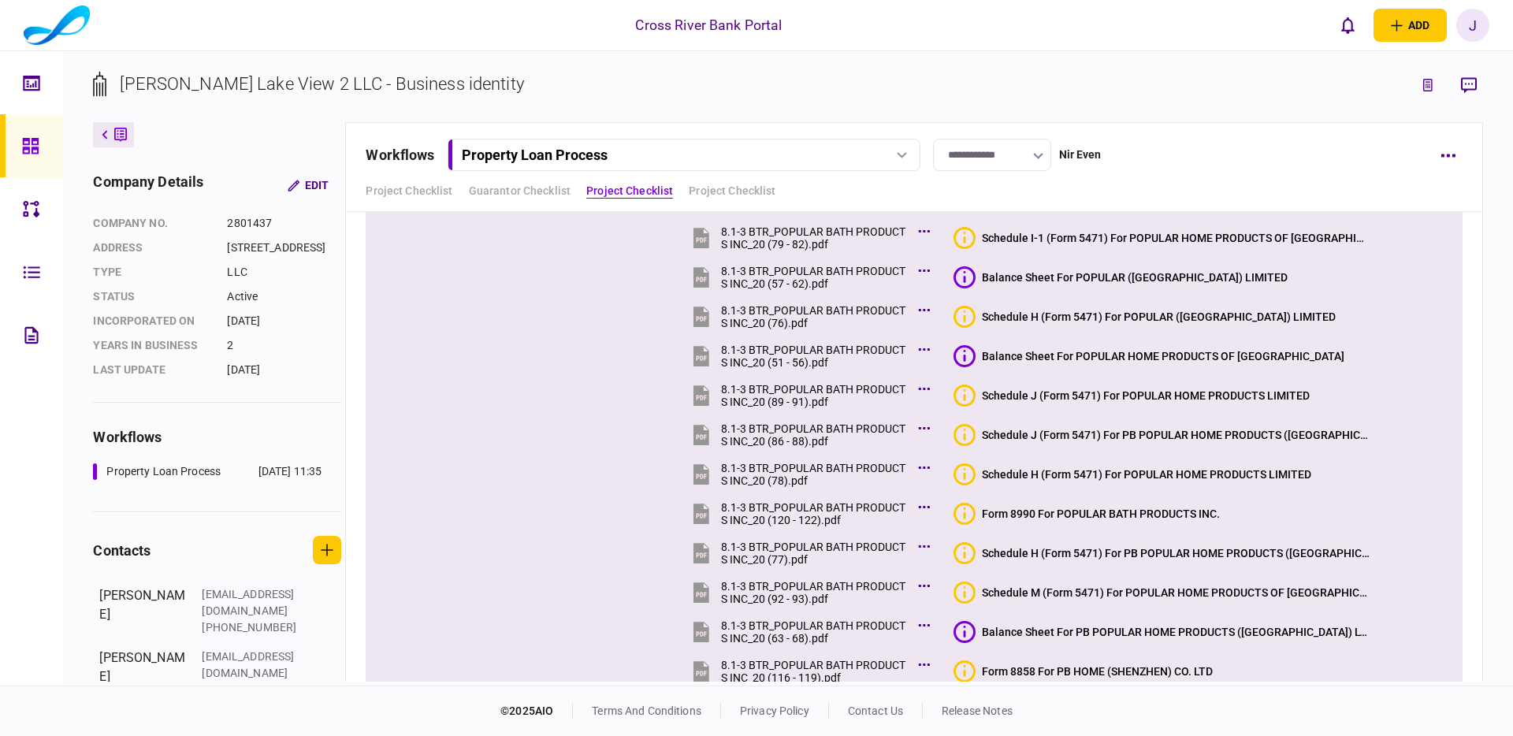
scroll to position [5537, 0]
click at [1077, 356] on div "Balance Sheet For POPULAR HOME PRODUCTS OF CHINA" at bounding box center [1163, 357] width 363 height 13
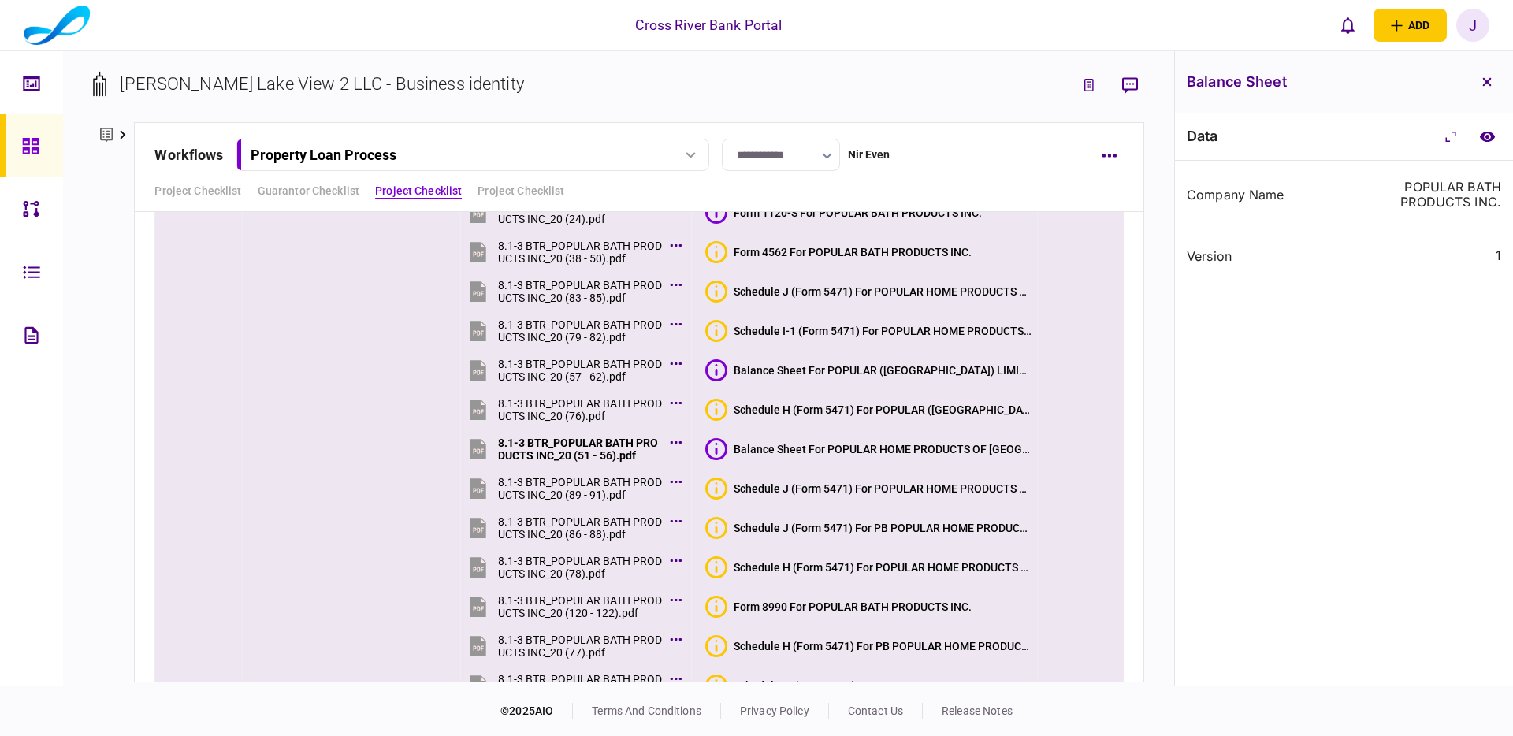
scroll to position [5335, 0]
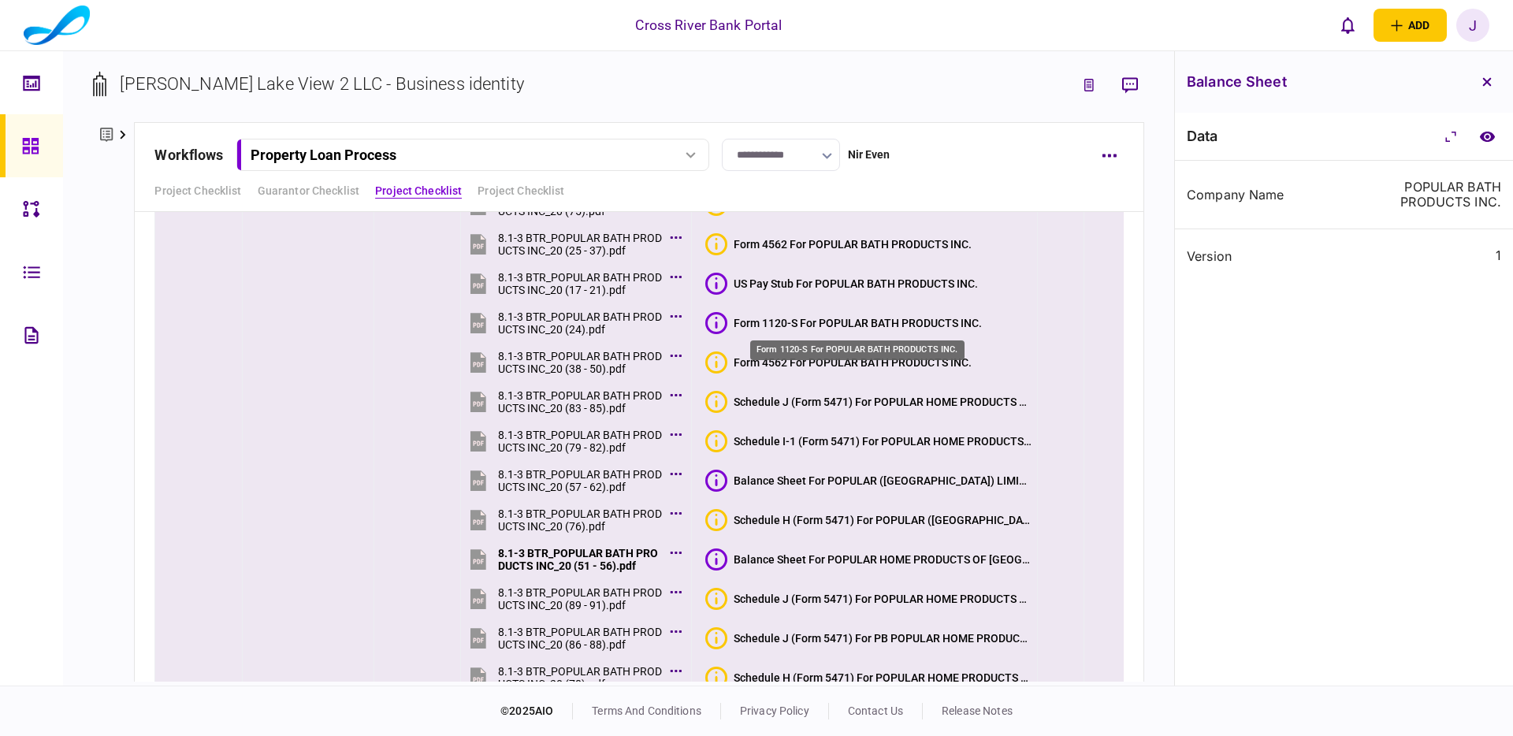
click at [811, 321] on div "Form 1120-S For POPULAR BATH PRODUCTS INC." at bounding box center [858, 323] width 248 height 13
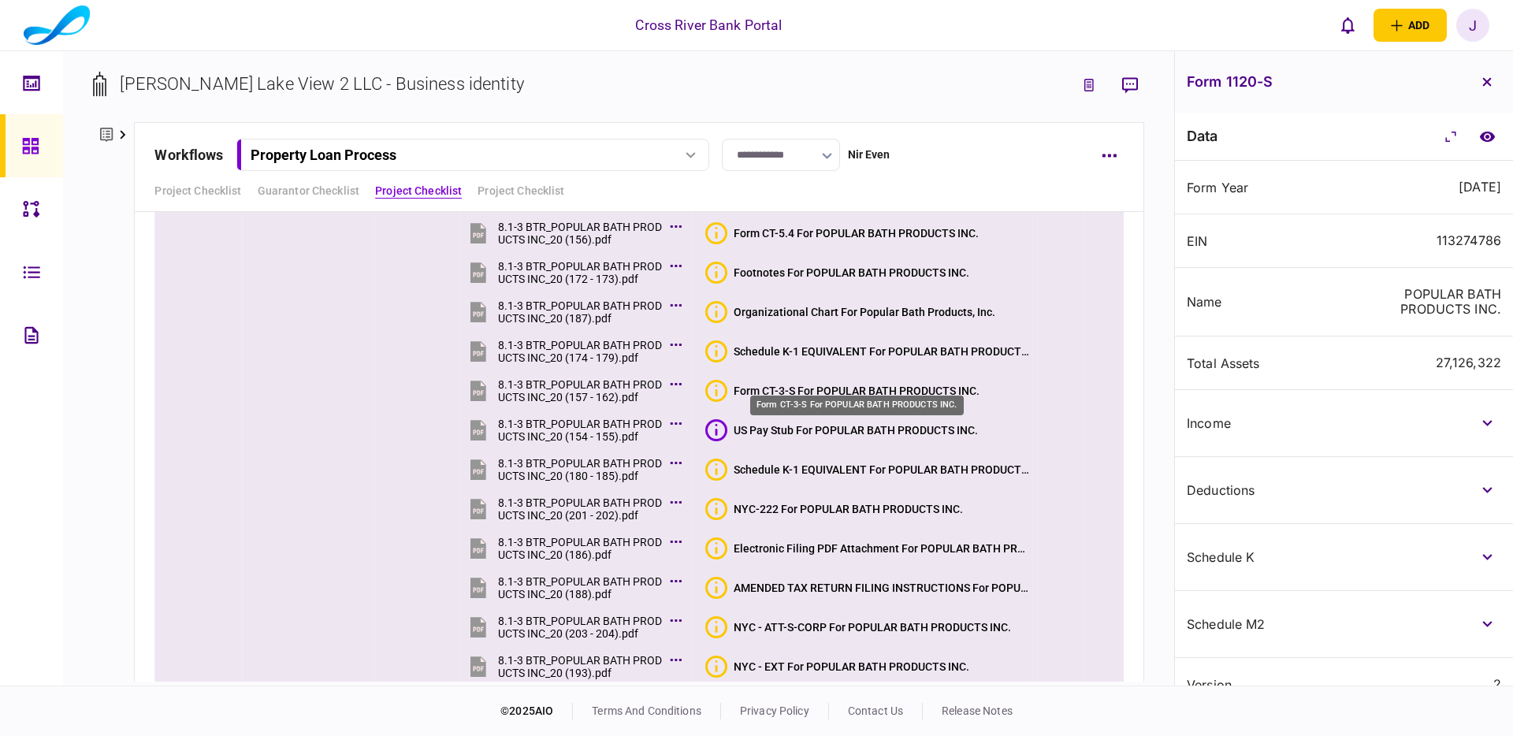
scroll to position [6944, 0]
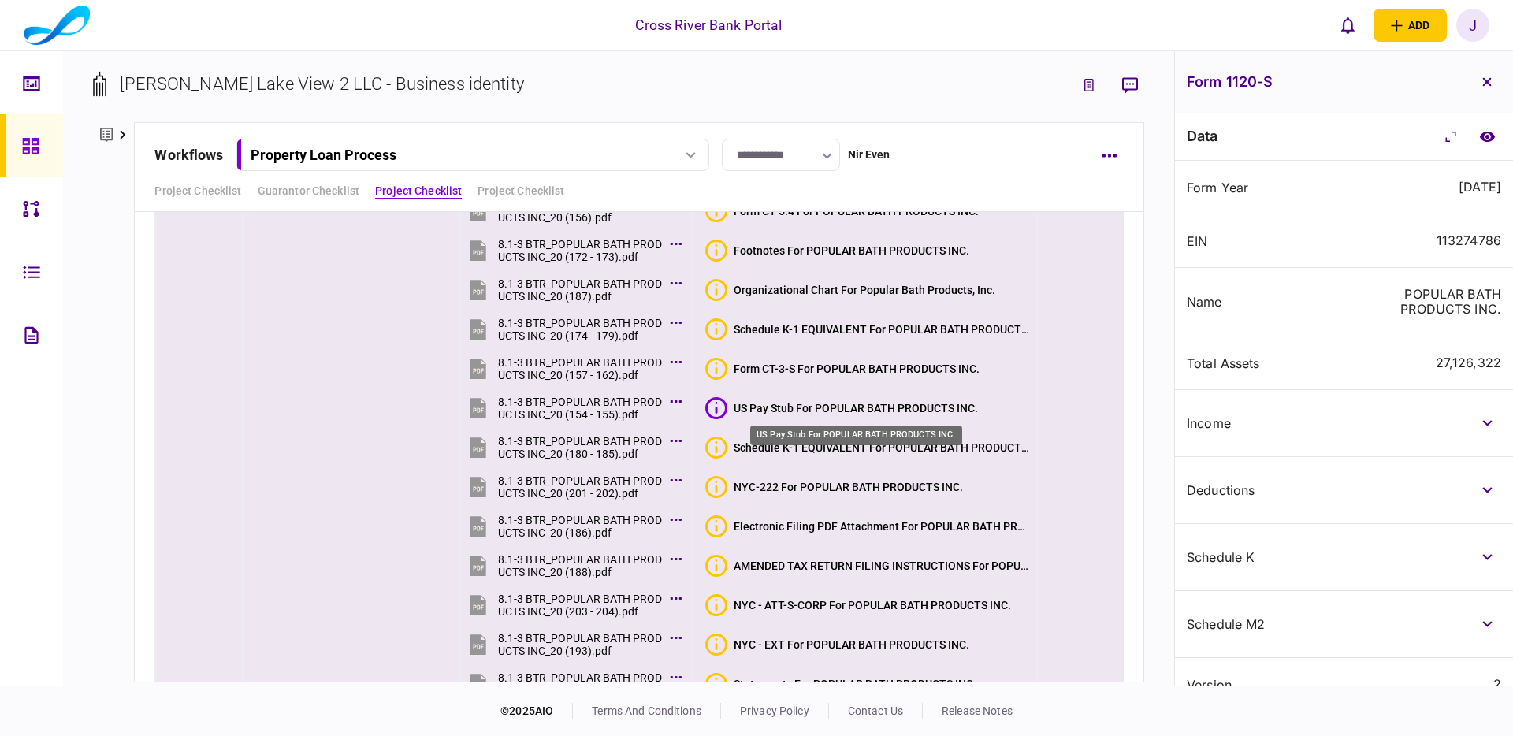
click at [858, 411] on div "US Pay Stub For POPULAR BATH PRODUCTS INC." at bounding box center [856, 408] width 244 height 13
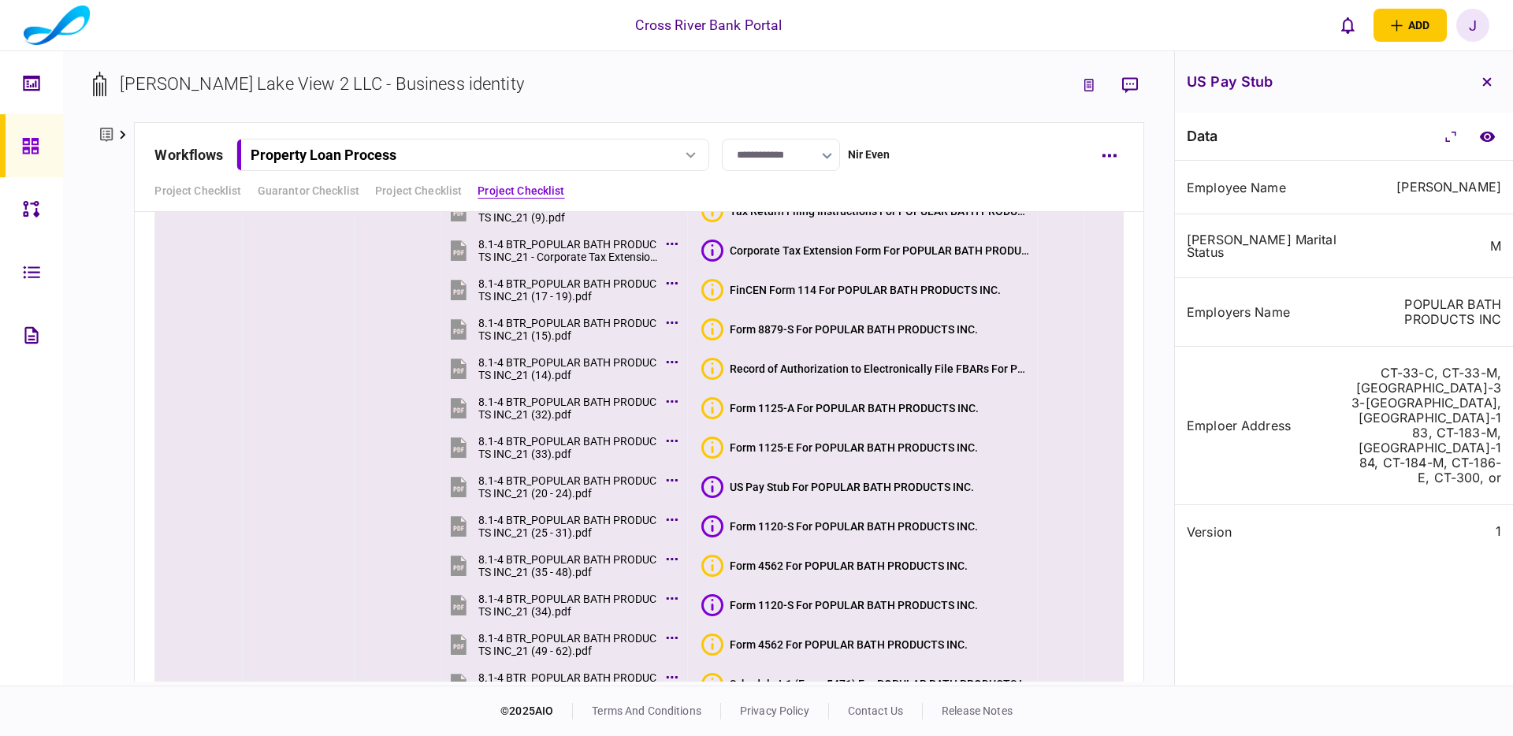
scroll to position [8098, 0]
click at [873, 493] on button "US Pay Stub For POPULAR BATH PRODUCTS INC." at bounding box center [838, 486] width 273 height 22
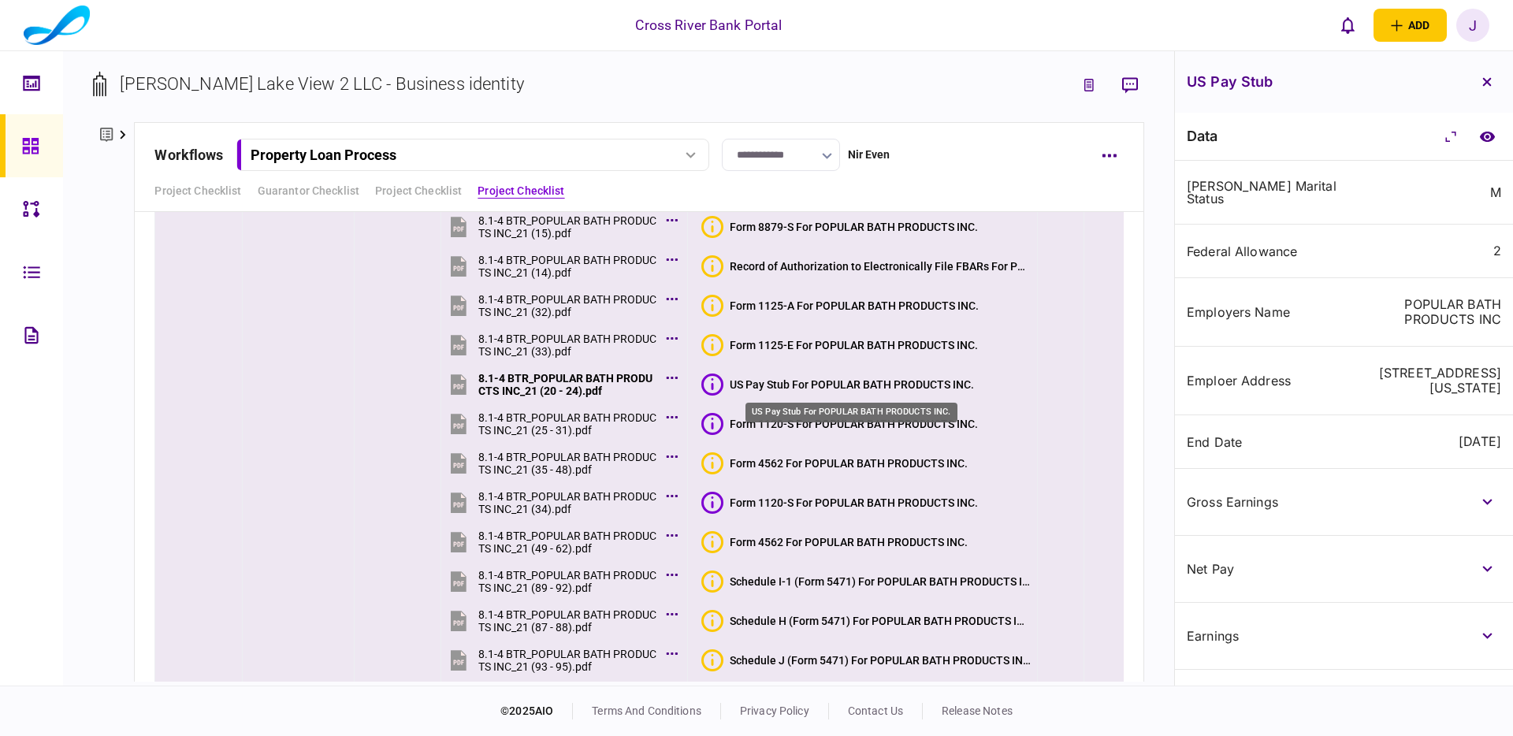
scroll to position [8199, 0]
click at [884, 424] on div "Form 1120-S For POPULAR BATH PRODUCTS INC." at bounding box center [854, 425] width 248 height 13
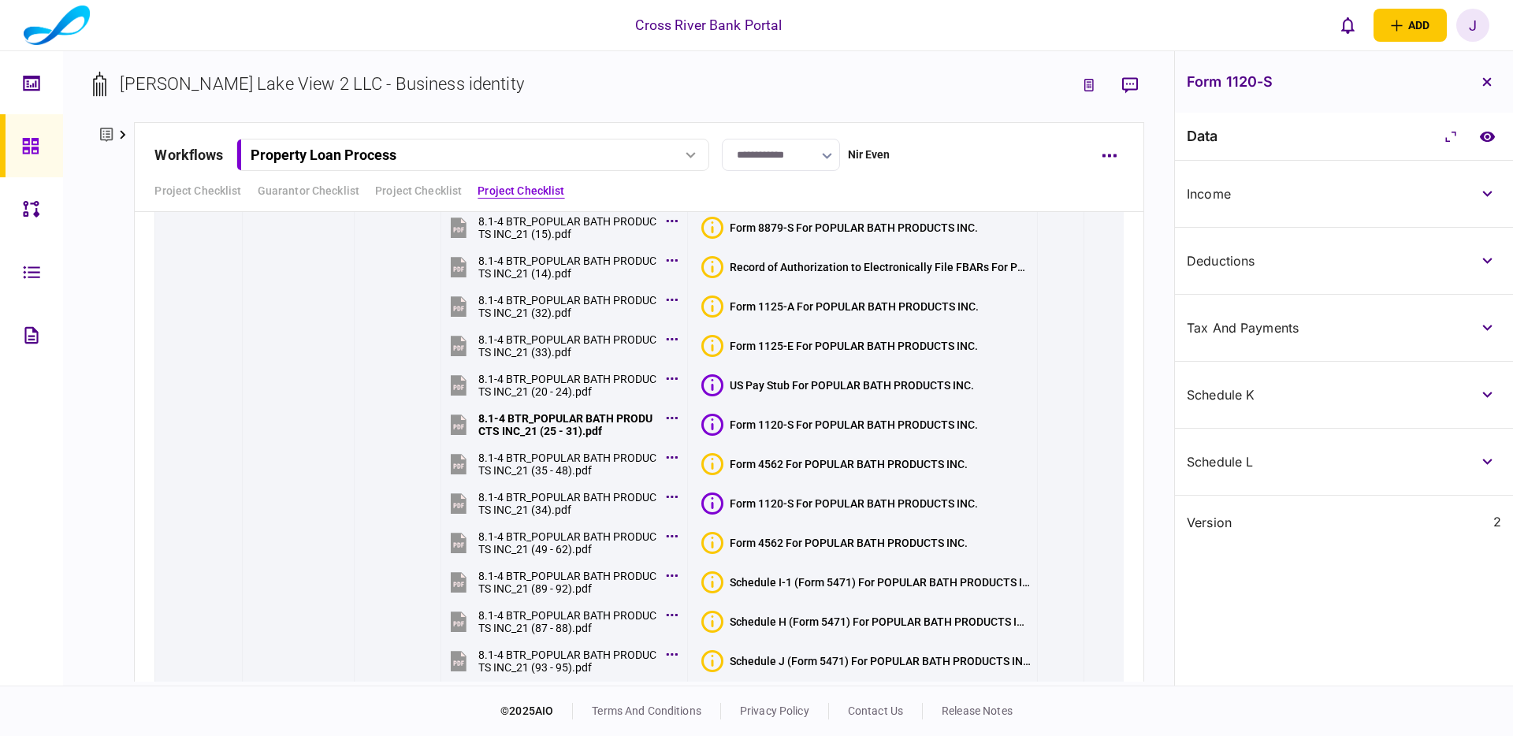
drag, startPoint x: 1497, startPoint y: 326, endPoint x: 1510, endPoint y: 276, distance: 52.2
click at [1502, 315] on div "tax and payments" at bounding box center [1344, 328] width 338 height 67
click at [1483, 326] on icon "button" at bounding box center [1488, 328] width 10 height 6
click at [1484, 264] on button "button" at bounding box center [1487, 261] width 28 height 28
drag, startPoint x: 1496, startPoint y: 396, endPoint x: 1493, endPoint y: 427, distance: 30.9
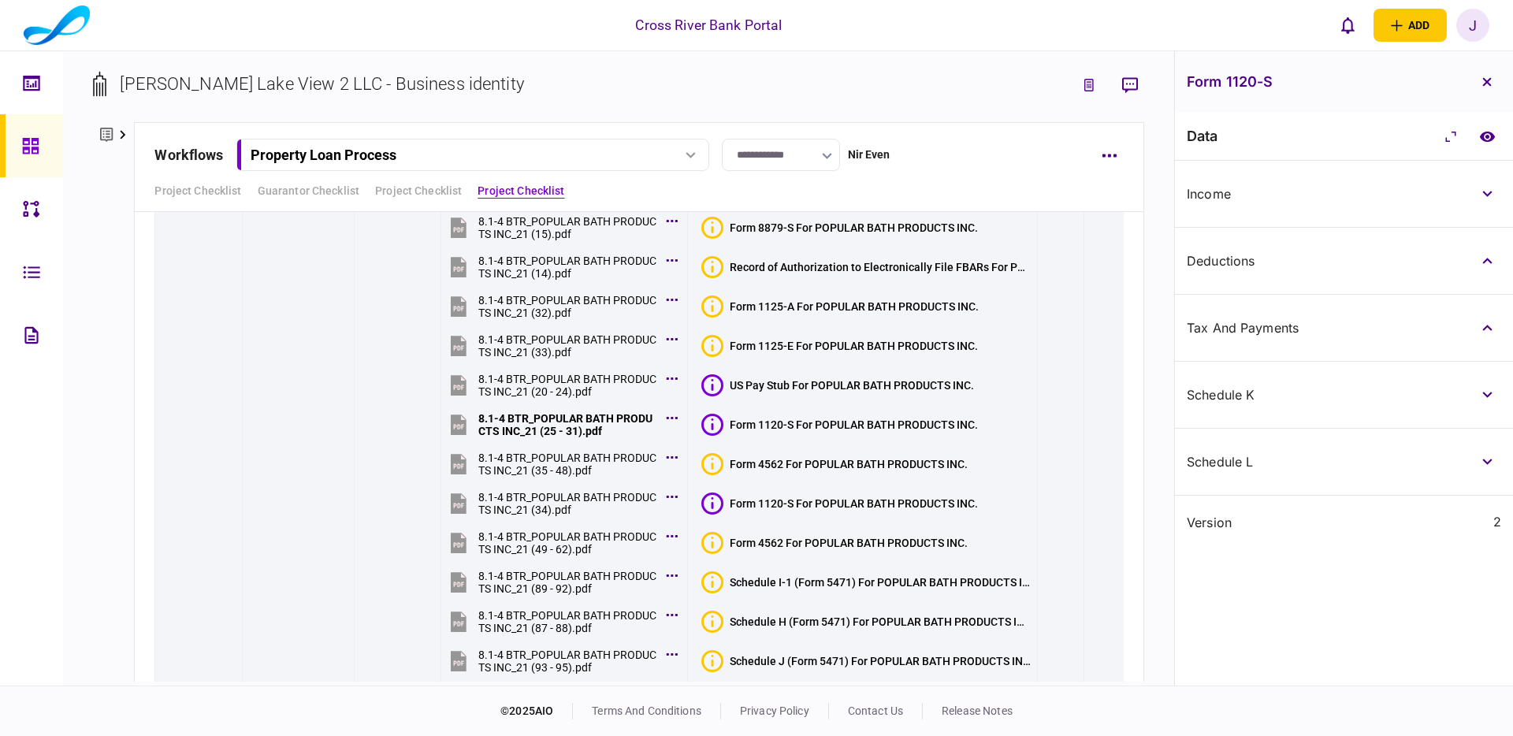
click at [1496, 397] on button "button" at bounding box center [1487, 395] width 28 height 28
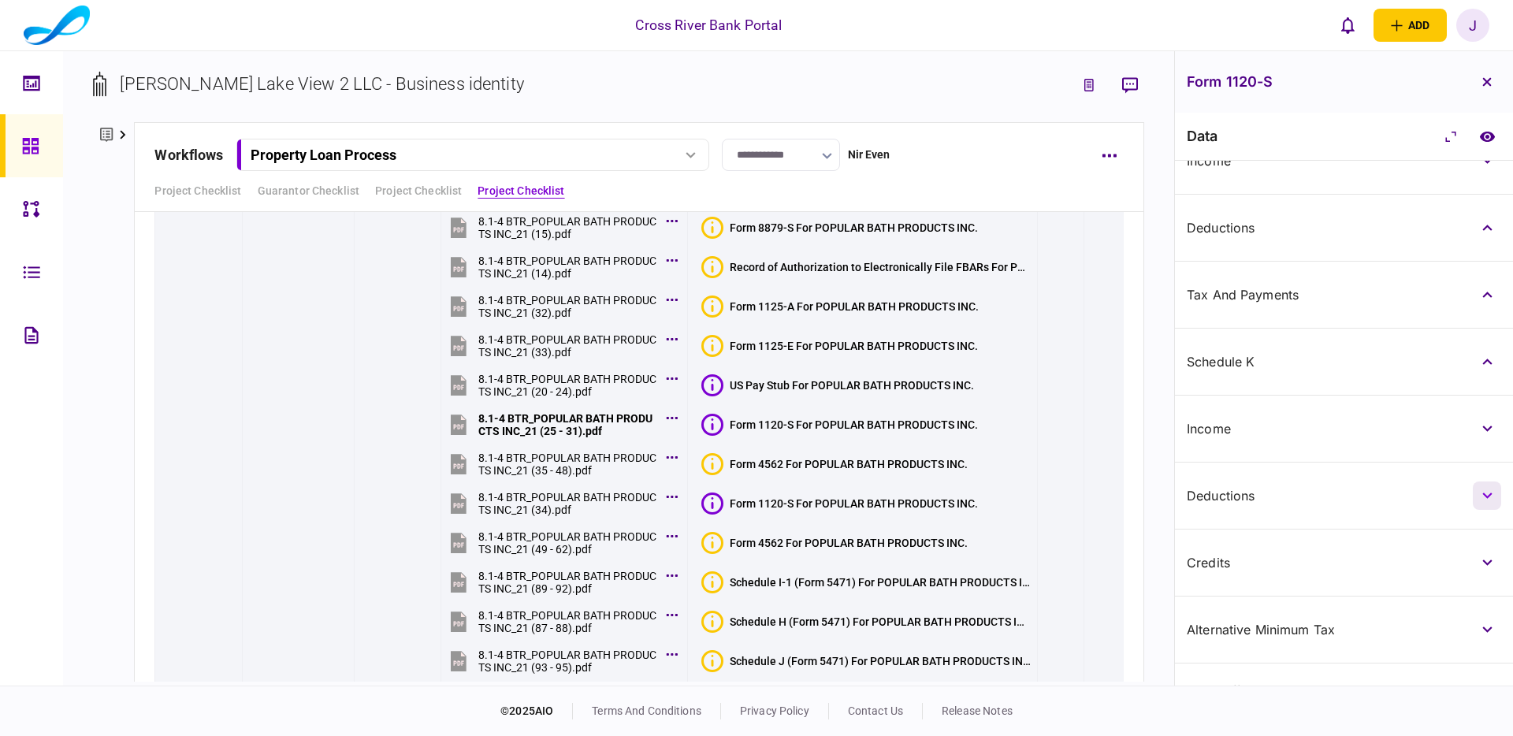
scroll to position [49, 0]
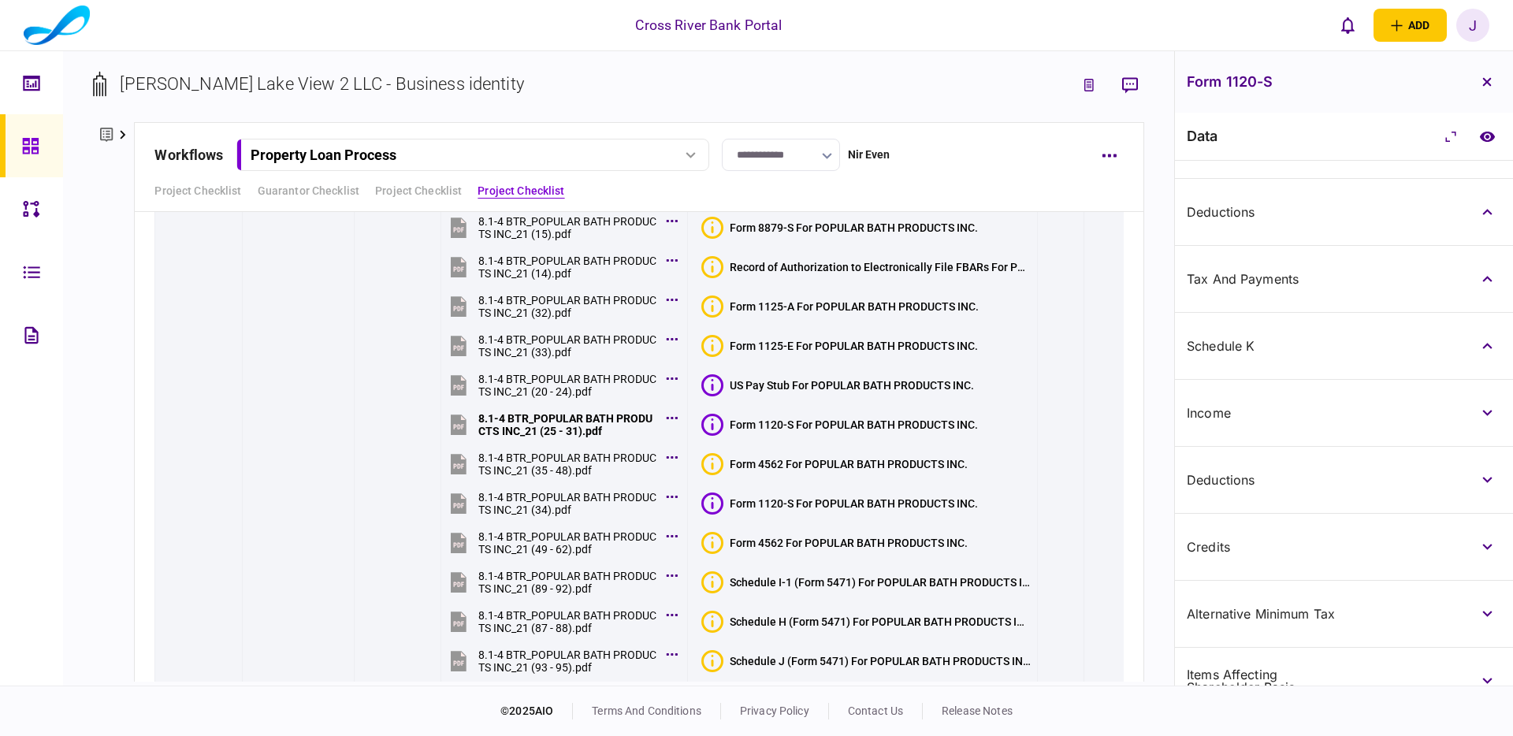
drag, startPoint x: 1483, startPoint y: 413, endPoint x: 1491, endPoint y: 453, distance: 41.1
click at [1483, 413] on icon "button" at bounding box center [1487, 413] width 9 height 6
click at [1489, 471] on button "button" at bounding box center [1487, 480] width 28 height 28
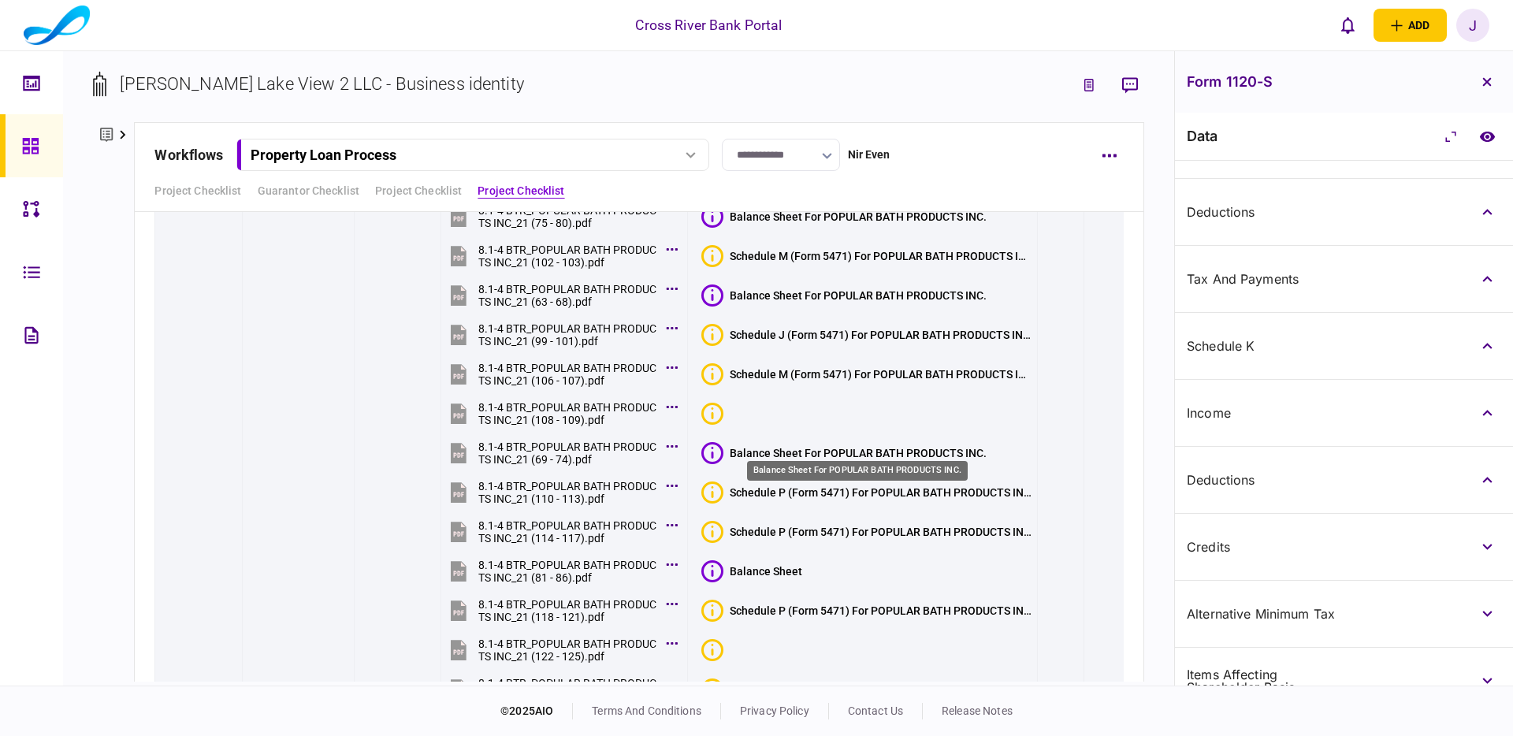
scroll to position [8771, 0]
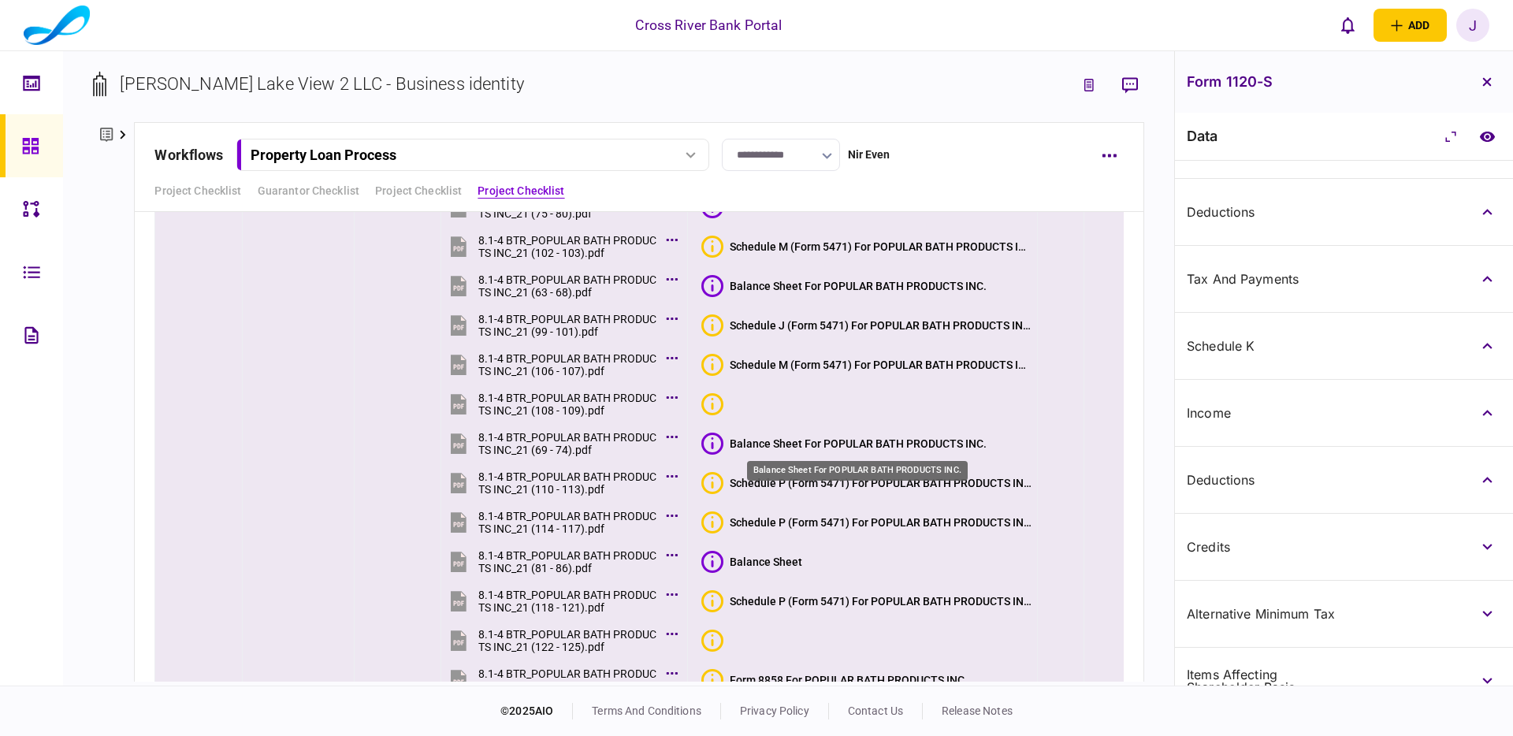
click at [897, 441] on div "Balance Sheet For POPULAR BATH PRODUCTS INC." at bounding box center [858, 443] width 257 height 13
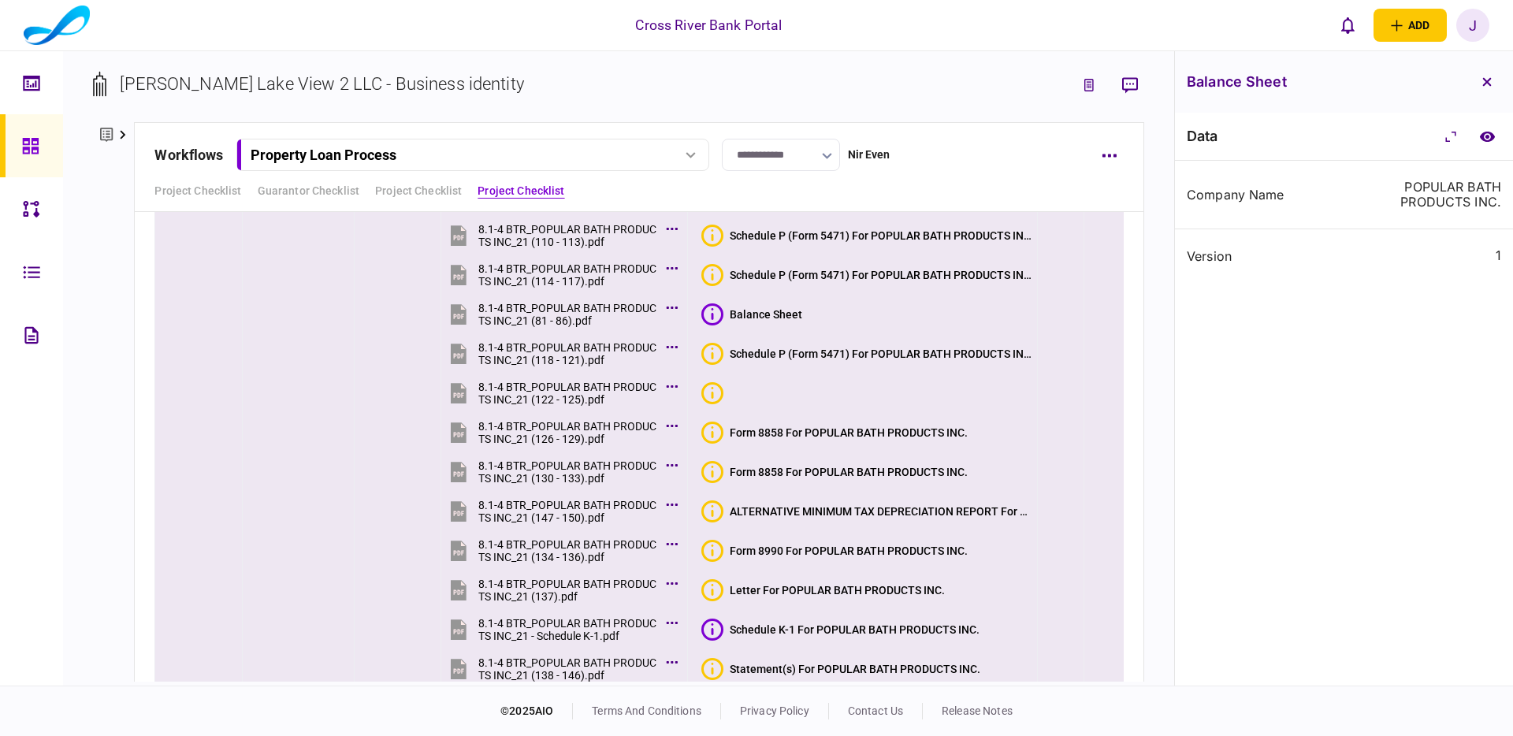
scroll to position [9028, 0]
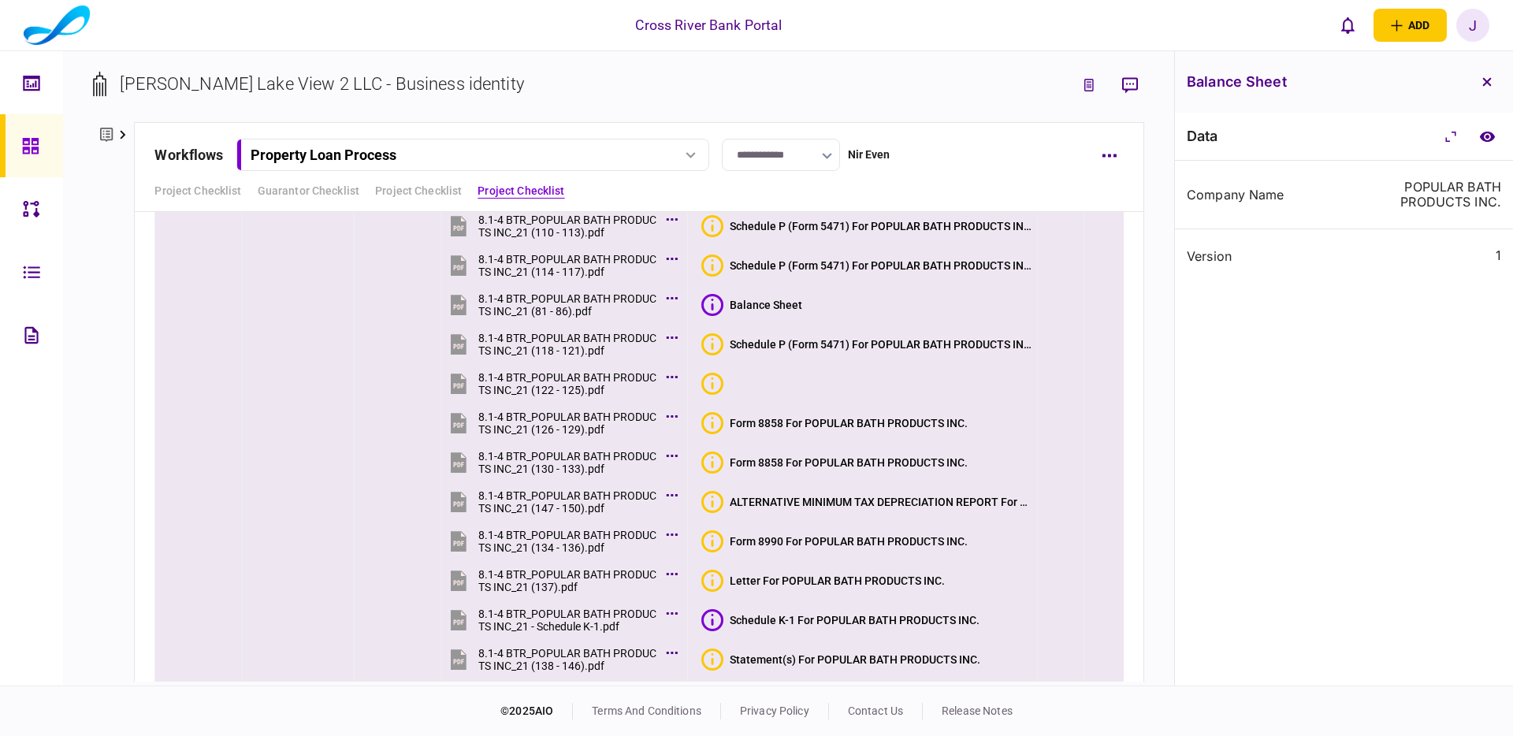
click at [895, 430] on button "Form 8858 For POPULAR BATH PRODUCTS INC." at bounding box center [835, 423] width 266 height 22
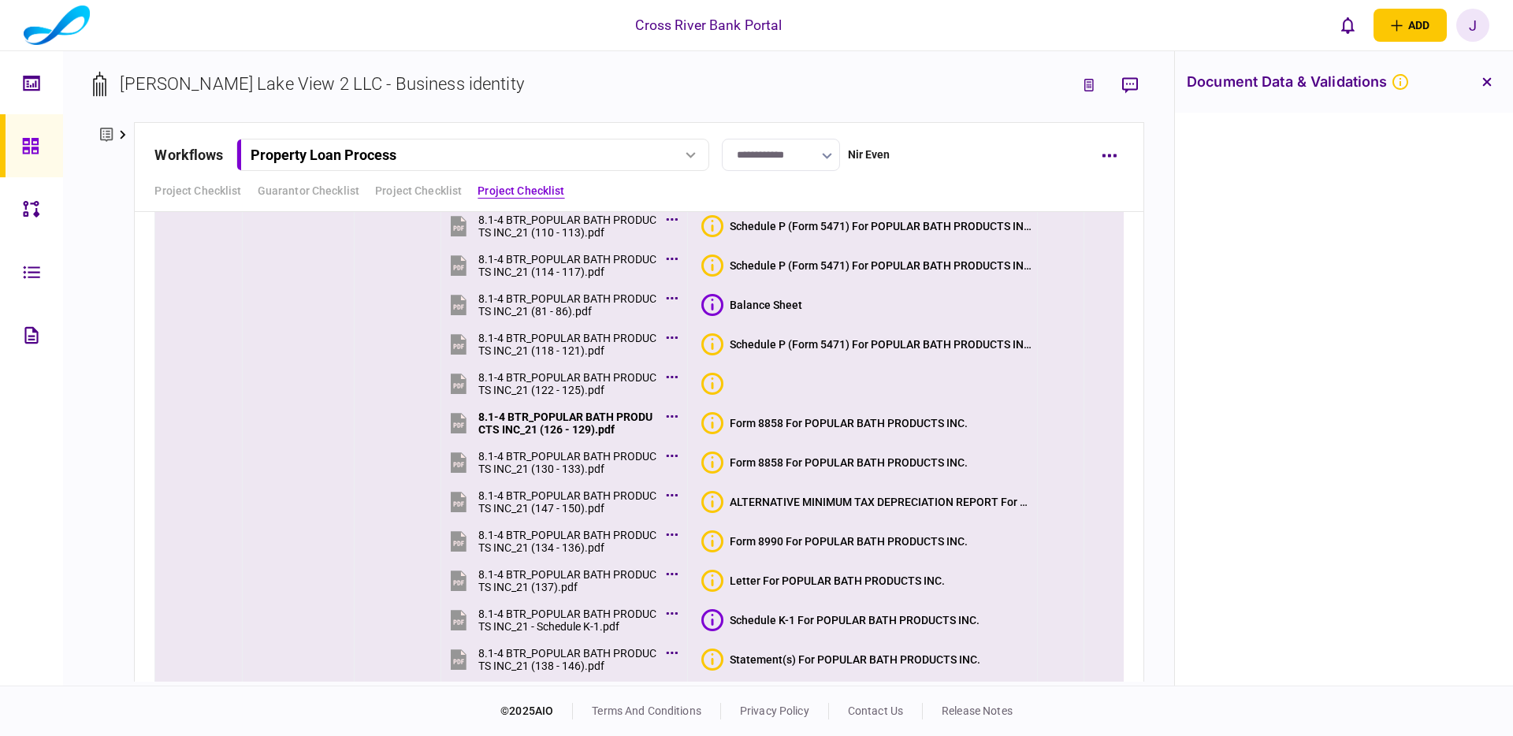
click at [896, 454] on button "Form 8858 For POPULAR BATH PRODUCTS INC." at bounding box center [835, 463] width 266 height 22
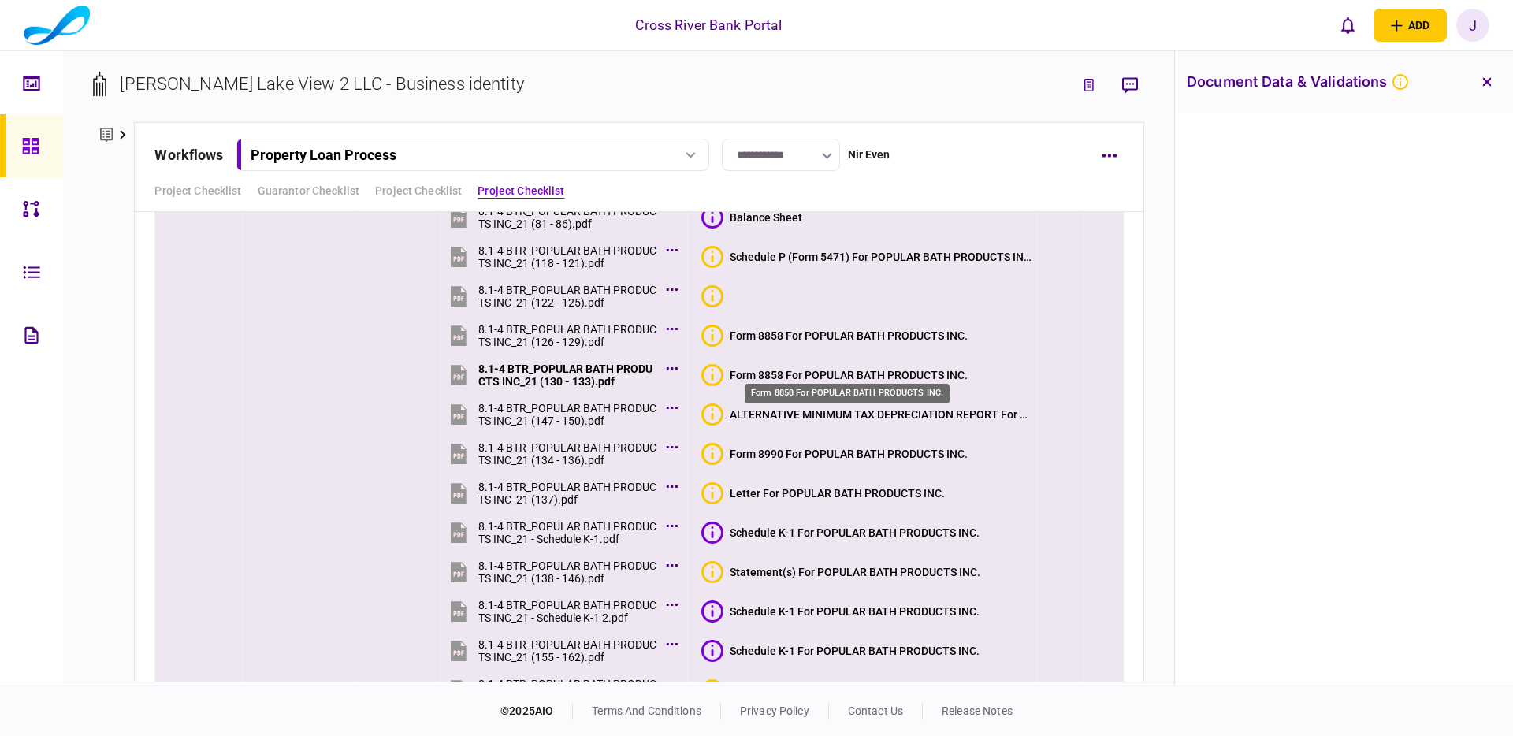
scroll to position [9125, 0]
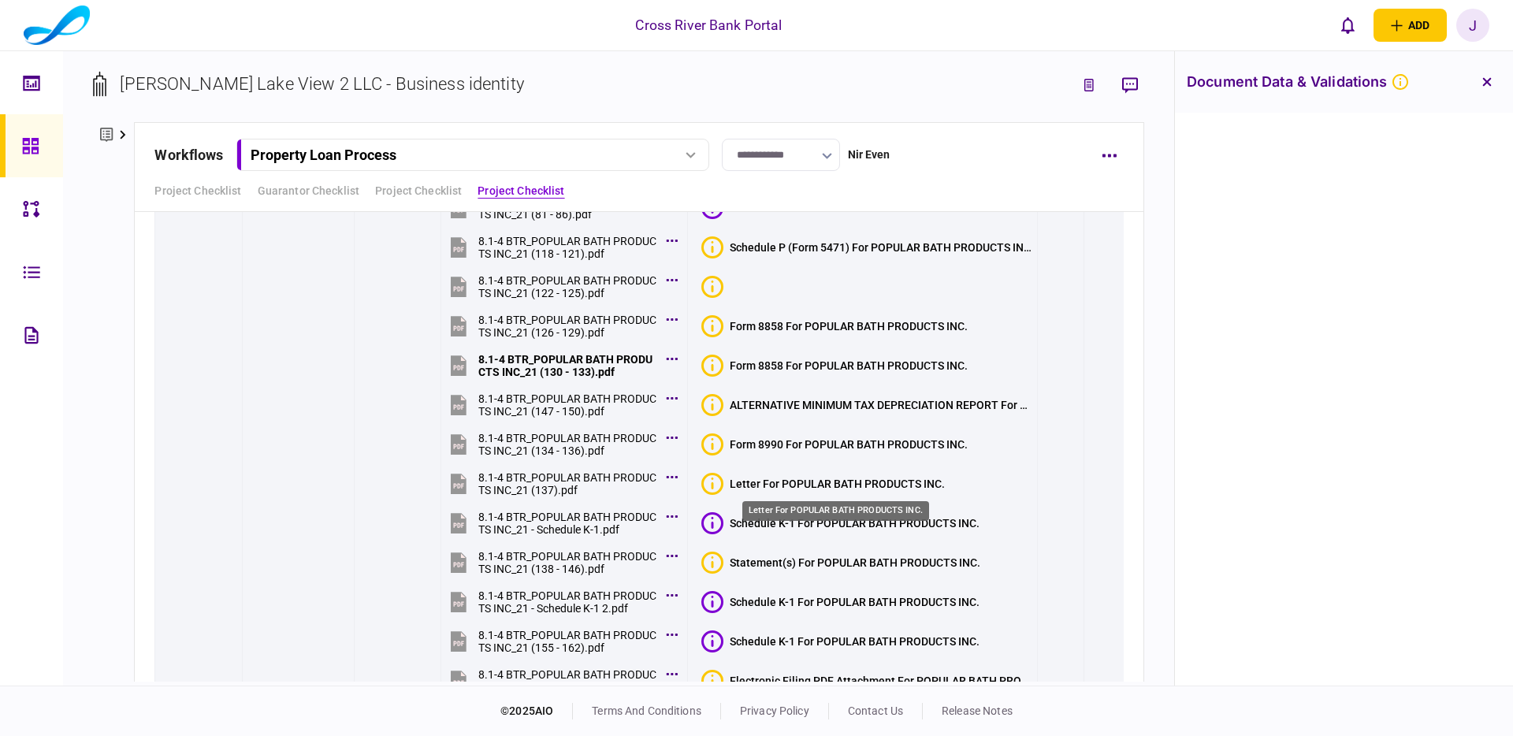
click at [883, 518] on div "Letter For POPULAR BATH PRODUCTS INC." at bounding box center [836, 511] width 187 height 20
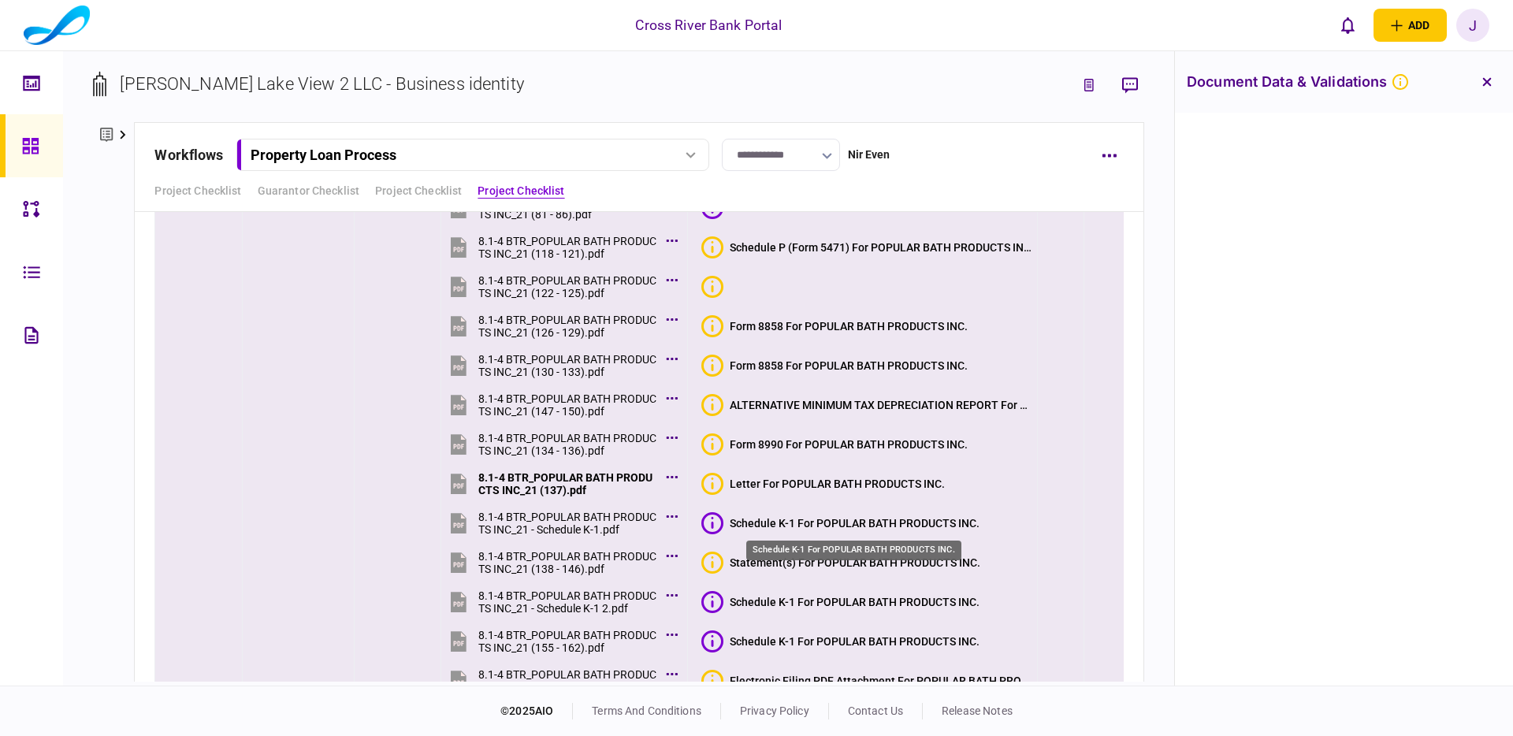
click at [907, 524] on div "Schedule K-1 For POPULAR BATH PRODUCTS INC." at bounding box center [855, 523] width 250 height 13
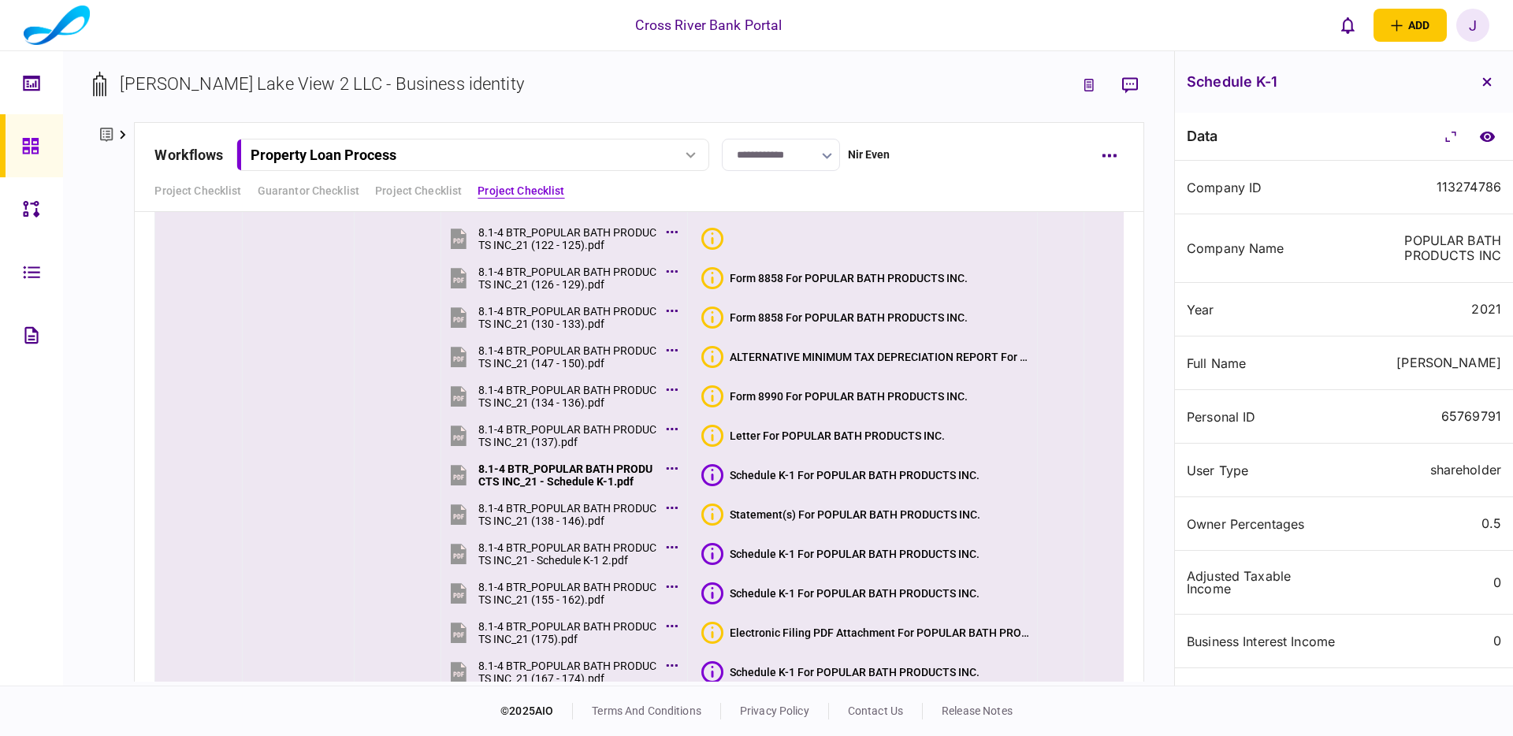
scroll to position [9175, 0]
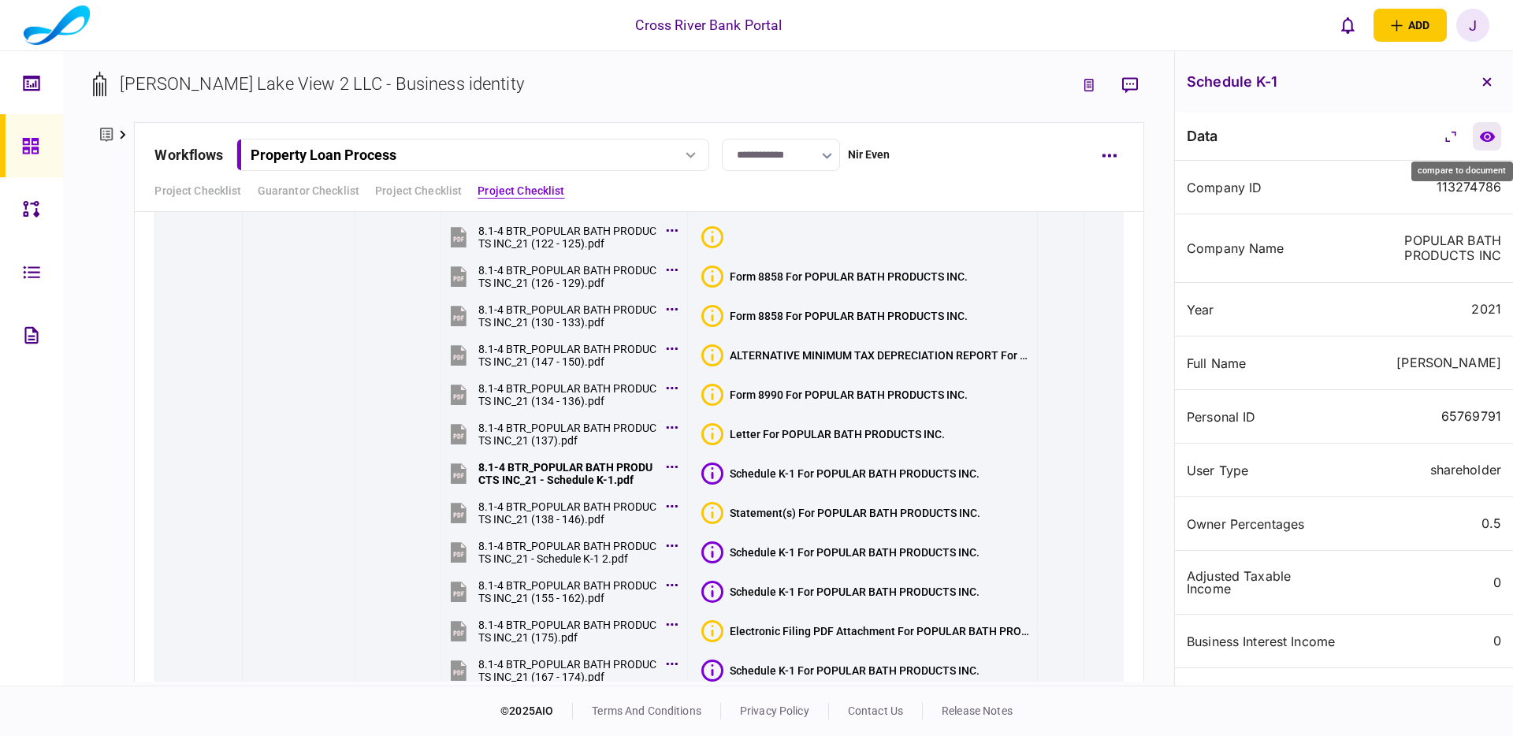
click at [1489, 143] on button "compare to document" at bounding box center [1487, 136] width 28 height 28
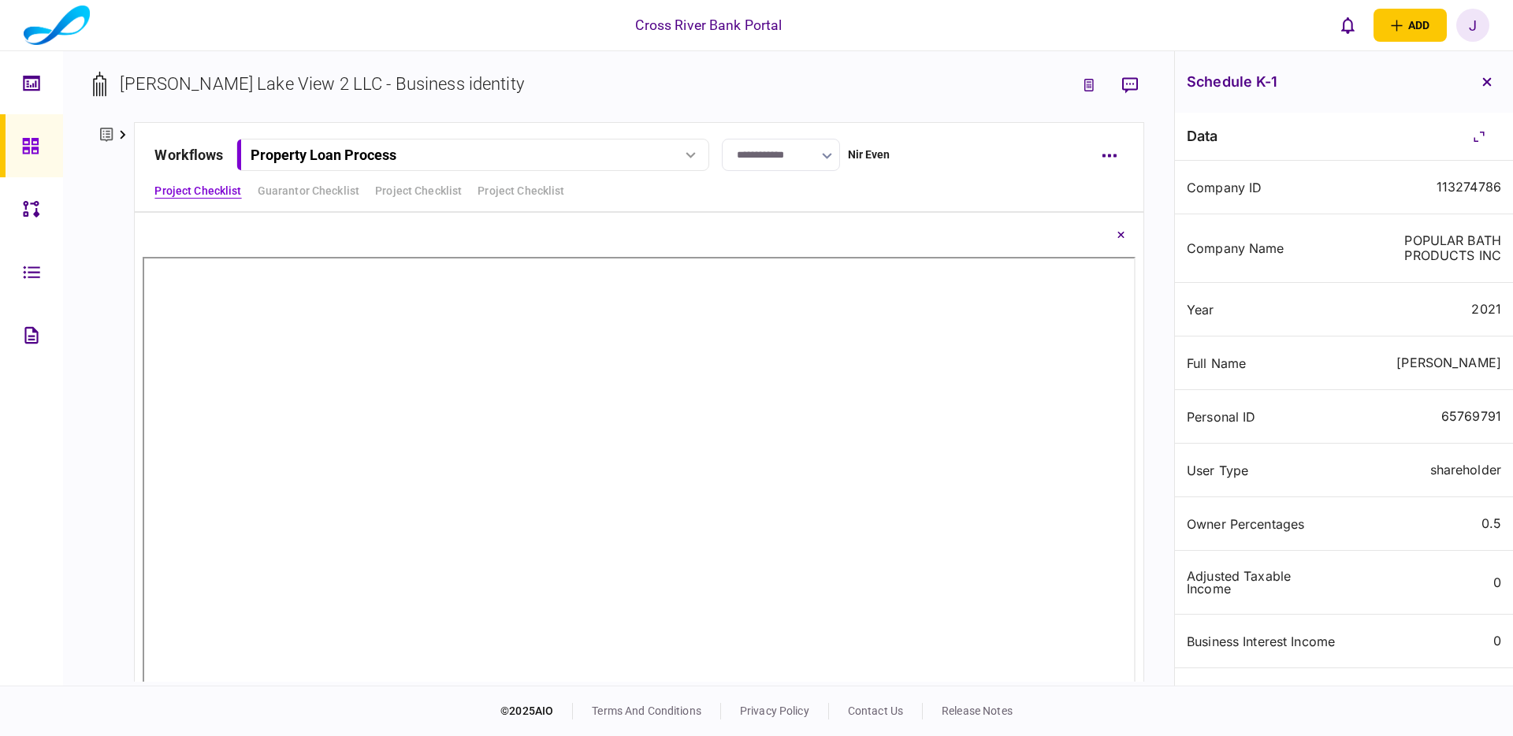
scroll to position [110, 0]
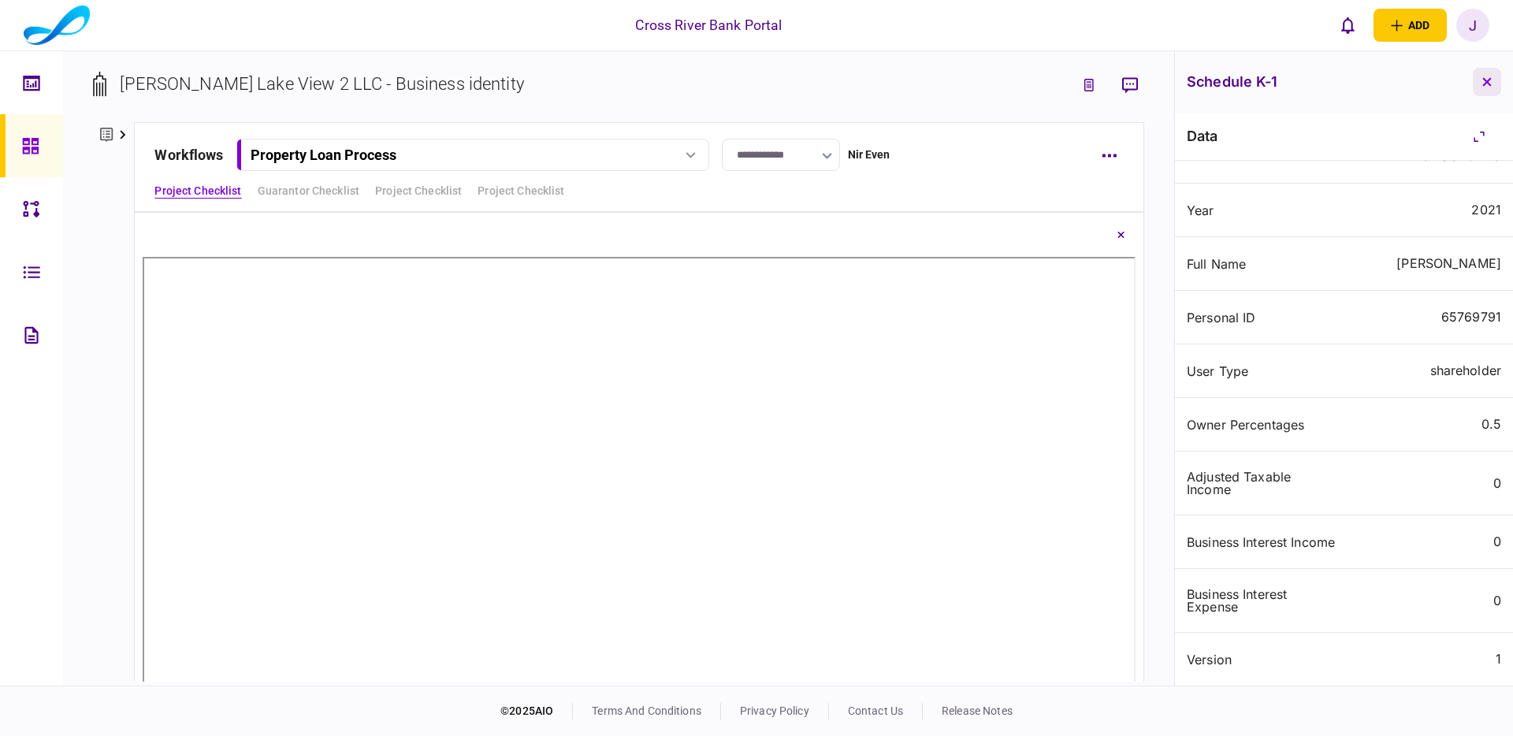
click at [1487, 84] on icon "button" at bounding box center [1487, 81] width 9 height 9
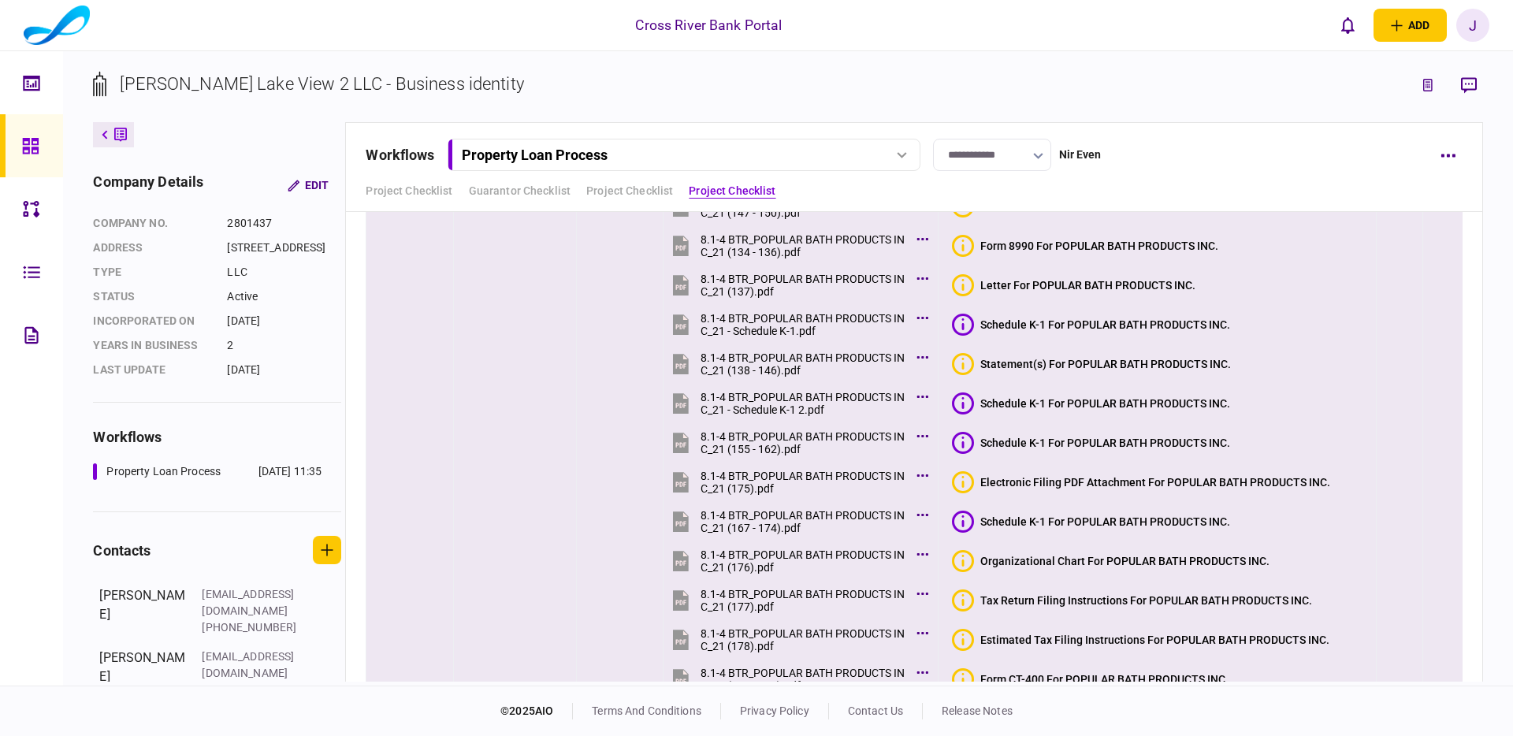
scroll to position [9326, 0]
click at [1111, 400] on div "Schedule K-1 For POPULAR BATH PRODUCTS INC." at bounding box center [1106, 401] width 250 height 13
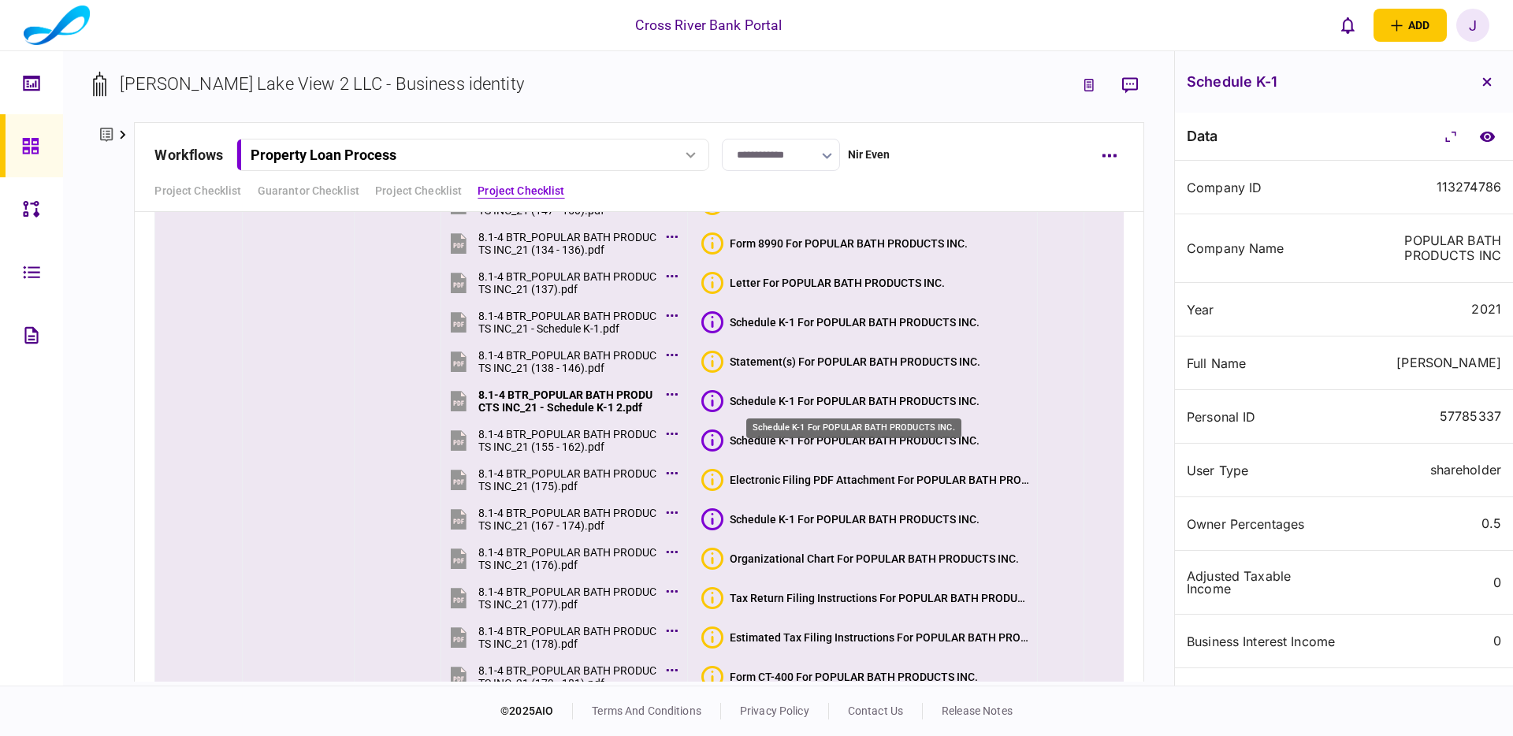
click at [851, 403] on div "Schedule K-1 For POPULAR BATH PRODUCTS INC." at bounding box center [855, 401] width 250 height 13
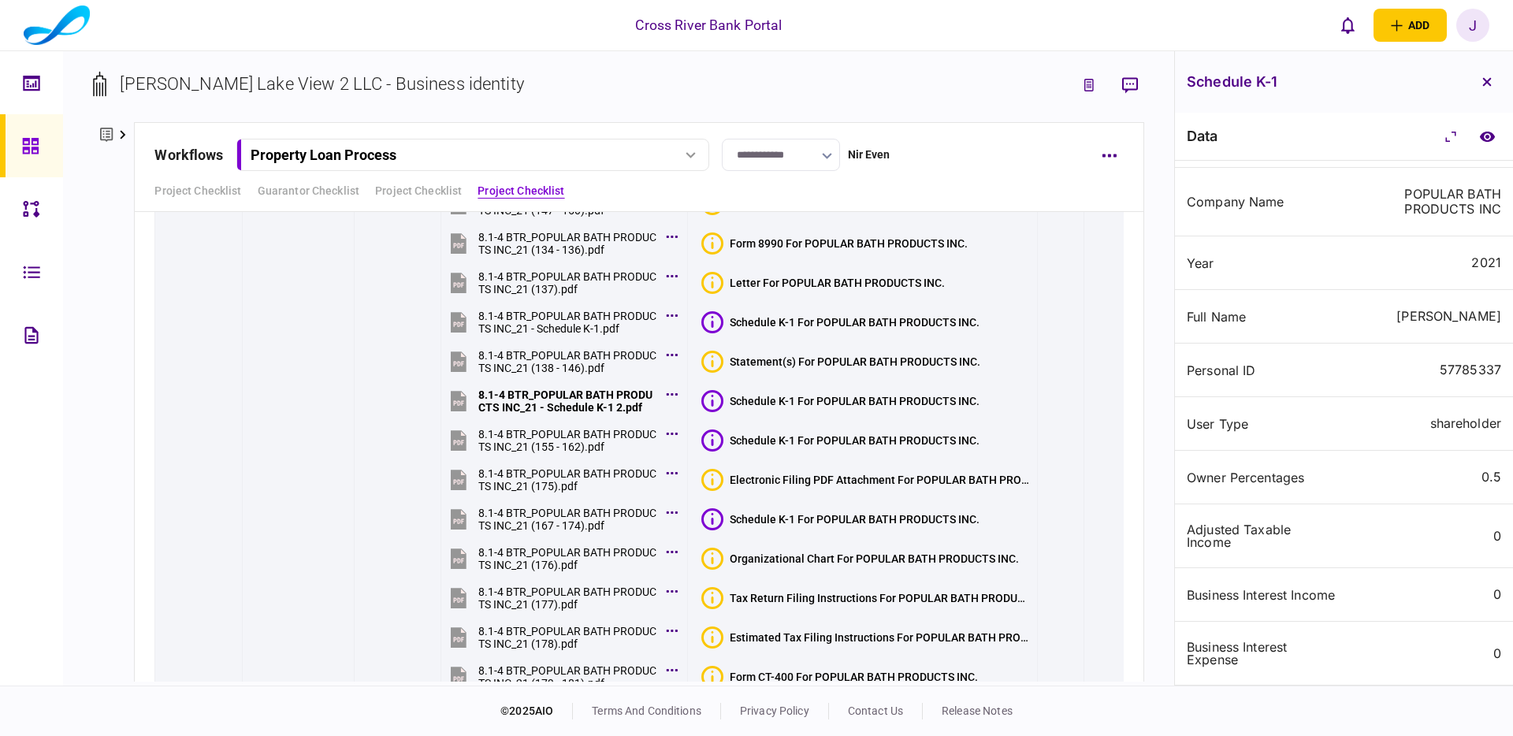
scroll to position [49, 0]
click at [1485, 132] on icon "compare to document" at bounding box center [1487, 136] width 15 height 10
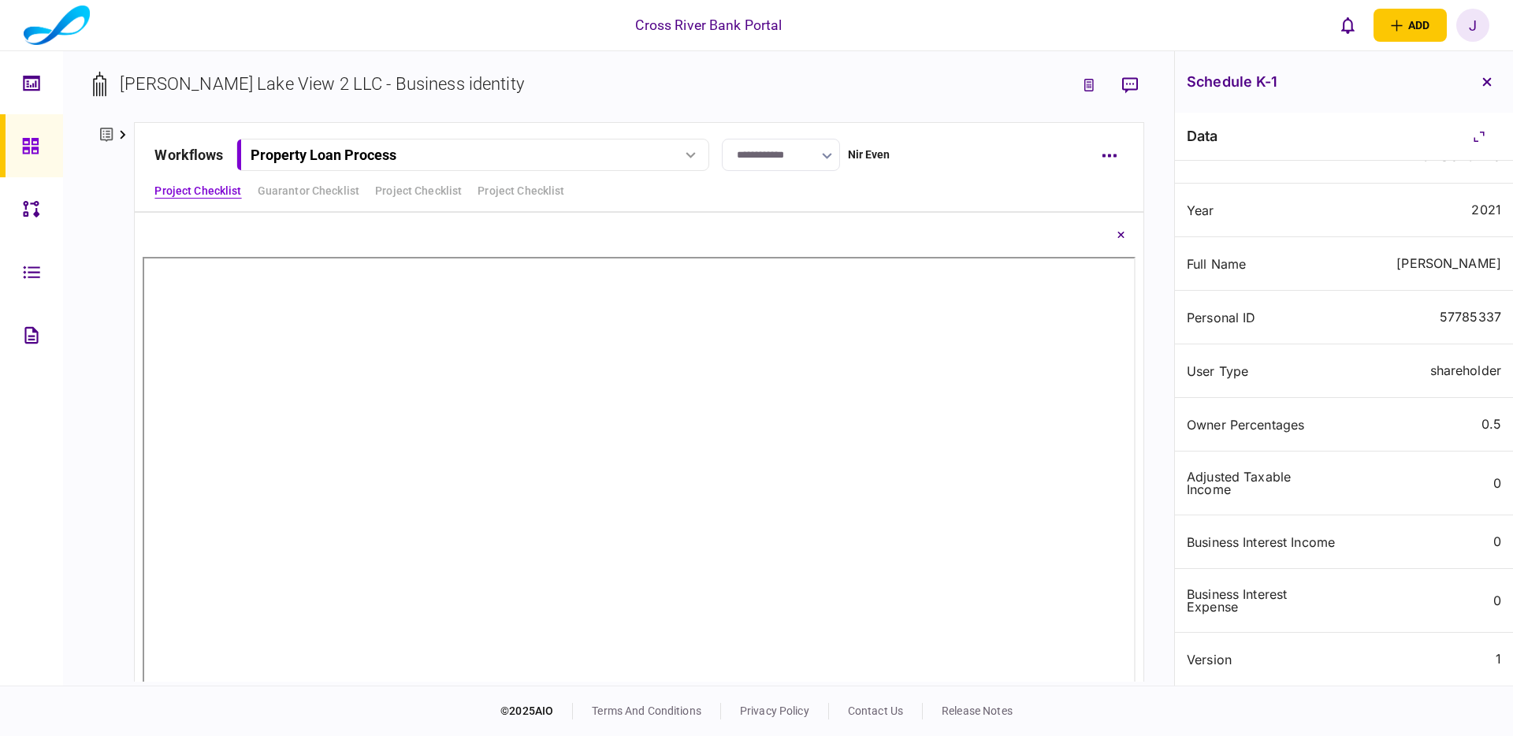
scroll to position [0, 0]
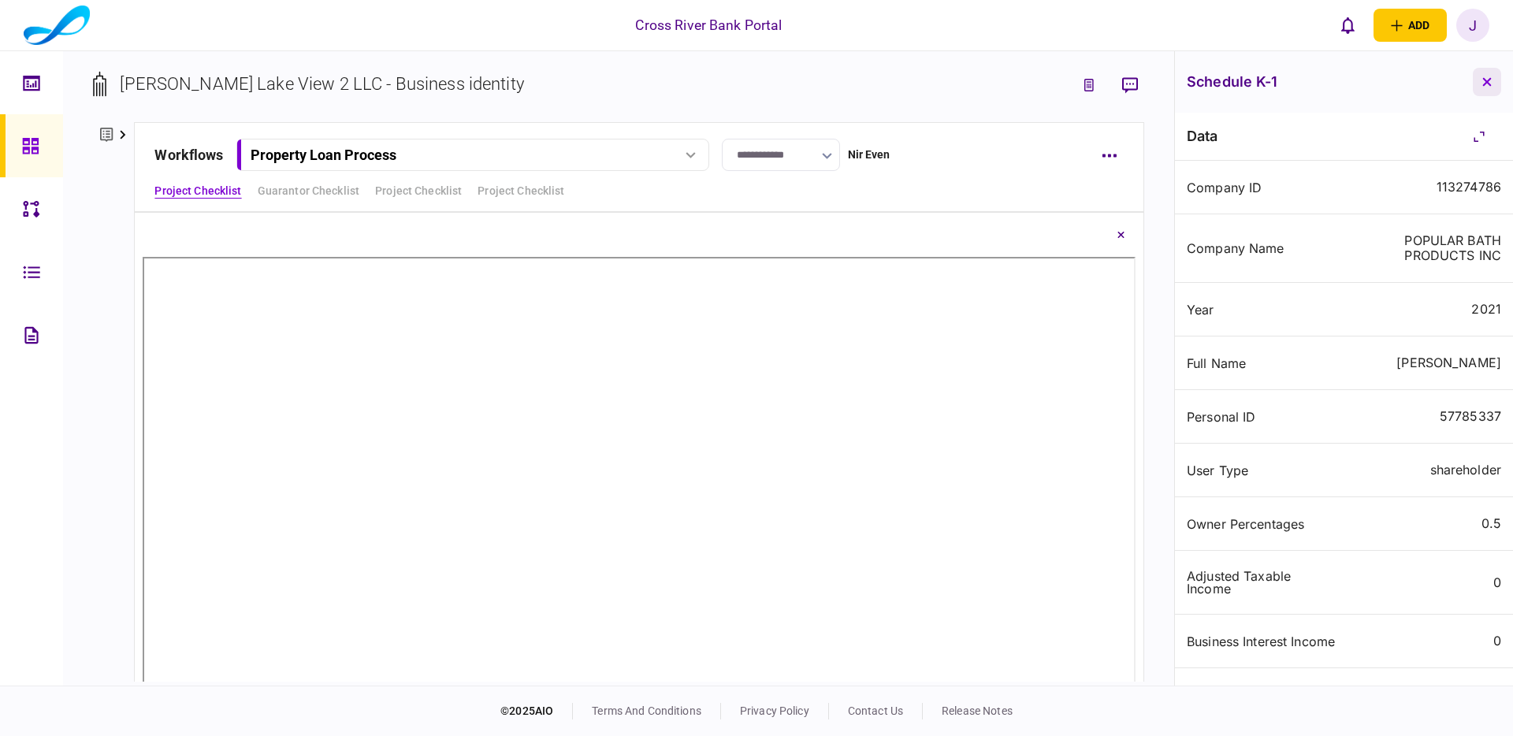
click at [1489, 83] on icon "button" at bounding box center [1487, 82] width 9 height 9
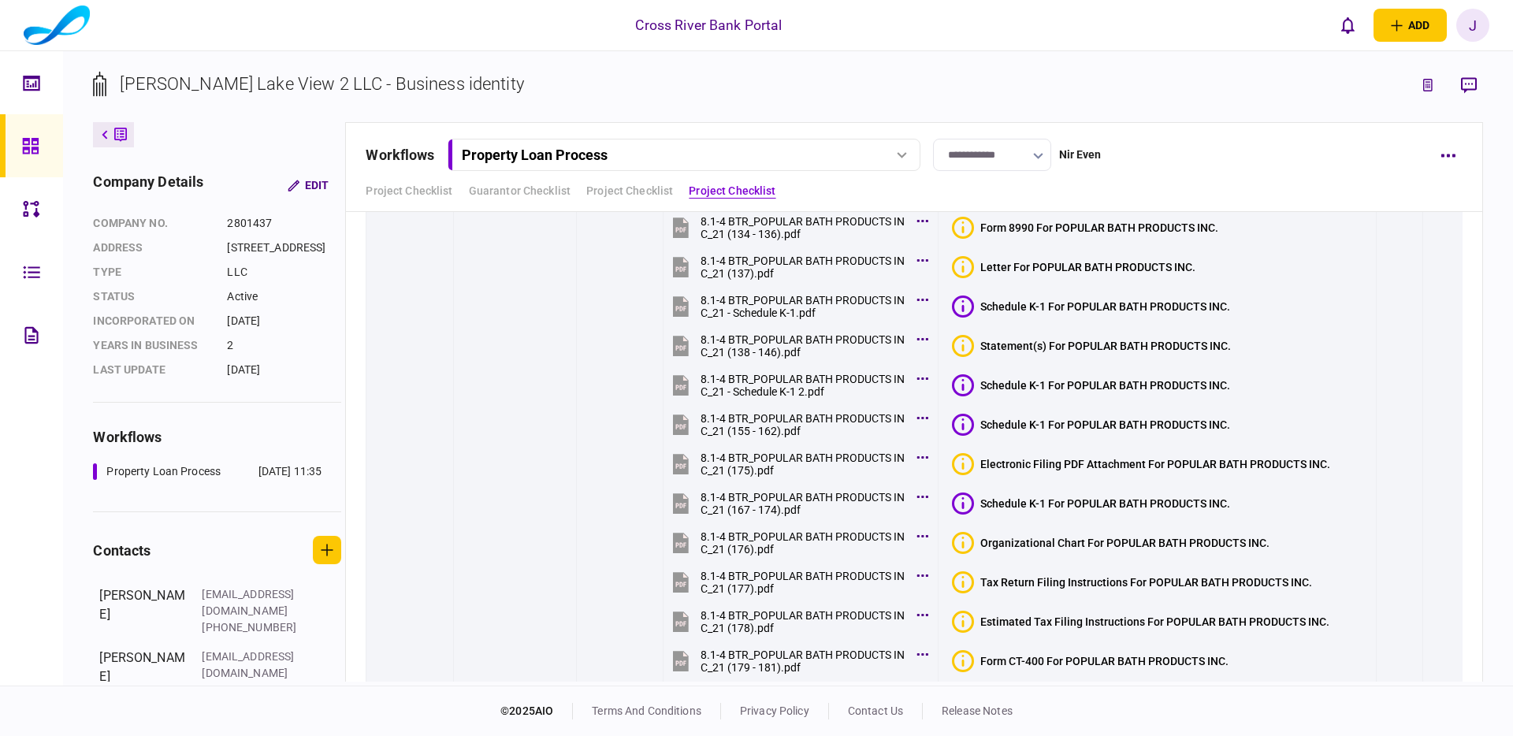
scroll to position [9434, 0]
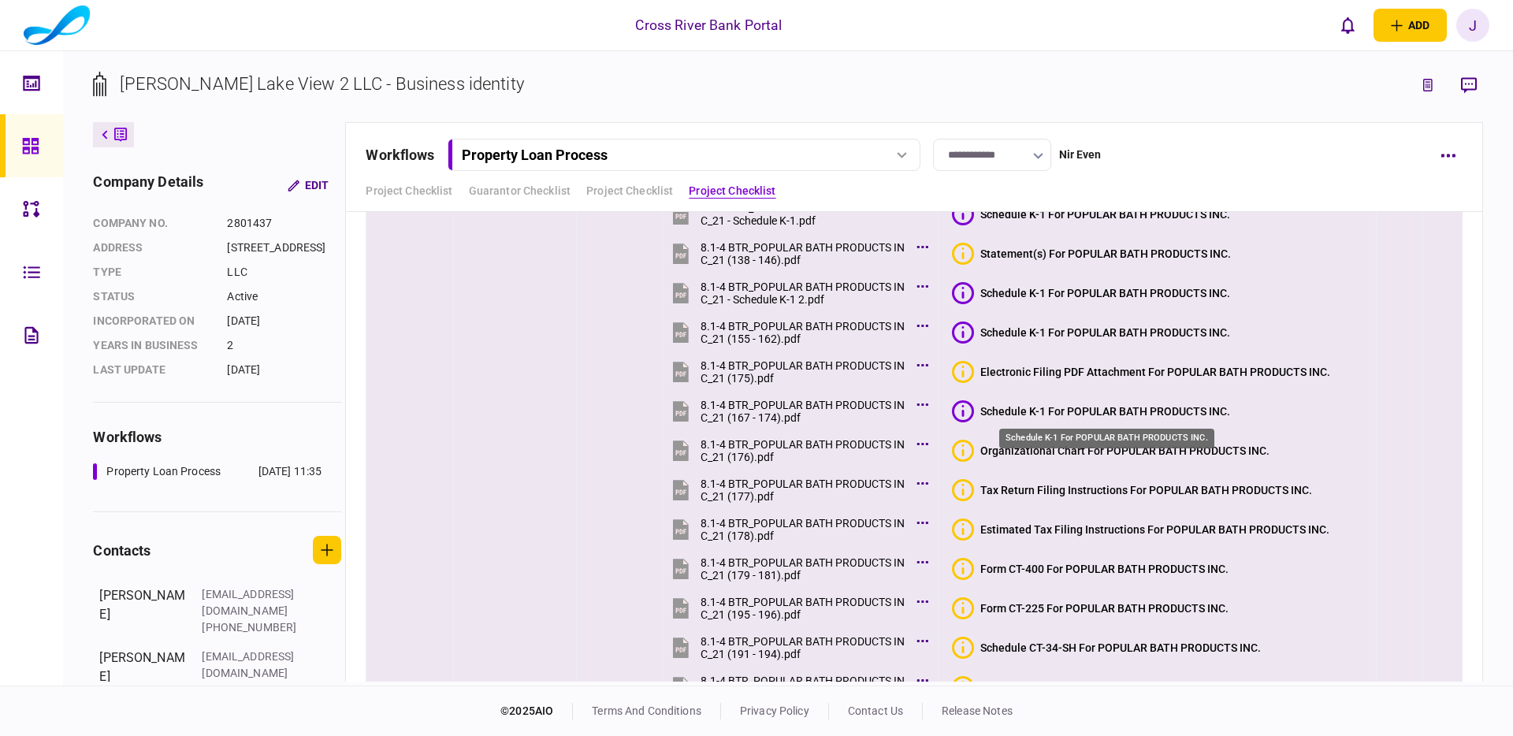
click at [1152, 409] on div "Schedule K-1 For POPULAR BATH PRODUCTS INC." at bounding box center [1106, 411] width 250 height 13
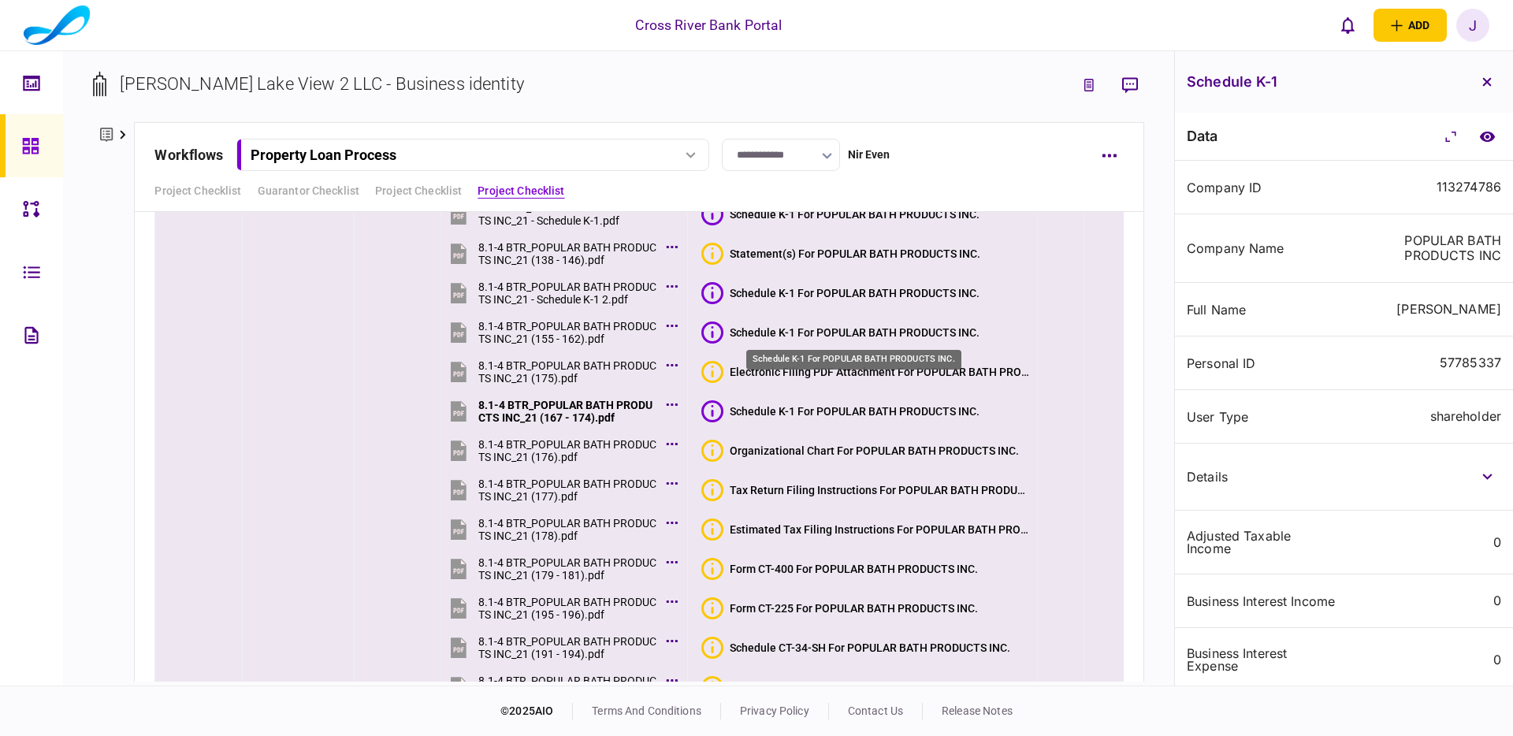
click at [899, 339] on div "Schedule K-1 For POPULAR BATH PRODUCTS INC." at bounding box center [854, 355] width 218 height 32
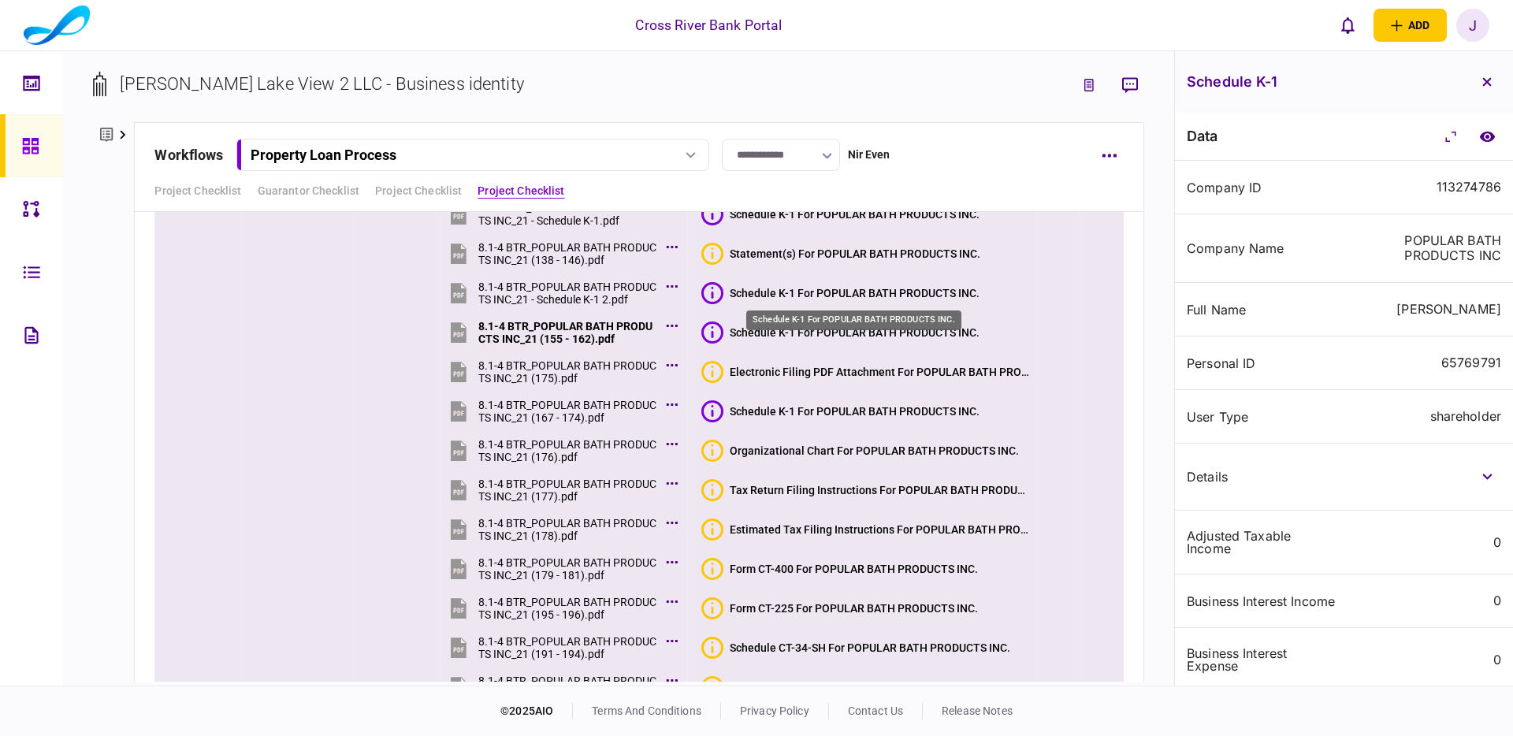
click at [888, 296] on div "Schedule K-1 For POPULAR BATH PRODUCTS INC." at bounding box center [855, 293] width 250 height 13
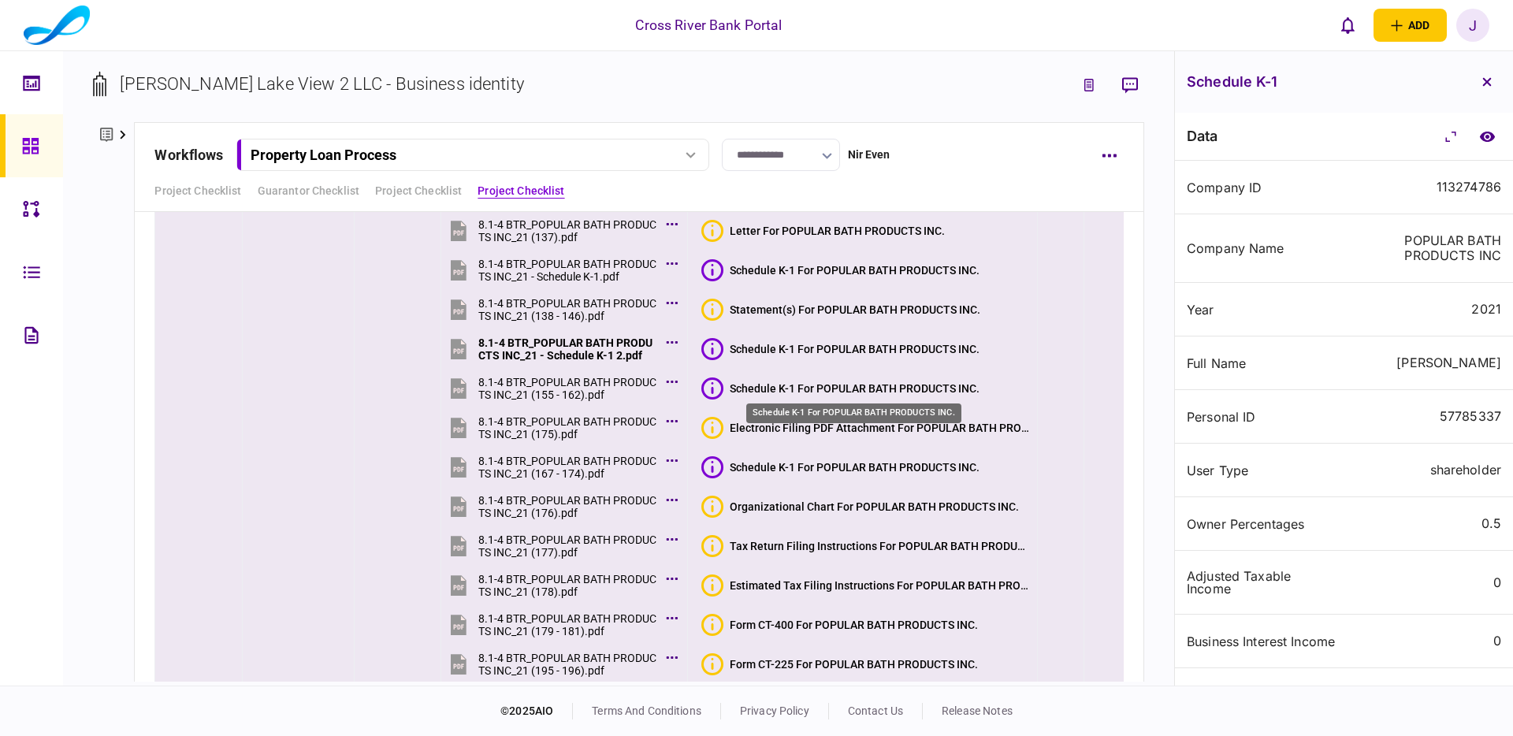
scroll to position [9368, 0]
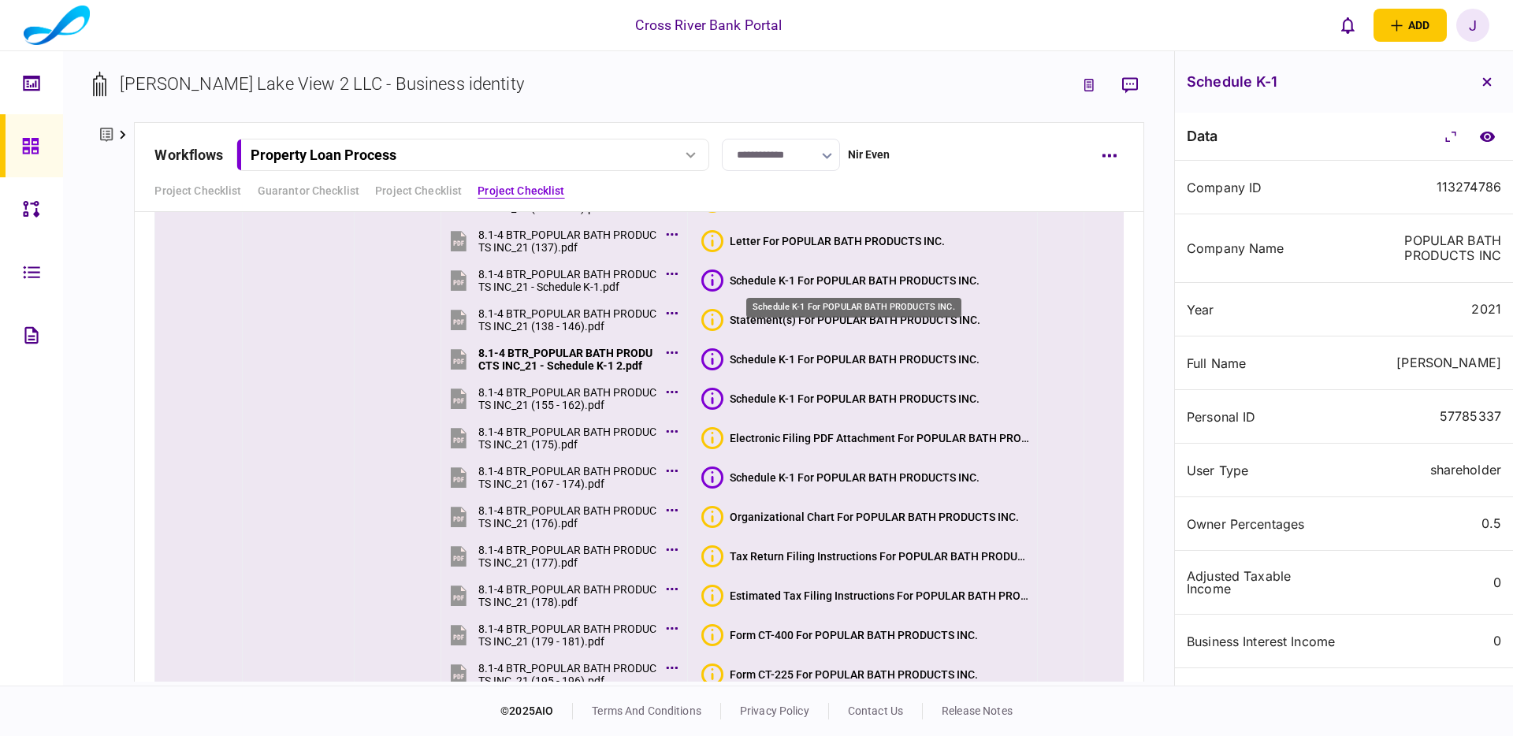
click at [864, 274] on div "Schedule K-1 For POPULAR BATH PRODUCTS INC." at bounding box center [855, 280] width 250 height 13
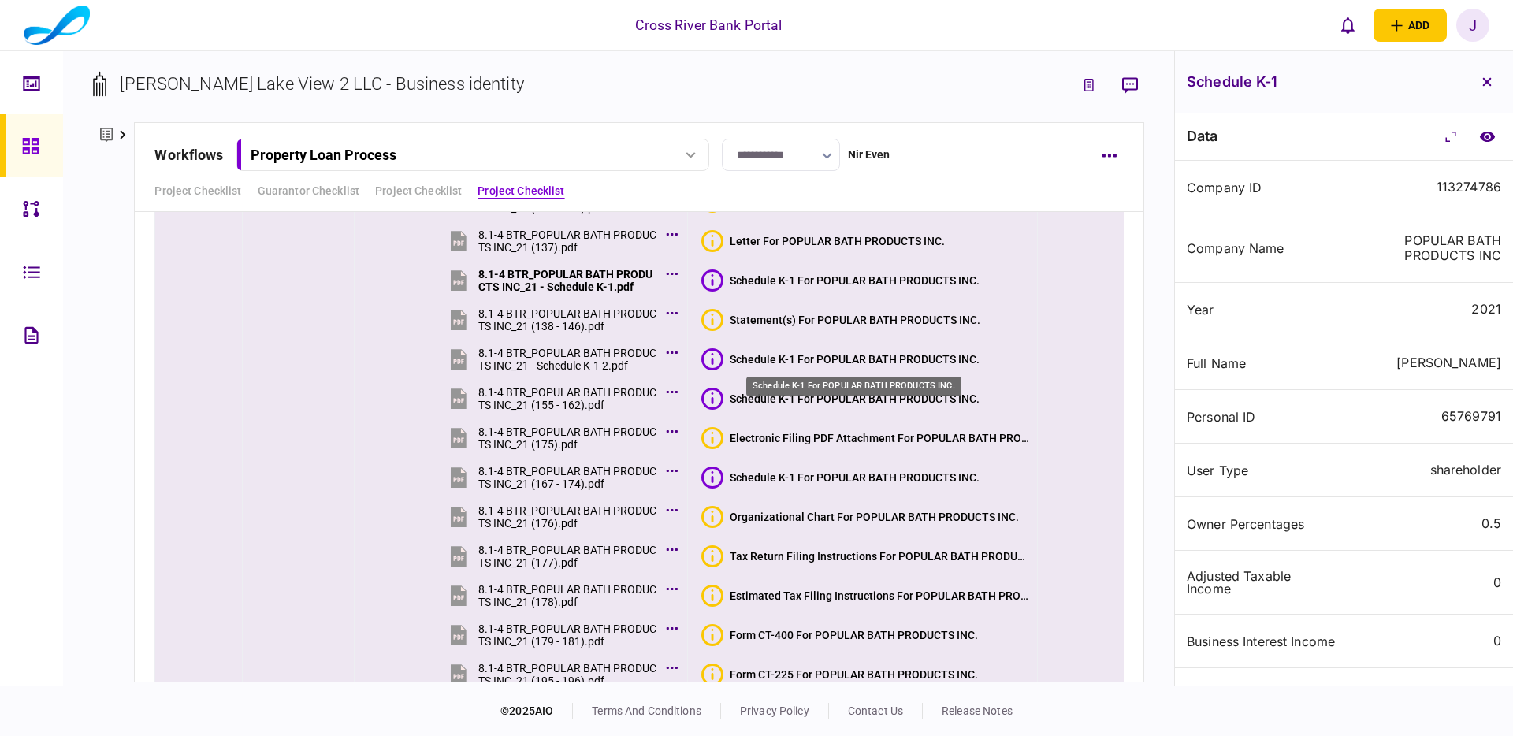
click at [873, 359] on div "Schedule K-1 For POPULAR BATH PRODUCTS INC." at bounding box center [855, 359] width 250 height 13
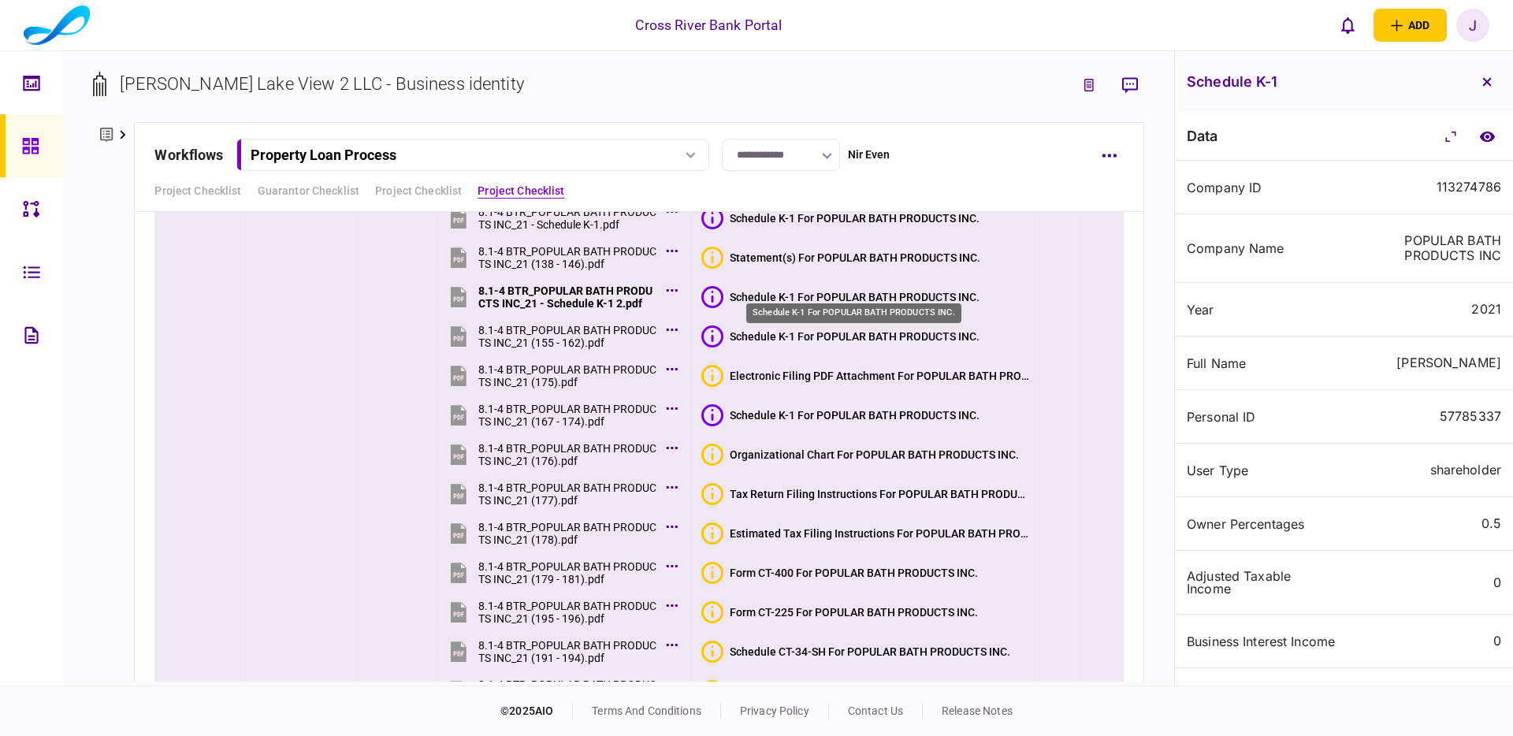
scroll to position [9444, 0]
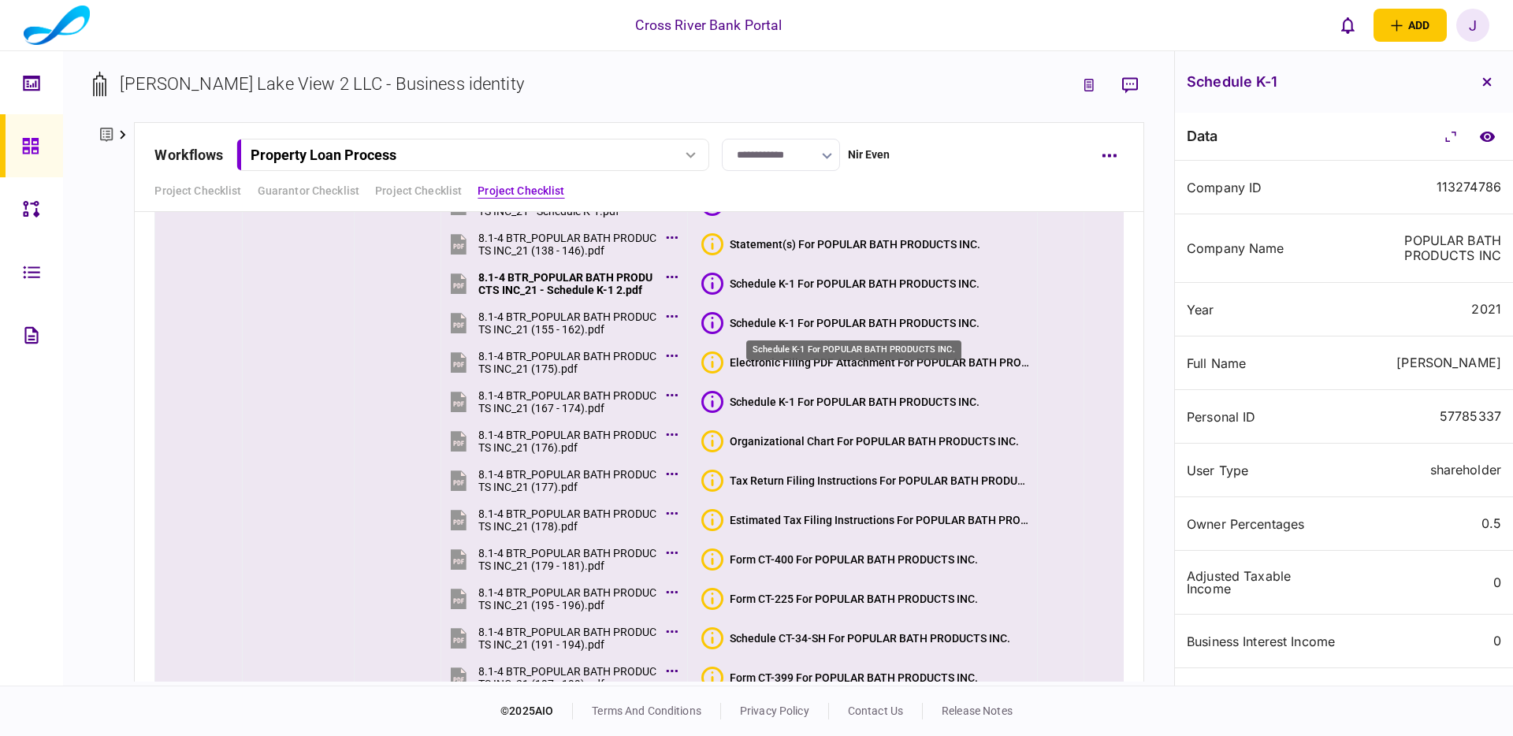
click at [864, 325] on div "Schedule K-1 For POPULAR BATH PRODUCTS INC." at bounding box center [855, 323] width 250 height 13
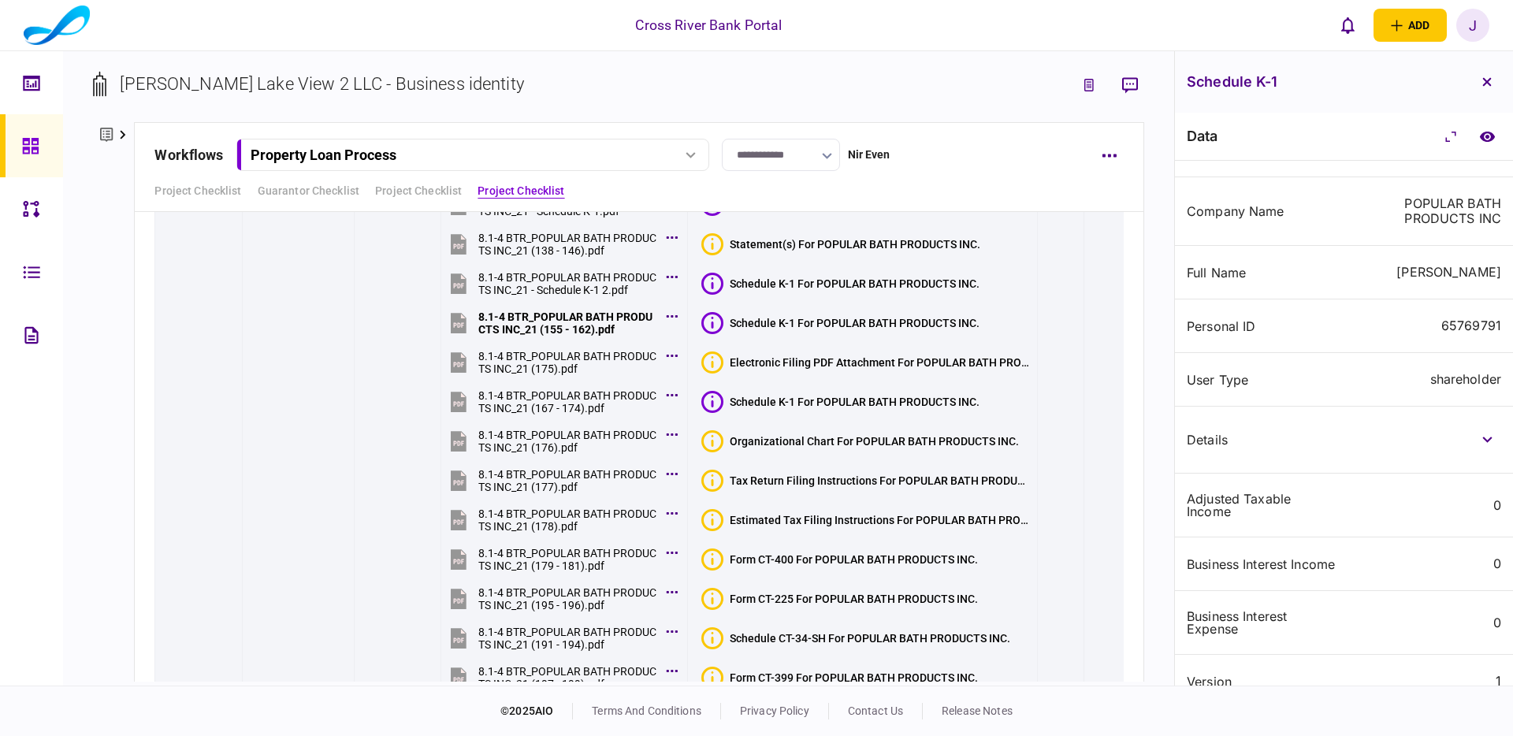
scroll to position [69, 0]
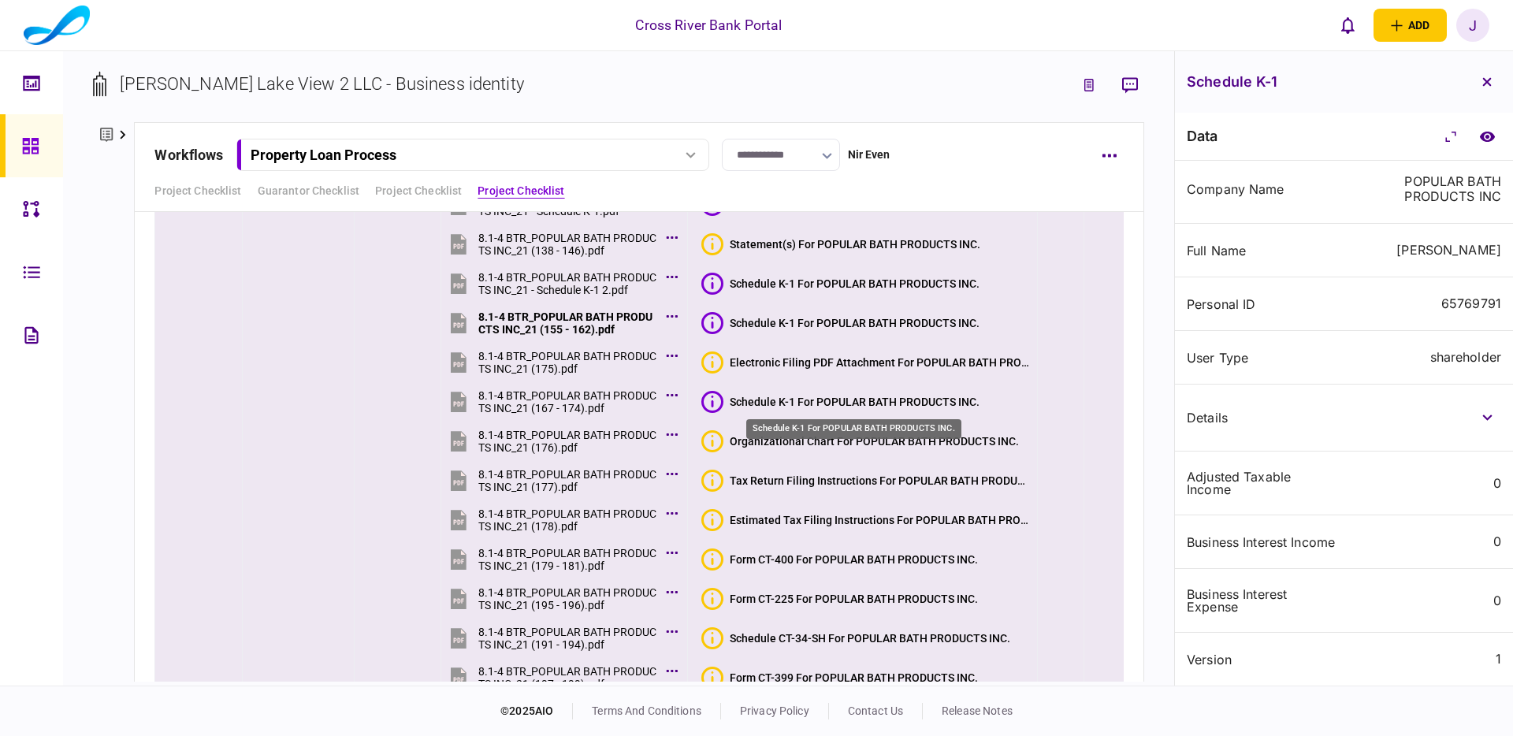
click at [893, 406] on div "Schedule K-1 For POPULAR BATH PRODUCTS INC." at bounding box center [855, 402] width 250 height 13
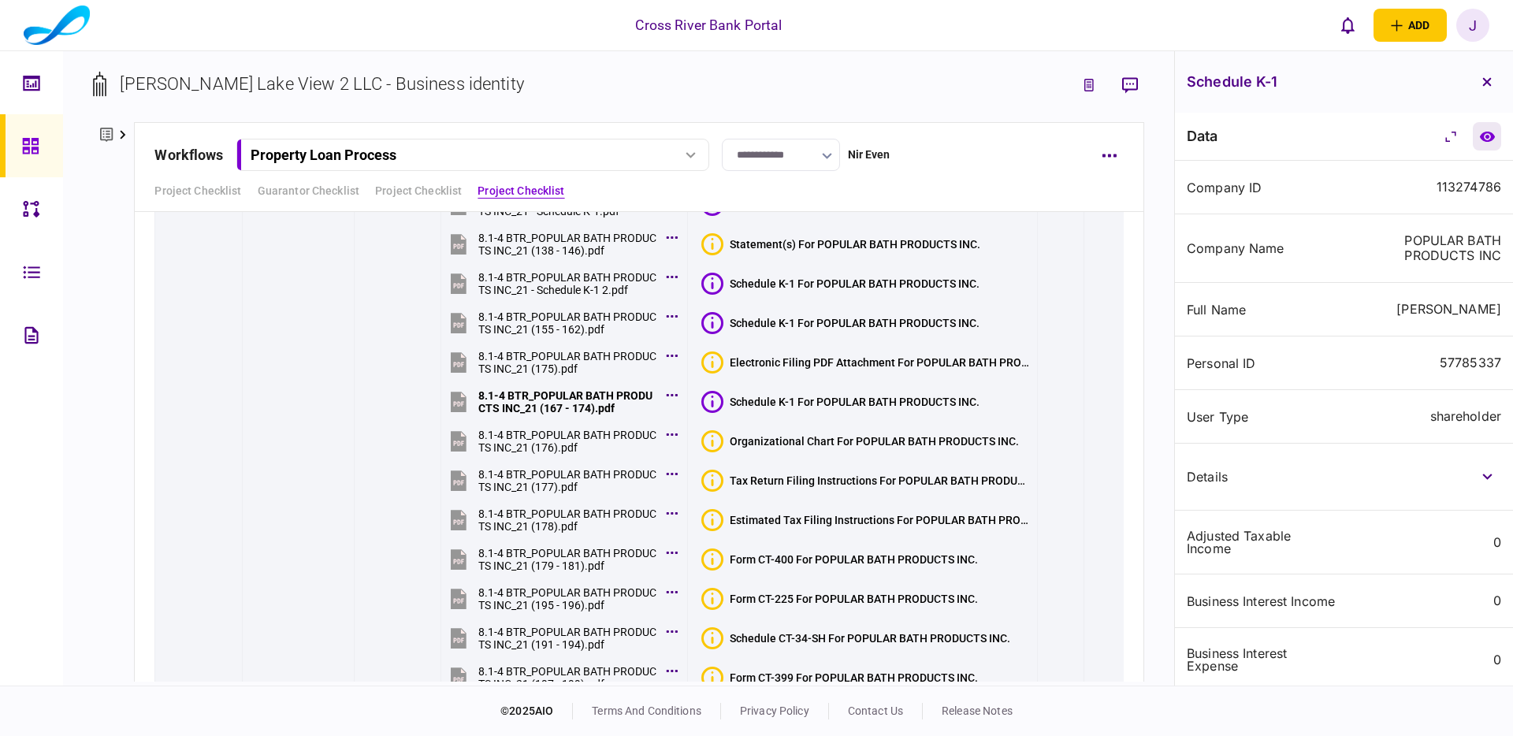
click at [1487, 140] on icon "compare to document" at bounding box center [1487, 136] width 15 height 10
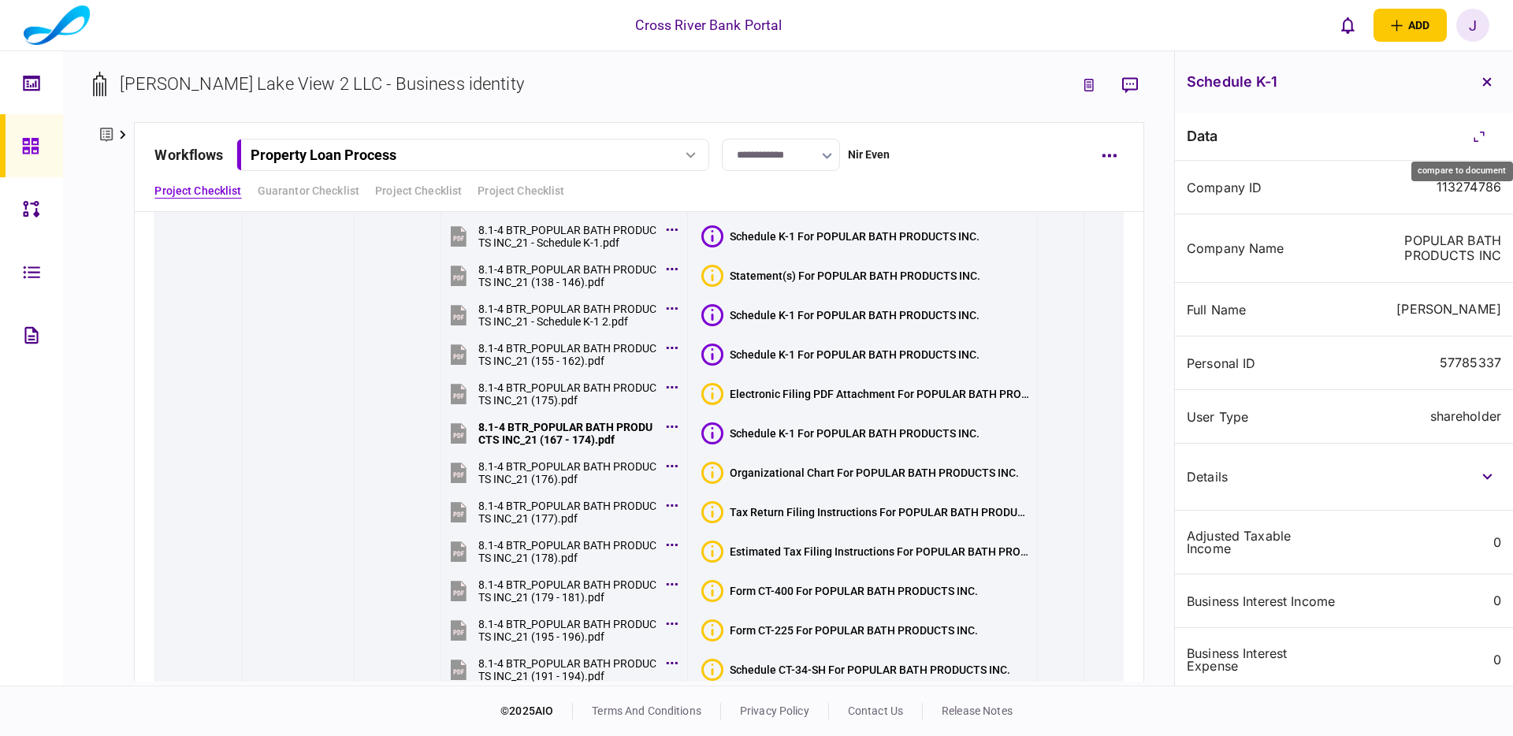
scroll to position [0, 0]
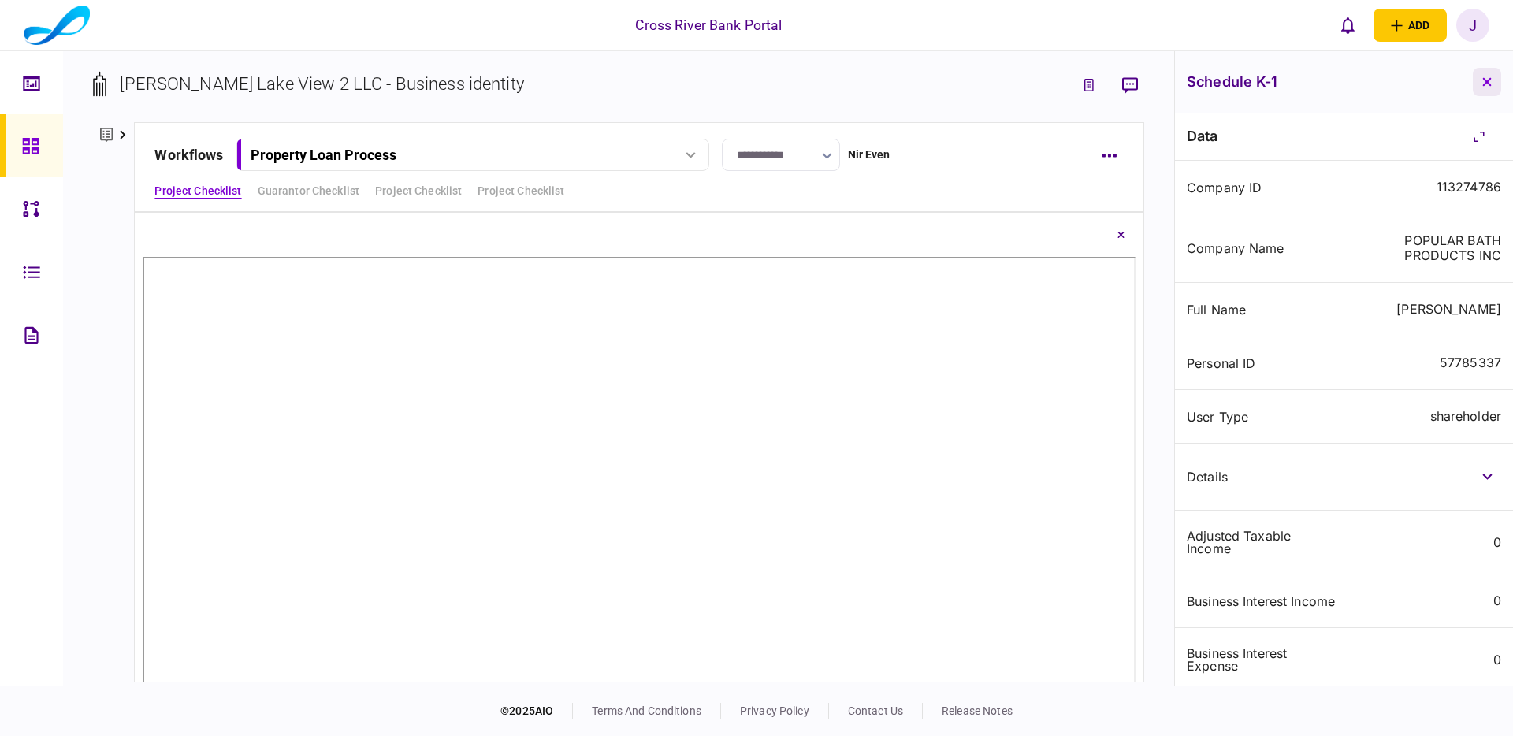
click at [1483, 80] on icon "button" at bounding box center [1487, 81] width 9 height 9
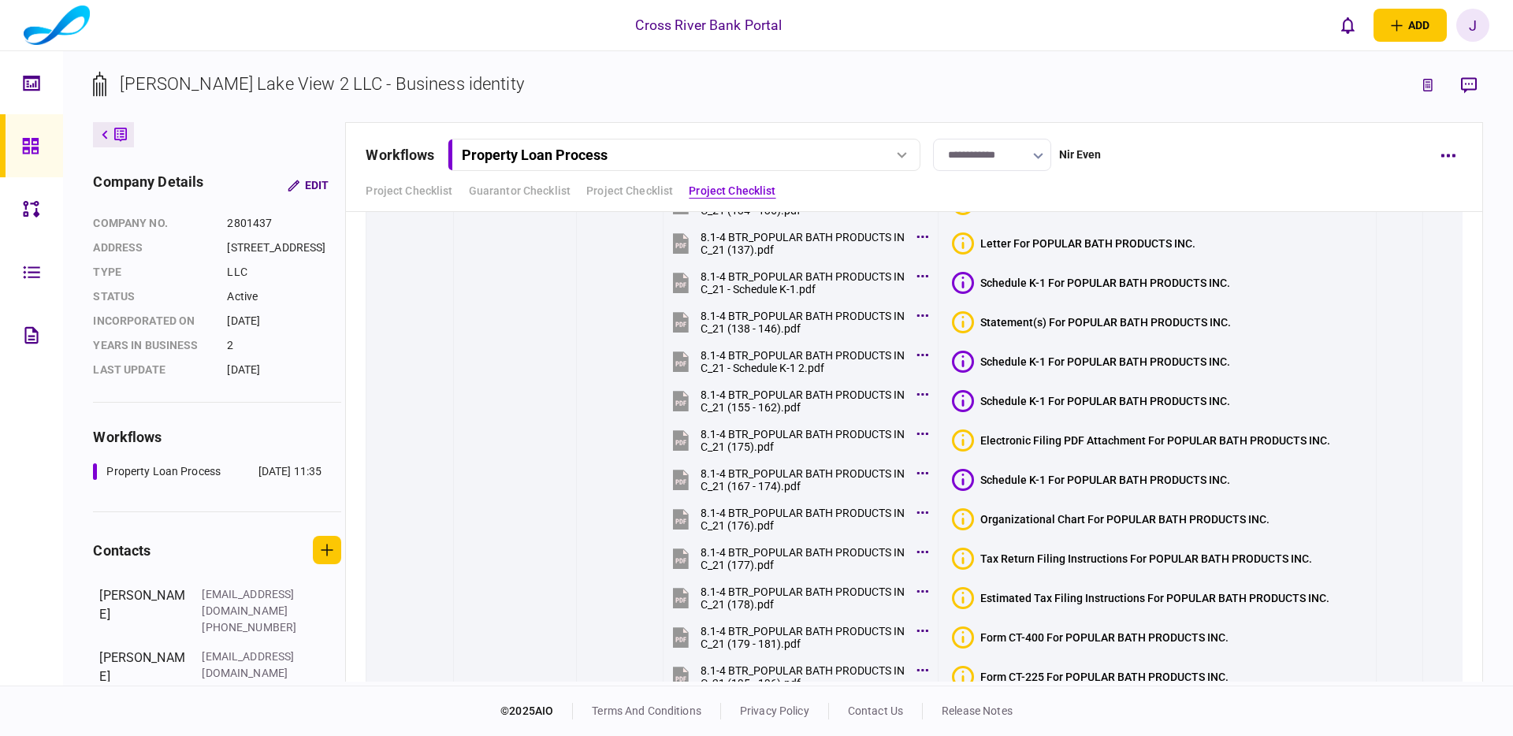
scroll to position [9351, 0]
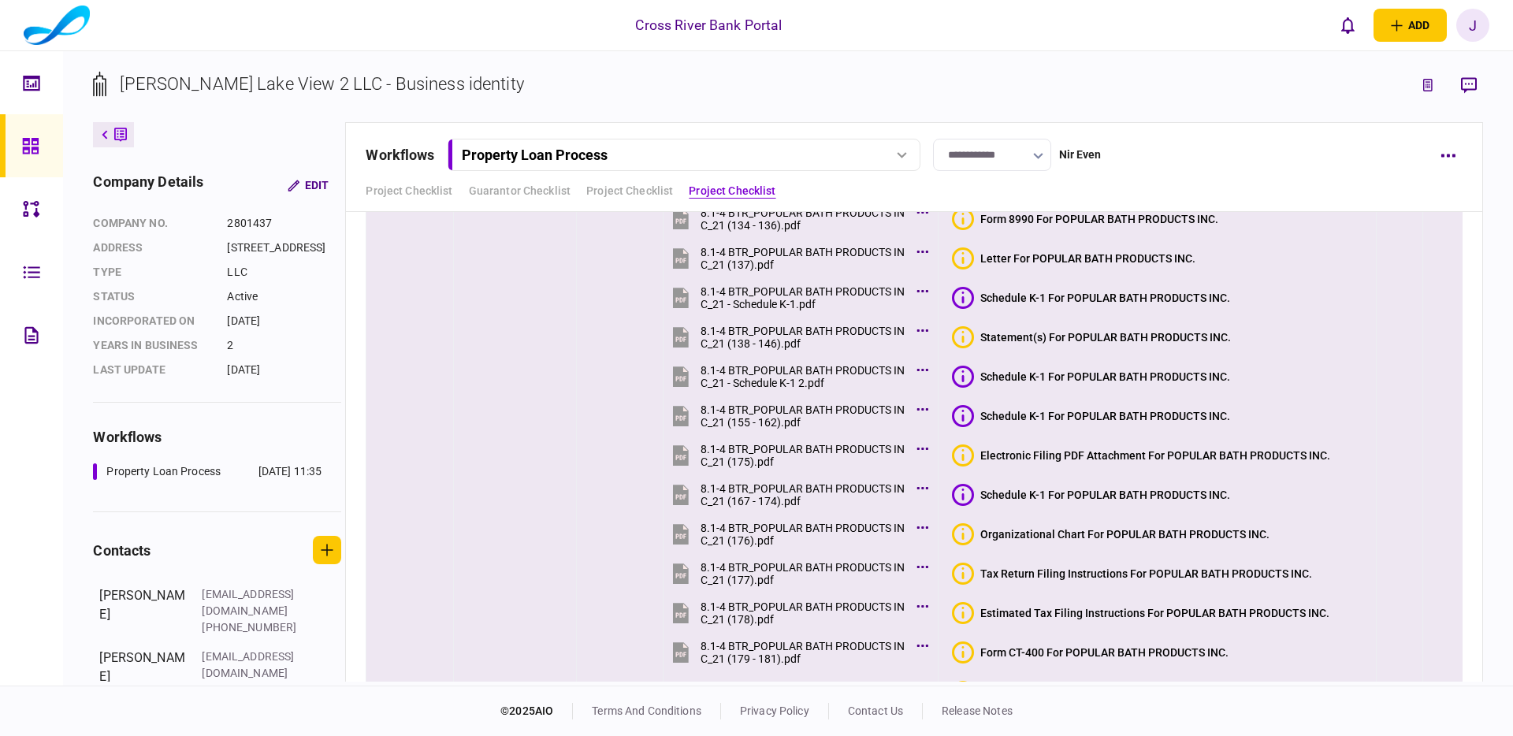
click at [1074, 415] on div "Schedule K-1 For POPULAR BATH PRODUCTS INC." at bounding box center [1106, 416] width 250 height 13
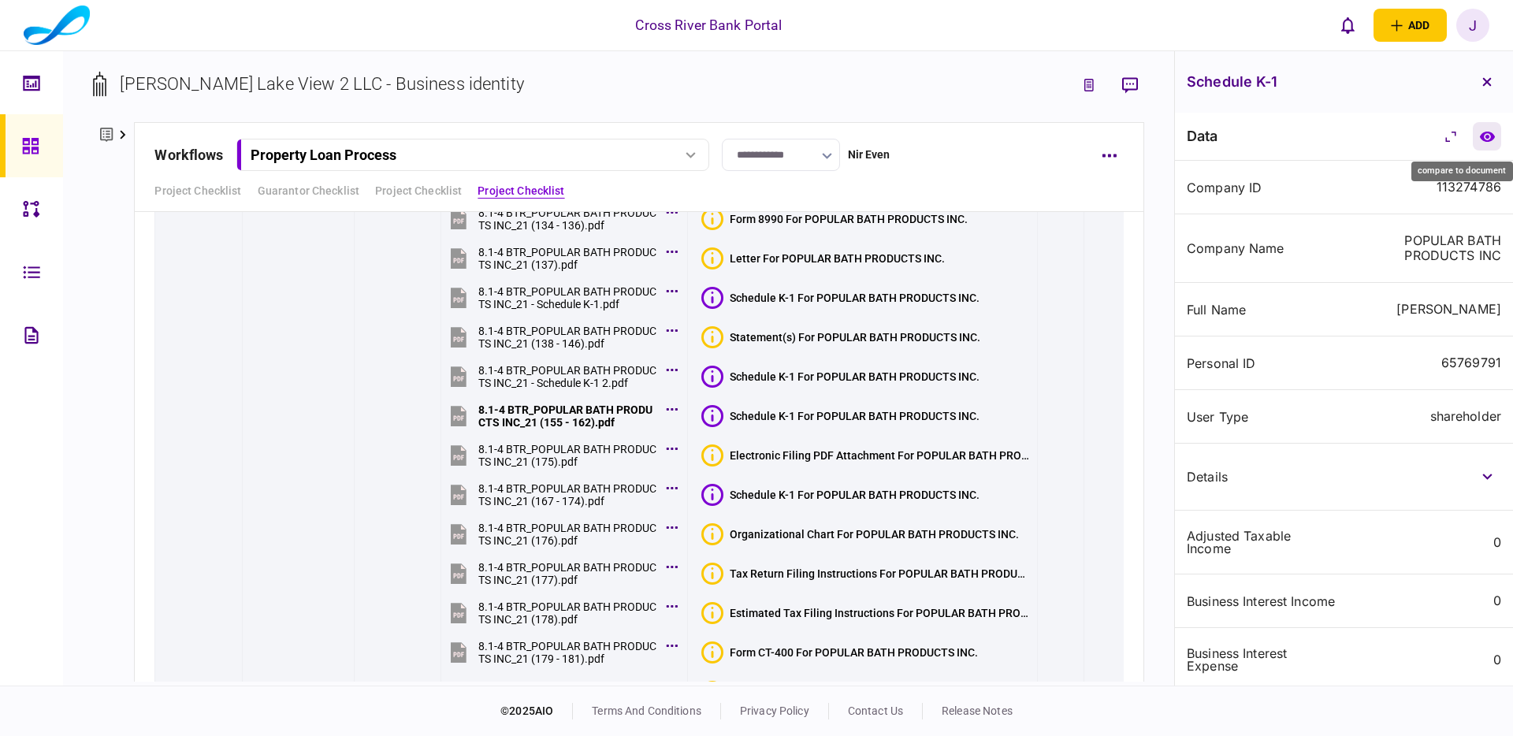
click at [1488, 136] on icon "compare to document" at bounding box center [1487, 136] width 15 height 10
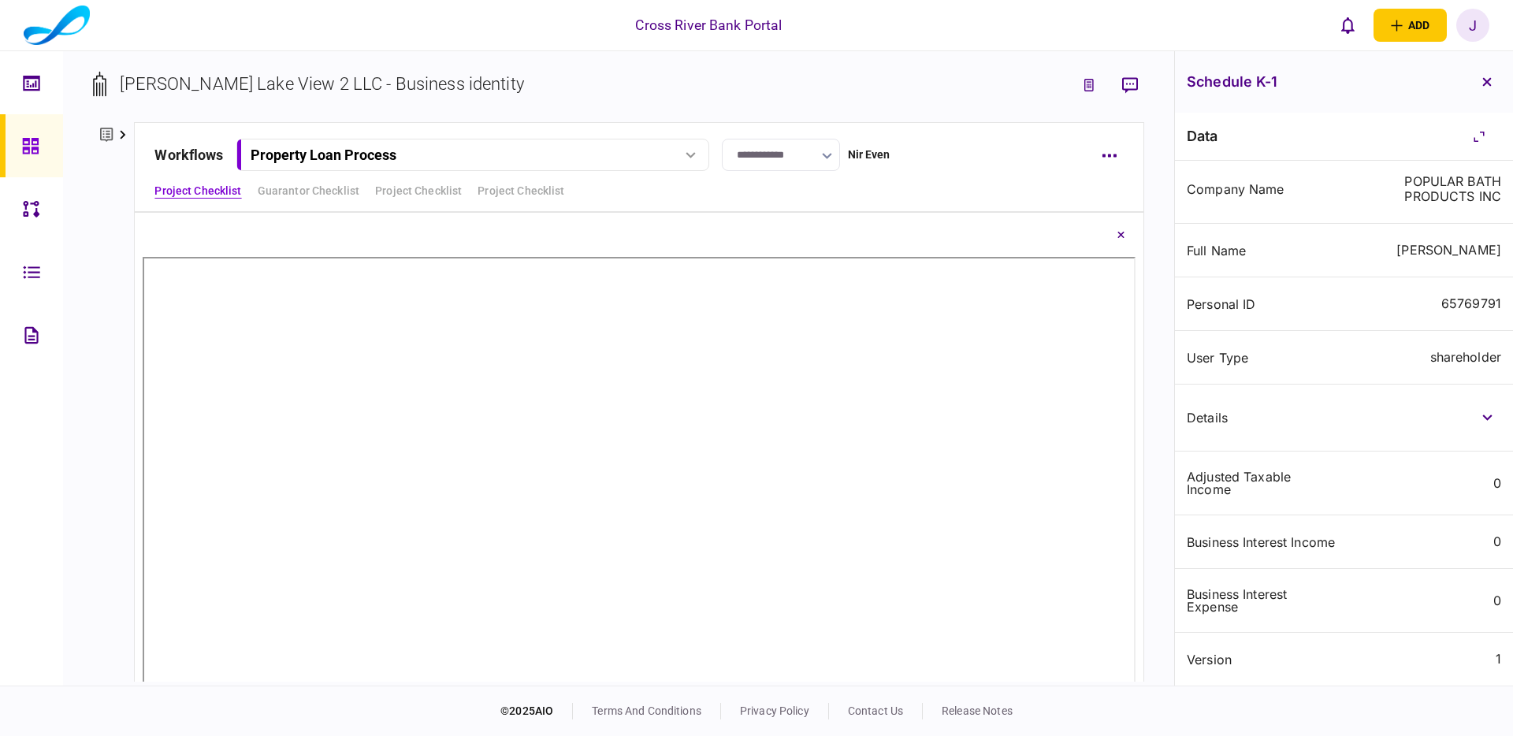
scroll to position [69, 0]
click at [1491, 405] on button "button" at bounding box center [1487, 418] width 28 height 28
click at [1488, 415] on icon "button" at bounding box center [1488, 418] width 10 height 6
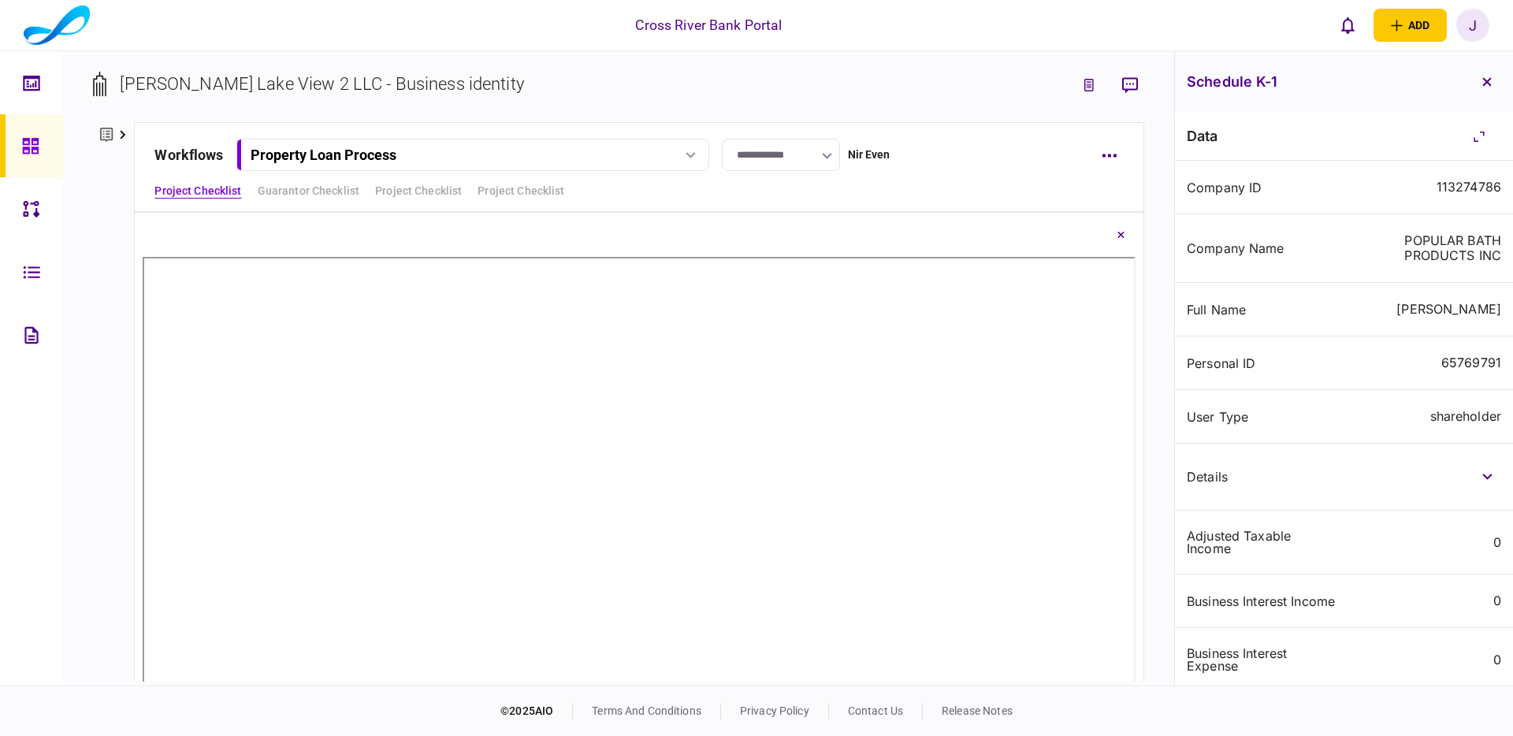
drag, startPoint x: 1489, startPoint y: 82, endPoint x: 1473, endPoint y: 111, distance: 33.2
click at [1489, 82] on icon "button" at bounding box center [1487, 81] width 9 height 9
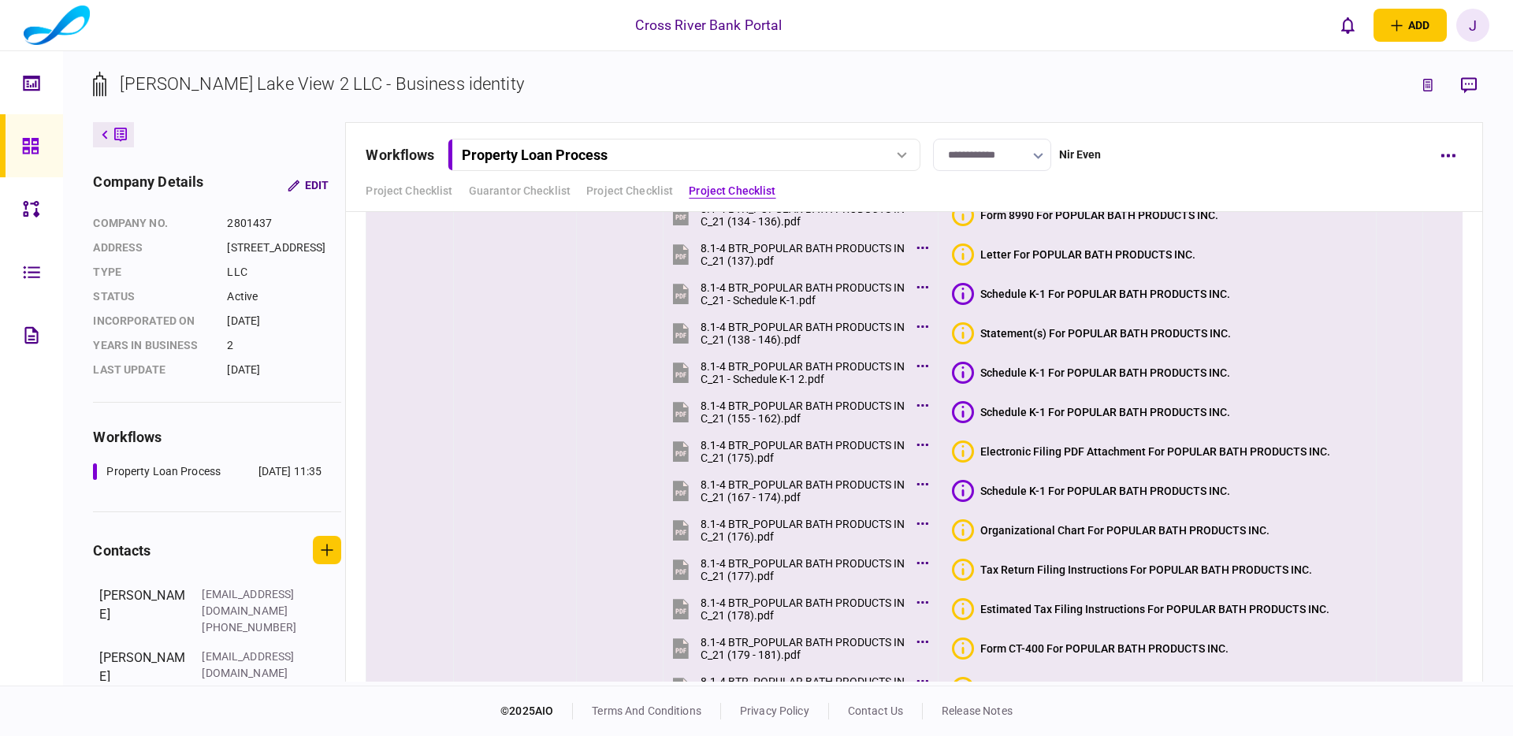
click at [1167, 499] on button "Schedule K-1 For POPULAR BATH PRODUCTS INC." at bounding box center [1091, 491] width 278 height 22
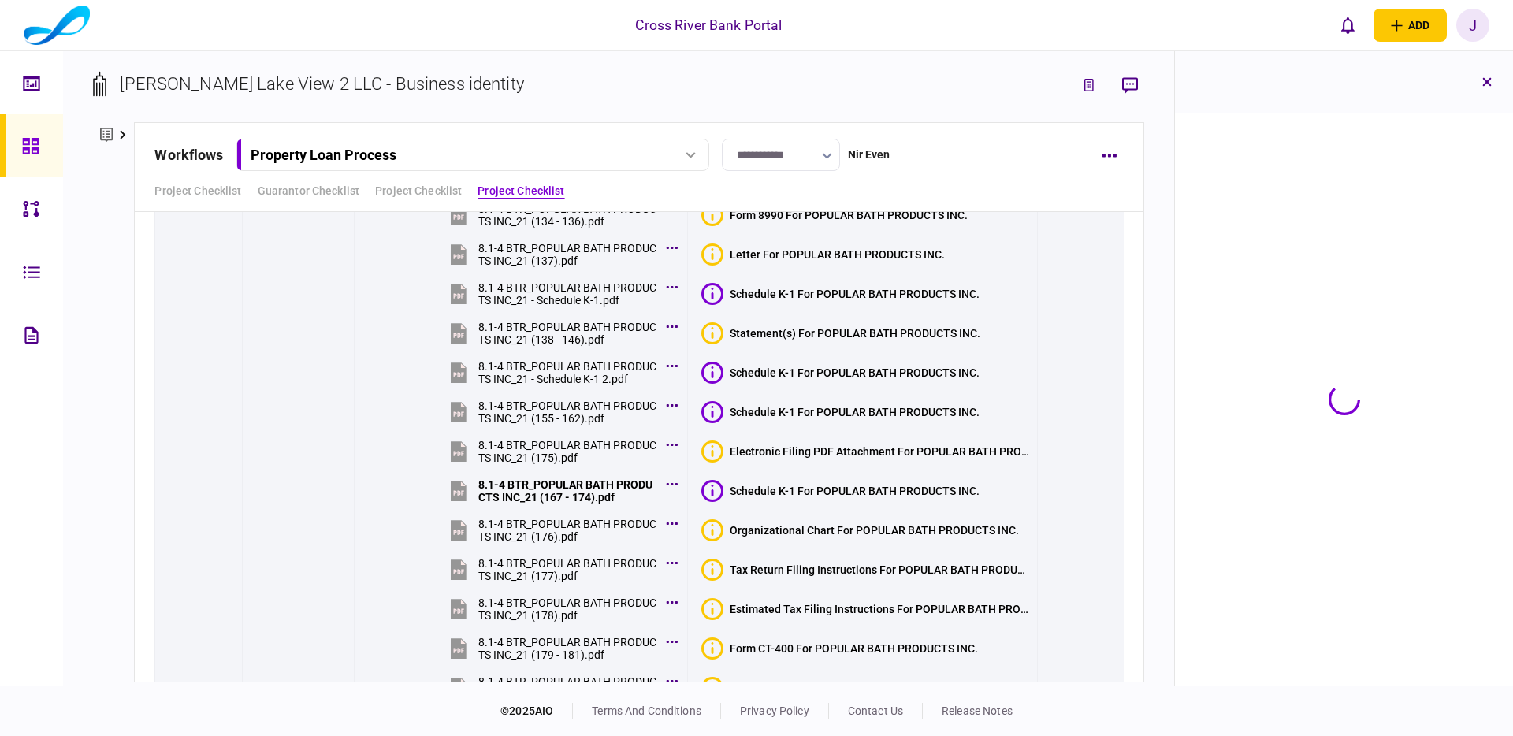
scroll to position [9355, 0]
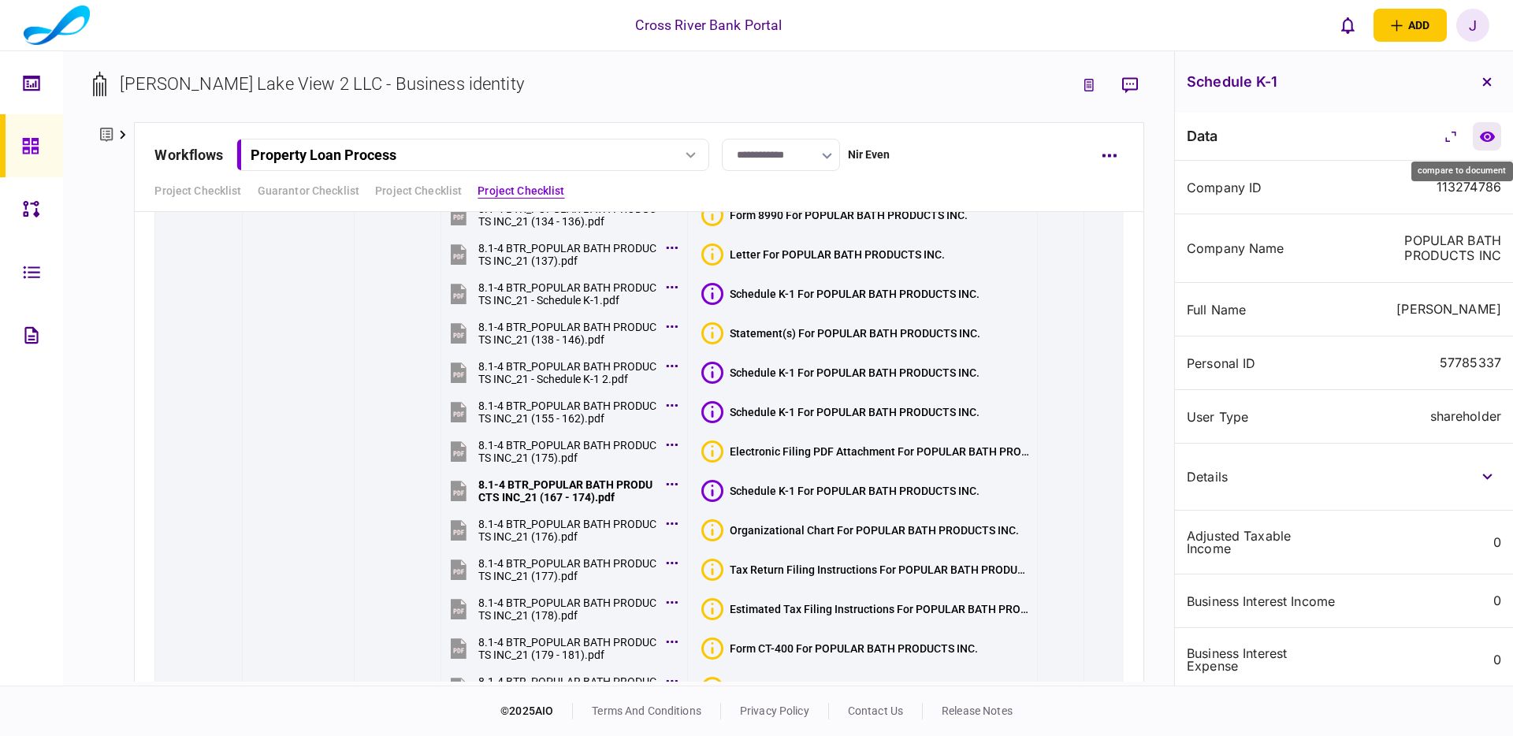
click at [1489, 137] on icon "compare to document" at bounding box center [1488, 137] width 17 height 12
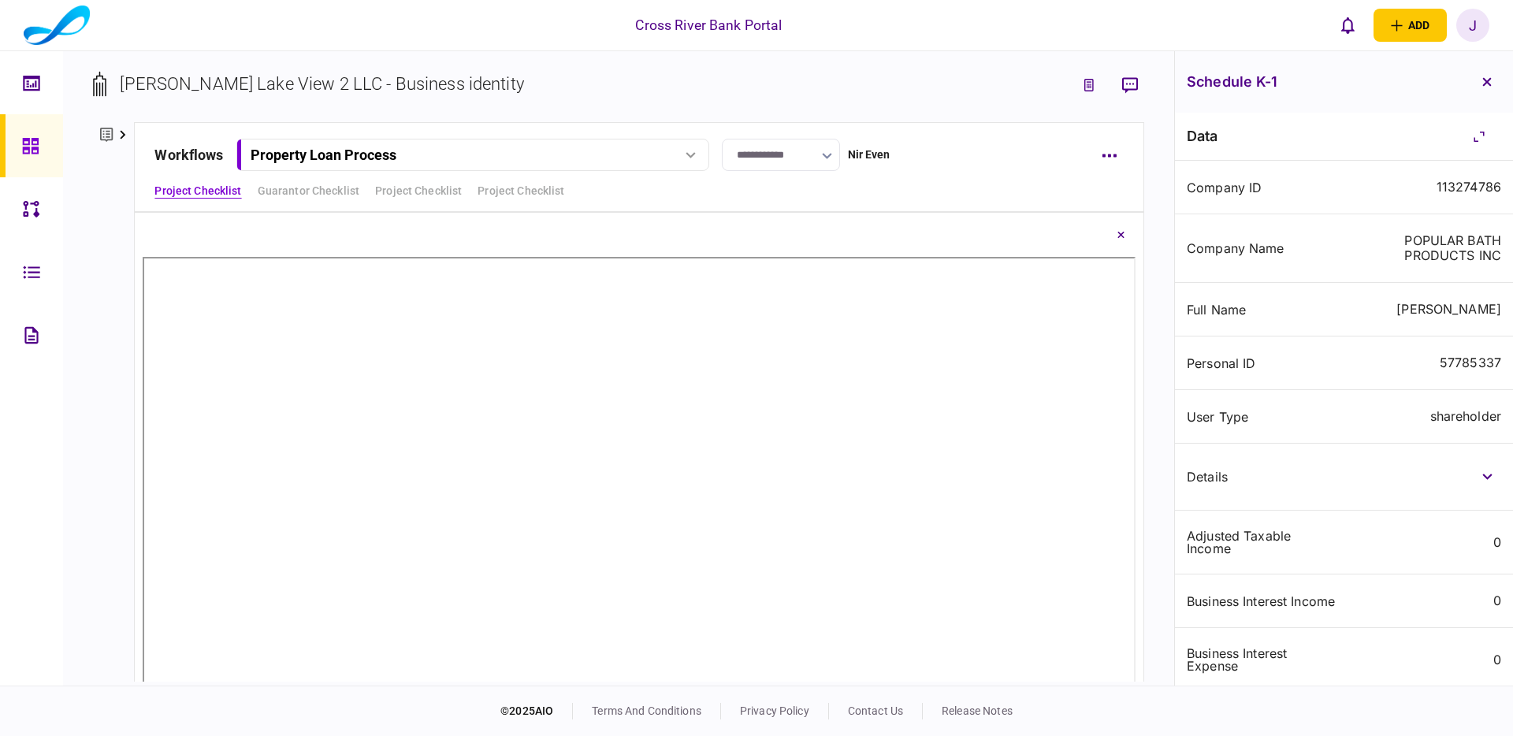
scroll to position [69, 0]
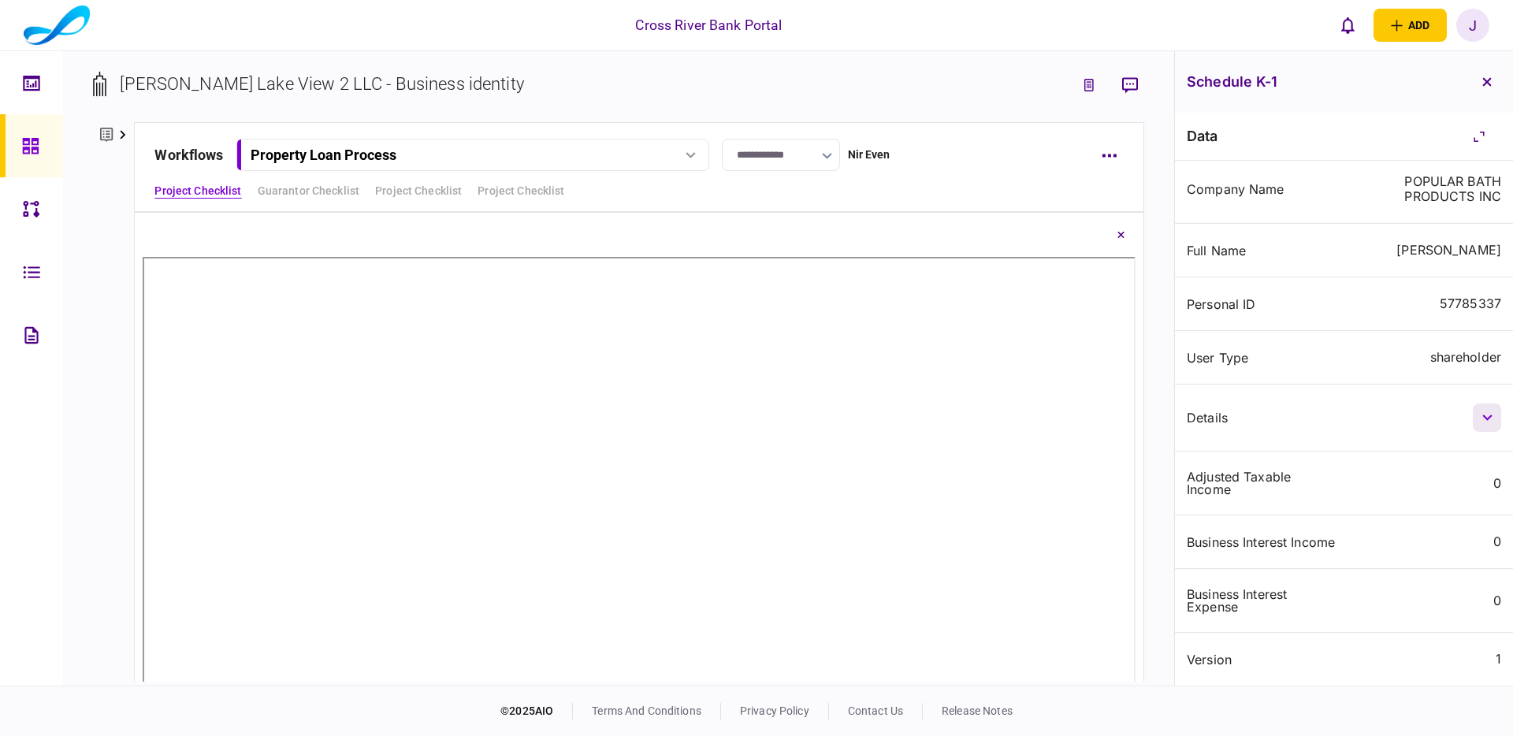
click at [1483, 404] on button "button" at bounding box center [1487, 418] width 28 height 28
click at [1491, 85] on icon "button" at bounding box center [1487, 81] width 9 height 9
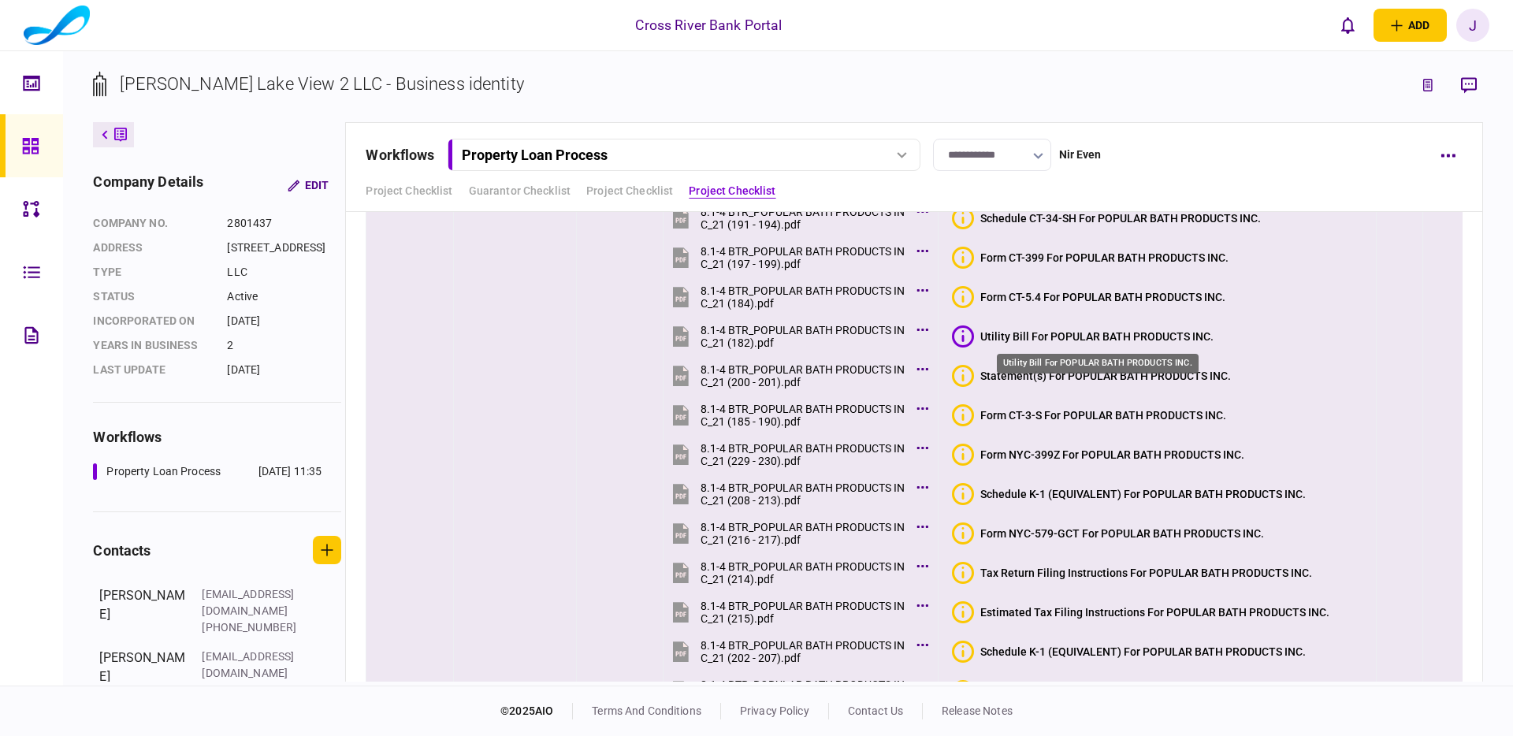
click at [1107, 339] on div "Utility Bill For POPULAR BATH PRODUCTS INC." at bounding box center [1097, 336] width 233 height 13
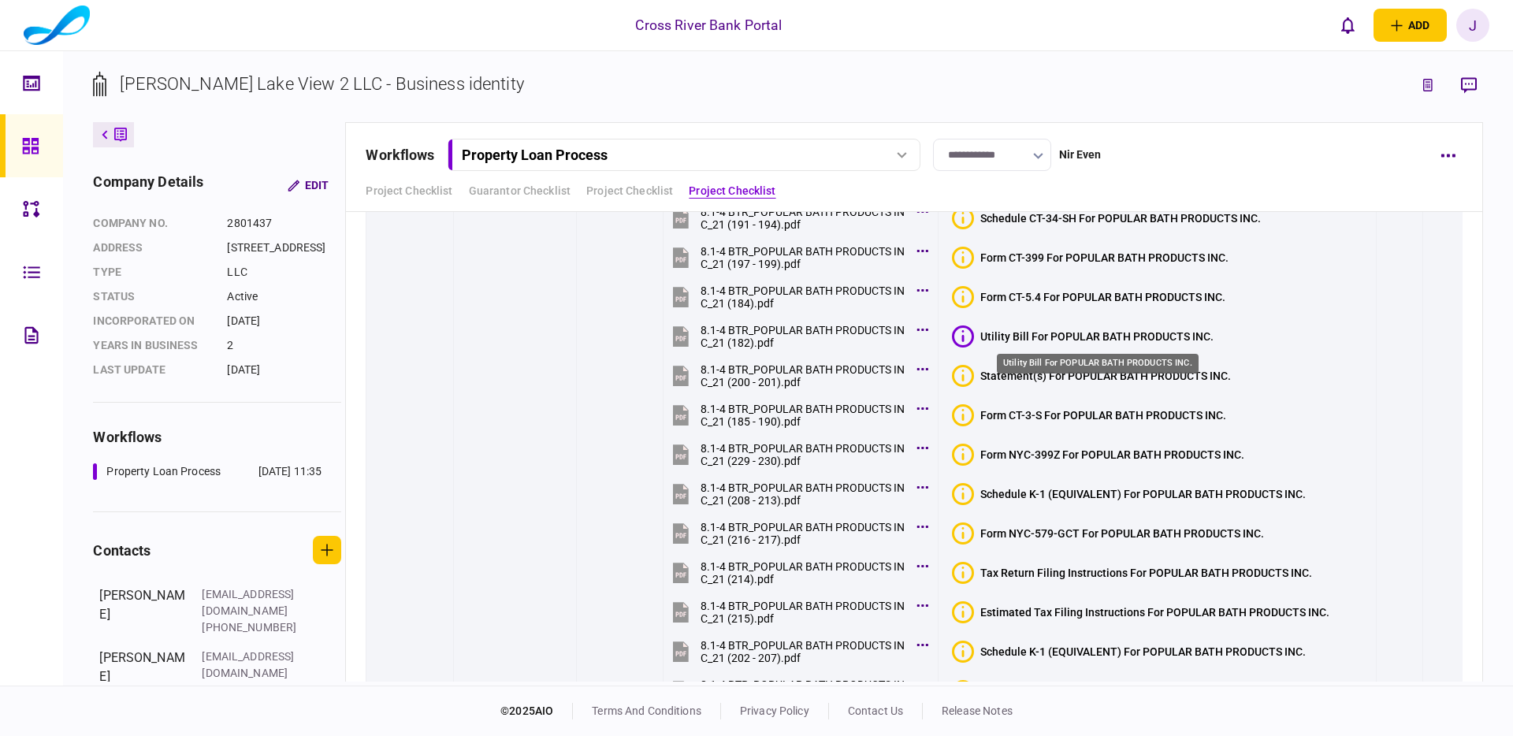
scroll to position [9864, 0]
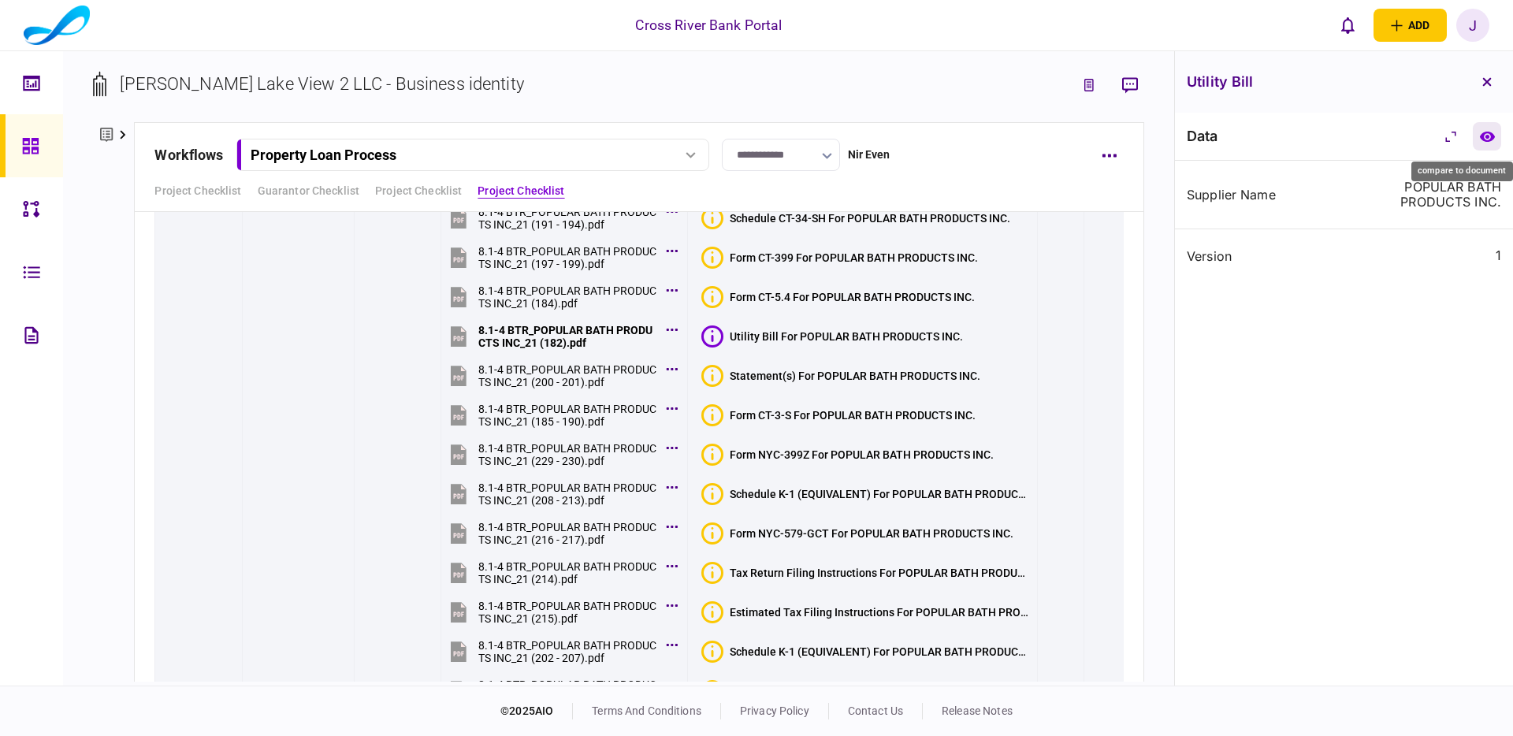
drag, startPoint x: 1485, startPoint y: 140, endPoint x: 1321, endPoint y: 166, distance: 166.0
click at [1484, 140] on icon "compare to document" at bounding box center [1487, 136] width 15 height 10
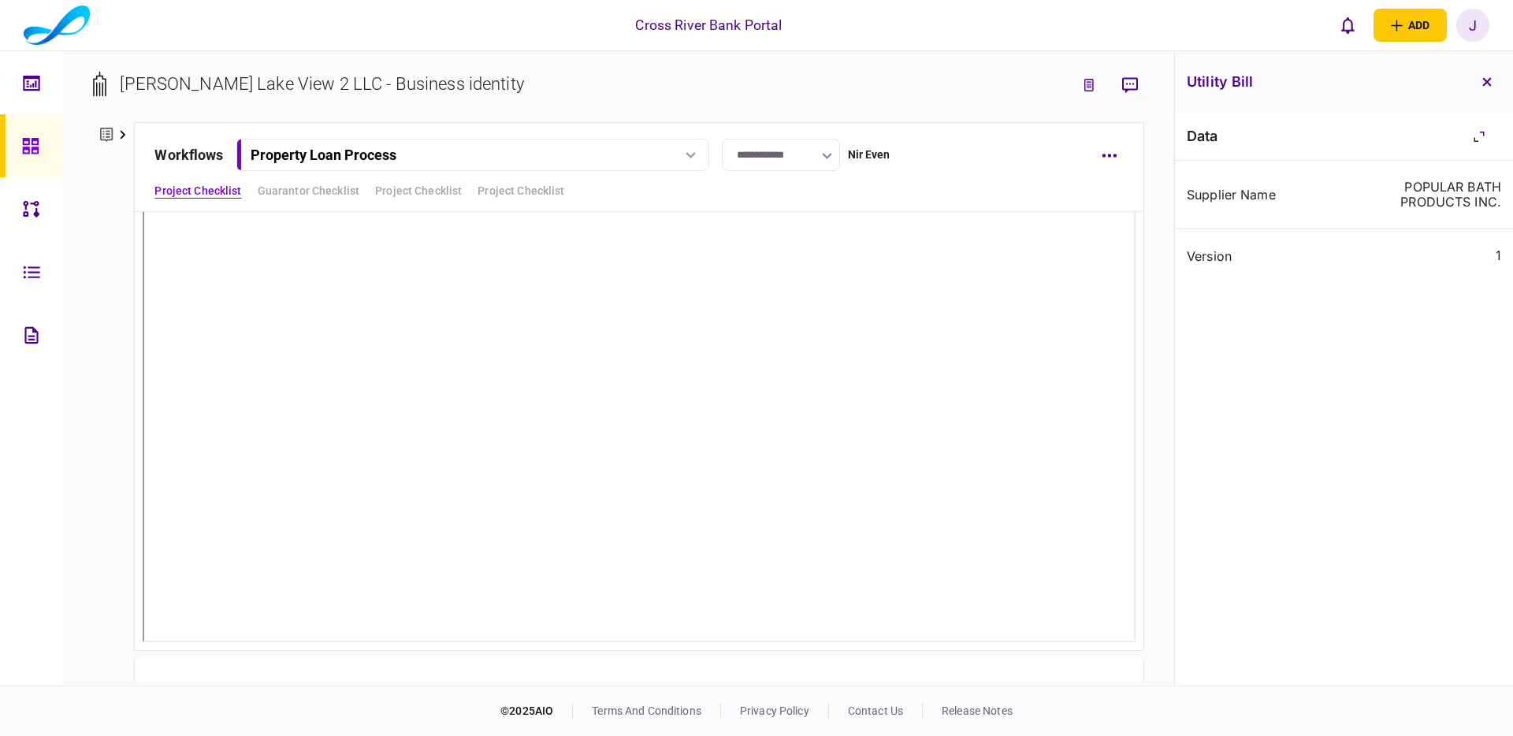
scroll to position [79, 0]
click at [1489, 82] on icon "button" at bounding box center [1487, 81] width 9 height 9
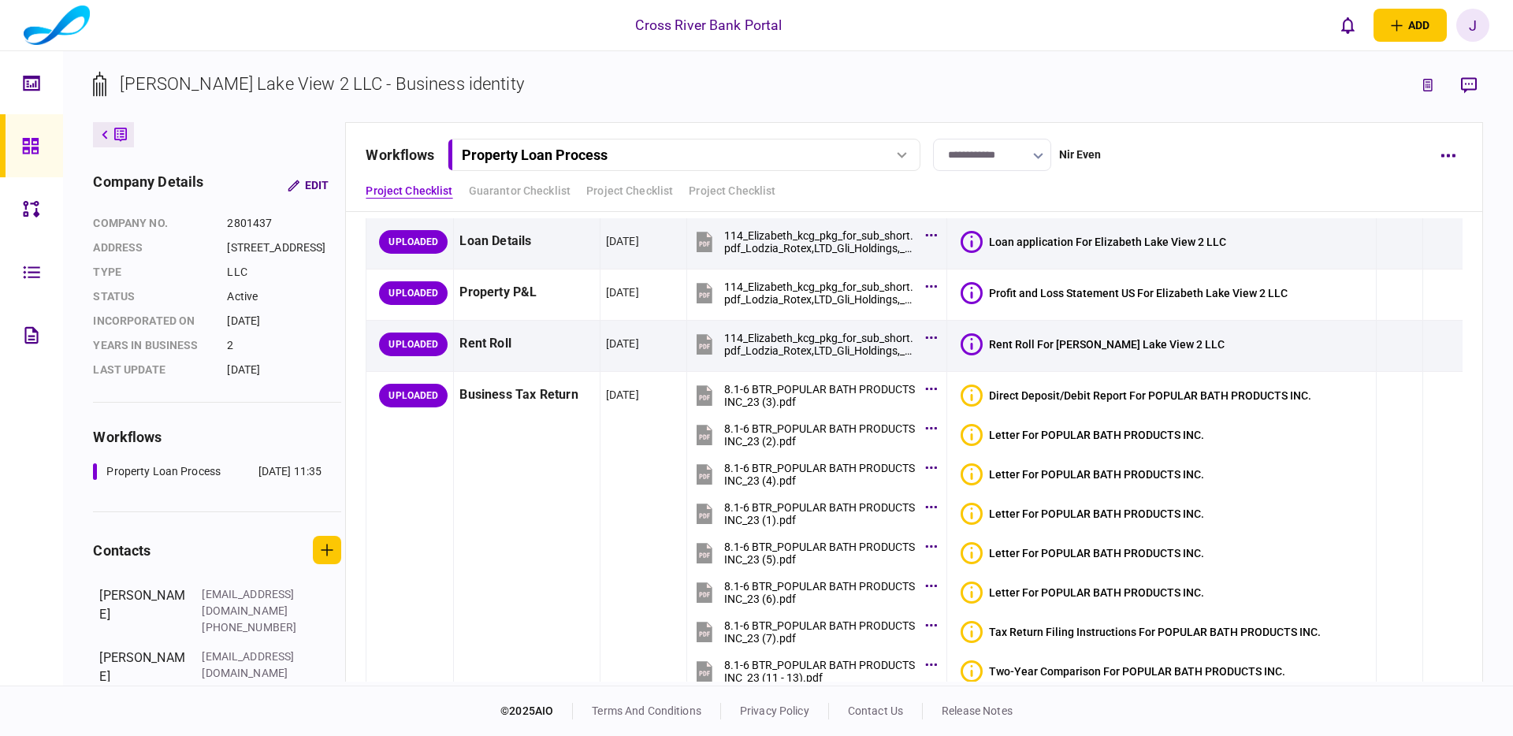
drag, startPoint x: 1489, startPoint y: 82, endPoint x: 1423, endPoint y: 137, distance: 86.2
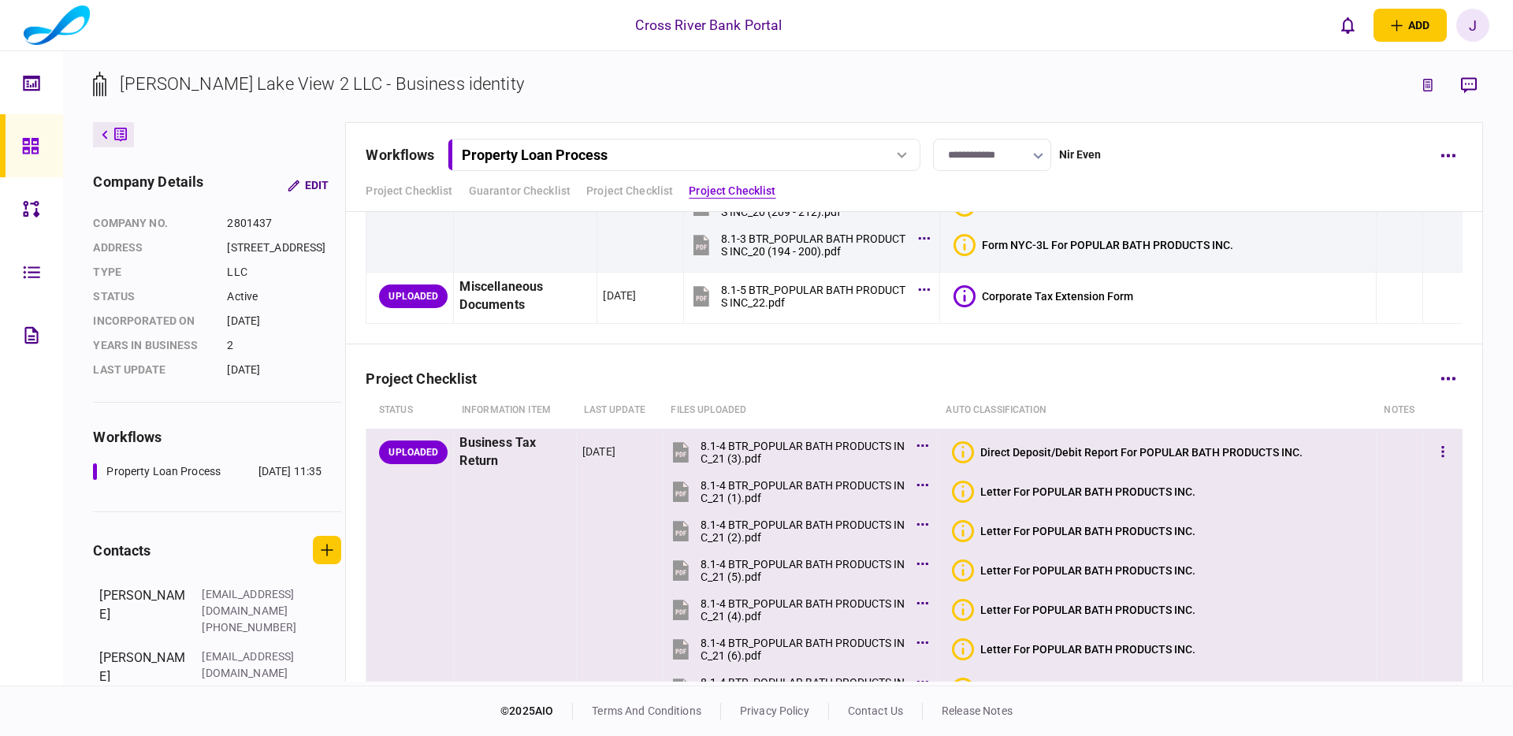
scroll to position [7461, 0]
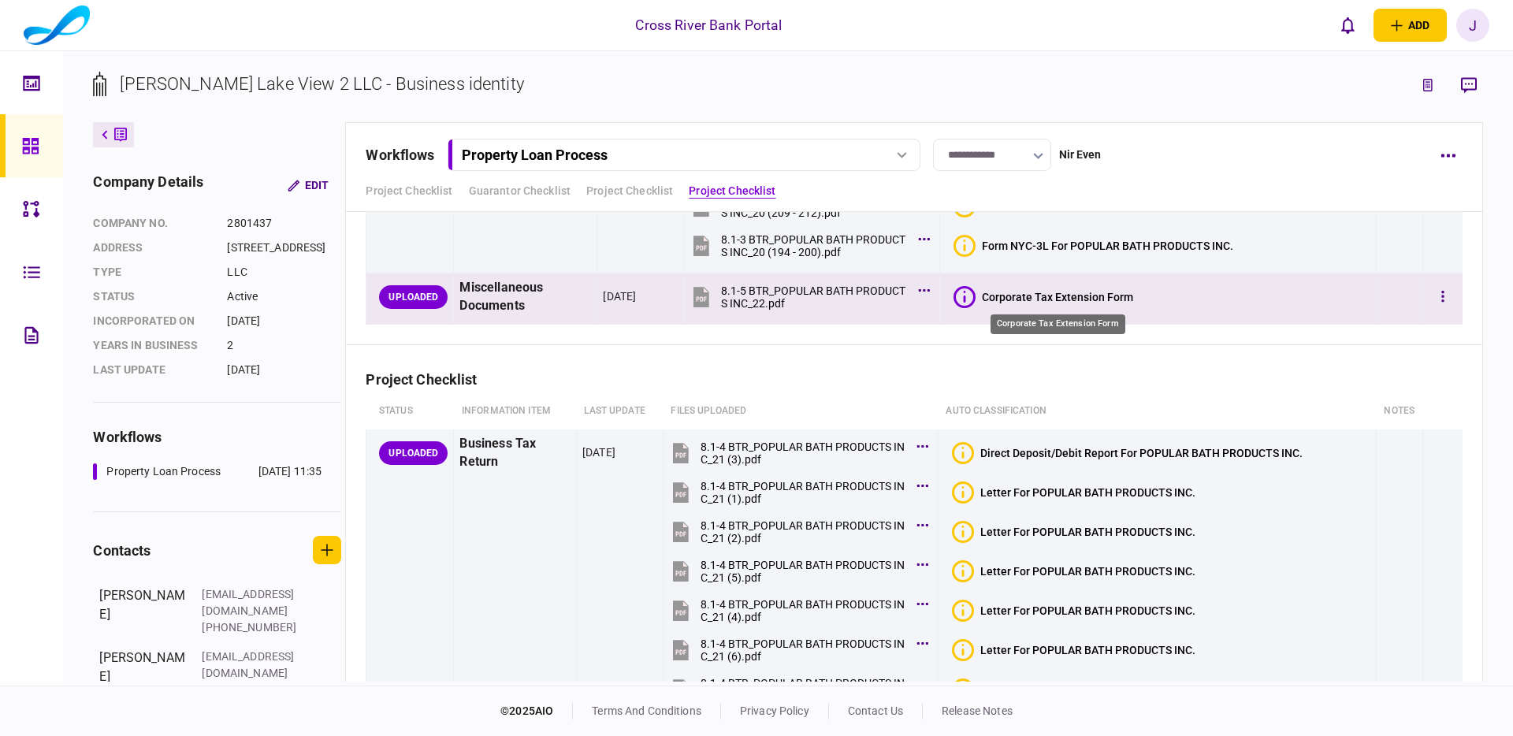
click at [1086, 296] on div "Corporate Tax Extension Form" at bounding box center [1057, 297] width 151 height 13
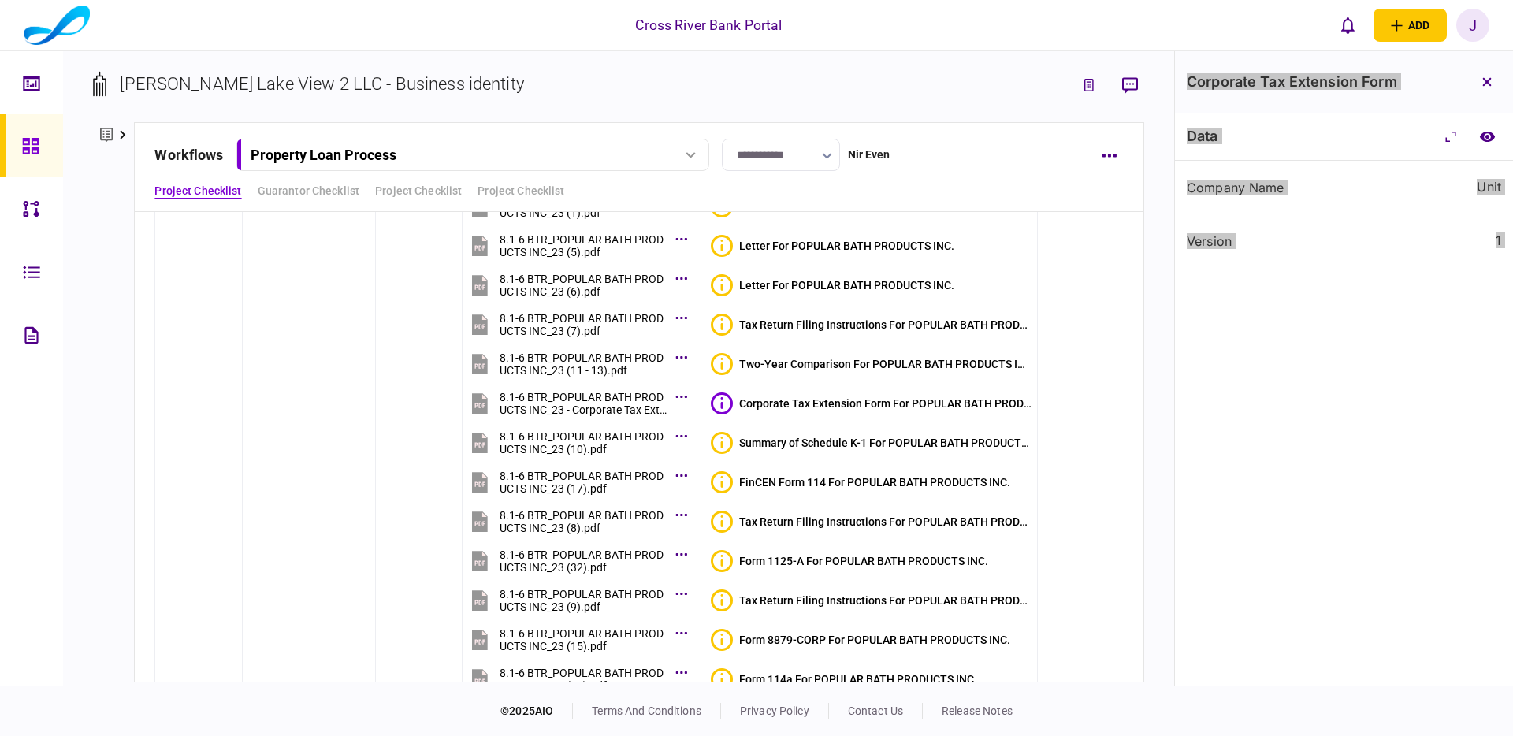
scroll to position [410, 0]
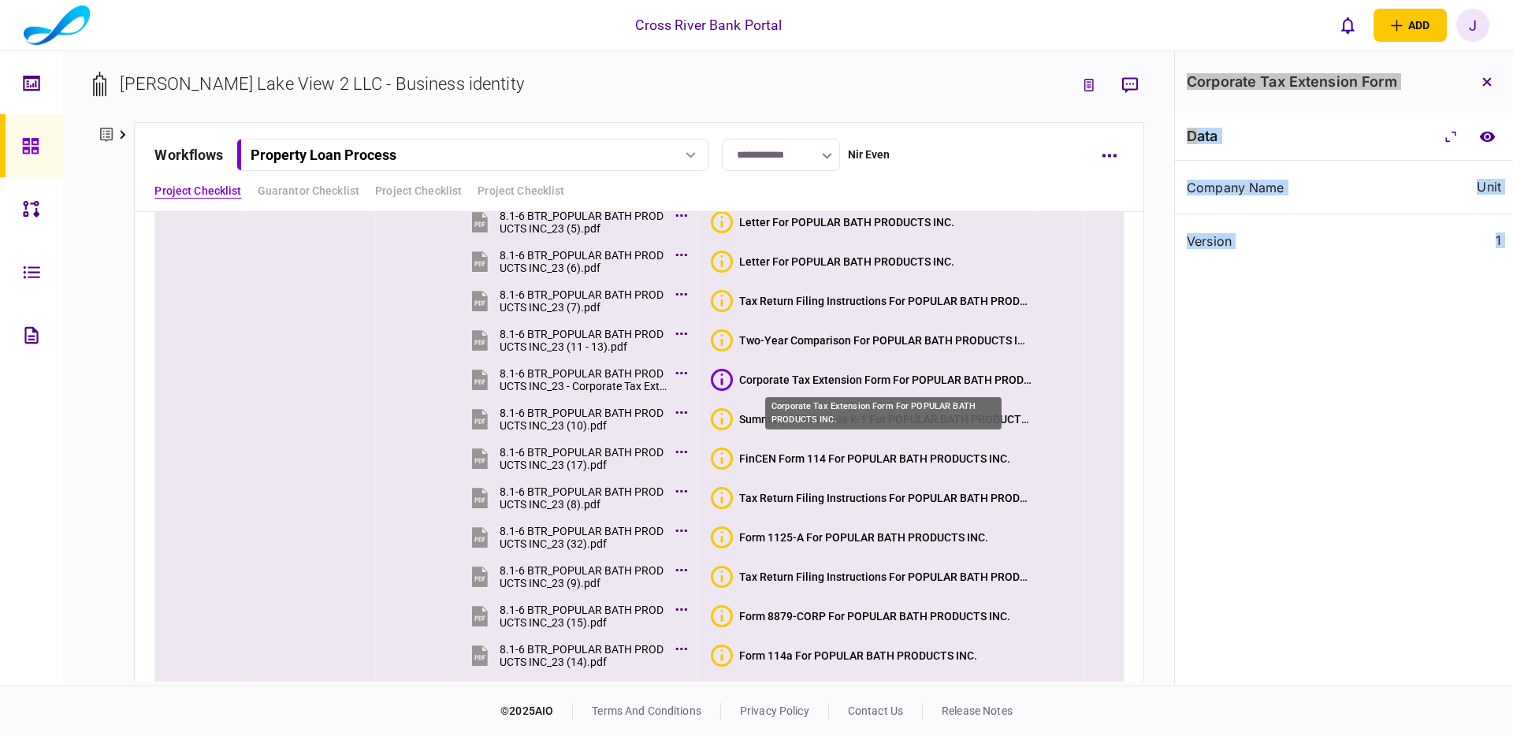
click at [838, 381] on div "Corporate Tax Extension Form For POPULAR BATH PRODUCTS INC." at bounding box center [885, 380] width 292 height 13
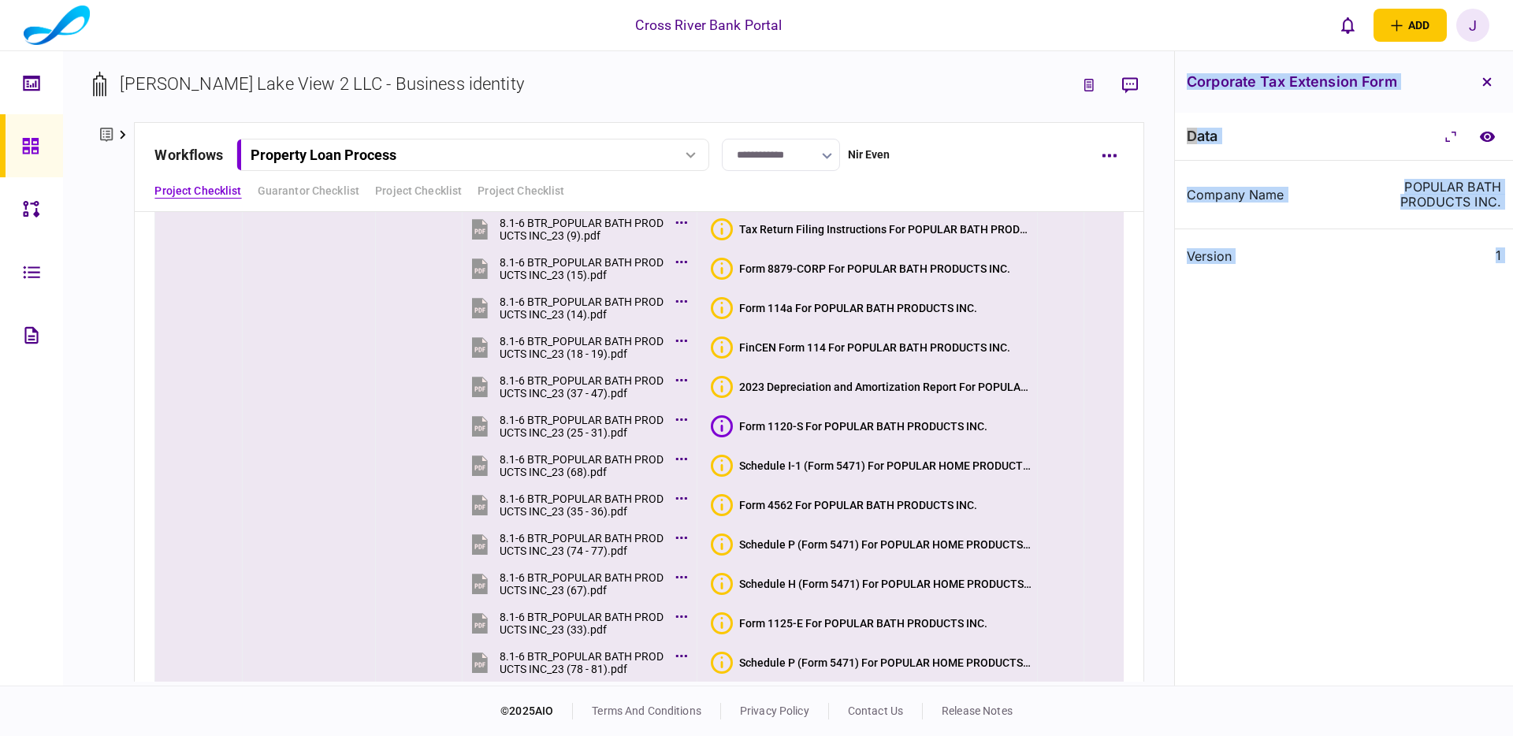
scroll to position [773, 0]
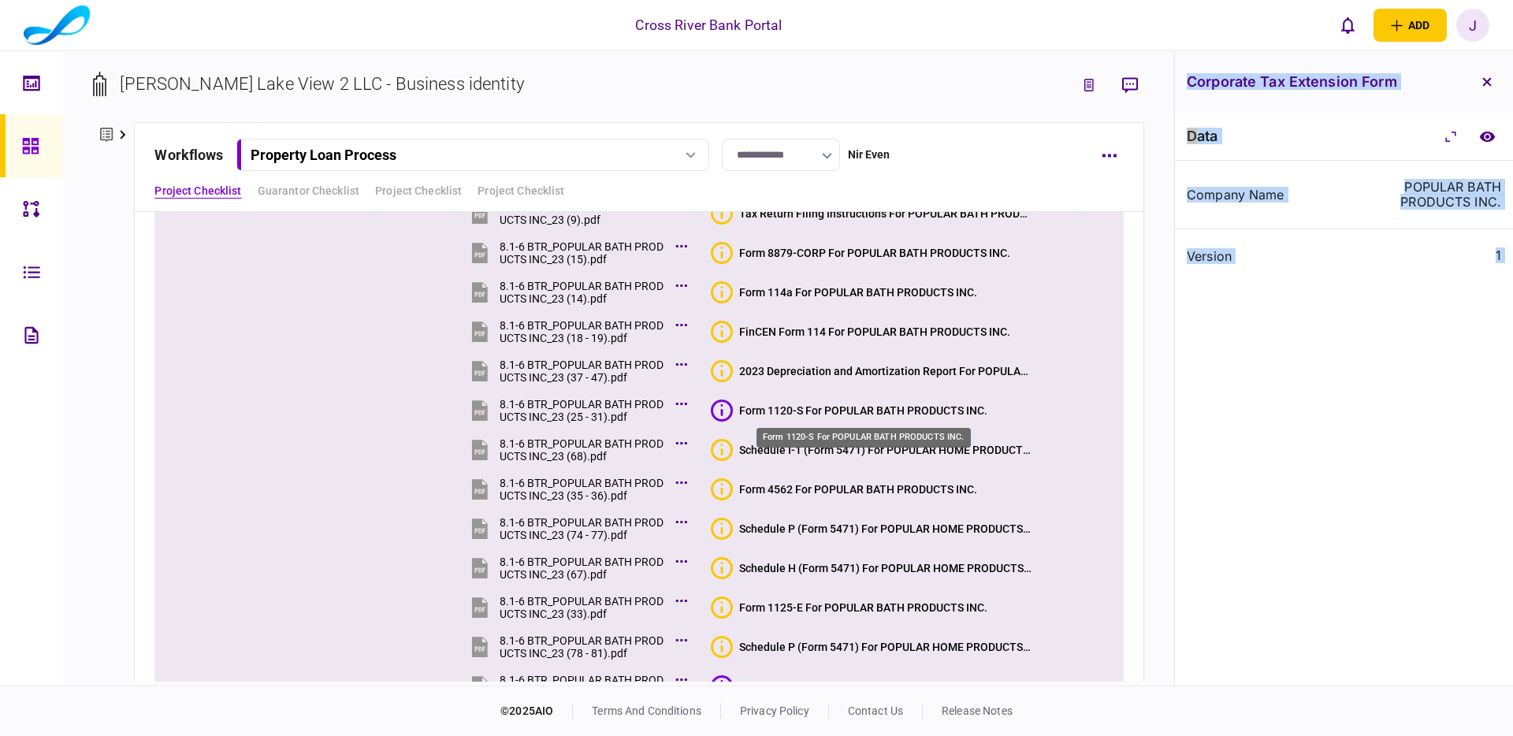
click at [849, 408] on div "Form 1120-S For POPULAR BATH PRODUCTS INC." at bounding box center [863, 410] width 248 height 13
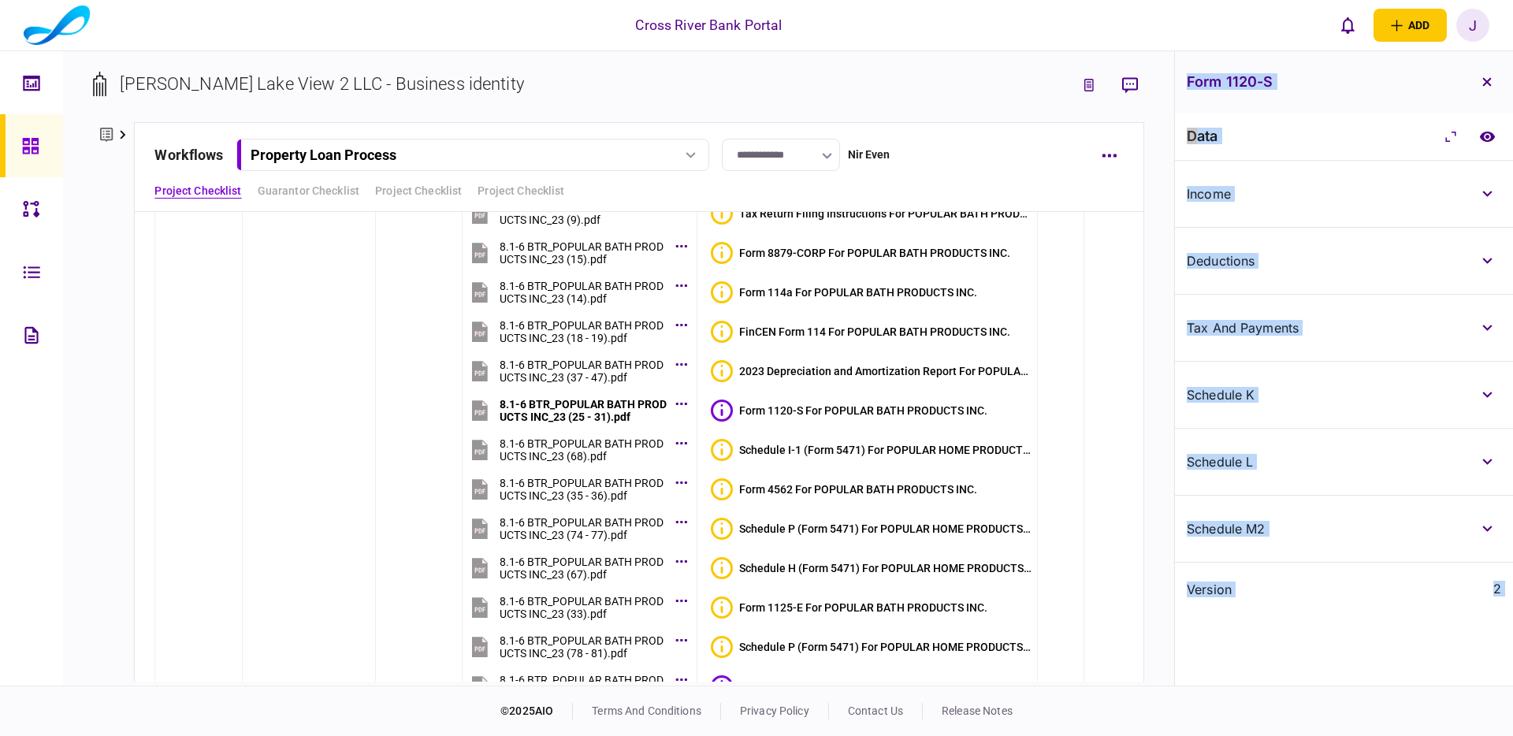
drag, startPoint x: 1481, startPoint y: 460, endPoint x: 1490, endPoint y: 441, distance: 20.1
click at [1483, 459] on icon "button" at bounding box center [1488, 462] width 10 height 6
click at [1487, 403] on button "button" at bounding box center [1487, 395] width 28 height 28
click at [1486, 341] on button "button" at bounding box center [1487, 328] width 28 height 28
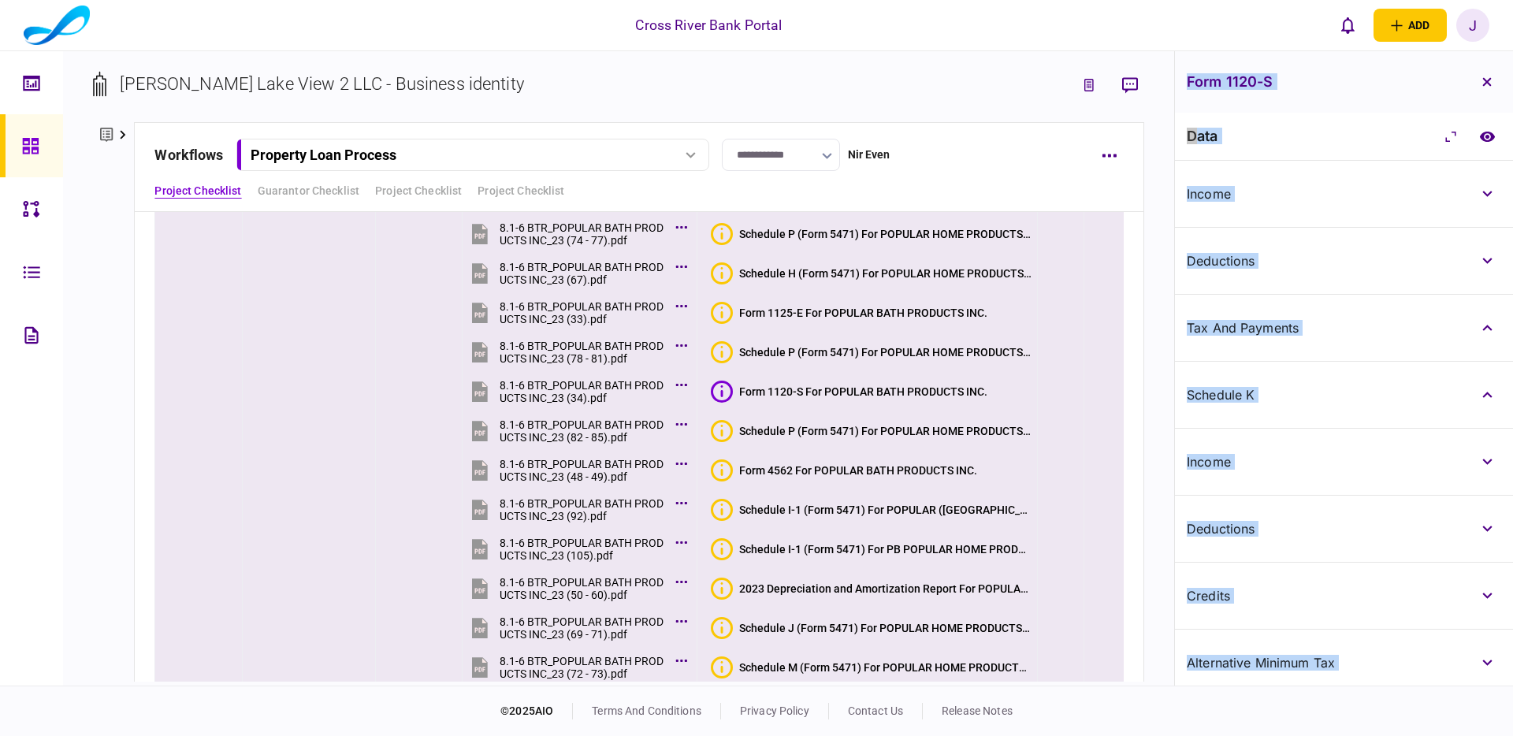
scroll to position [1101, 0]
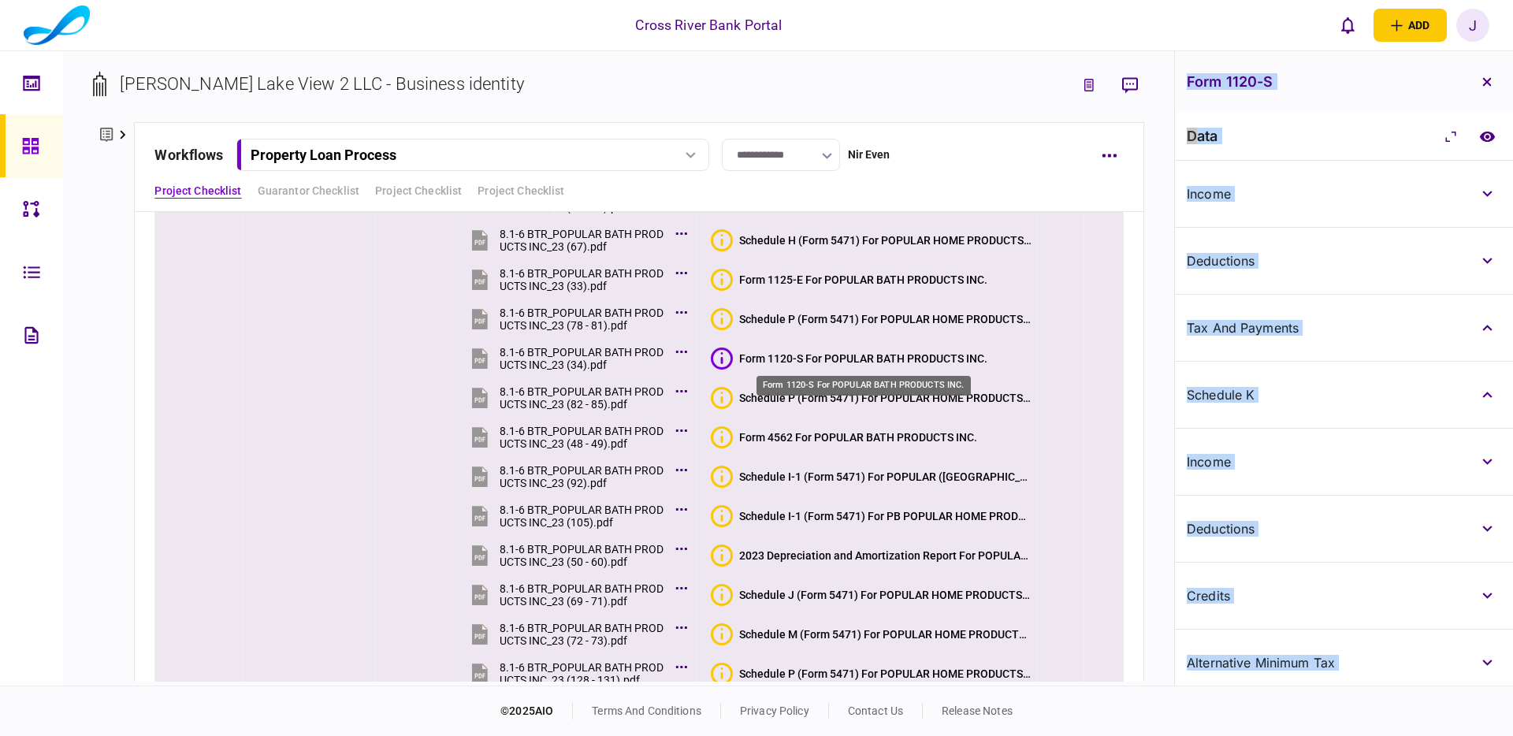
click at [888, 353] on div "Form 1120-S For POPULAR BATH PRODUCTS INC." at bounding box center [863, 358] width 248 height 13
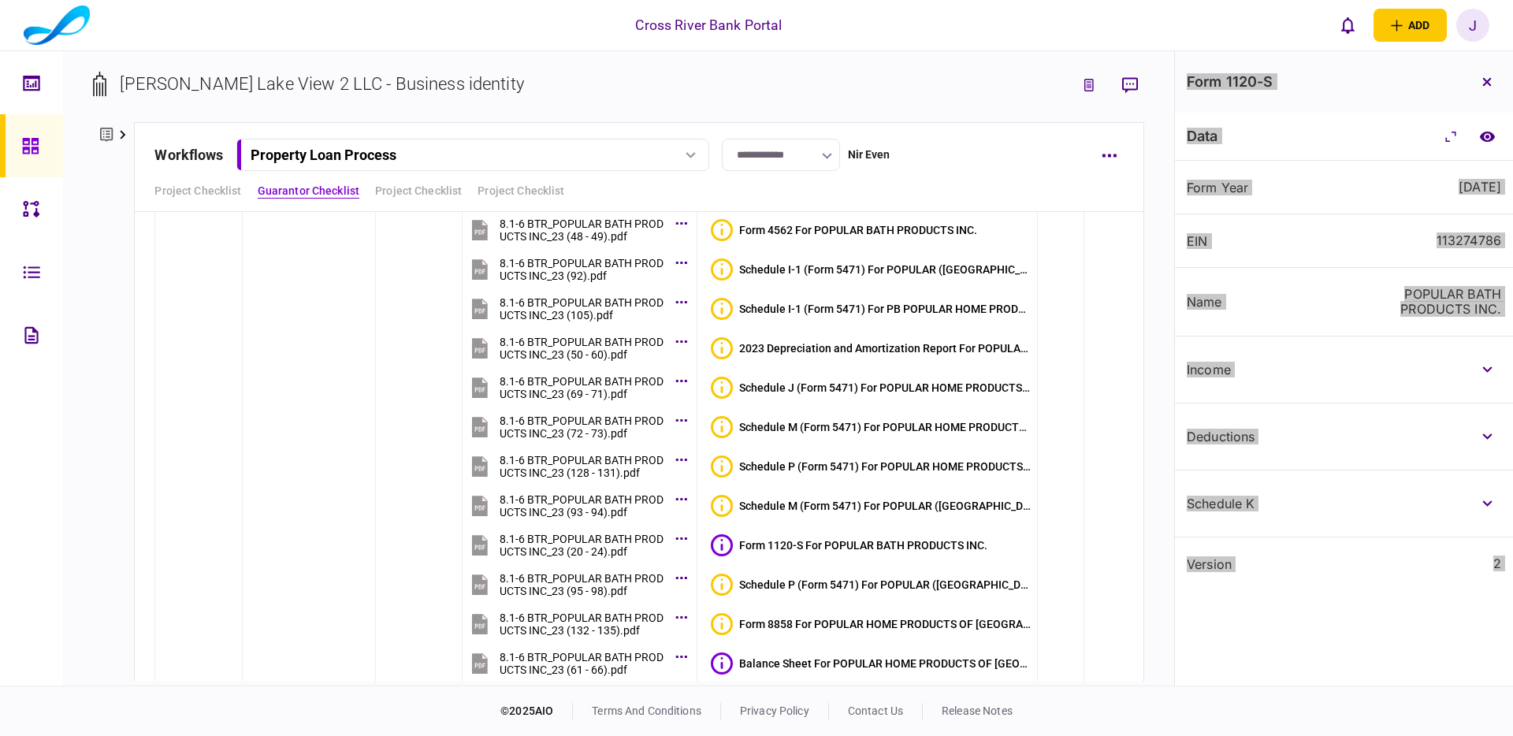
scroll to position [0, 0]
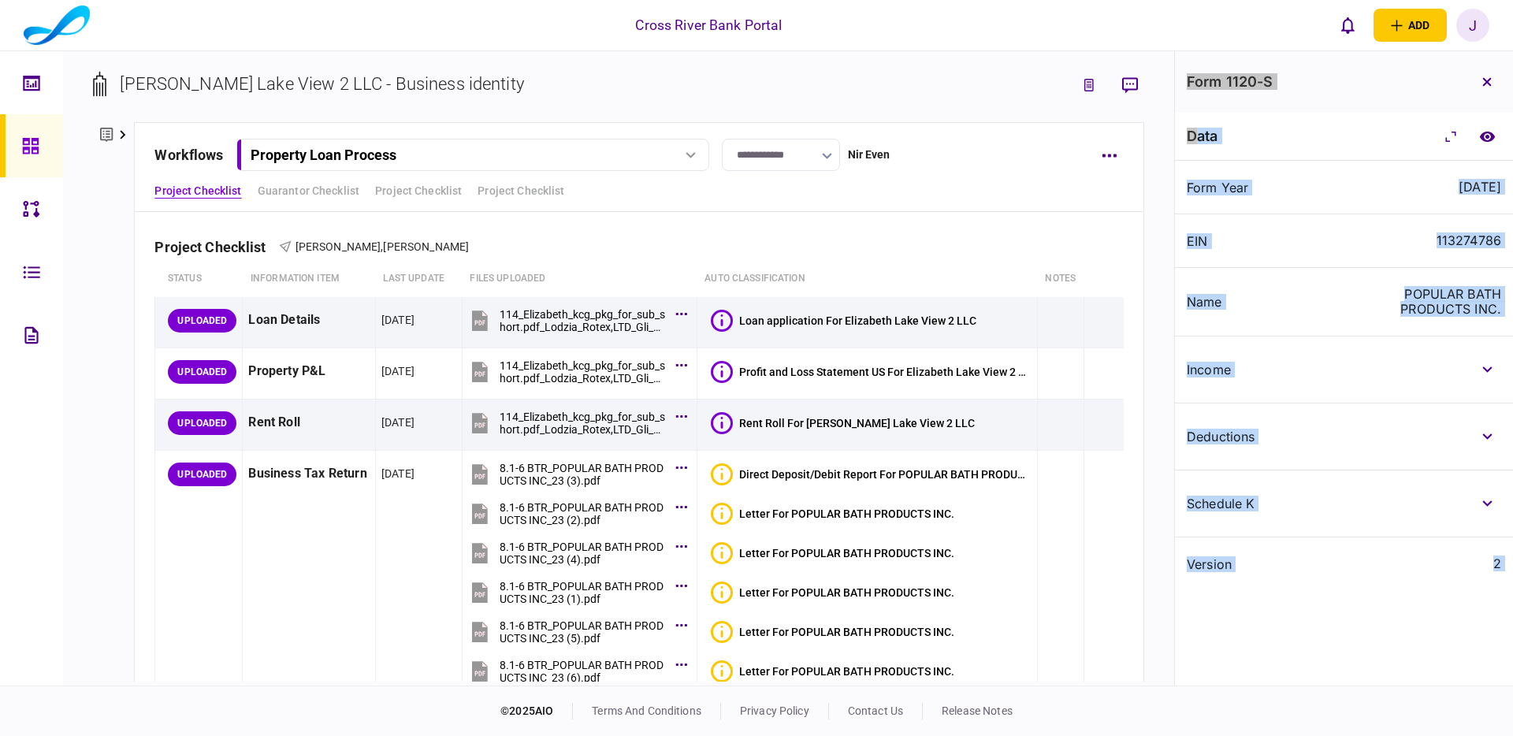
click at [1473, 32] on div "J" at bounding box center [1473, 25] width 33 height 33
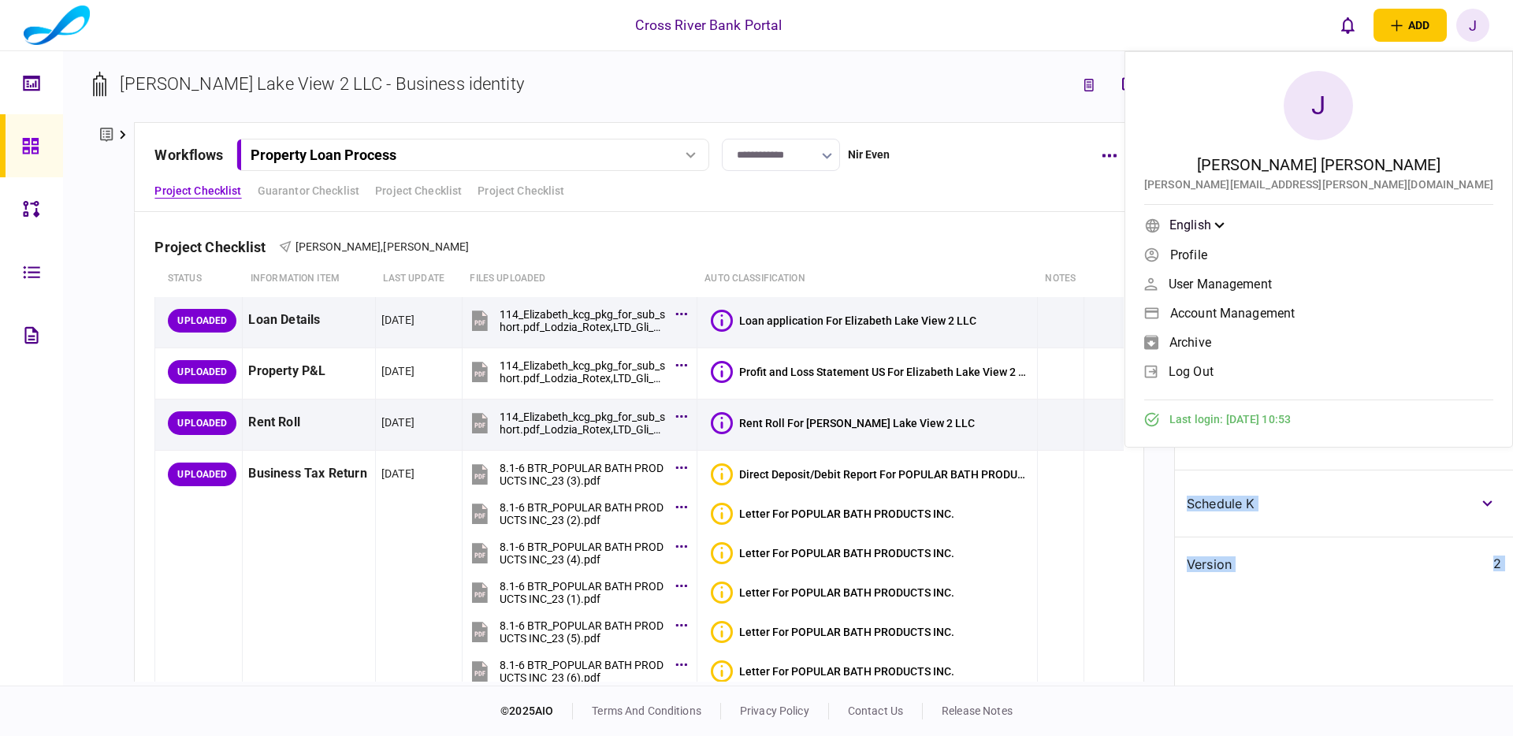
click at [1473, 32] on div "J" at bounding box center [1473, 25] width 33 height 33
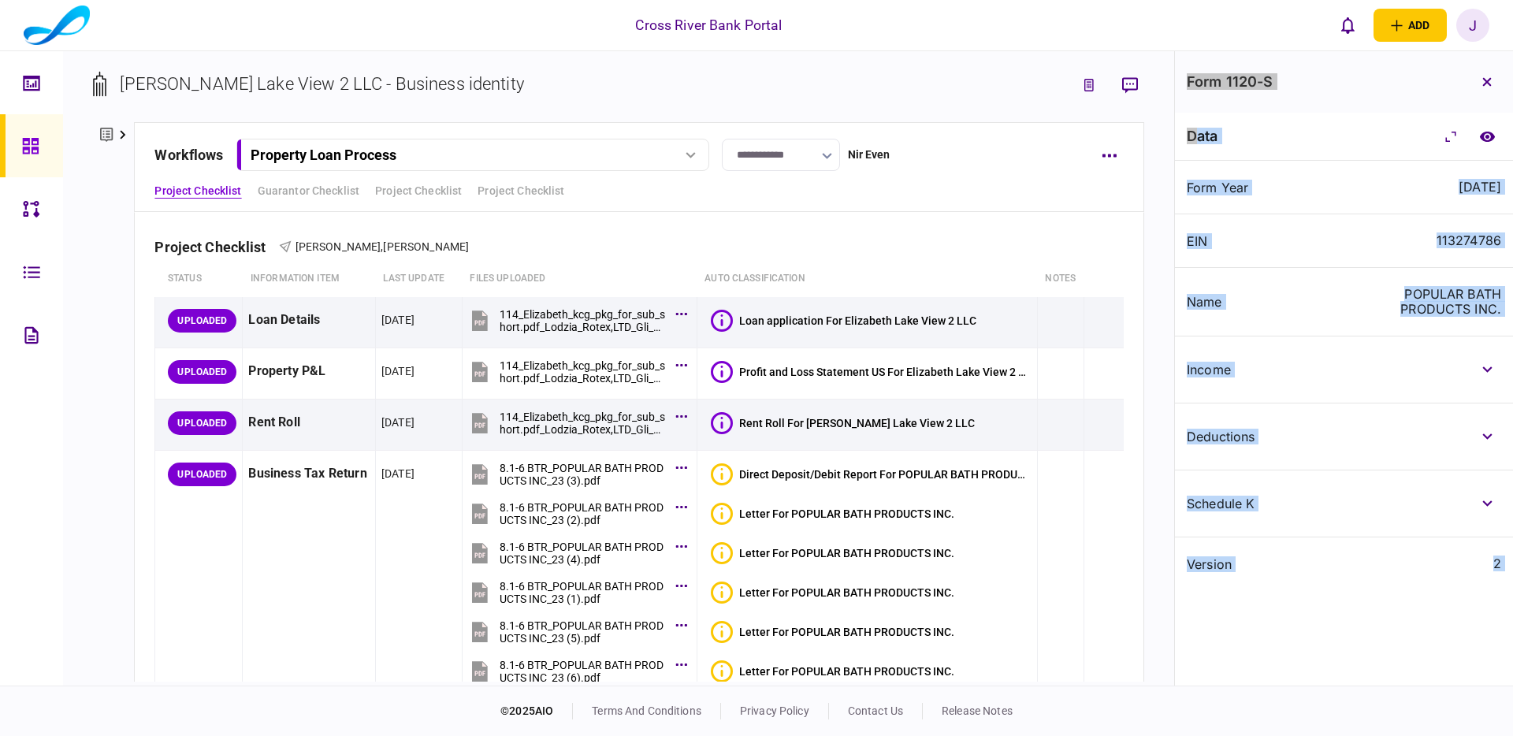
click at [1472, 29] on div "J" at bounding box center [1473, 25] width 33 height 33
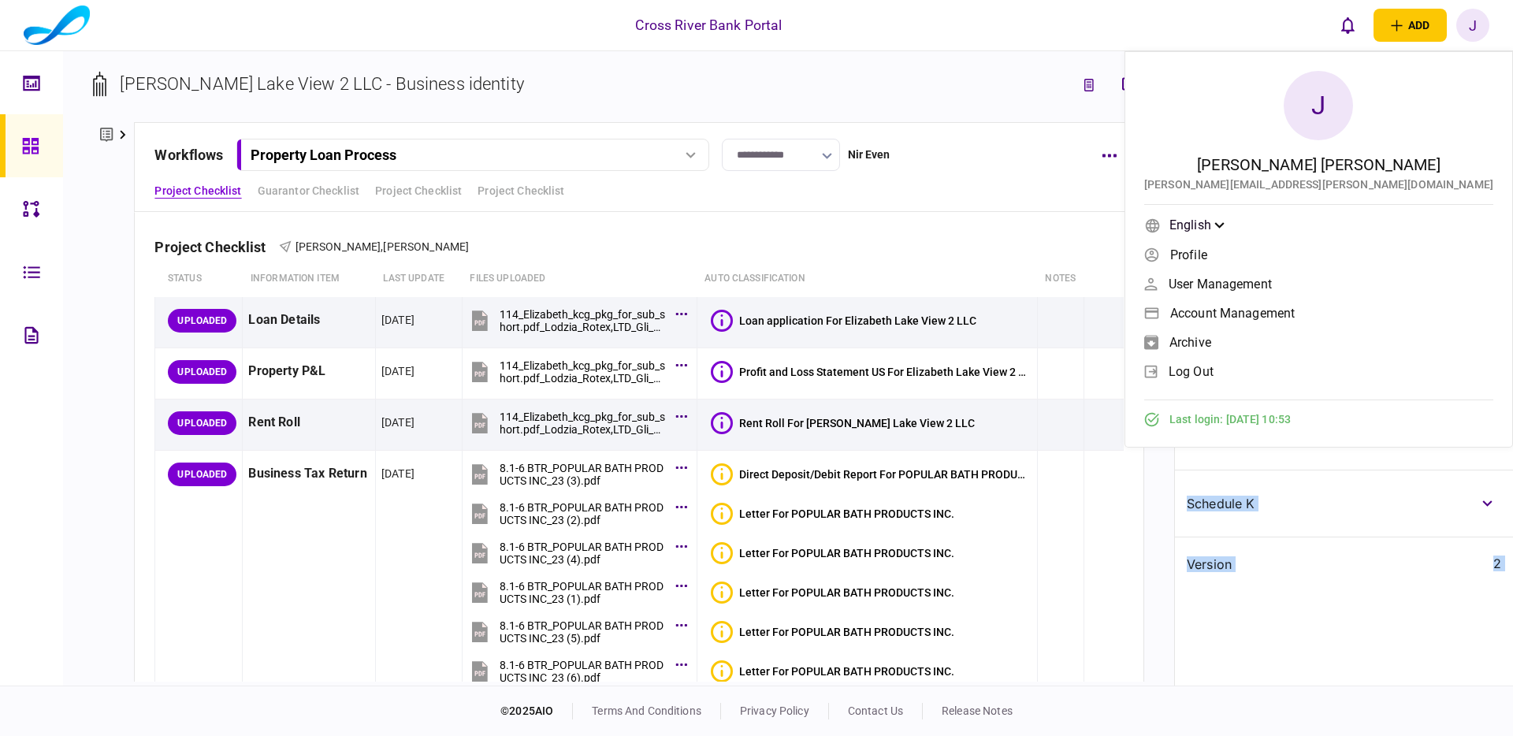
click at [1214, 377] on span "log out" at bounding box center [1191, 371] width 45 height 13
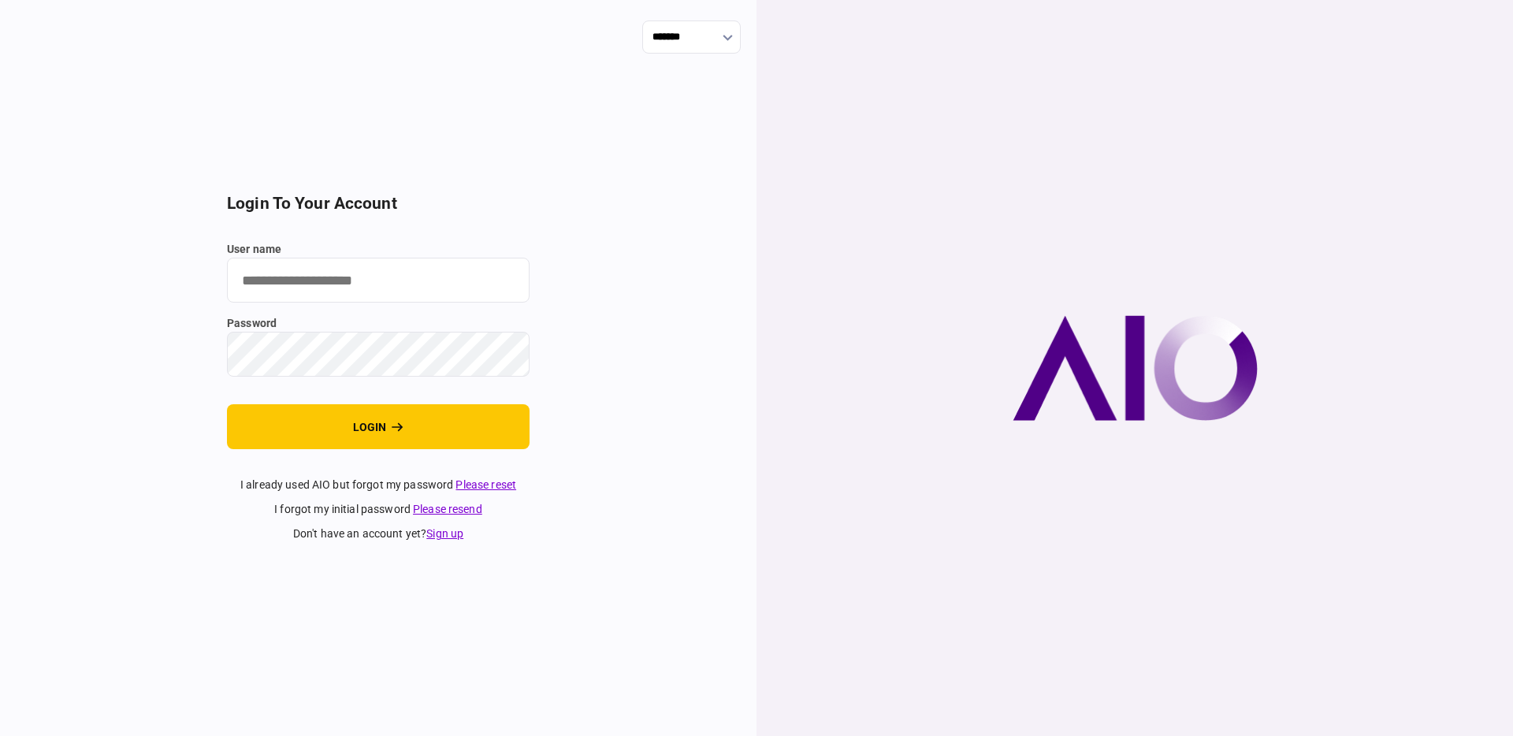
click at [416, 281] on input "user name" at bounding box center [378, 280] width 303 height 45
click at [0, 735] on com-1password-button at bounding box center [0, 736] width 0 height 0
type input "**********"
